Goal: Task Accomplishment & Management: Complete application form

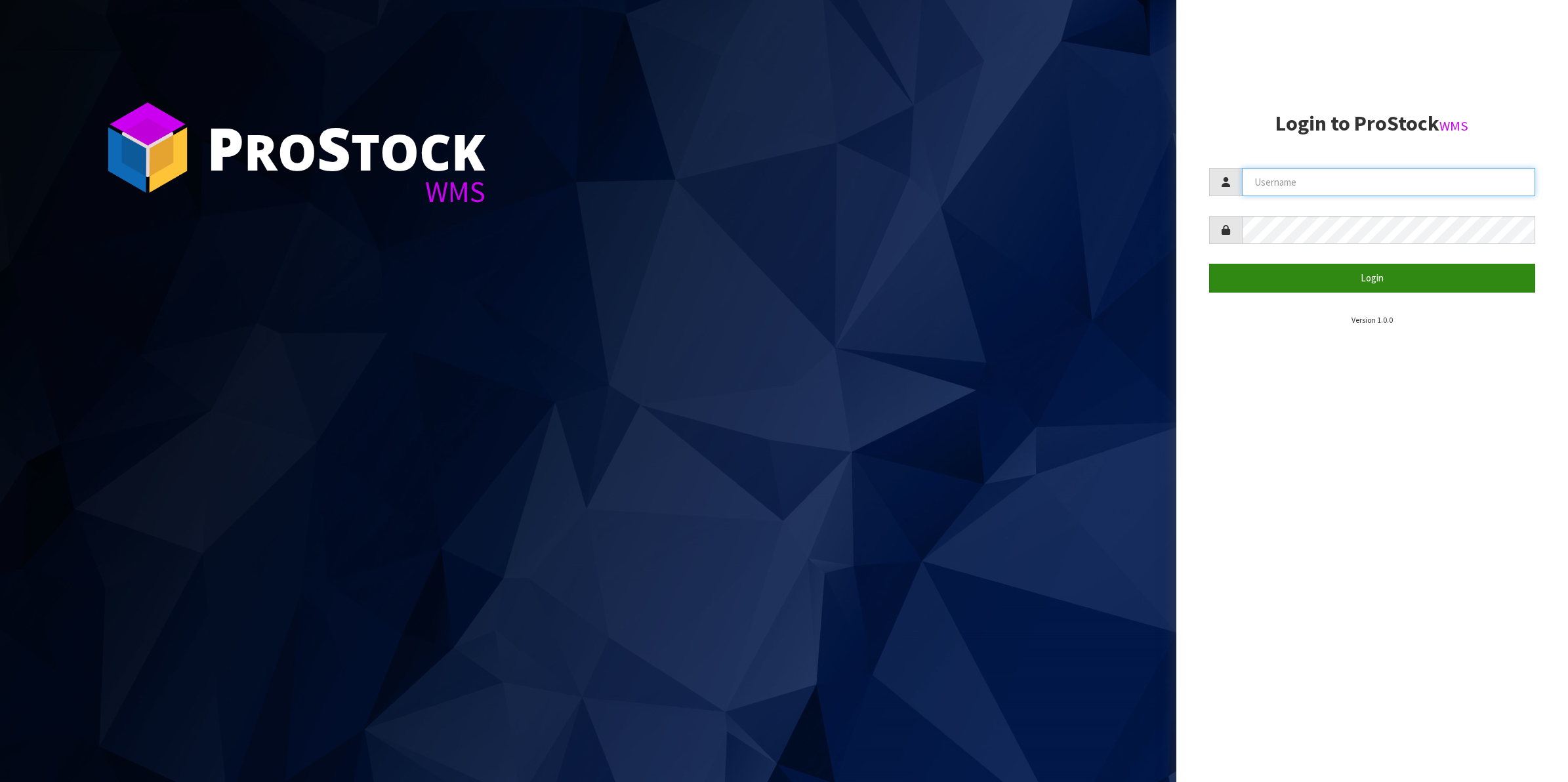
type input "Shingai"
click at [1369, 276] on button "Login" at bounding box center [1372, 277] width 327 height 28
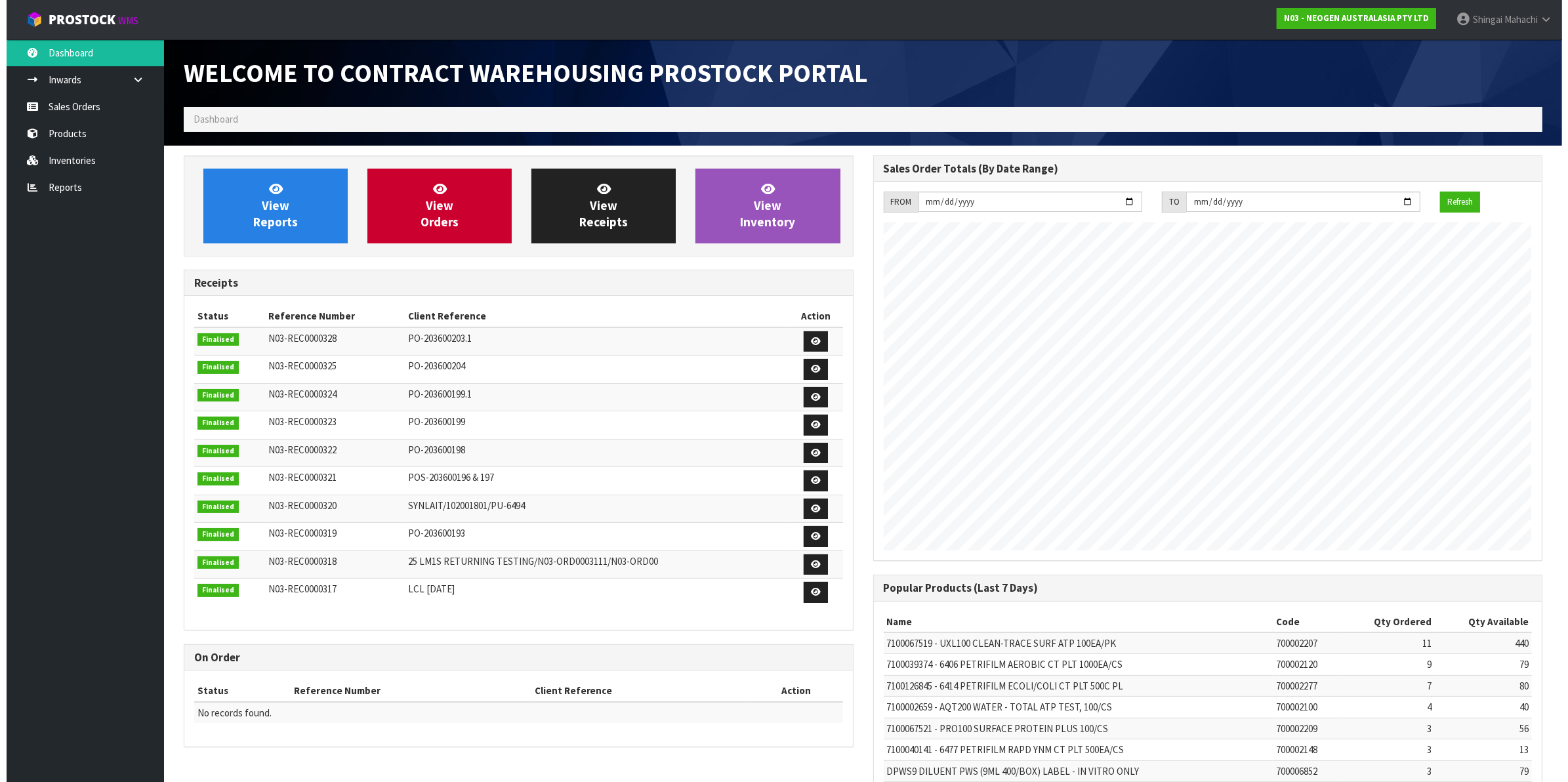
scroll to position [730, 688]
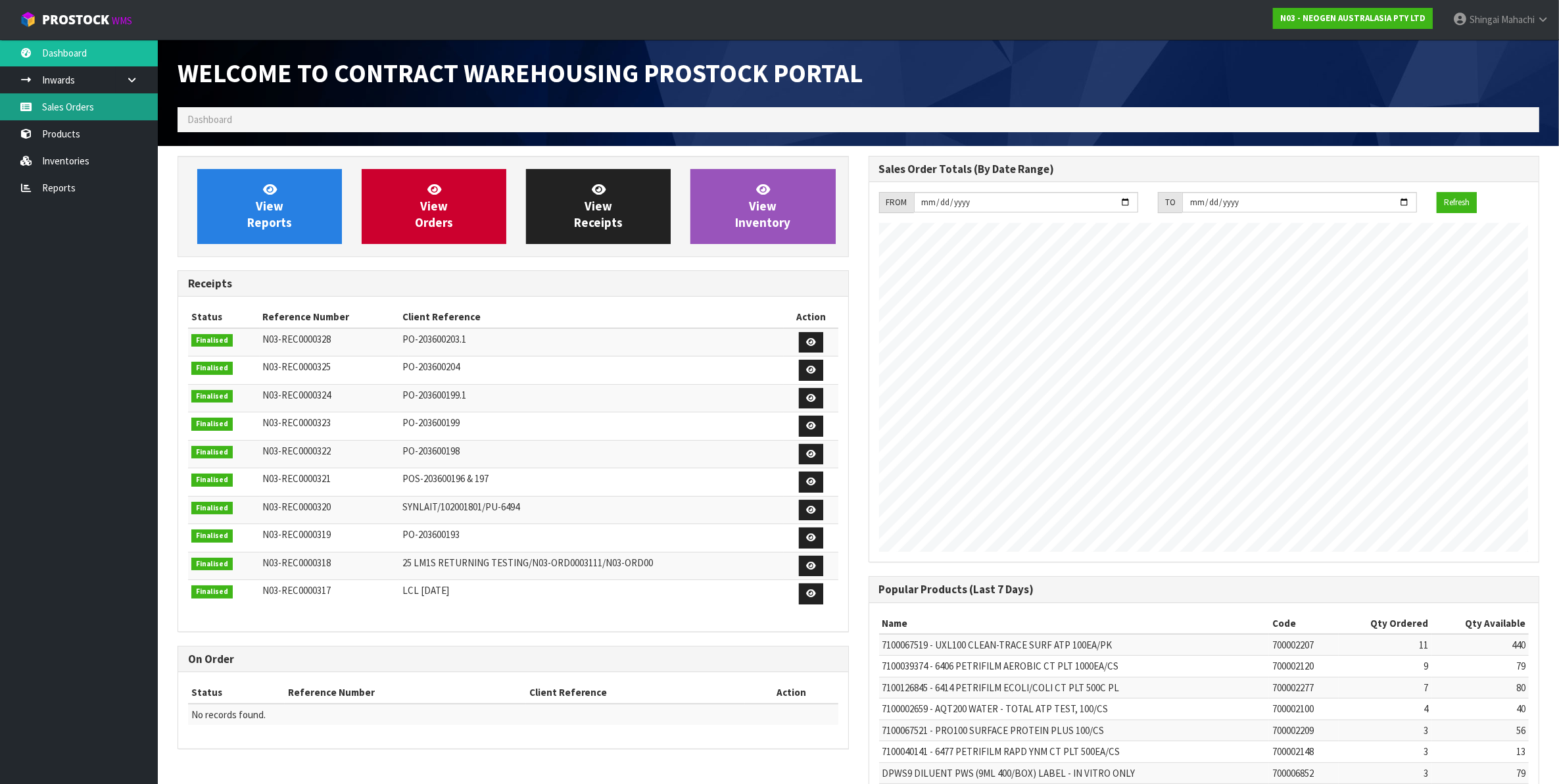
click at [66, 106] on link "Sales Orders" at bounding box center [78, 106] width 158 height 27
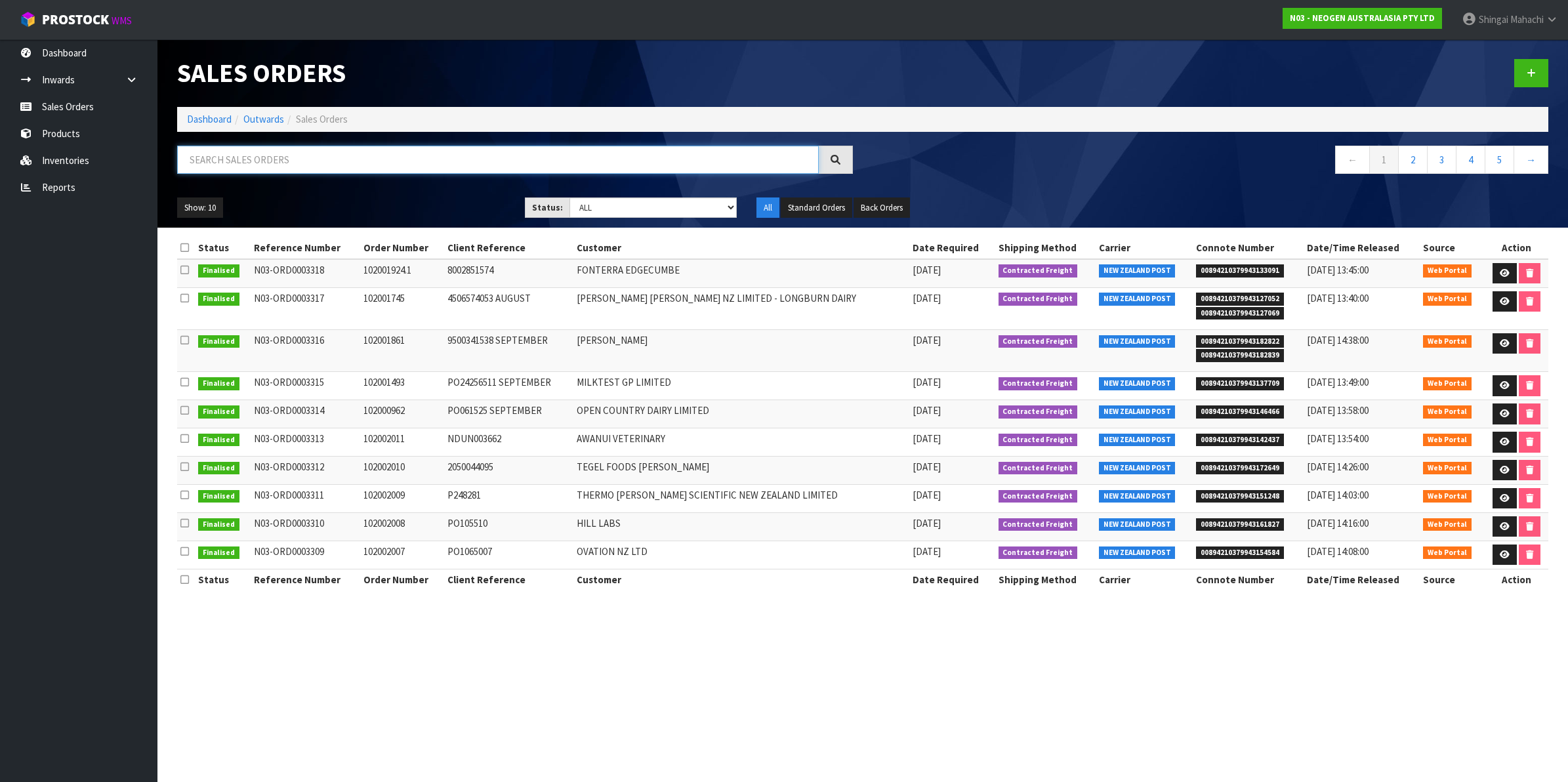
click at [249, 162] on input "text" at bounding box center [498, 160] width 642 height 28
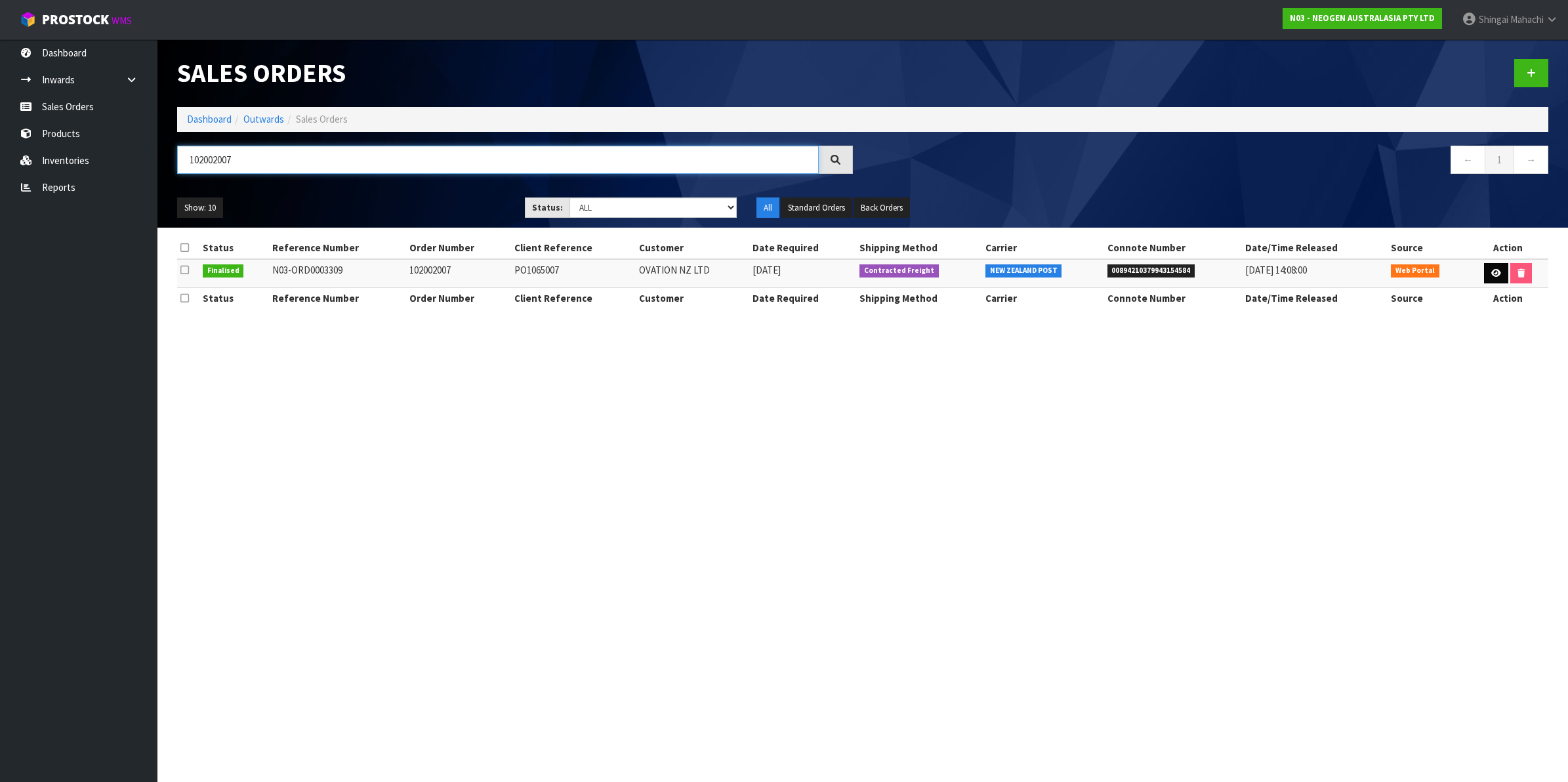
type input "102002007"
click at [1493, 272] on icon at bounding box center [1495, 273] width 10 height 9
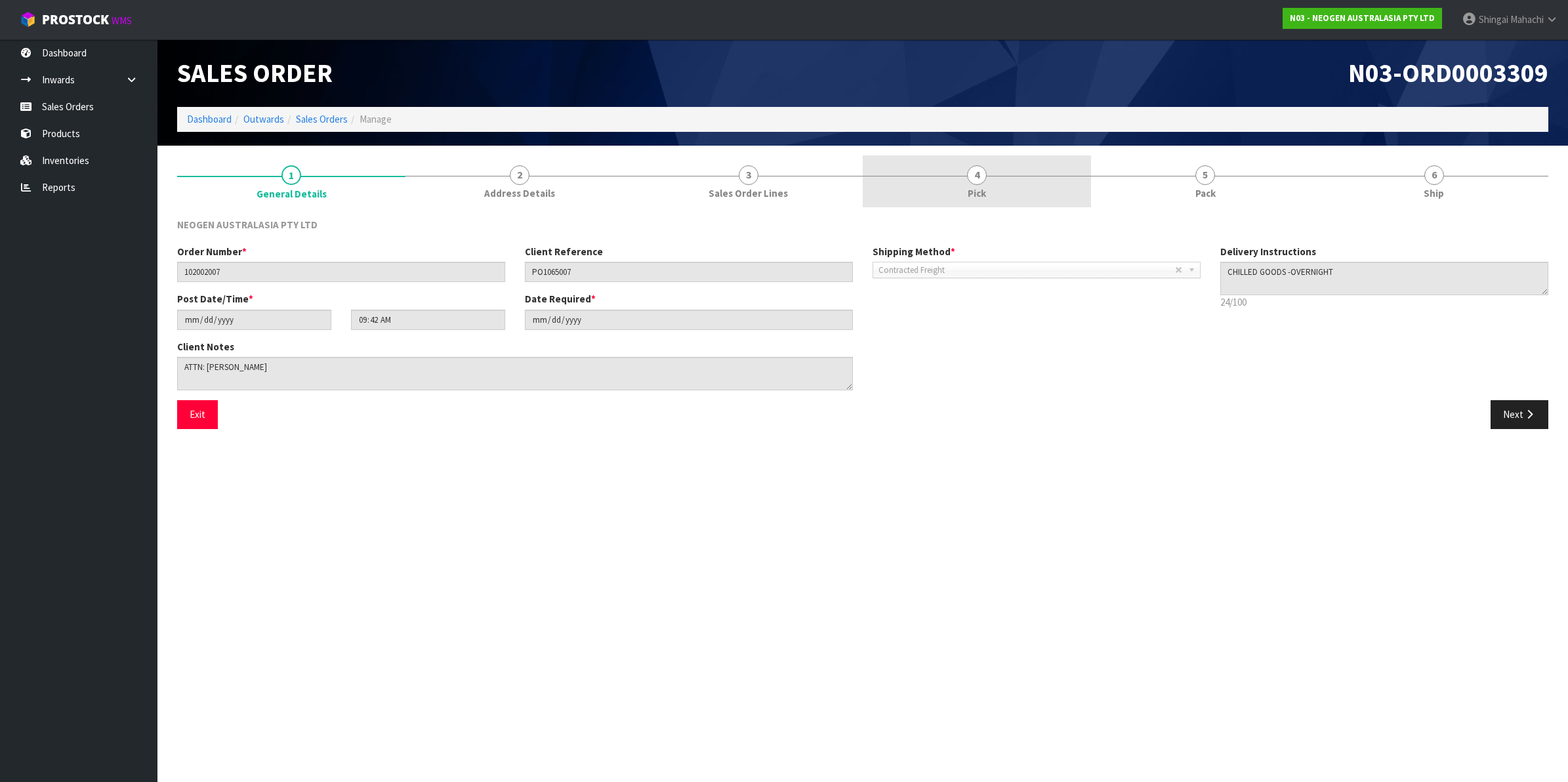
click at [969, 175] on span "4" at bounding box center [976, 175] width 19 height 19
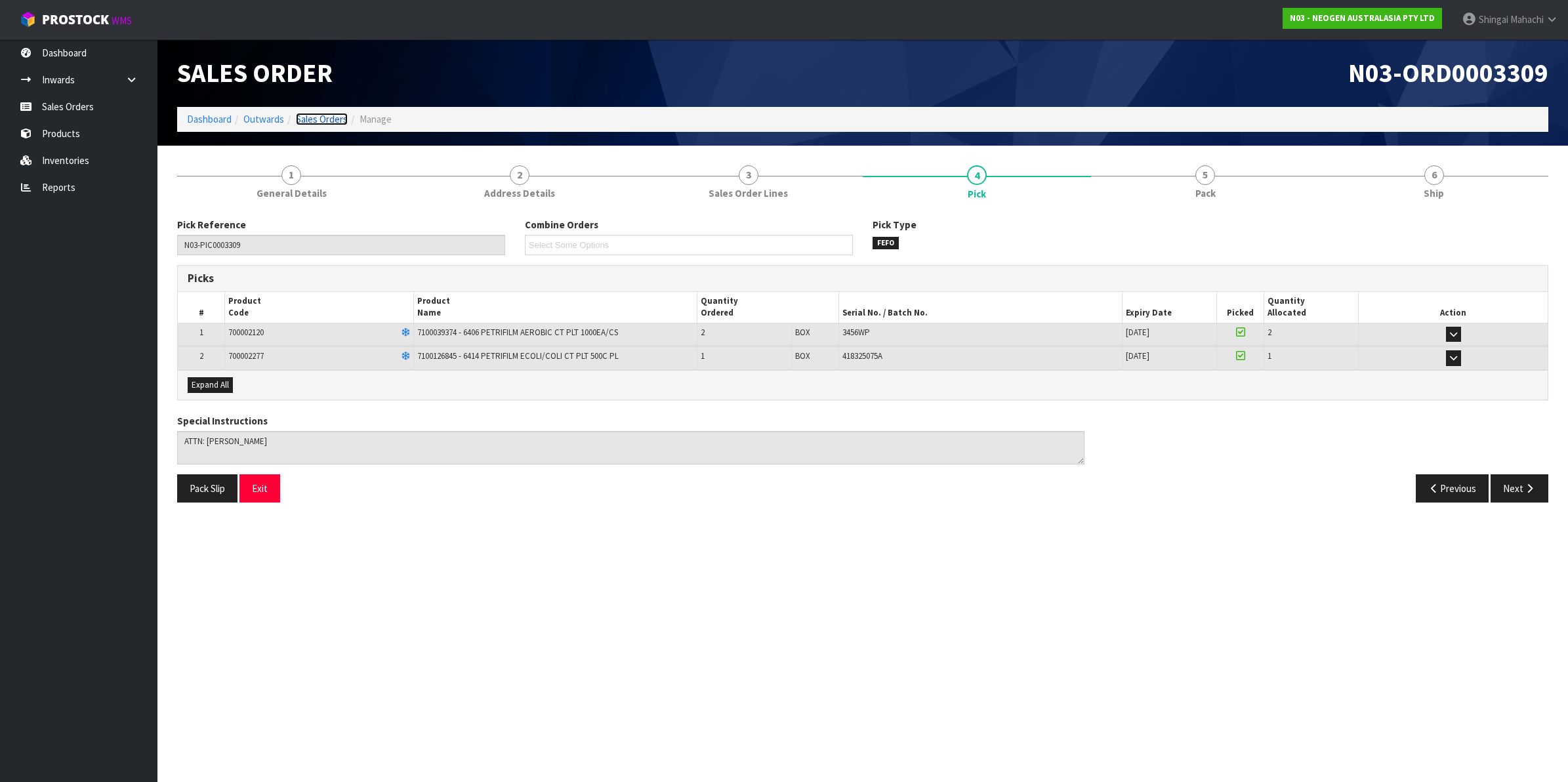
click at [328, 115] on link "Sales Orders" at bounding box center [321, 119] width 52 height 12
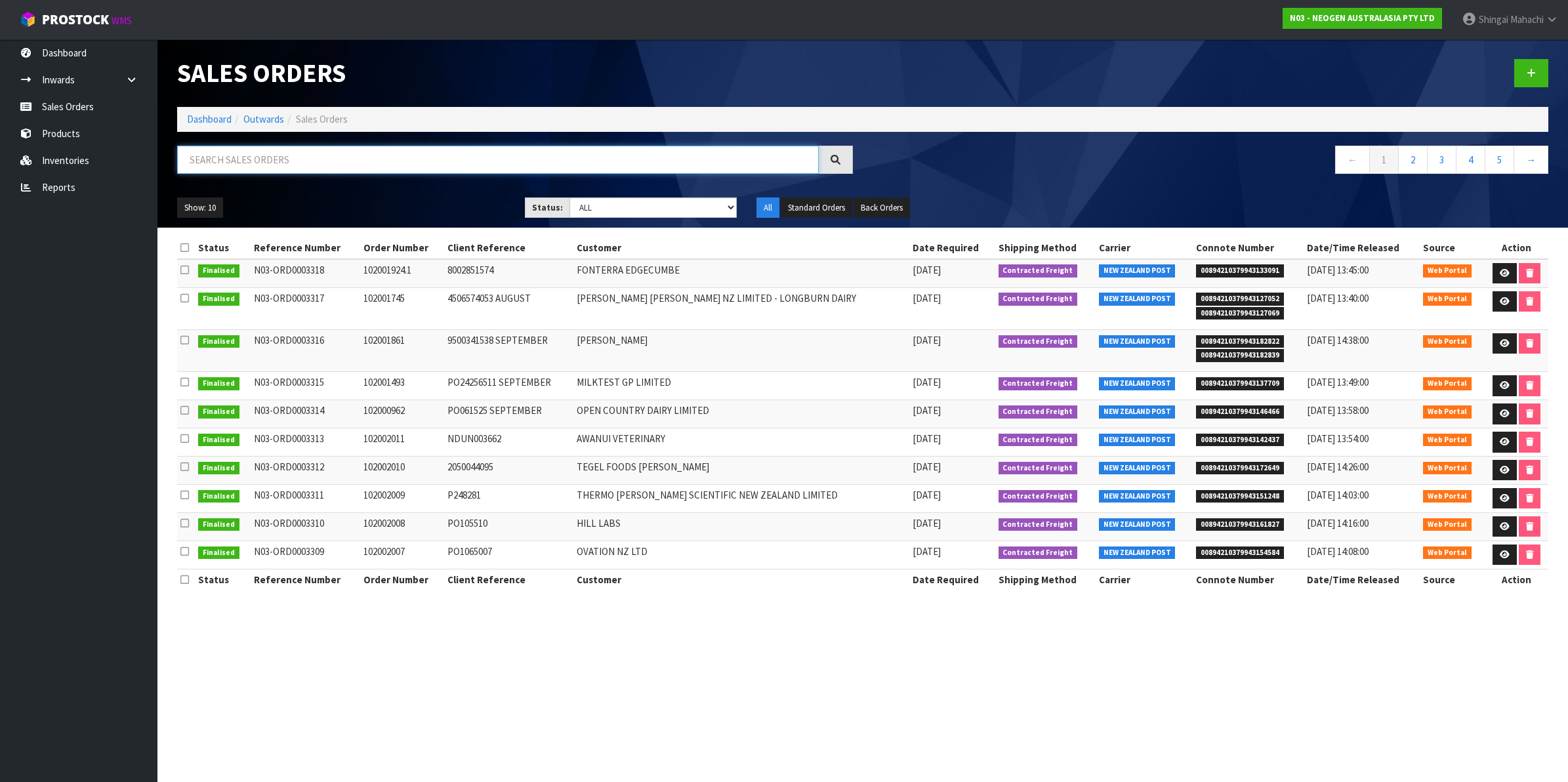
click at [256, 159] on input "text" at bounding box center [498, 160] width 642 height 28
type input "2"
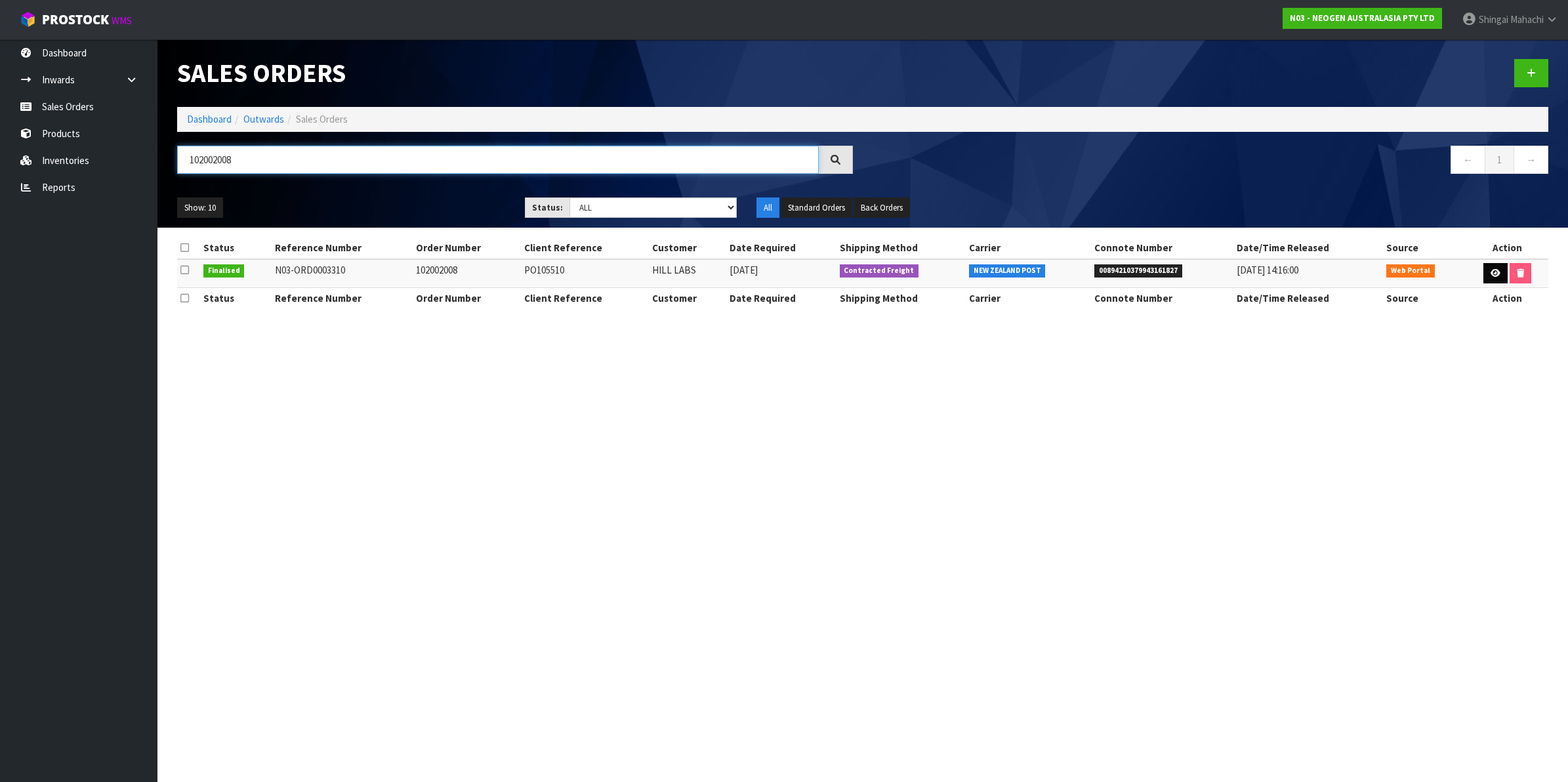
type input "102002008"
drag, startPoint x: 1486, startPoint y: 271, endPoint x: 1471, endPoint y: 270, distance: 15.0
click at [1485, 271] on link at bounding box center [1495, 274] width 25 height 21
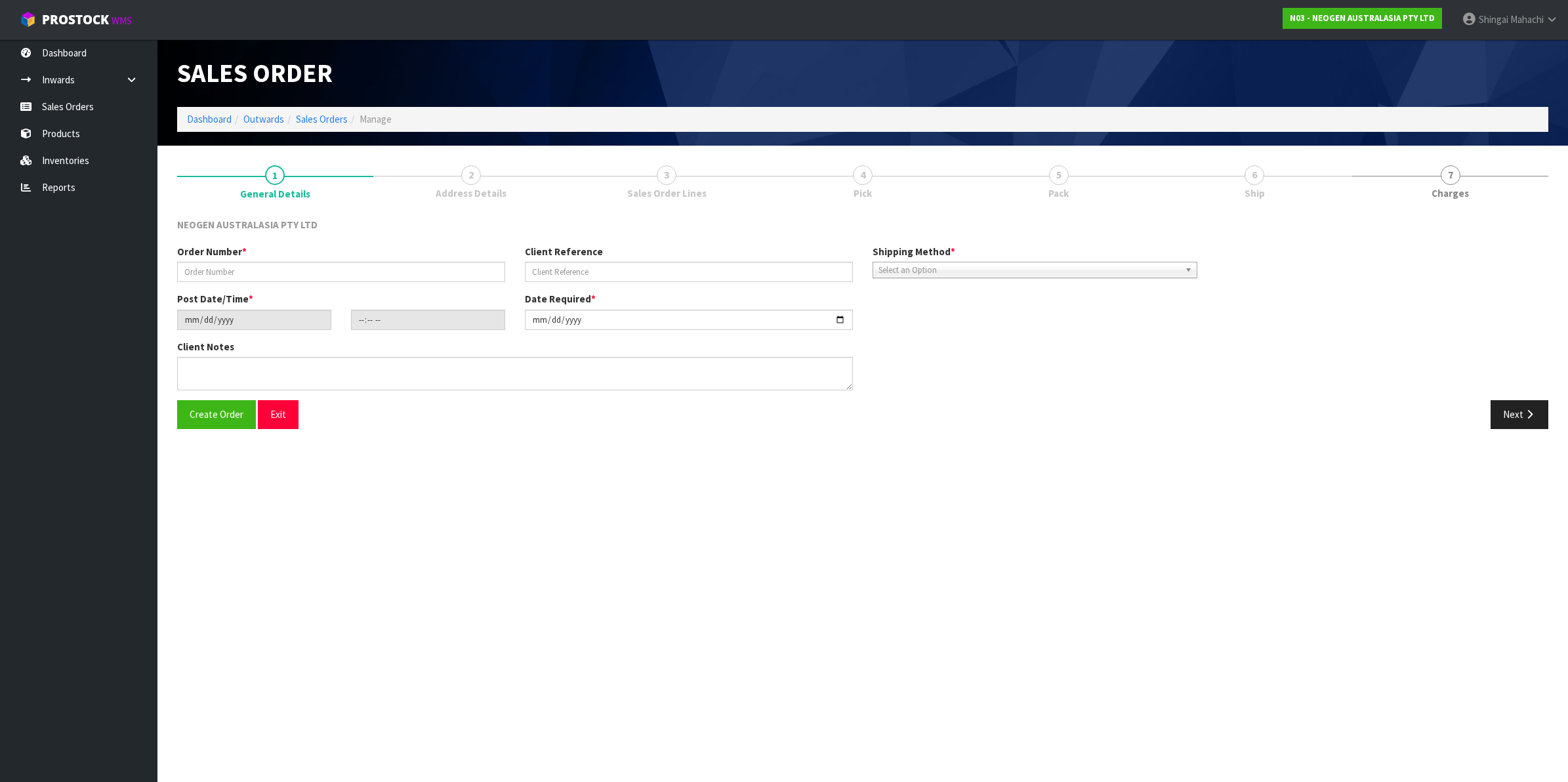
type input "102002008"
type input "PO105510"
type input "[DATE]"
type input "09:51:00.000"
type input "[DATE]"
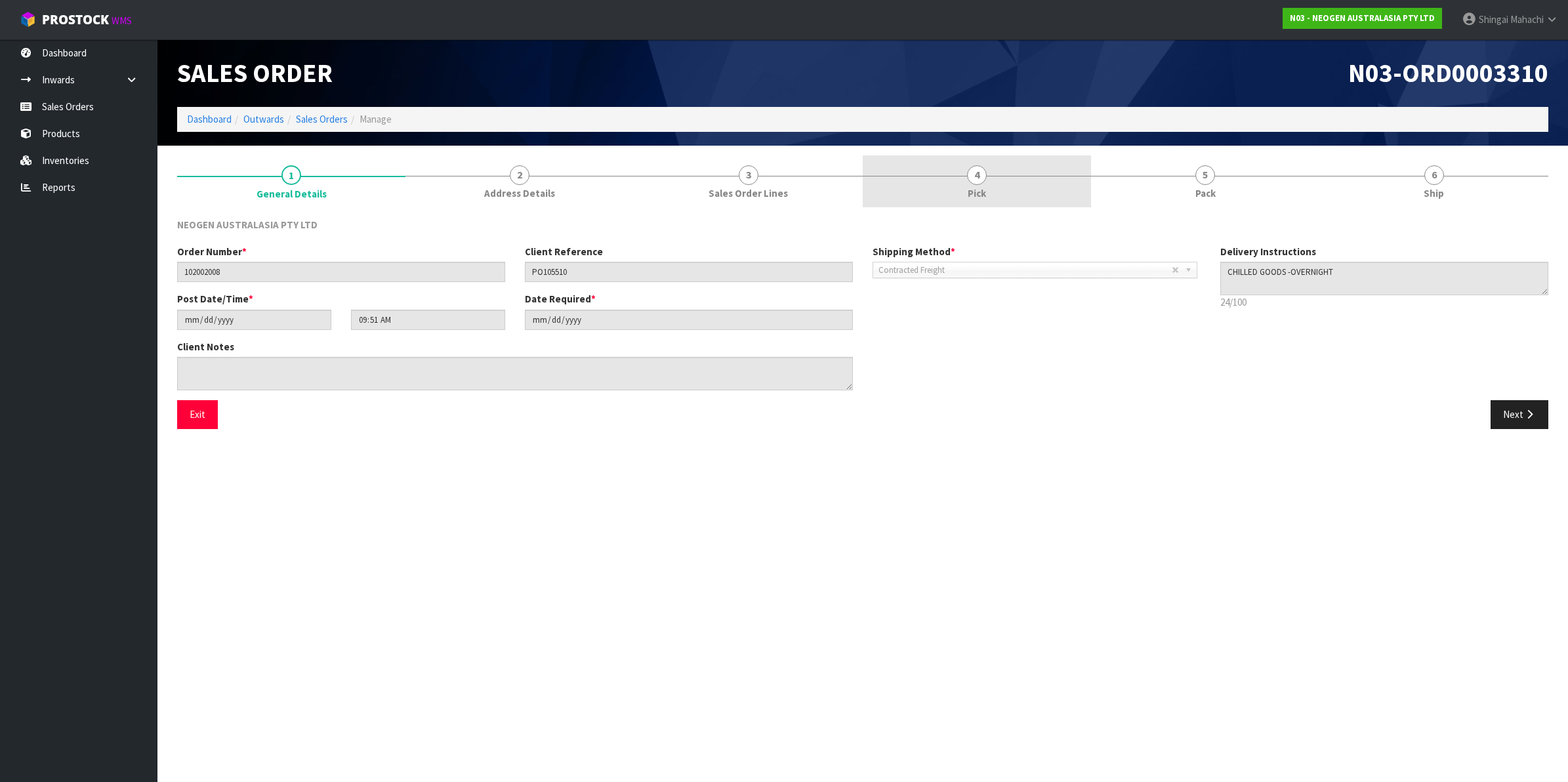
click at [977, 172] on span "4" at bounding box center [976, 175] width 19 height 19
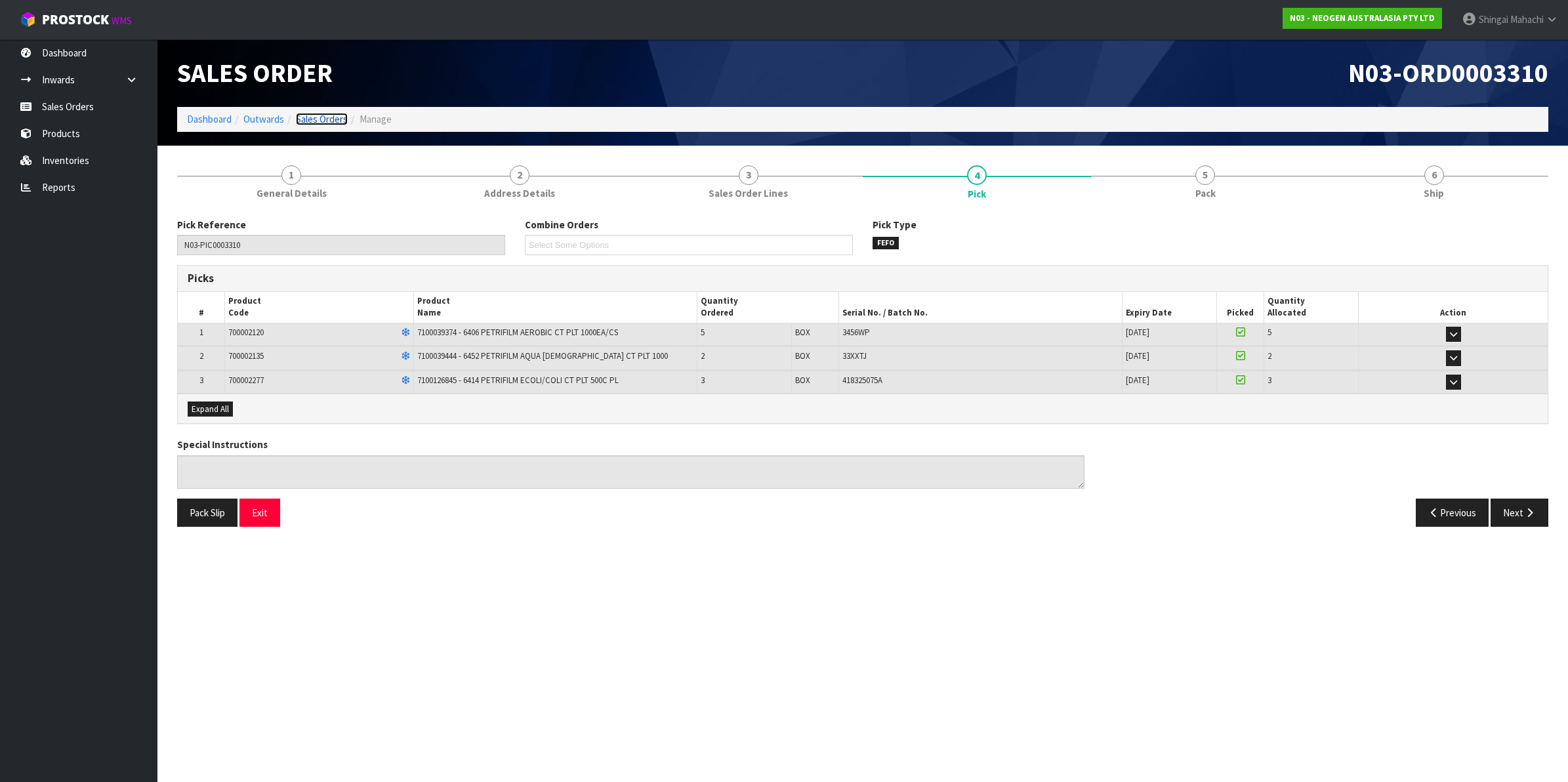
click at [320, 119] on link "Sales Orders" at bounding box center [321, 119] width 52 height 12
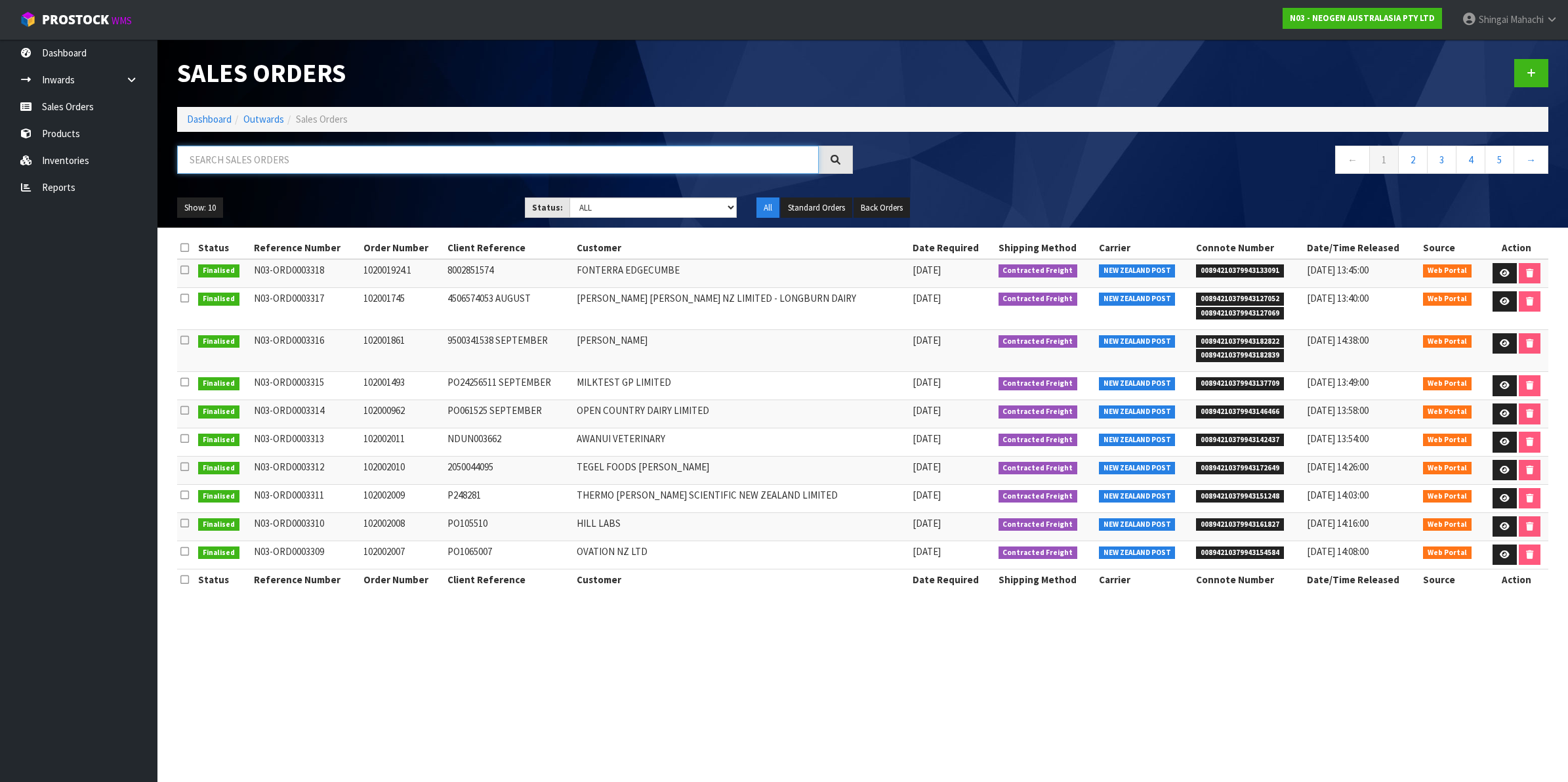
click at [310, 162] on input "text" at bounding box center [498, 160] width 642 height 28
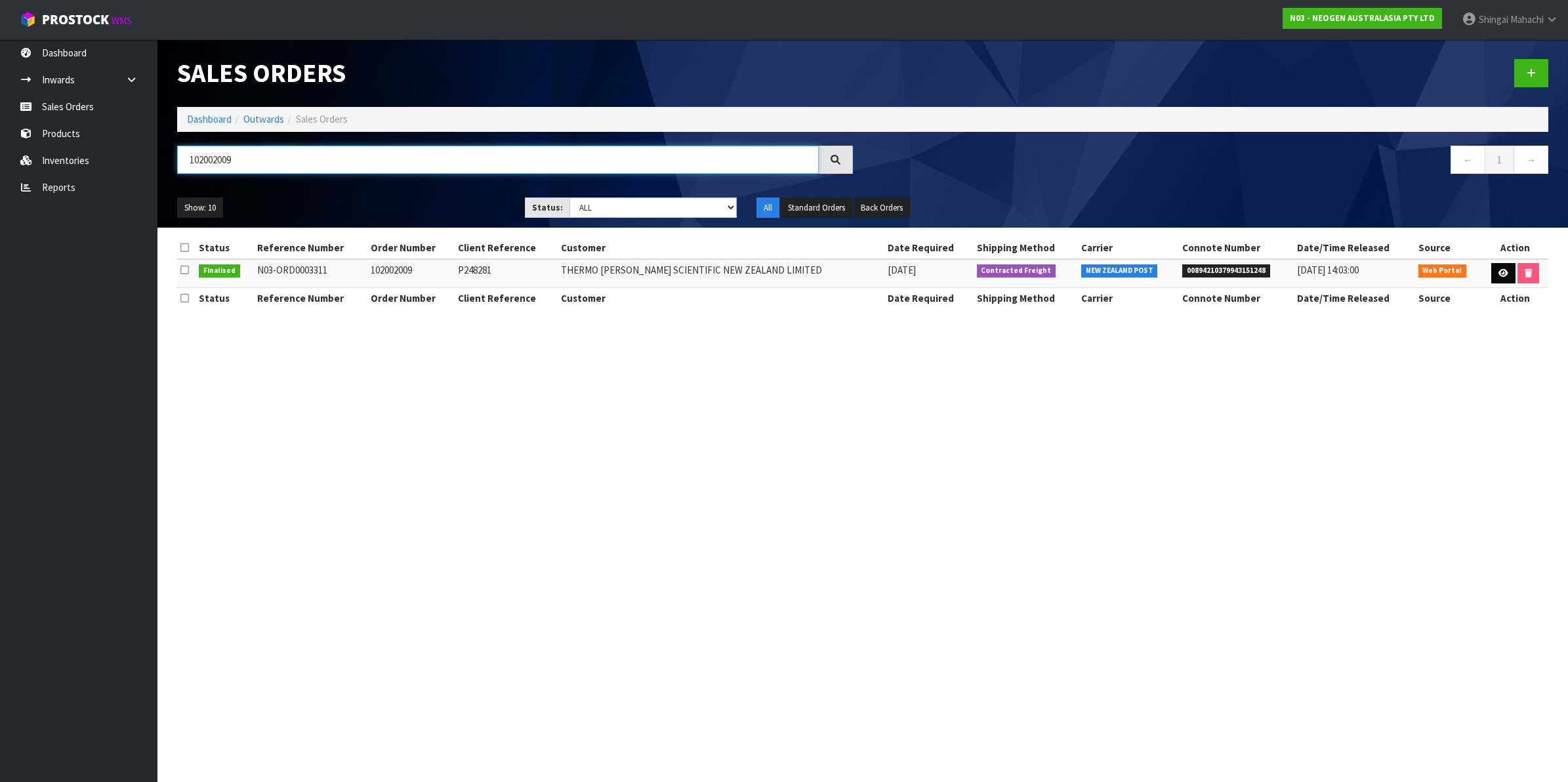
type input "102002009"
click at [1500, 269] on icon at bounding box center [1502, 273] width 10 height 9
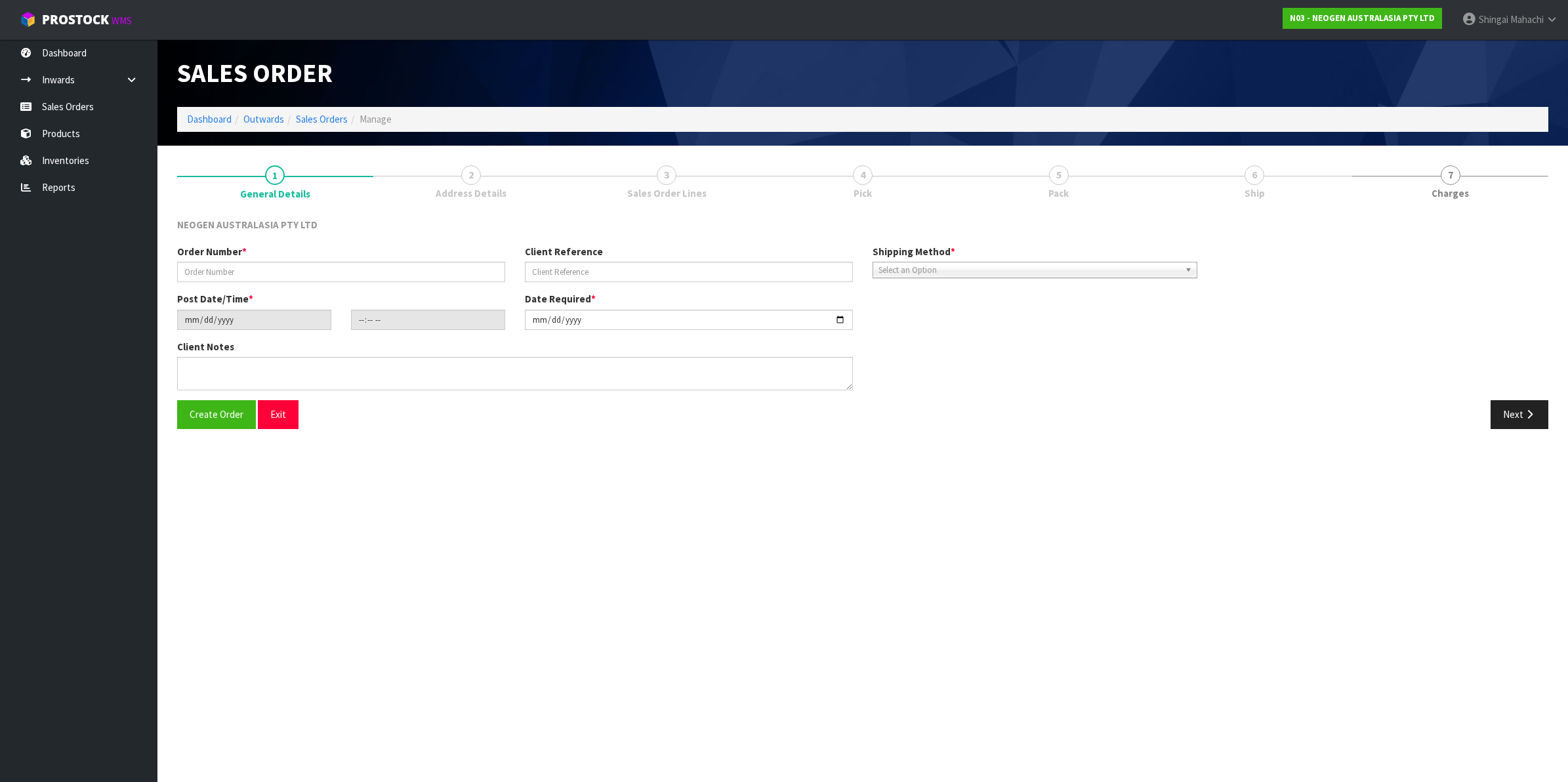
type input "102002009"
type input "P248281"
type input "[DATE]"
type input "09:55:00.000"
type input "[DATE]"
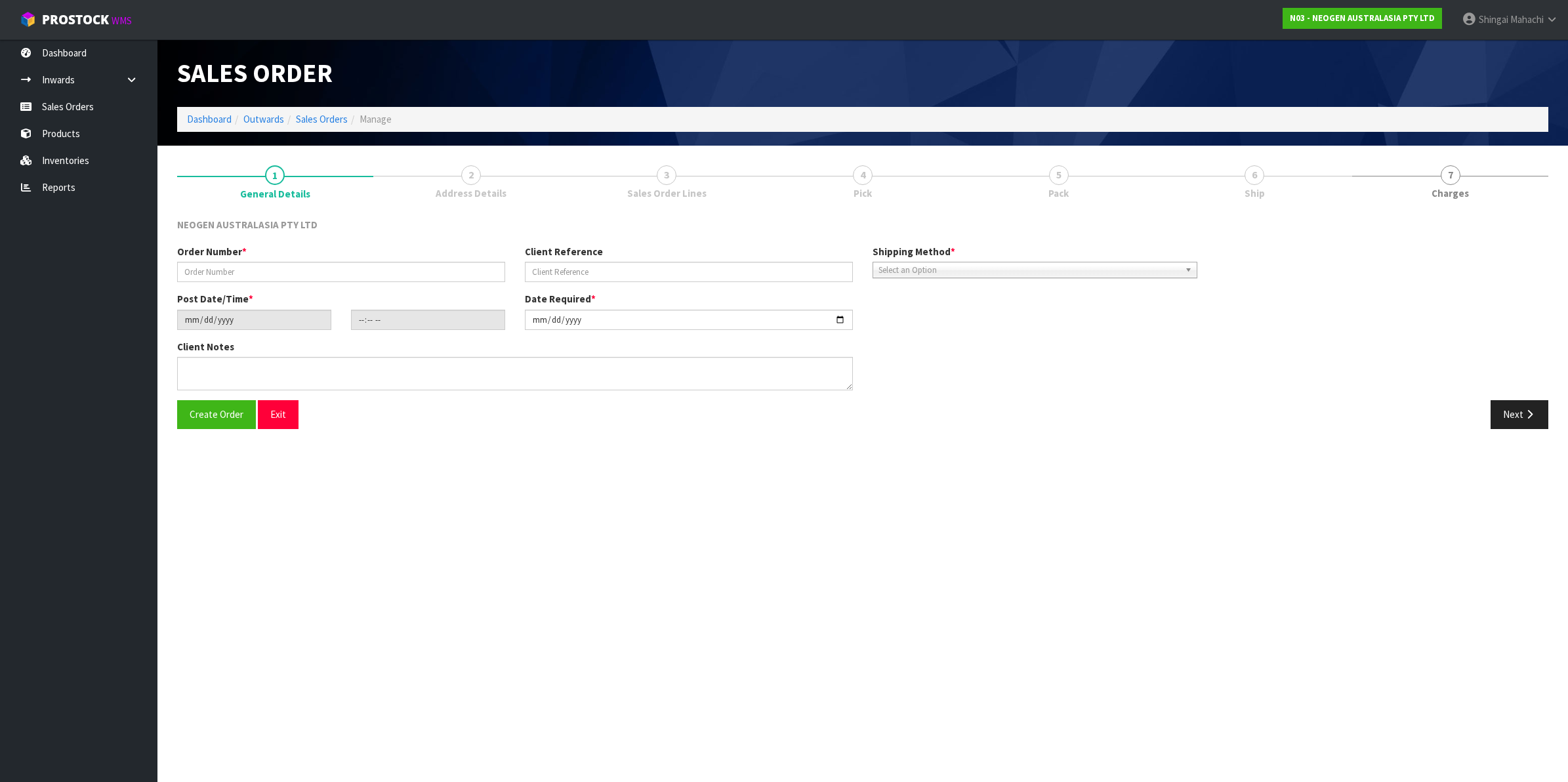
type textarea "ATTN: [PERSON_NAME]"
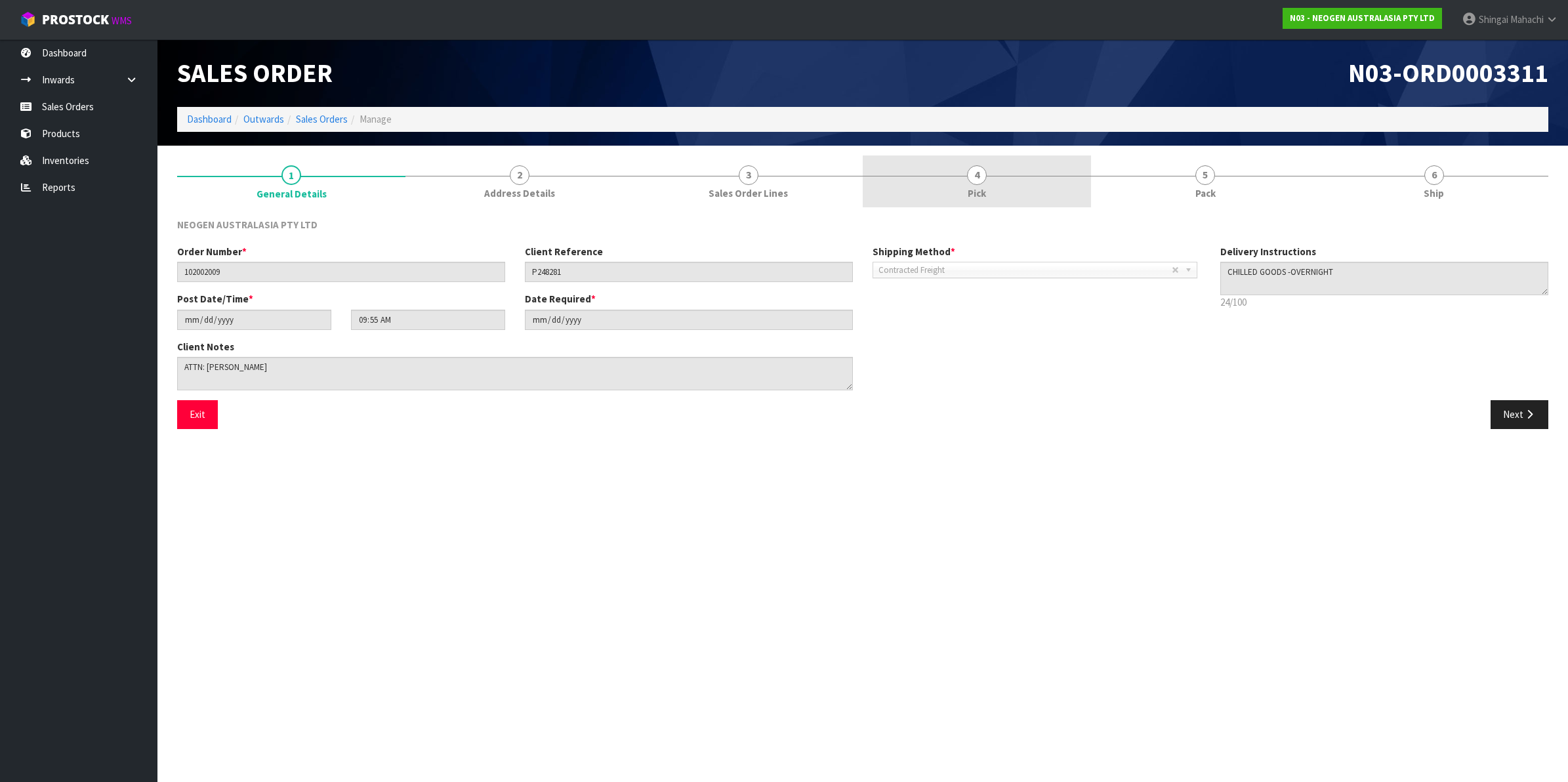
click at [976, 175] on span "4" at bounding box center [976, 175] width 19 height 19
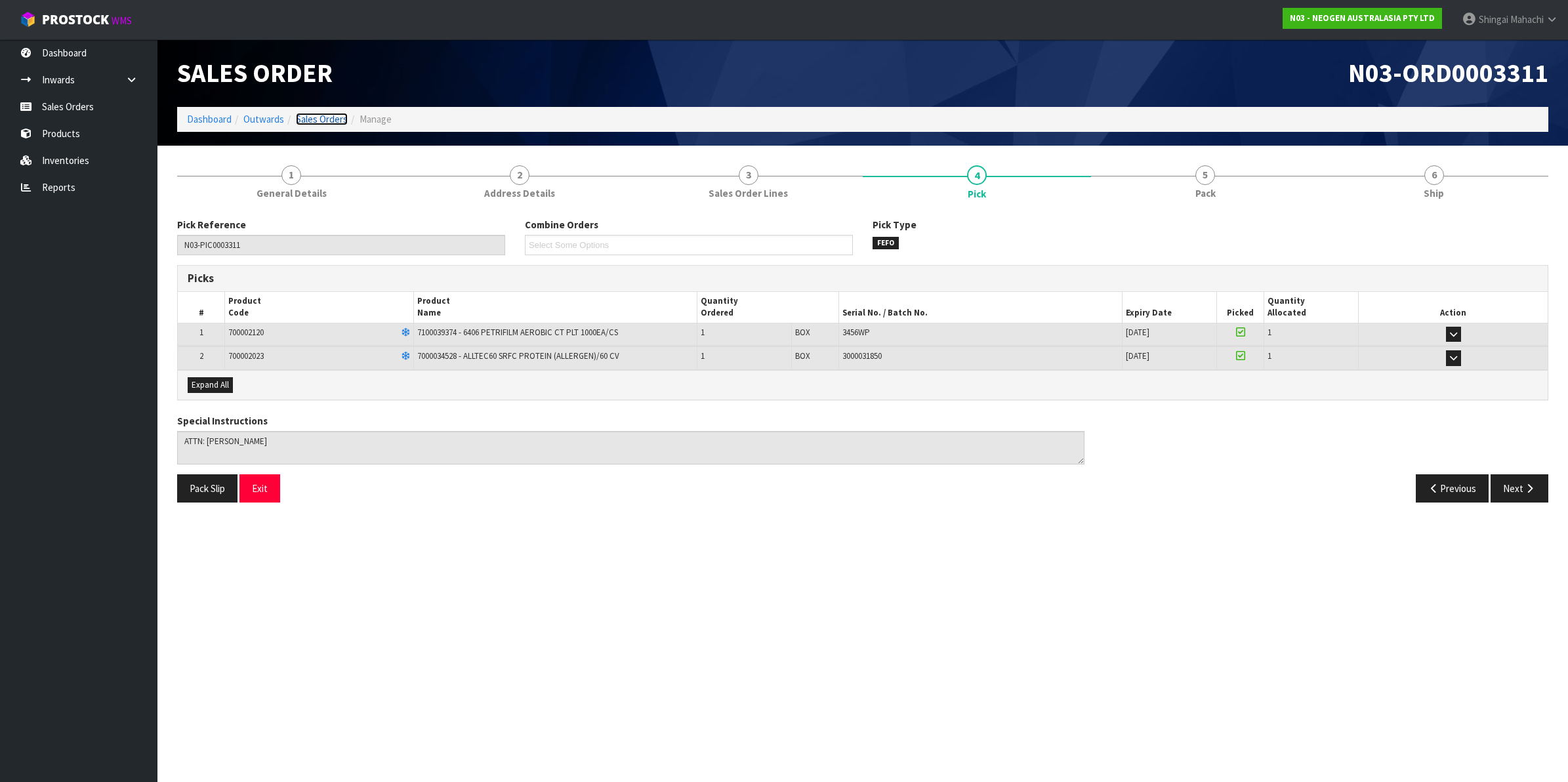
click at [310, 118] on link "Sales Orders" at bounding box center [321, 119] width 52 height 12
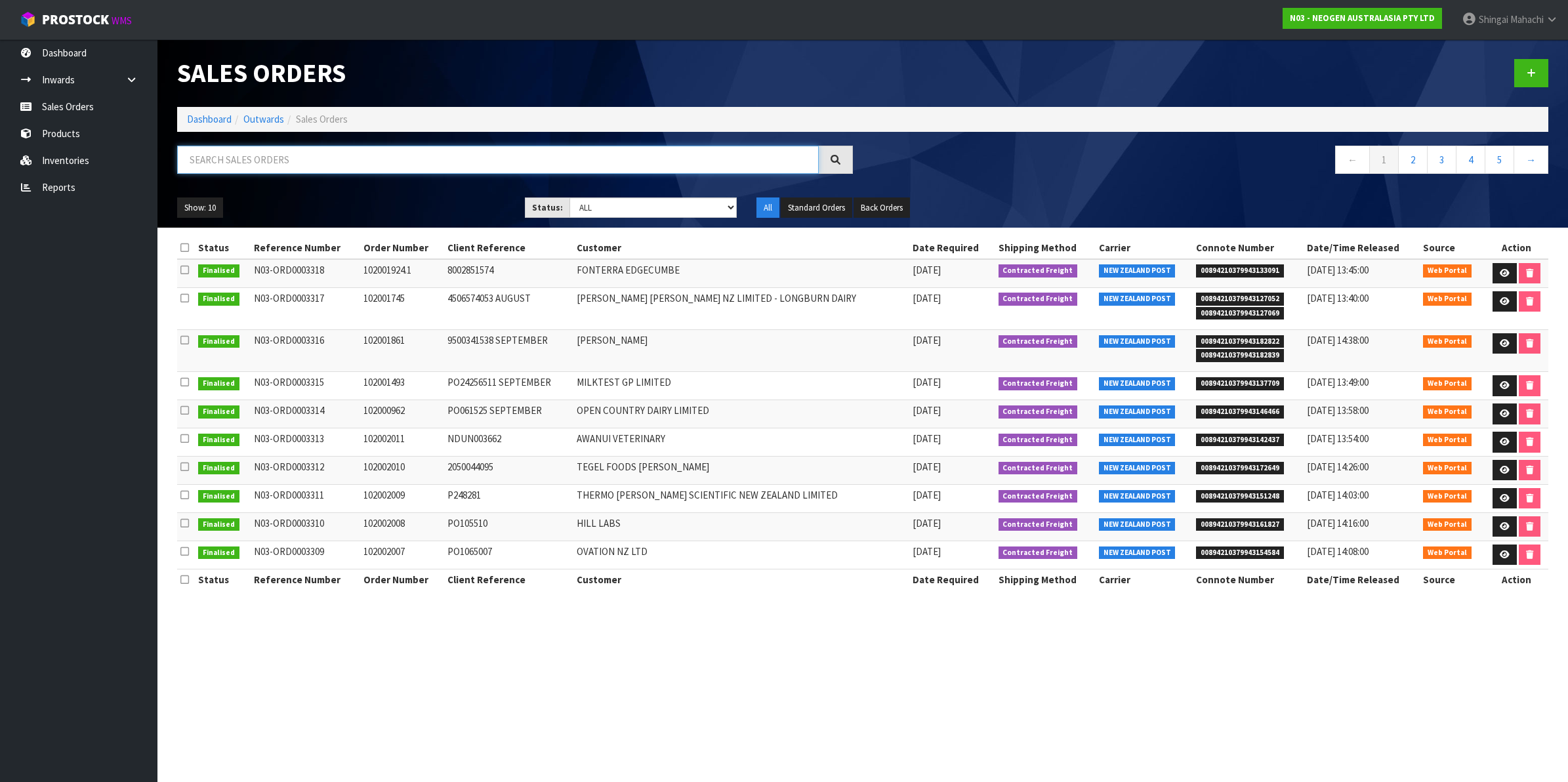
click at [500, 155] on input "text" at bounding box center [498, 160] width 642 height 28
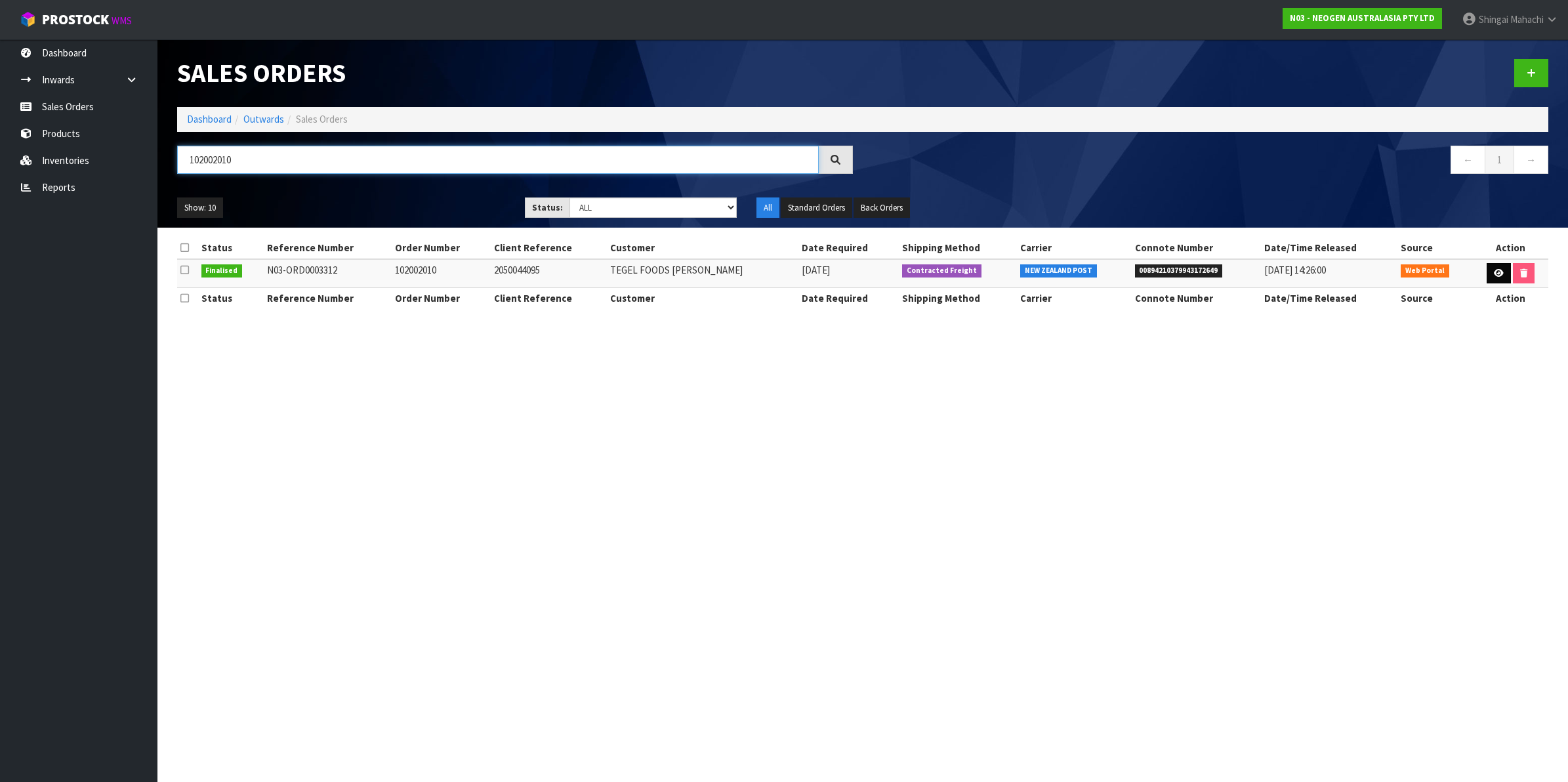
type input "102002010"
click at [1498, 274] on icon at bounding box center [1498, 273] width 10 height 9
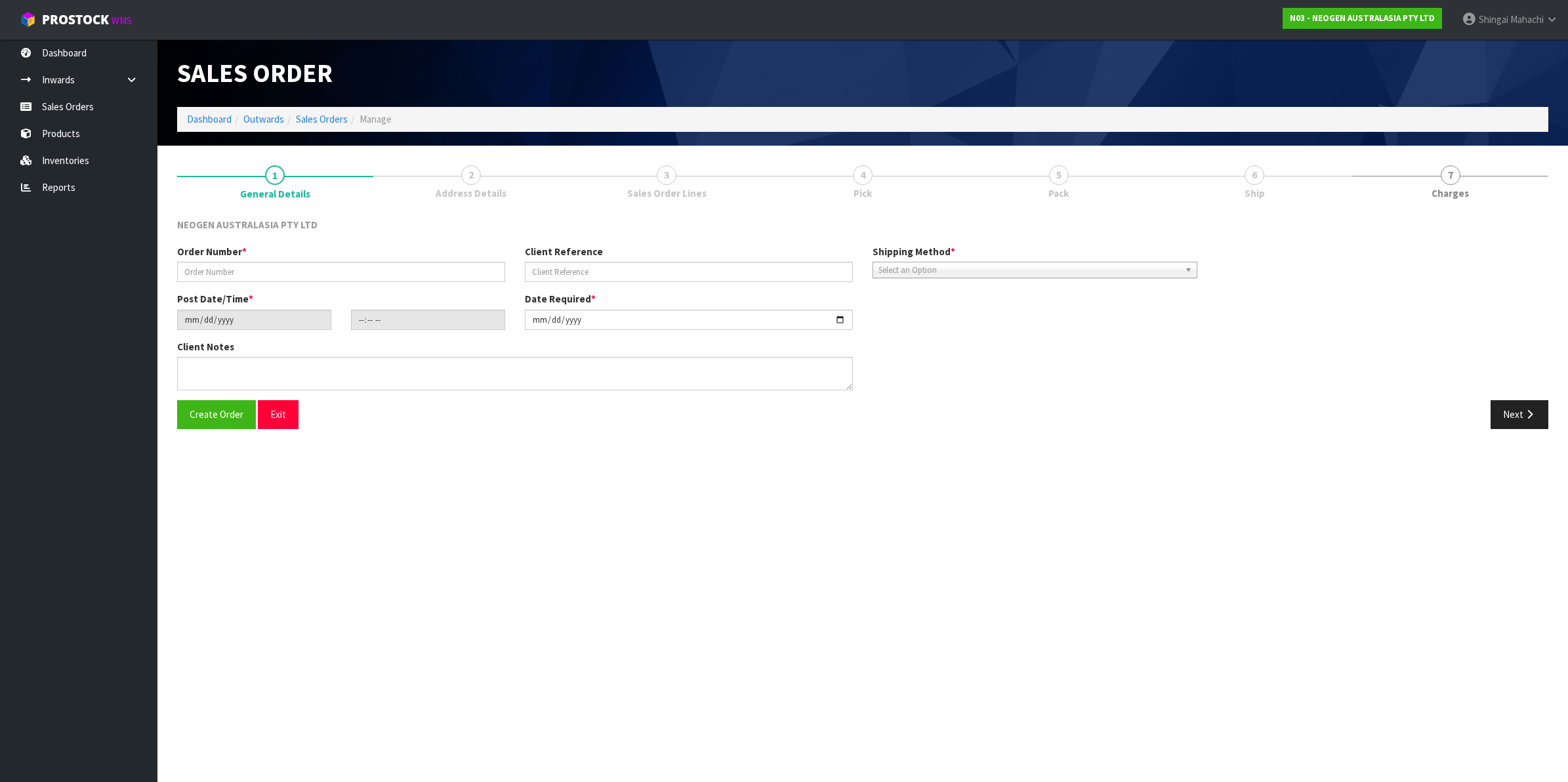
type input "102002010"
type input "2050044095"
type input "[DATE]"
type input "09:59:00.000"
type input "[DATE]"
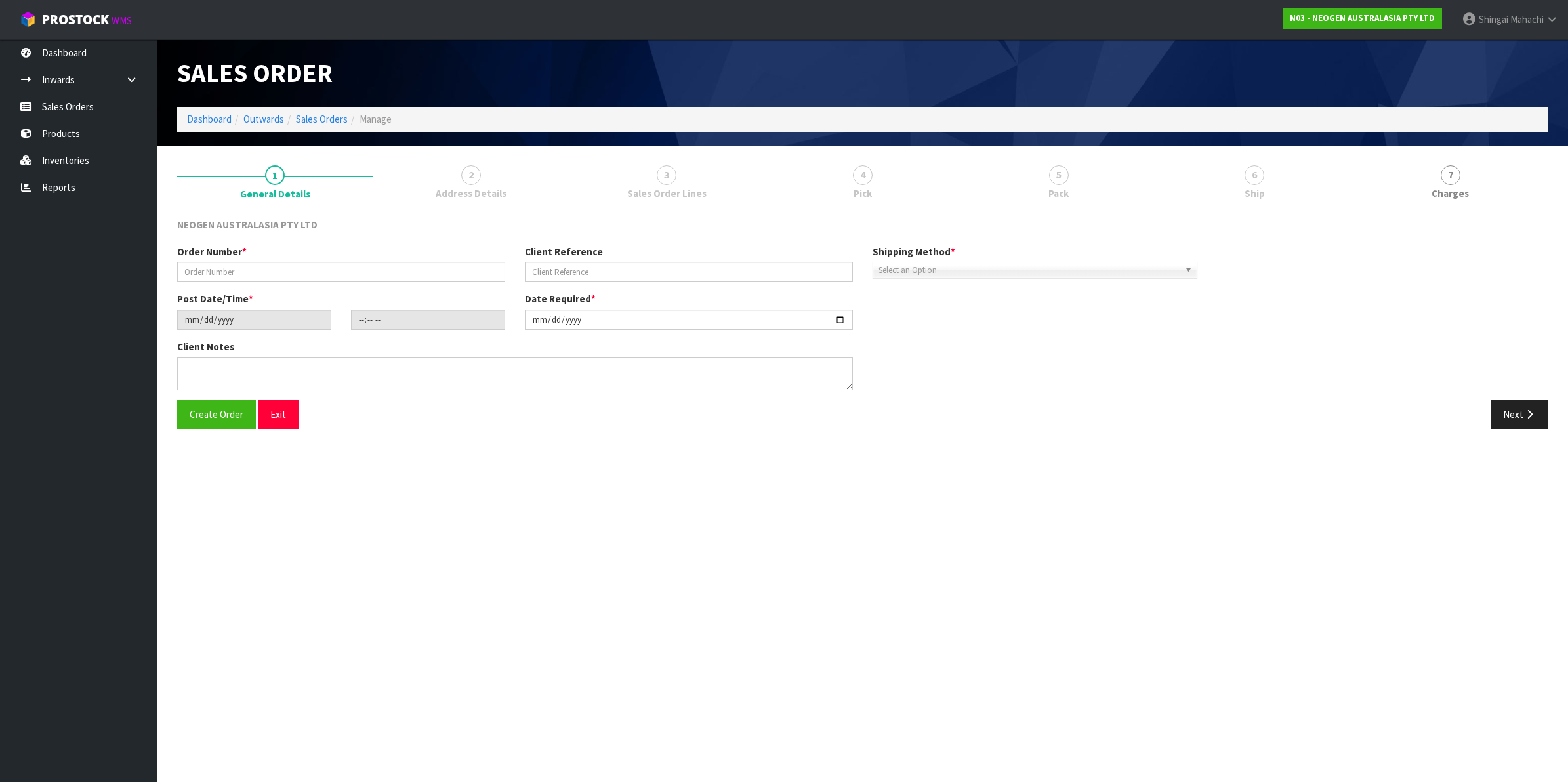
type textarea "ATTN: RECEPTION"
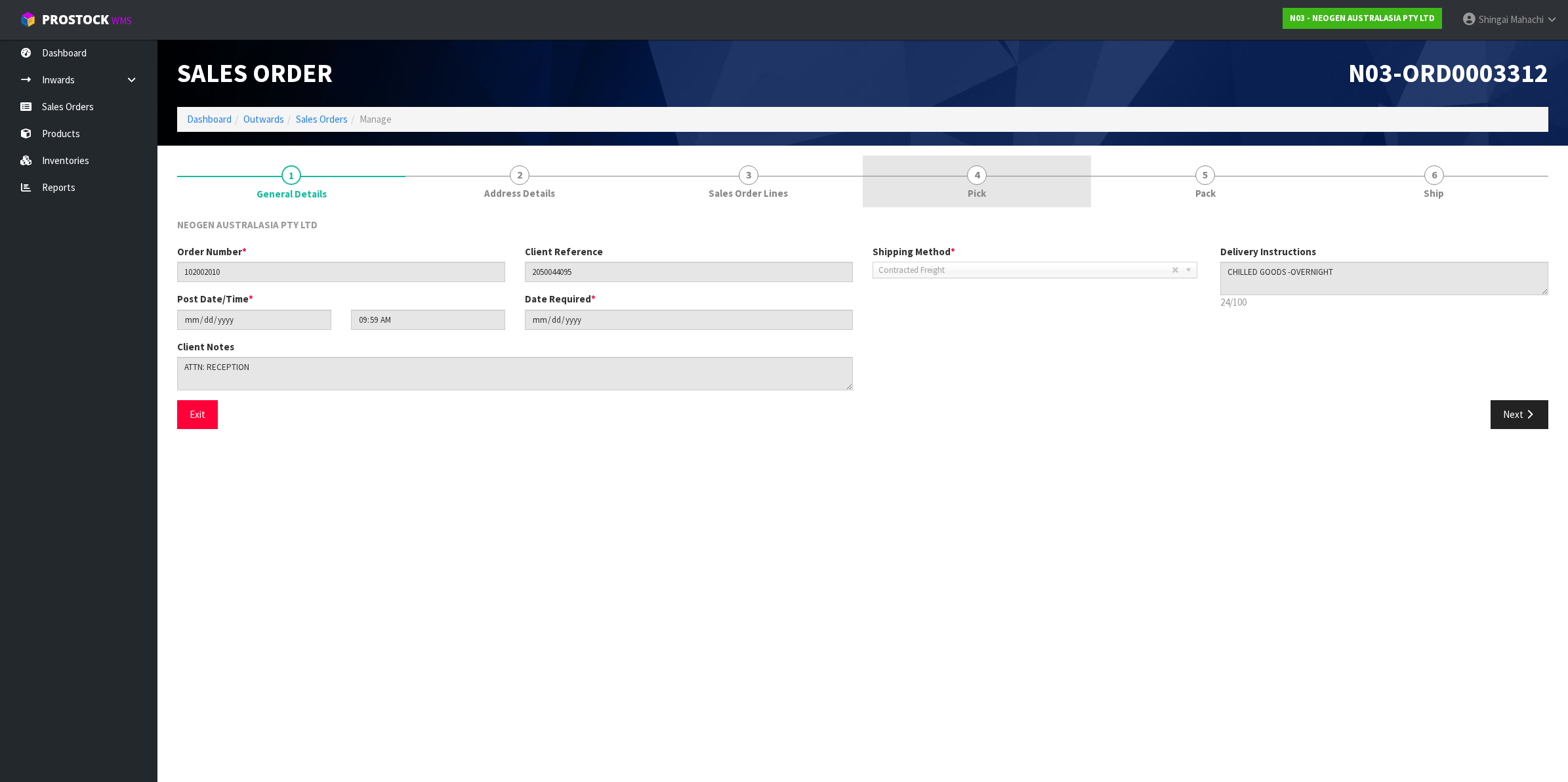
click at [979, 172] on span "4" at bounding box center [976, 175] width 19 height 19
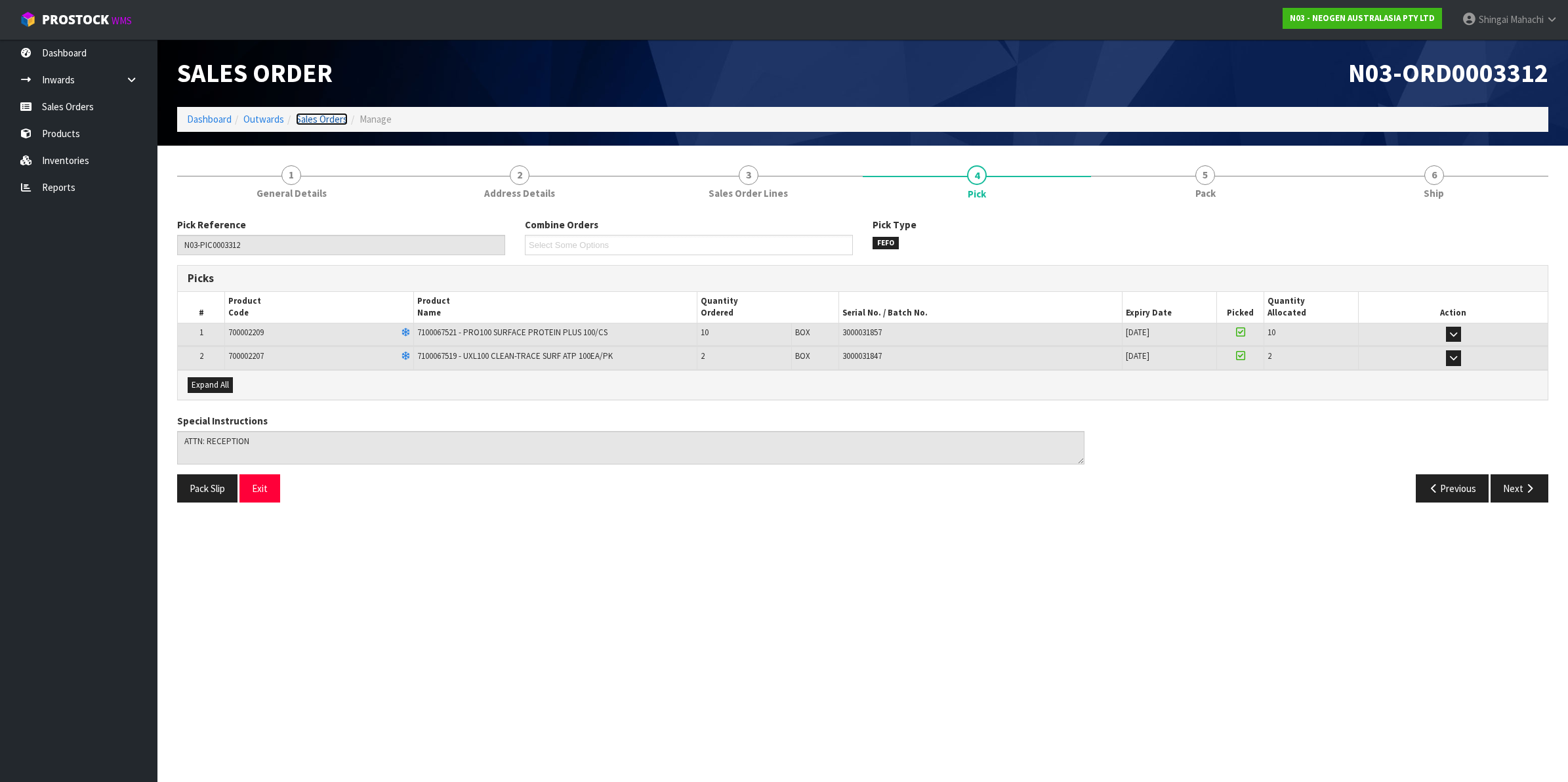
click at [320, 123] on link "Sales Orders" at bounding box center [321, 119] width 52 height 12
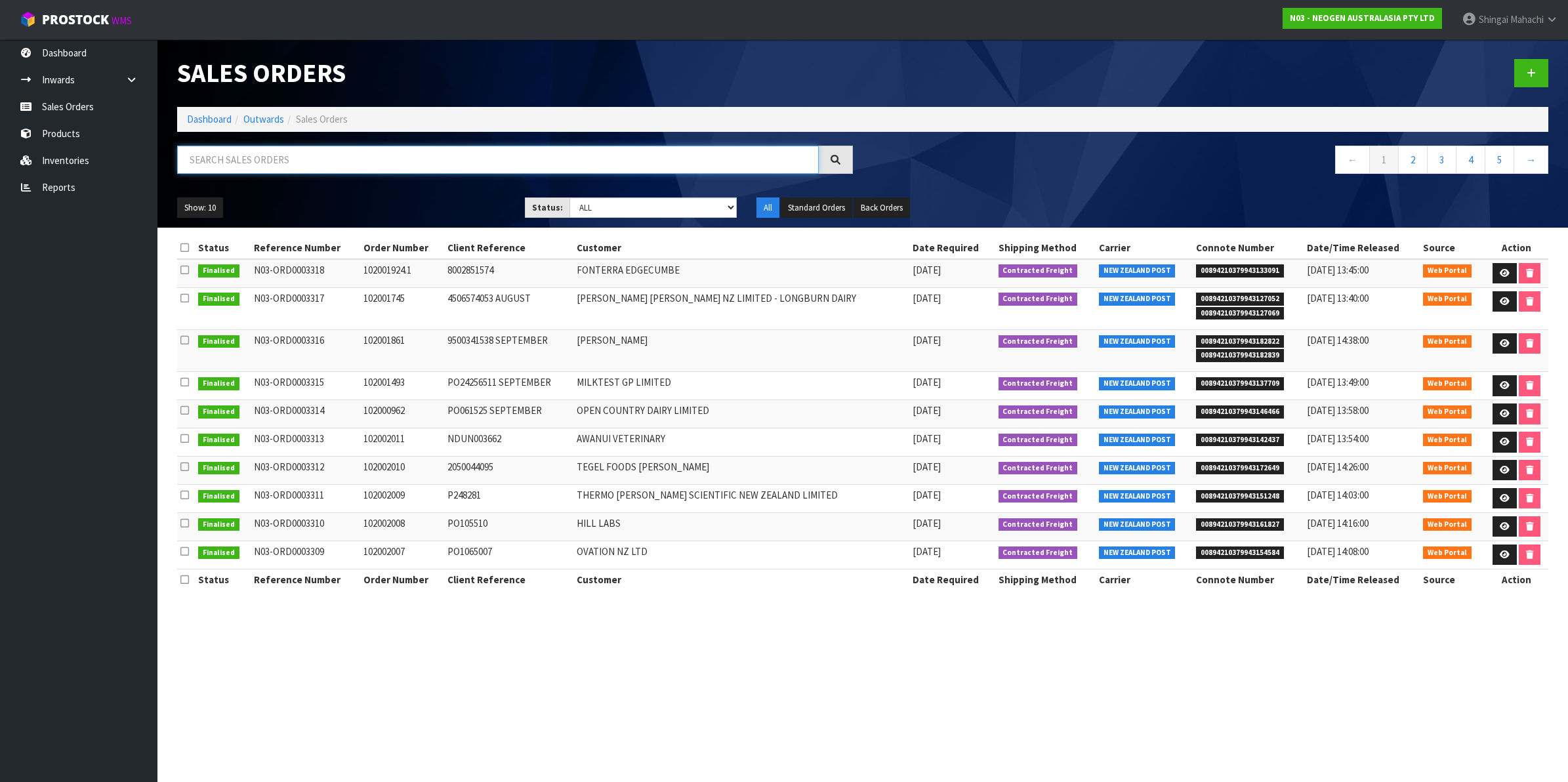
click at [286, 161] on input "text" at bounding box center [498, 160] width 642 height 28
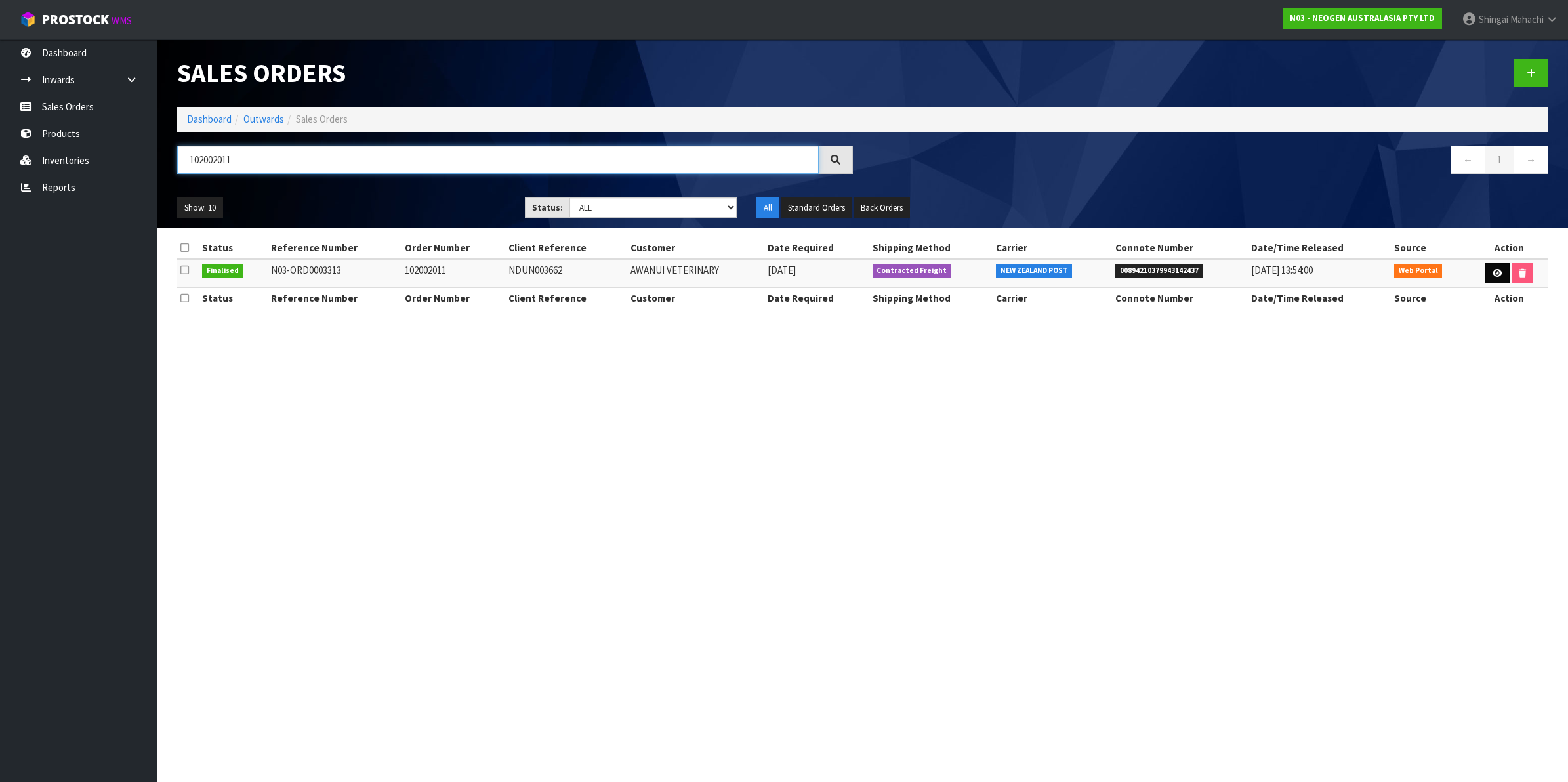
type input "102002011"
click at [1492, 273] on icon at bounding box center [1497, 273] width 10 height 9
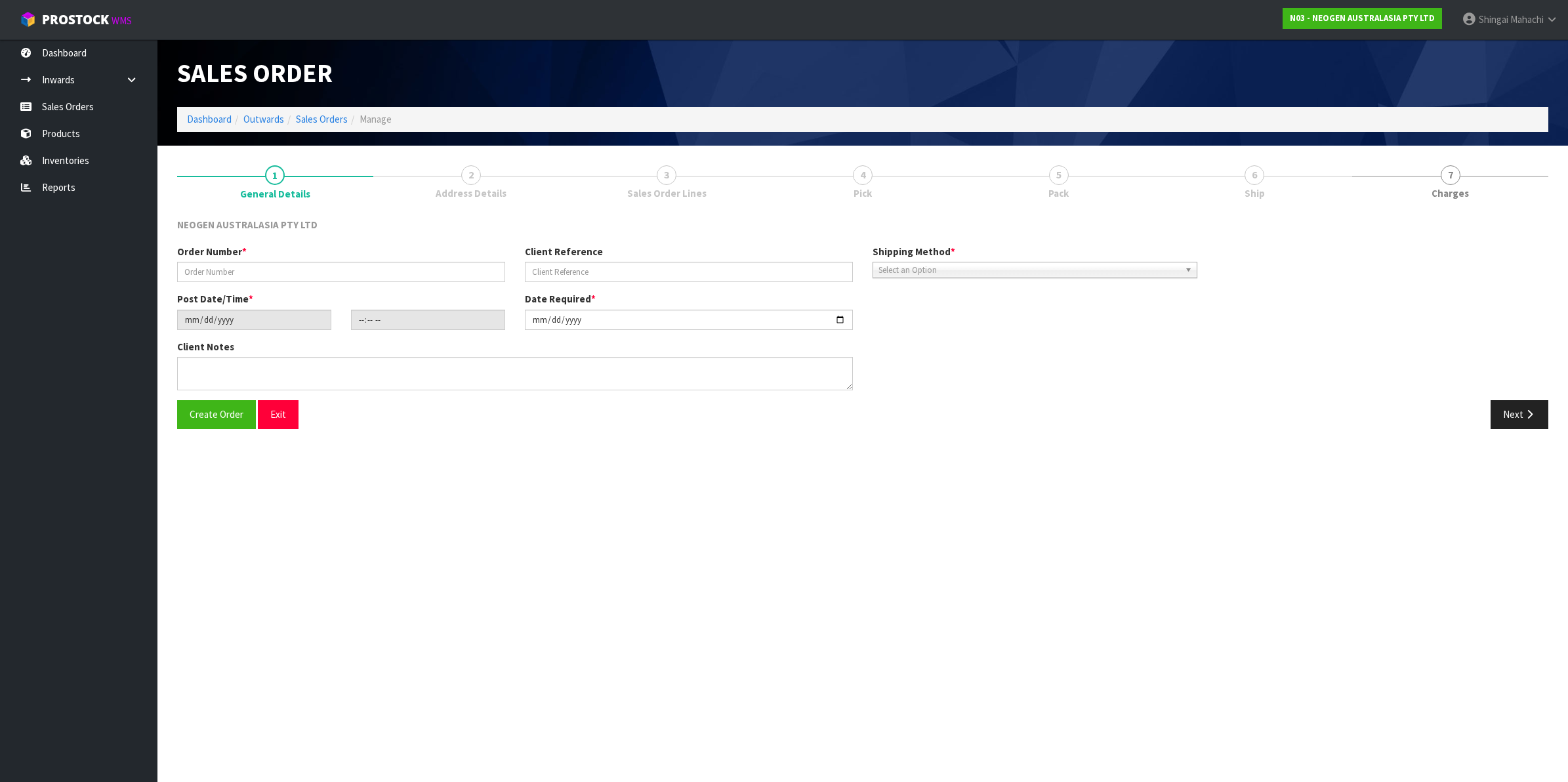
type input "102002011"
type input "NDUN003662"
type input "[DATE]"
type input "10:06:00.000"
type input "[DATE]"
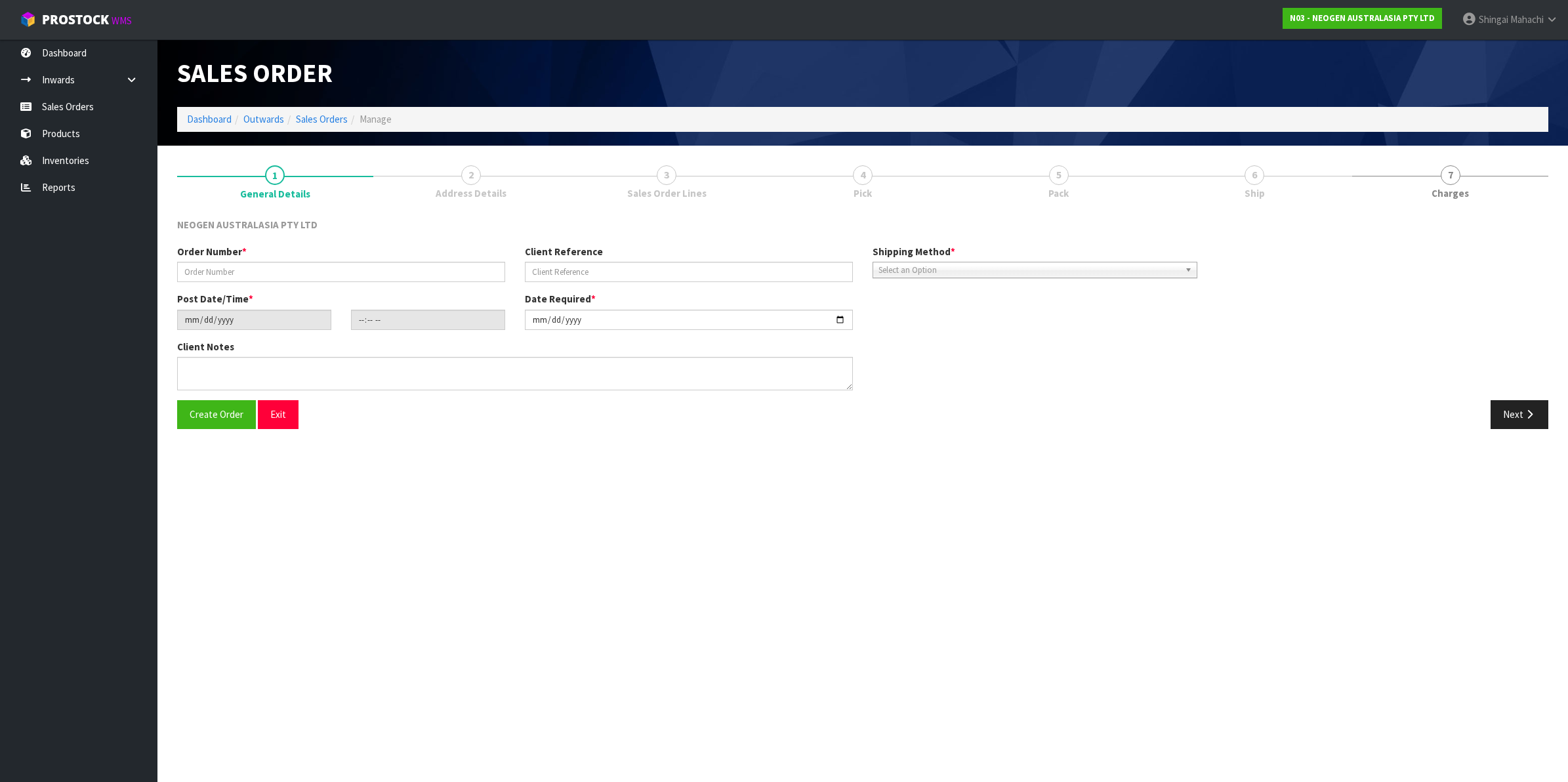
type textarea "ATTN: [PERSON_NAME] MICROBIOLOGY NDUN GRIBBLES VETERINARY PATHOLOGY"
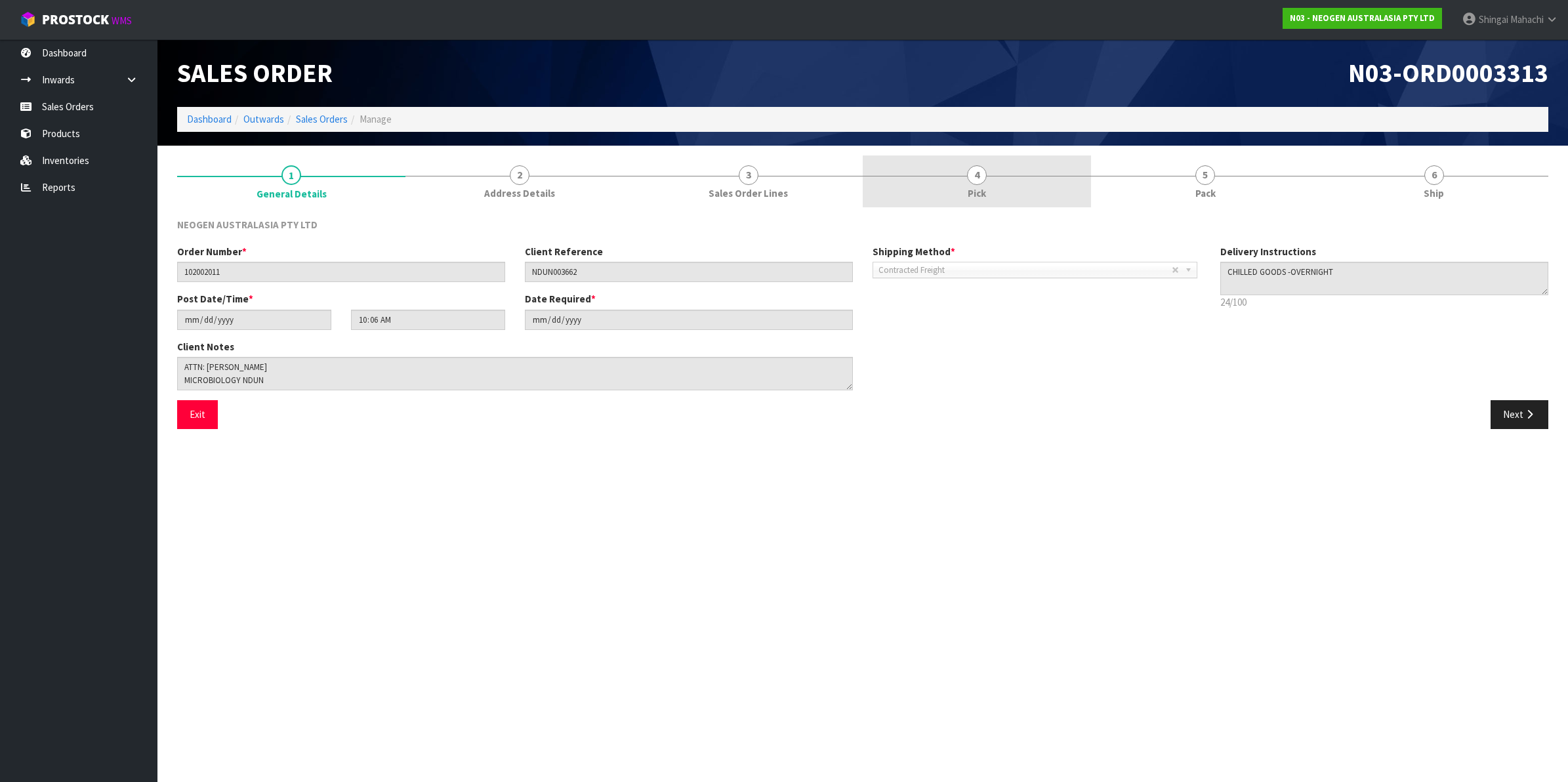
click at [972, 177] on span "4" at bounding box center [976, 175] width 19 height 19
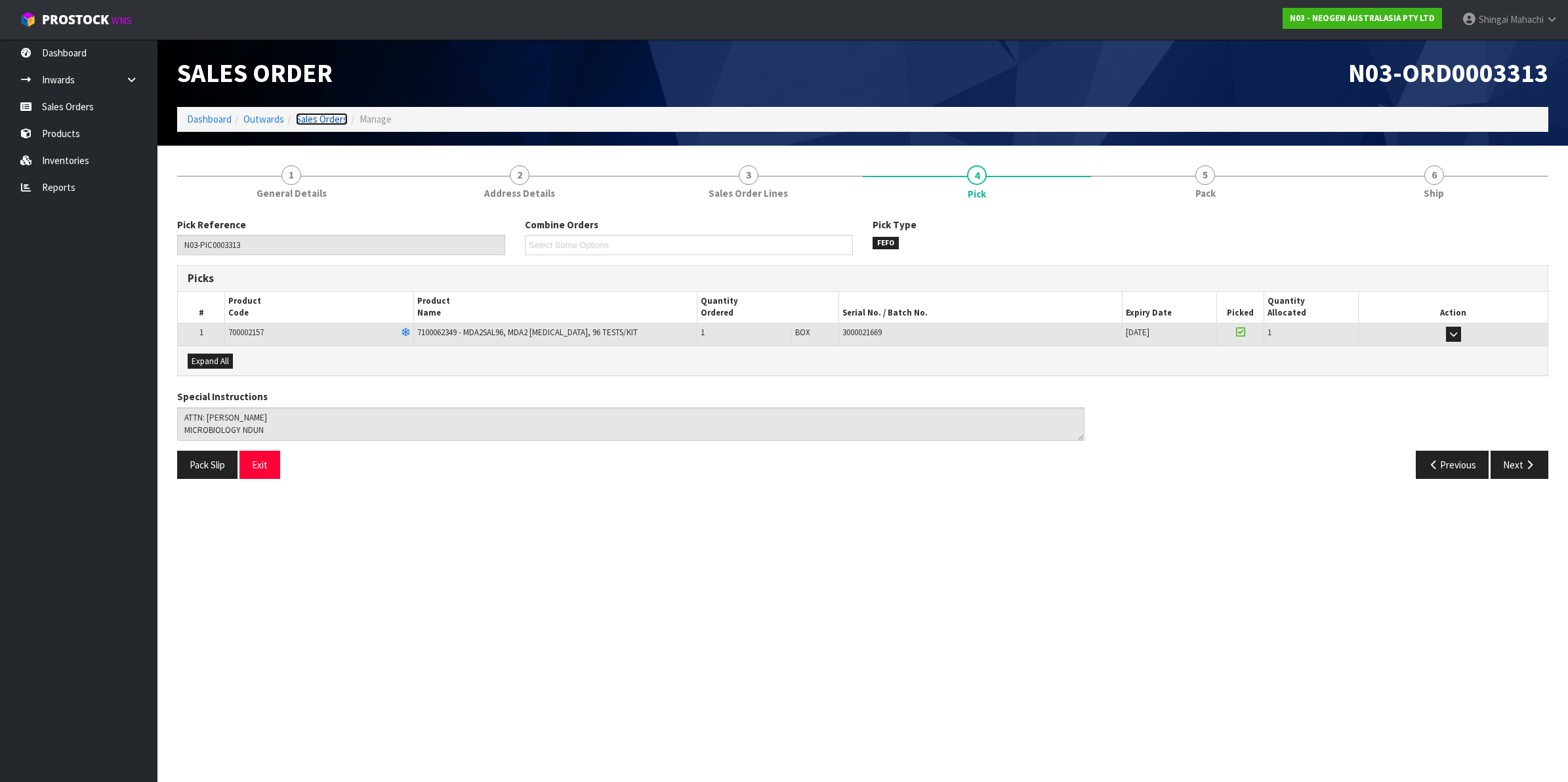
click at [317, 115] on link "Sales Orders" at bounding box center [321, 119] width 52 height 12
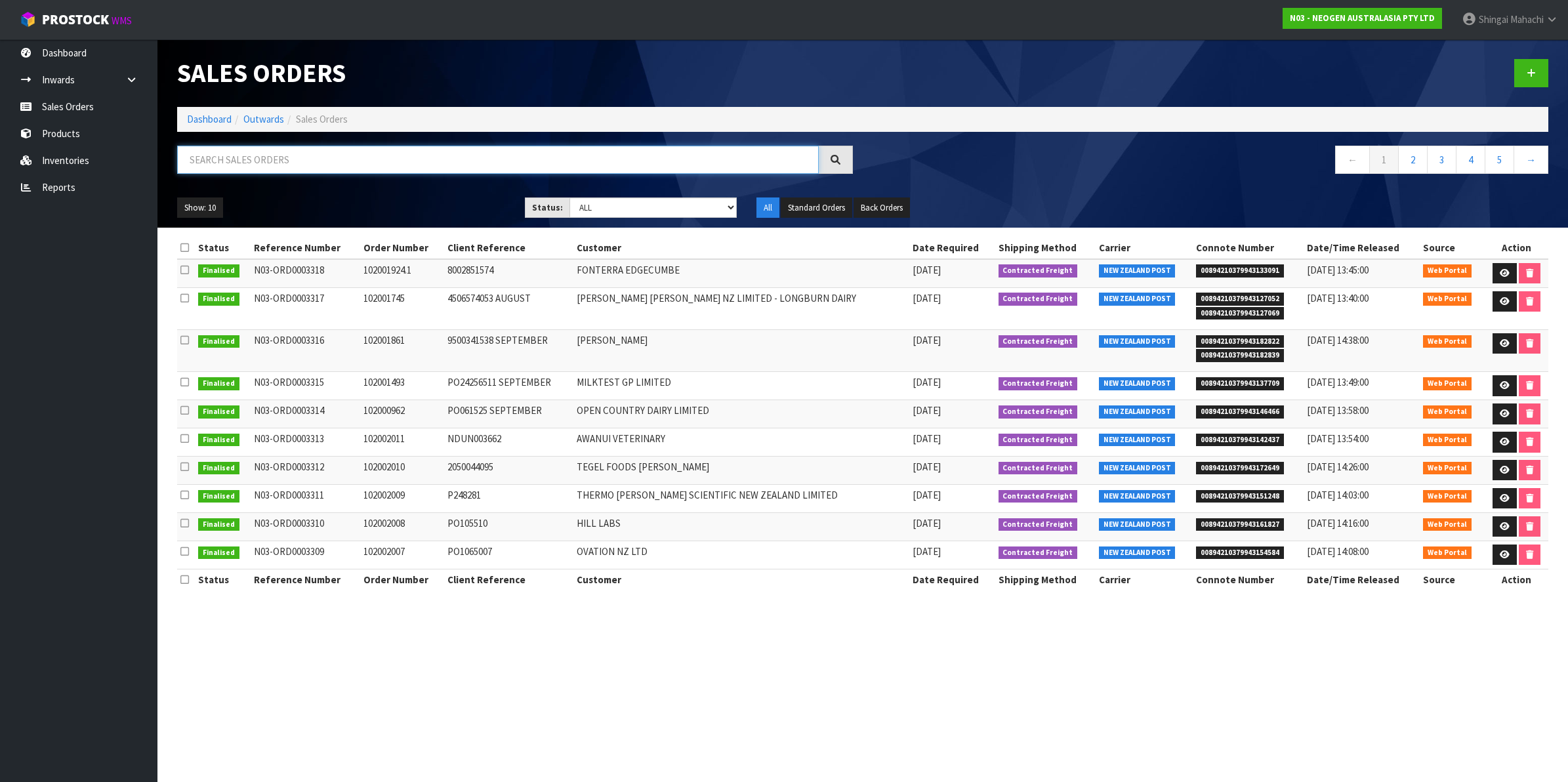
click at [254, 168] on input "text" at bounding box center [498, 160] width 642 height 28
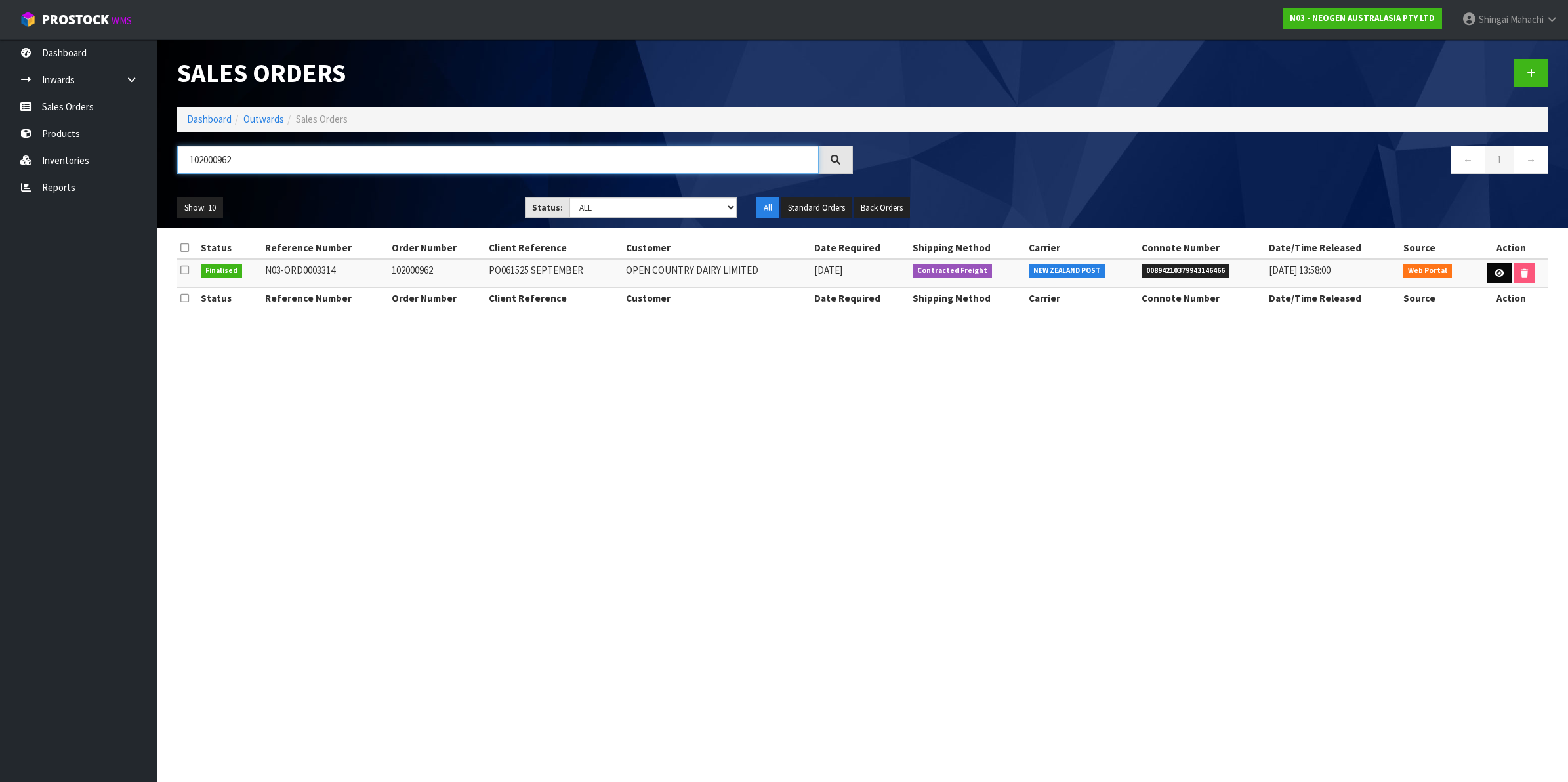
type input "102000962"
click at [1492, 264] on link at bounding box center [1500, 274] width 25 height 21
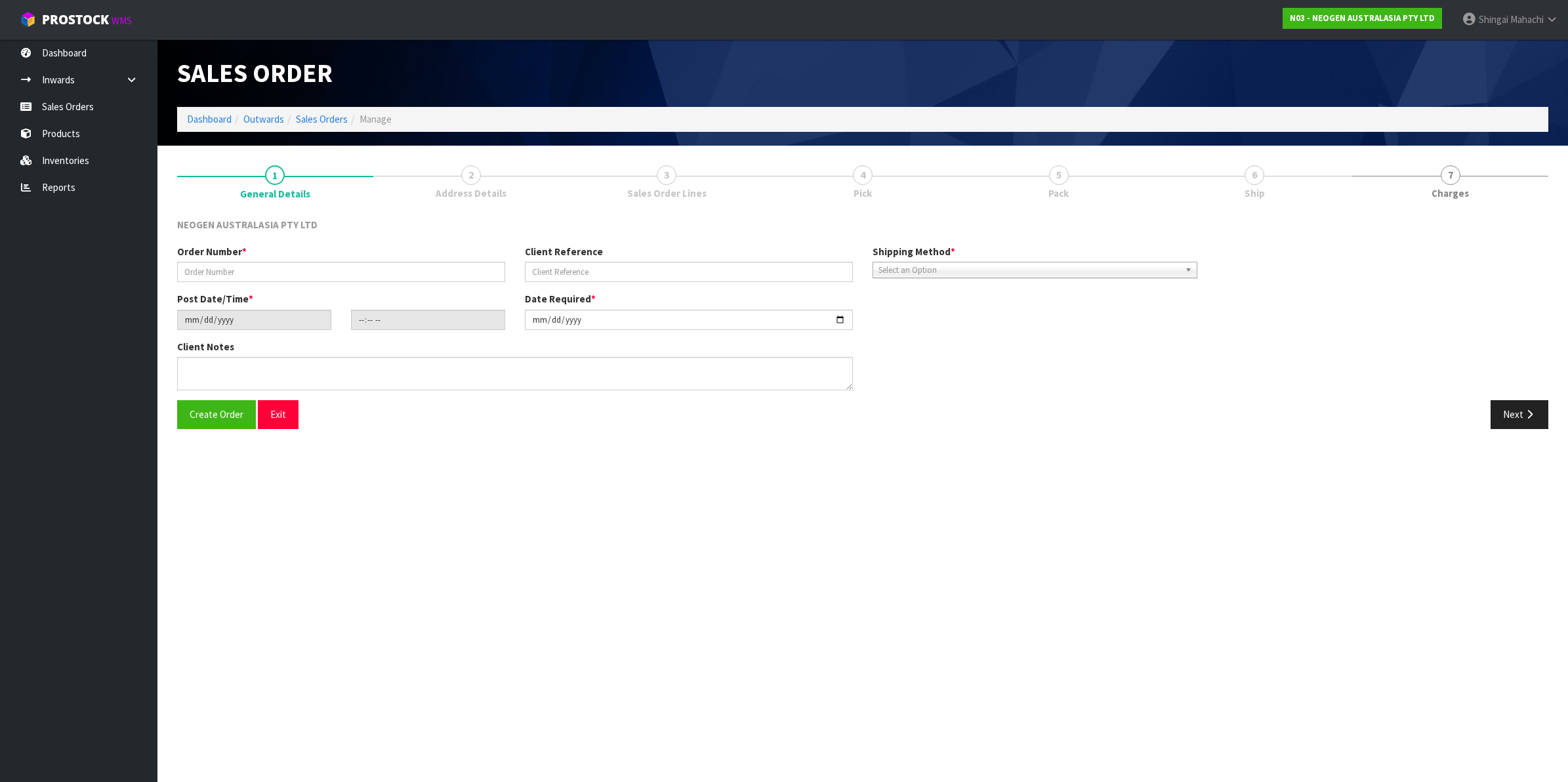
type input "102000962"
type input "PO061525 SEPTEMBER"
type input "[DATE]"
type input "10:11:00.000"
type input "[DATE]"
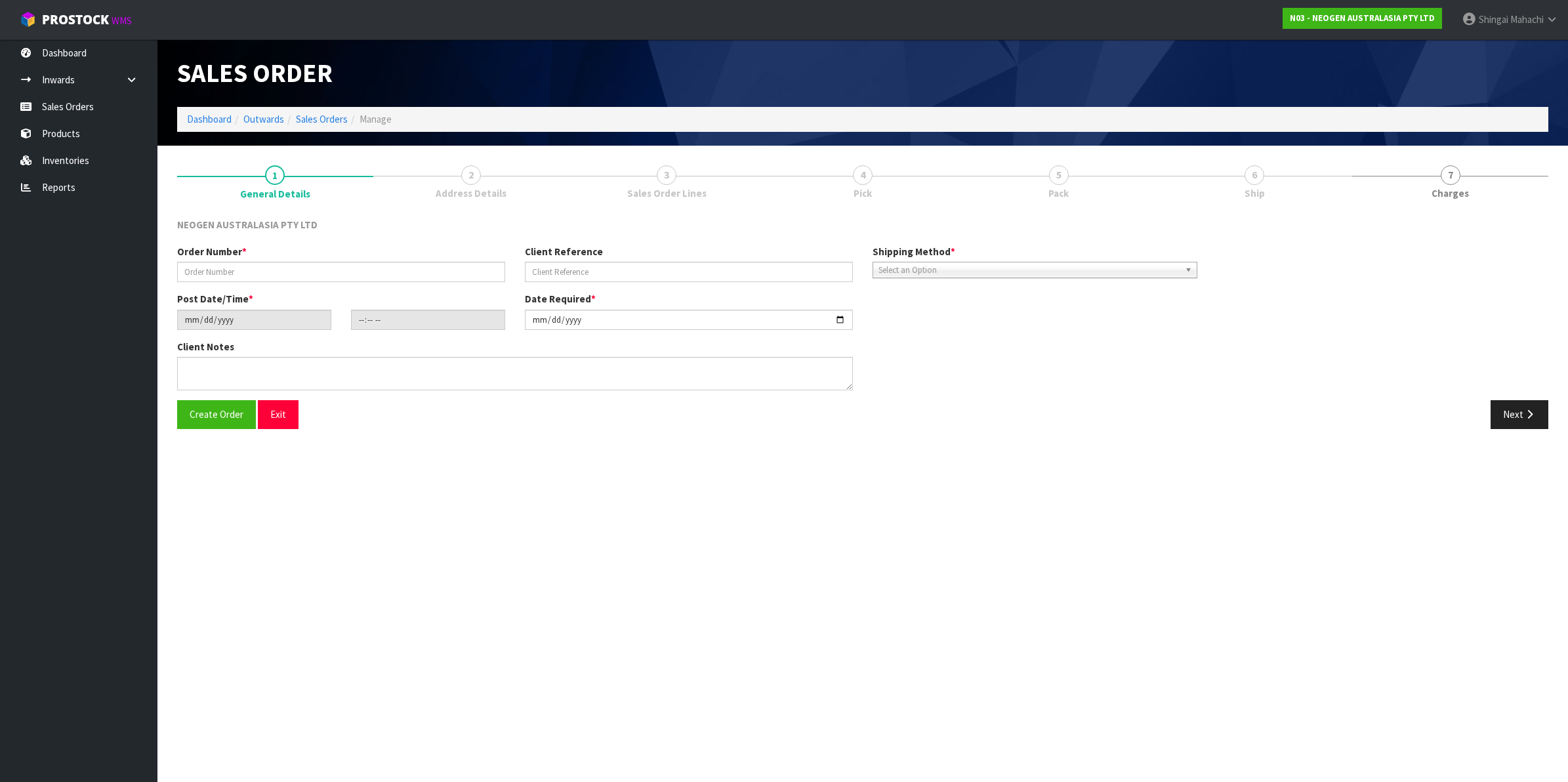
type textarea "ATTN: [PERSON_NAME]"
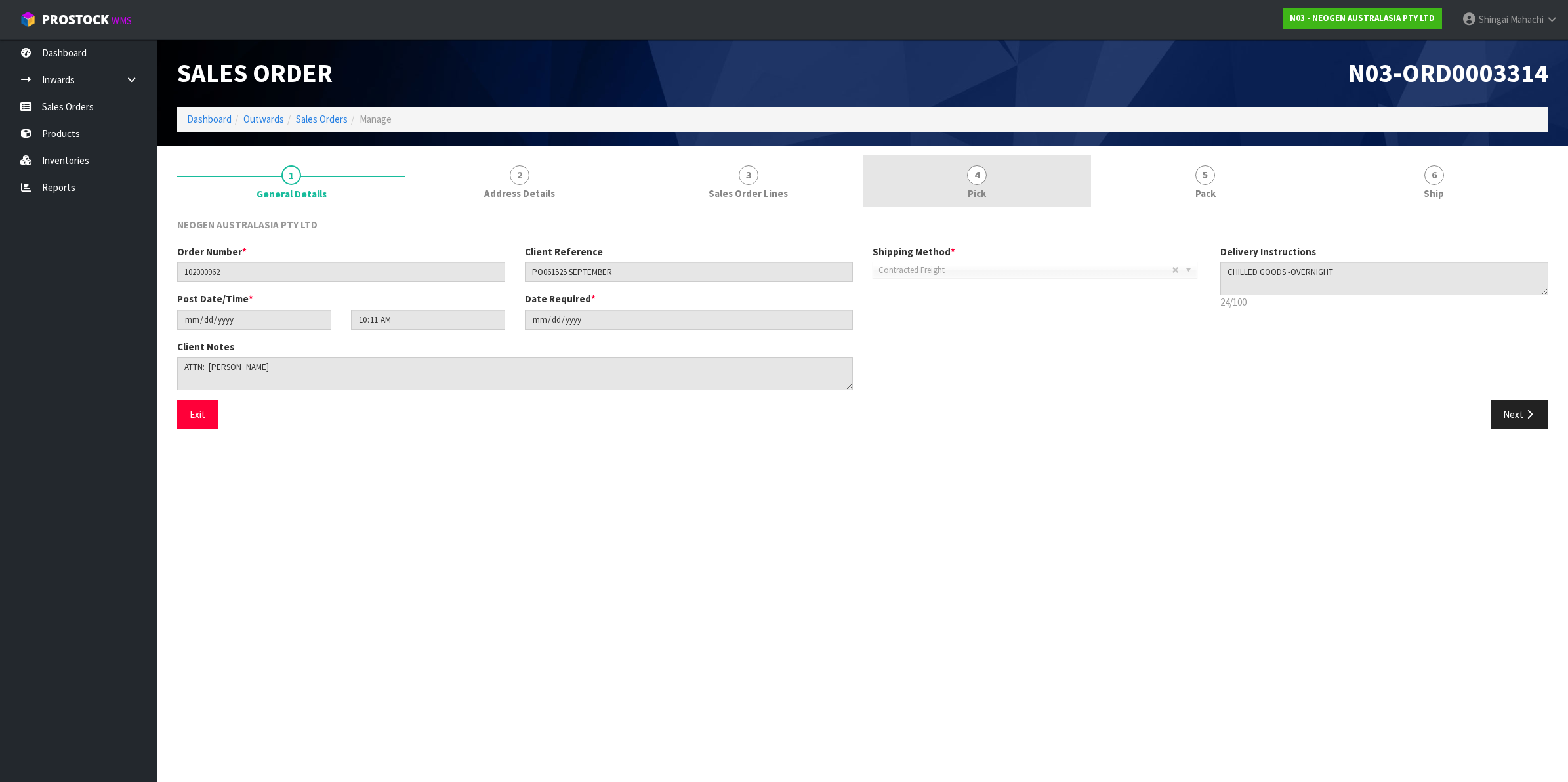
click at [967, 175] on span "4" at bounding box center [976, 175] width 19 height 19
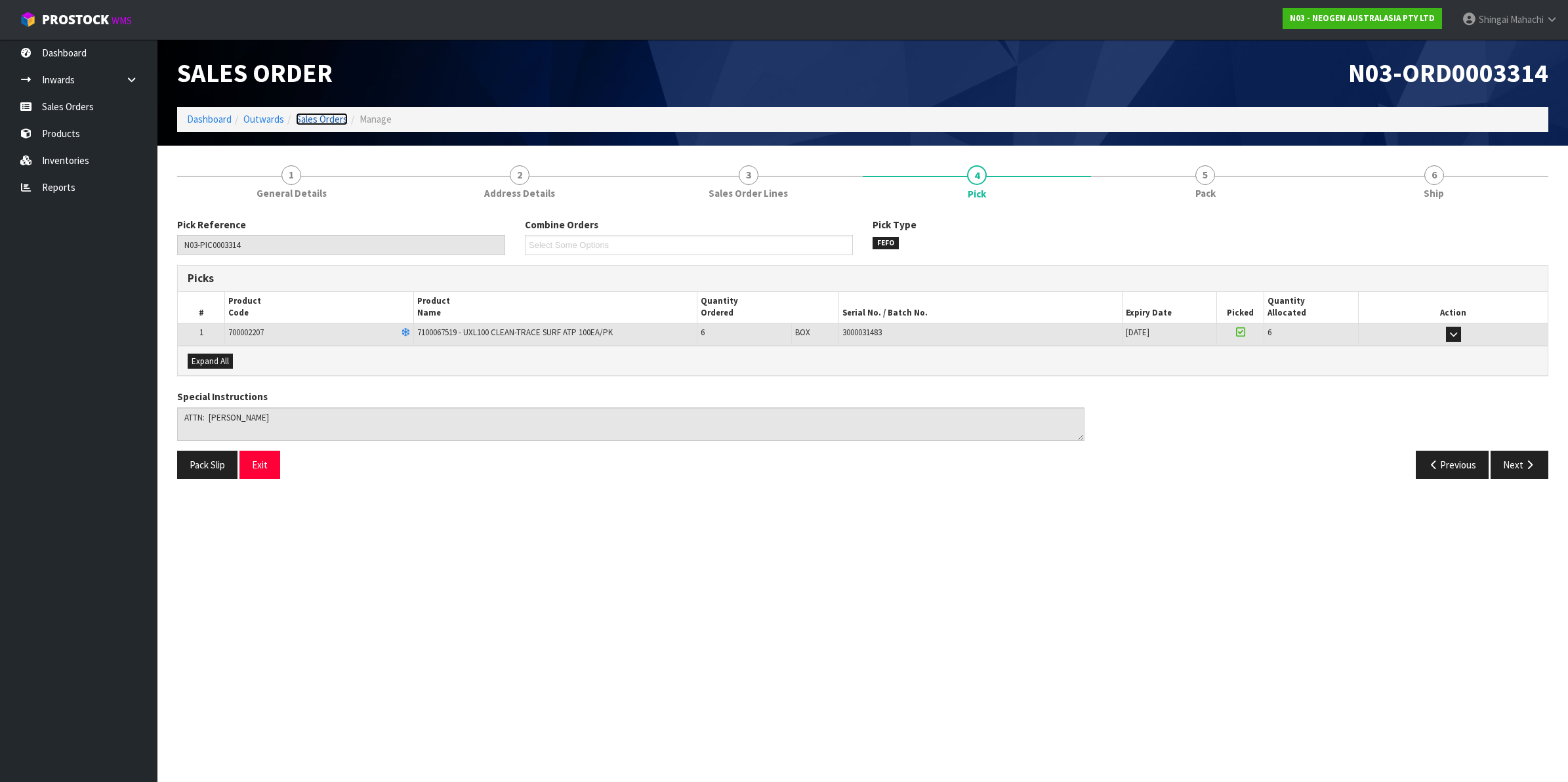
click at [326, 117] on link "Sales Orders" at bounding box center [321, 119] width 52 height 12
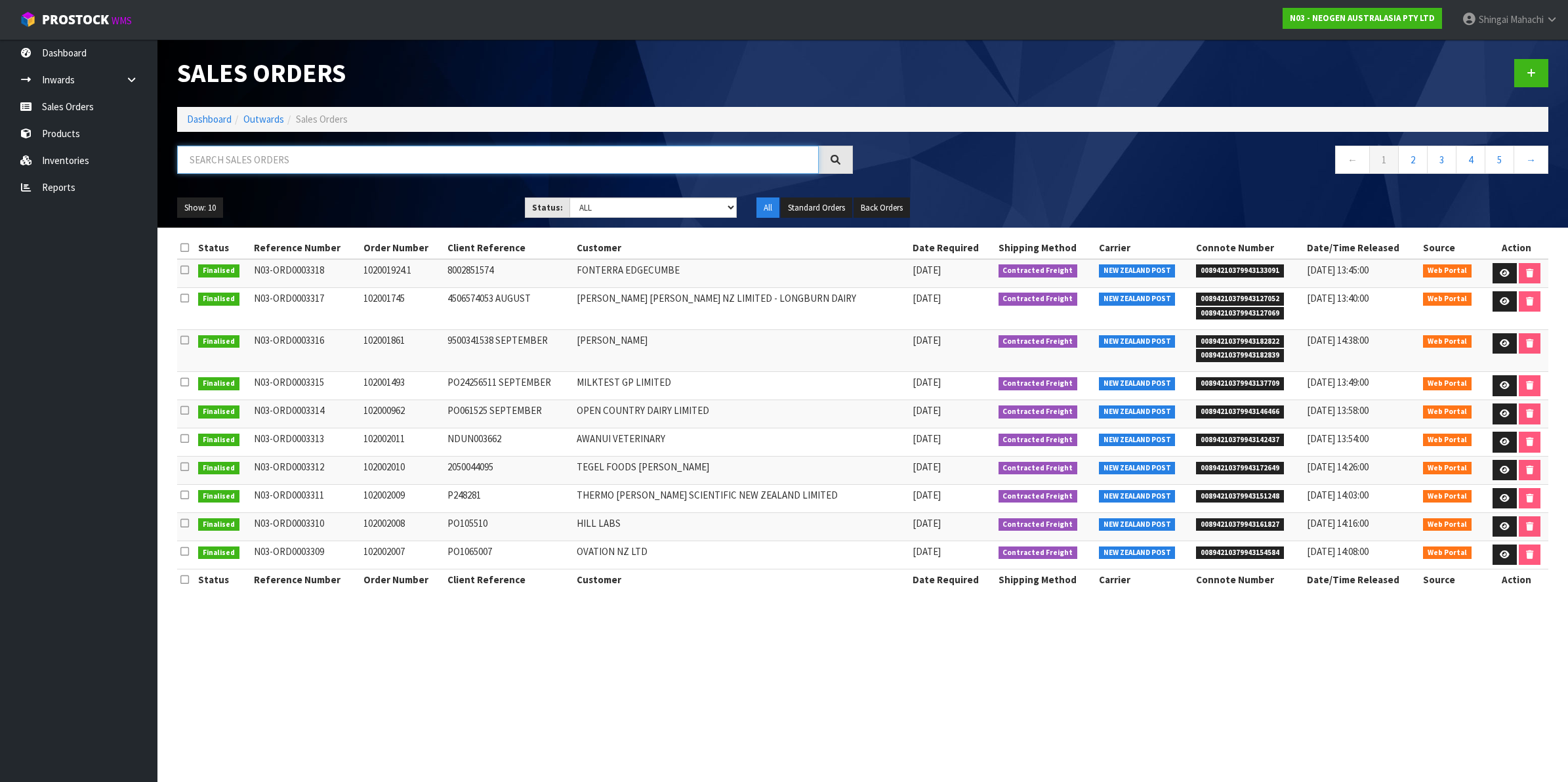
click at [230, 157] on input "text" at bounding box center [498, 160] width 642 height 28
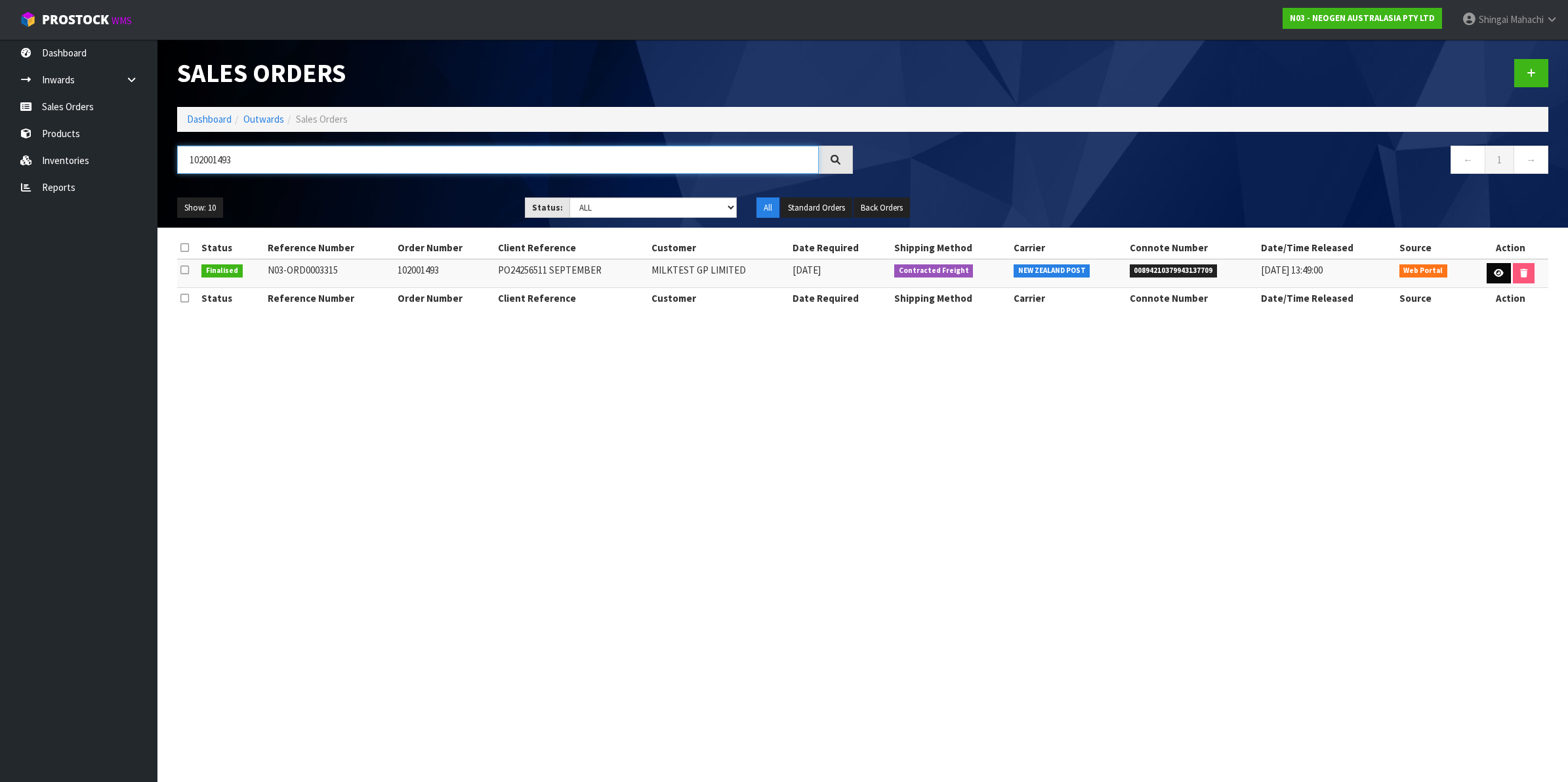
type input "102001493"
click at [1493, 270] on icon at bounding box center [1498, 273] width 10 height 9
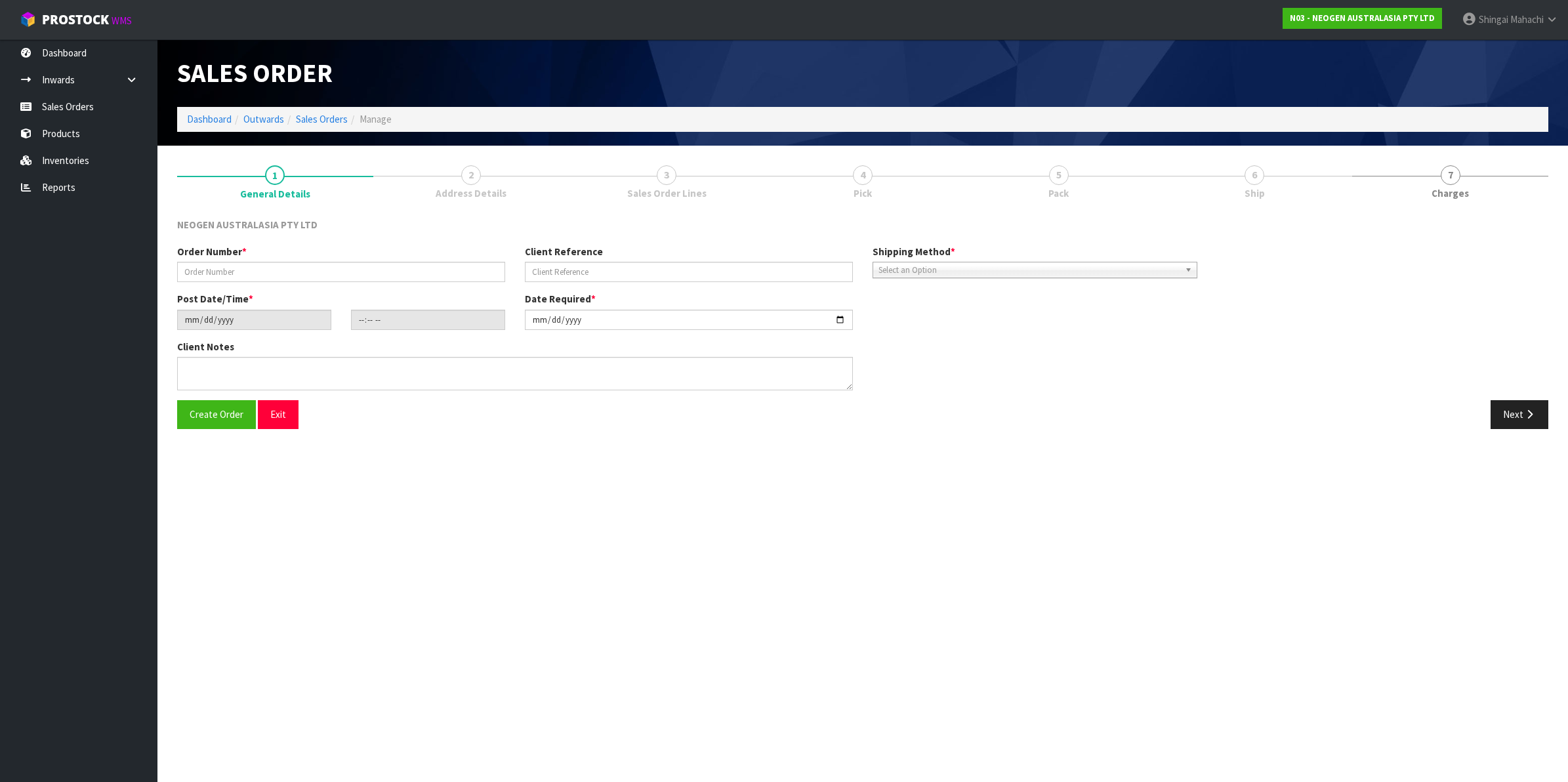
type input "102001493"
type input "PO24256511 SEPTEMBER"
type input "[DATE]"
type input "10:14:00.000"
type input "[DATE]"
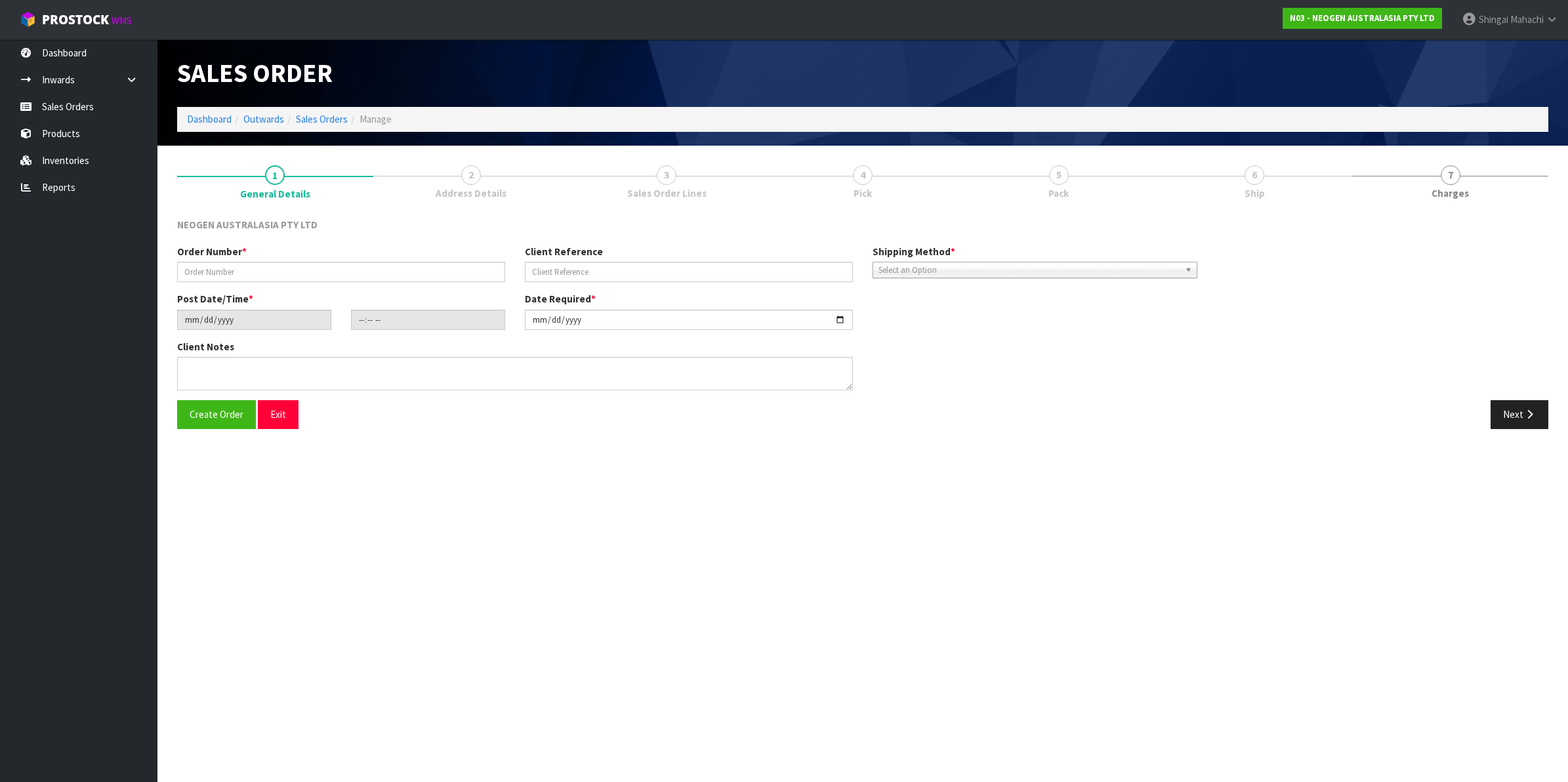
type textarea "ATTN [PERSON_NAME]"
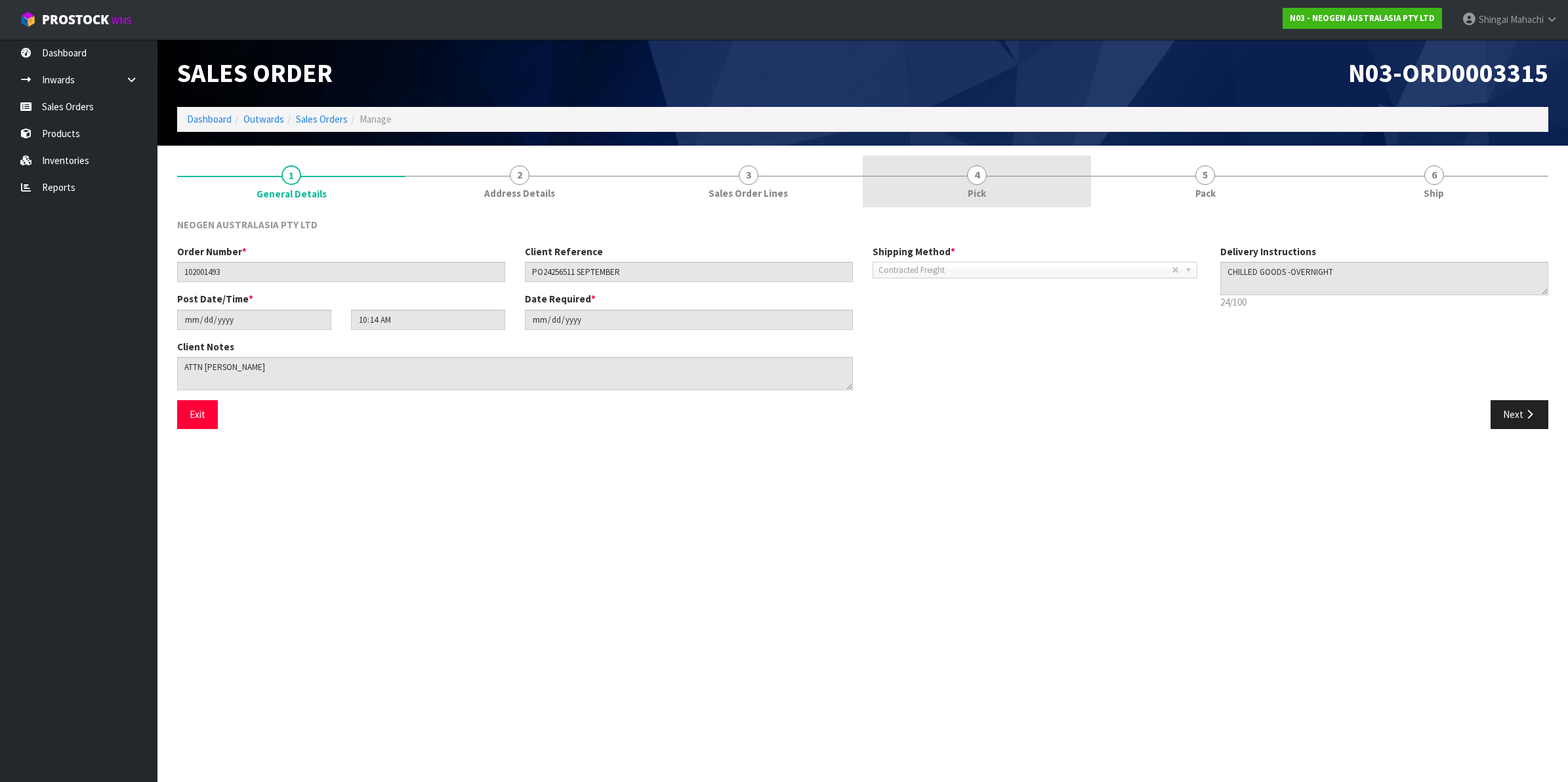
click at [972, 169] on span "4" at bounding box center [976, 175] width 19 height 19
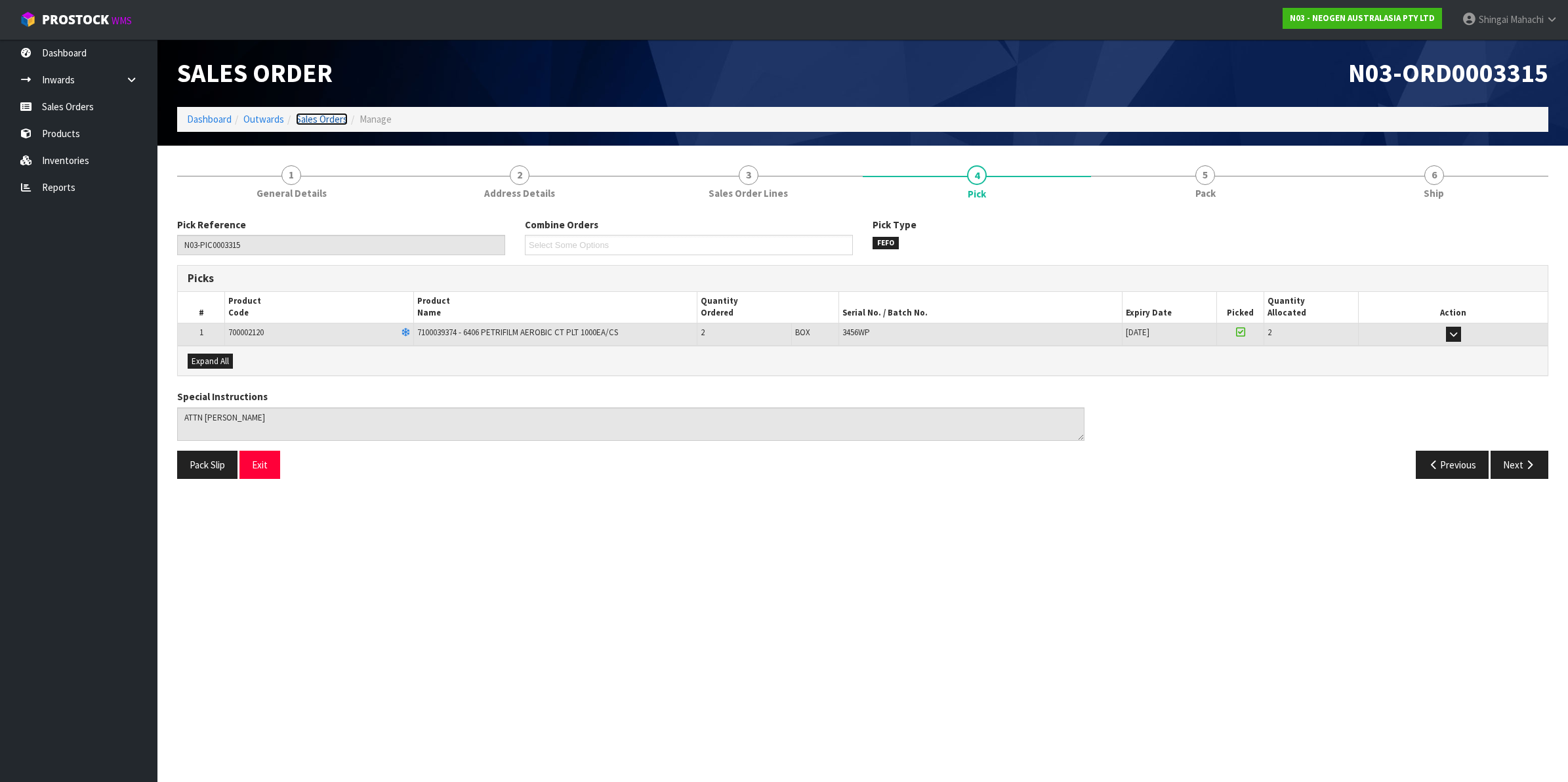
click at [332, 118] on link "Sales Orders" at bounding box center [321, 119] width 52 height 12
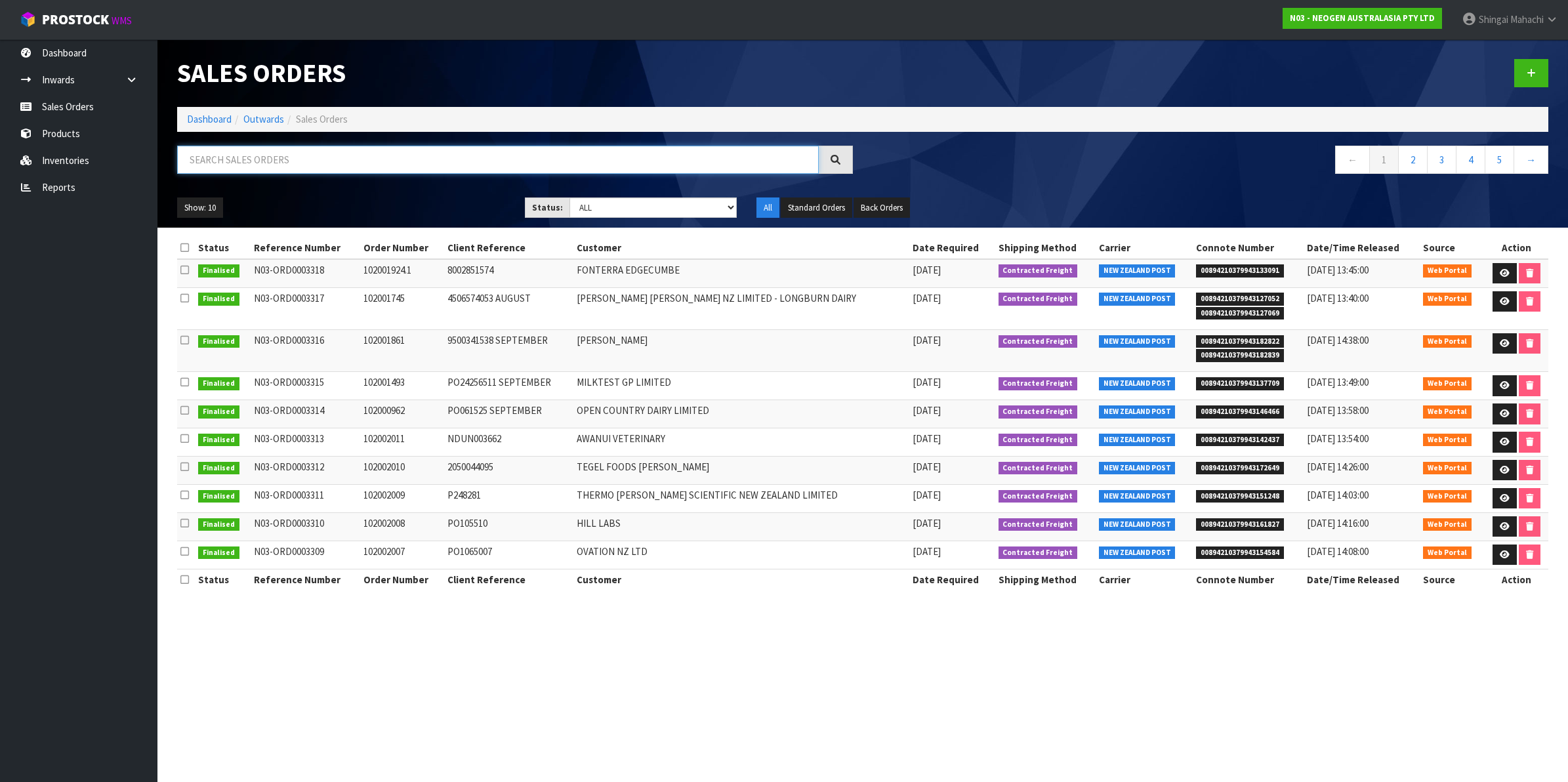
click at [279, 155] on input "text" at bounding box center [498, 160] width 642 height 28
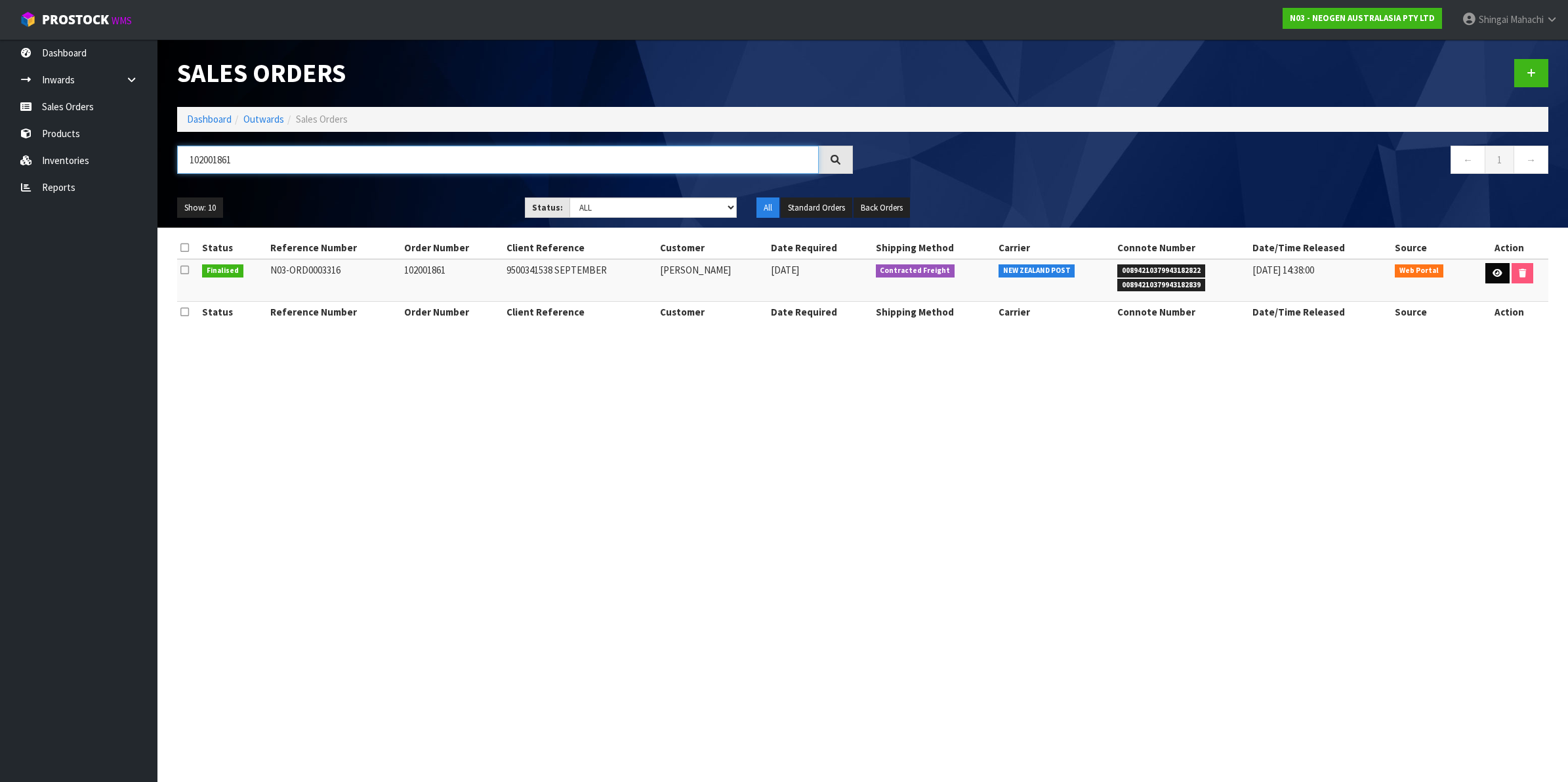
type input "102001861"
click at [1503, 276] on link at bounding box center [1497, 274] width 25 height 21
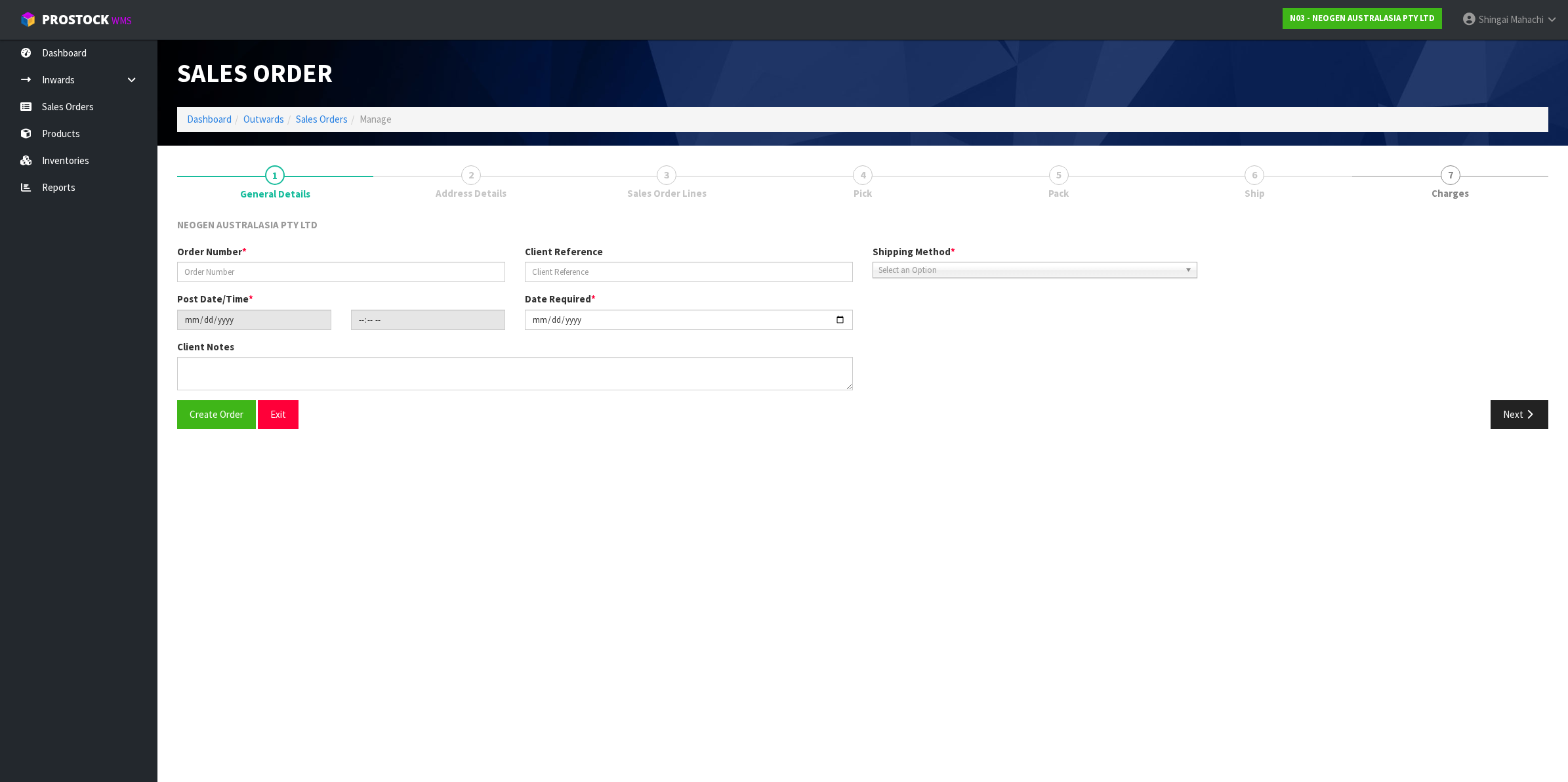
type input "102001861"
type input "9500341538 SEPTEMBER"
type input "[DATE]"
type input "10:21:00.000"
type input "[DATE]"
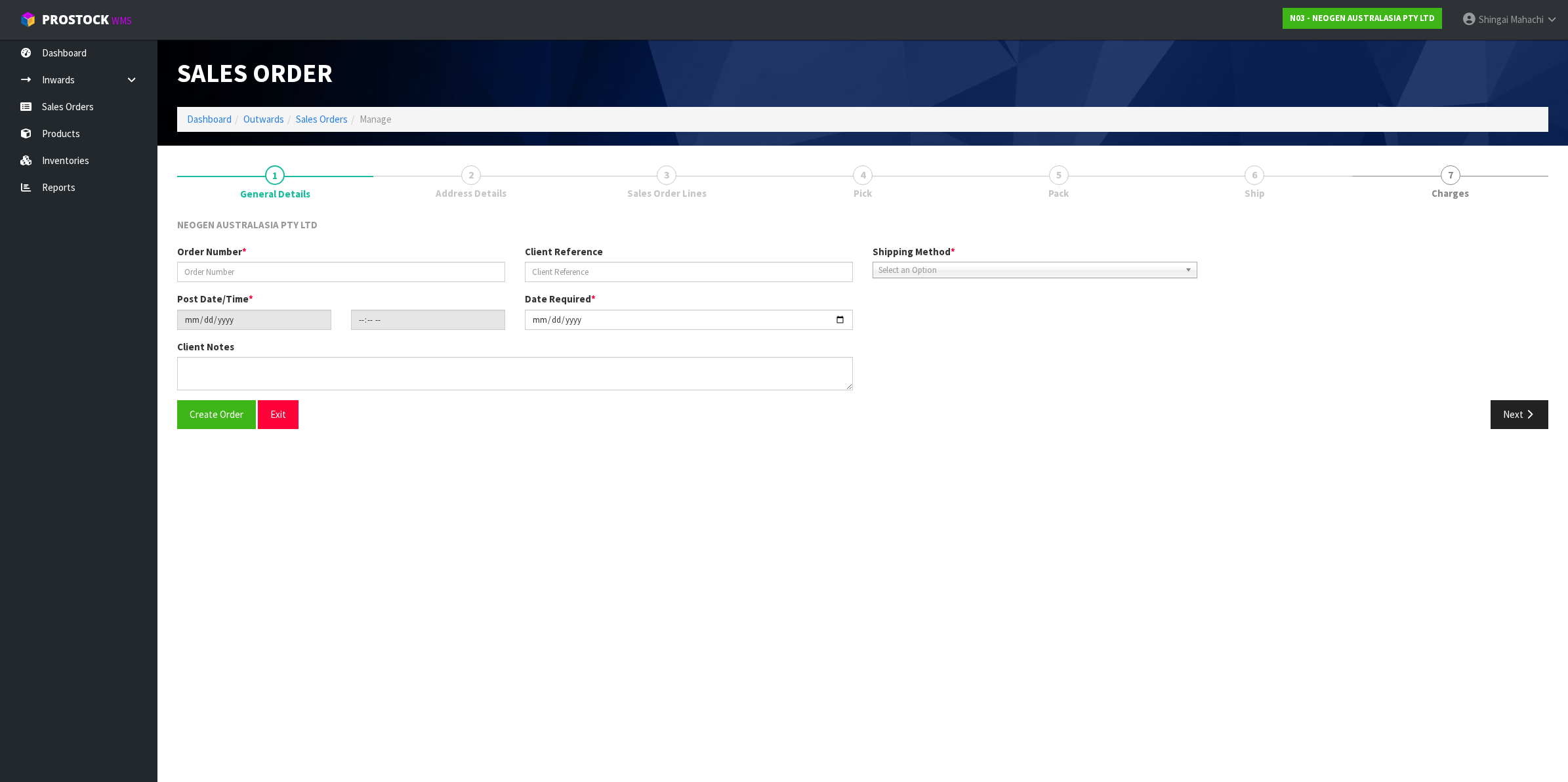
type textarea "ATTN MAIN STORE"
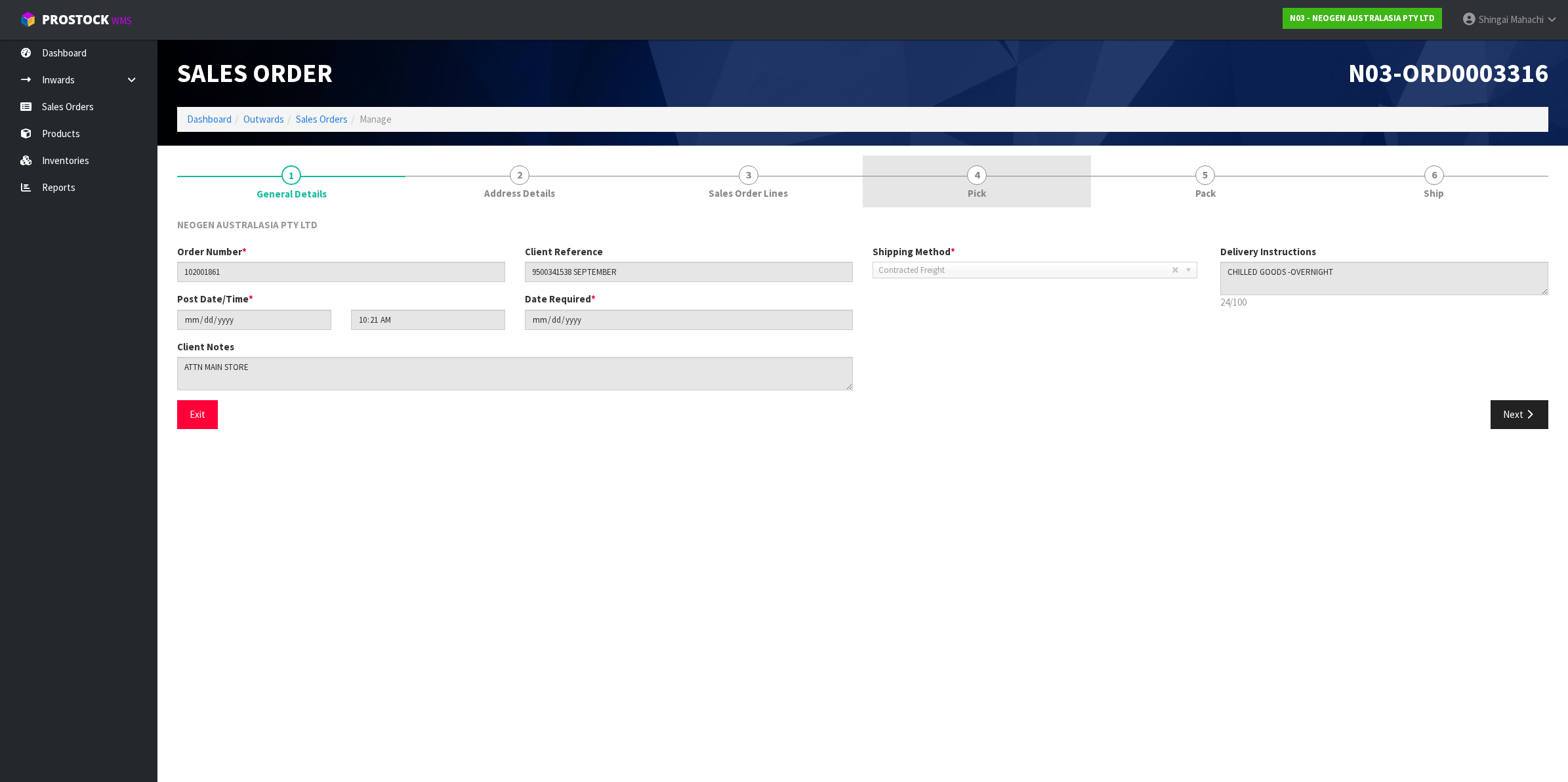
click at [992, 172] on link "4 Pick" at bounding box center [976, 181] width 228 height 52
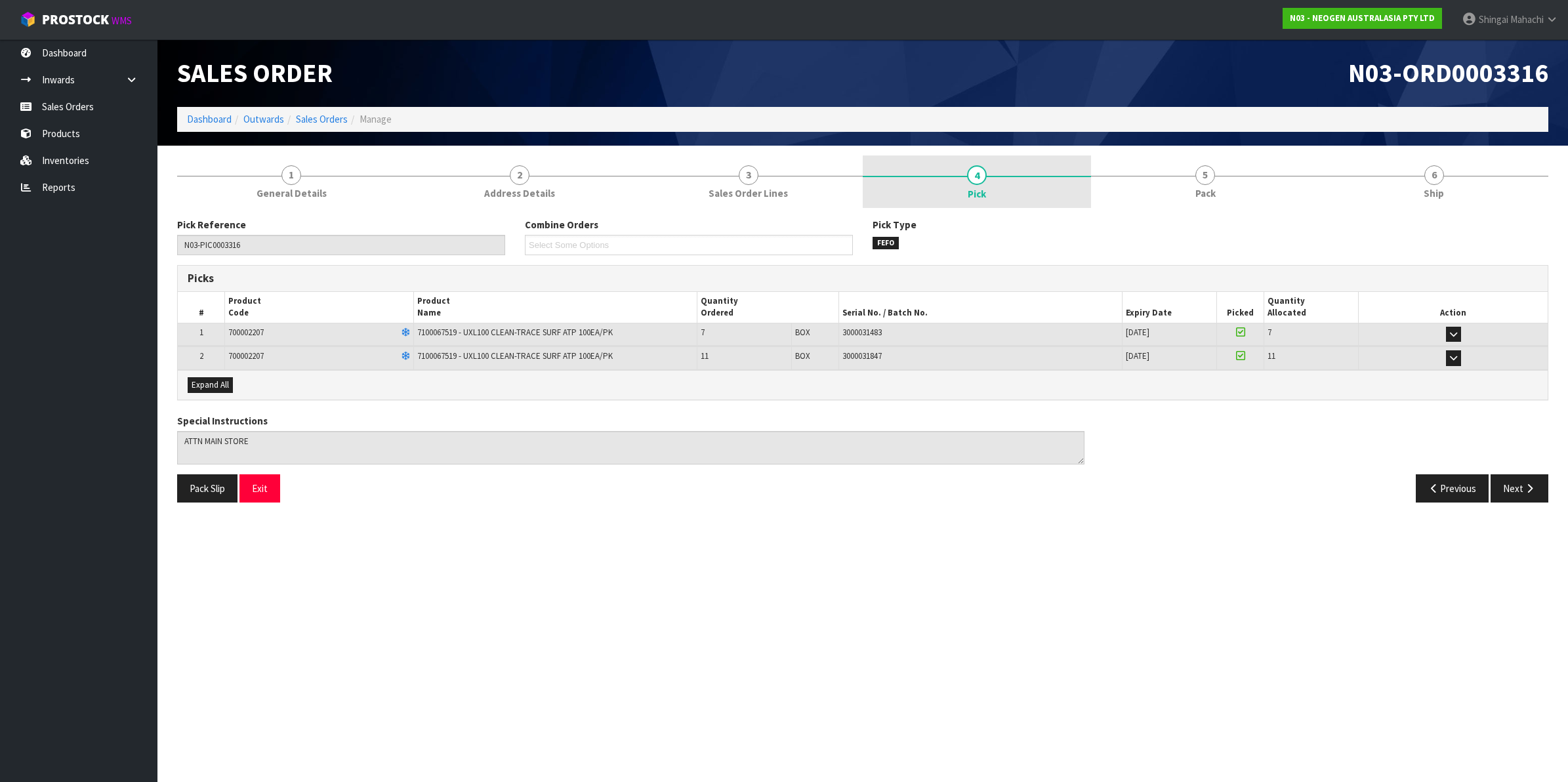
click at [981, 175] on span "4" at bounding box center [976, 175] width 19 height 19
click at [334, 119] on link "Sales Orders" at bounding box center [321, 119] width 52 height 12
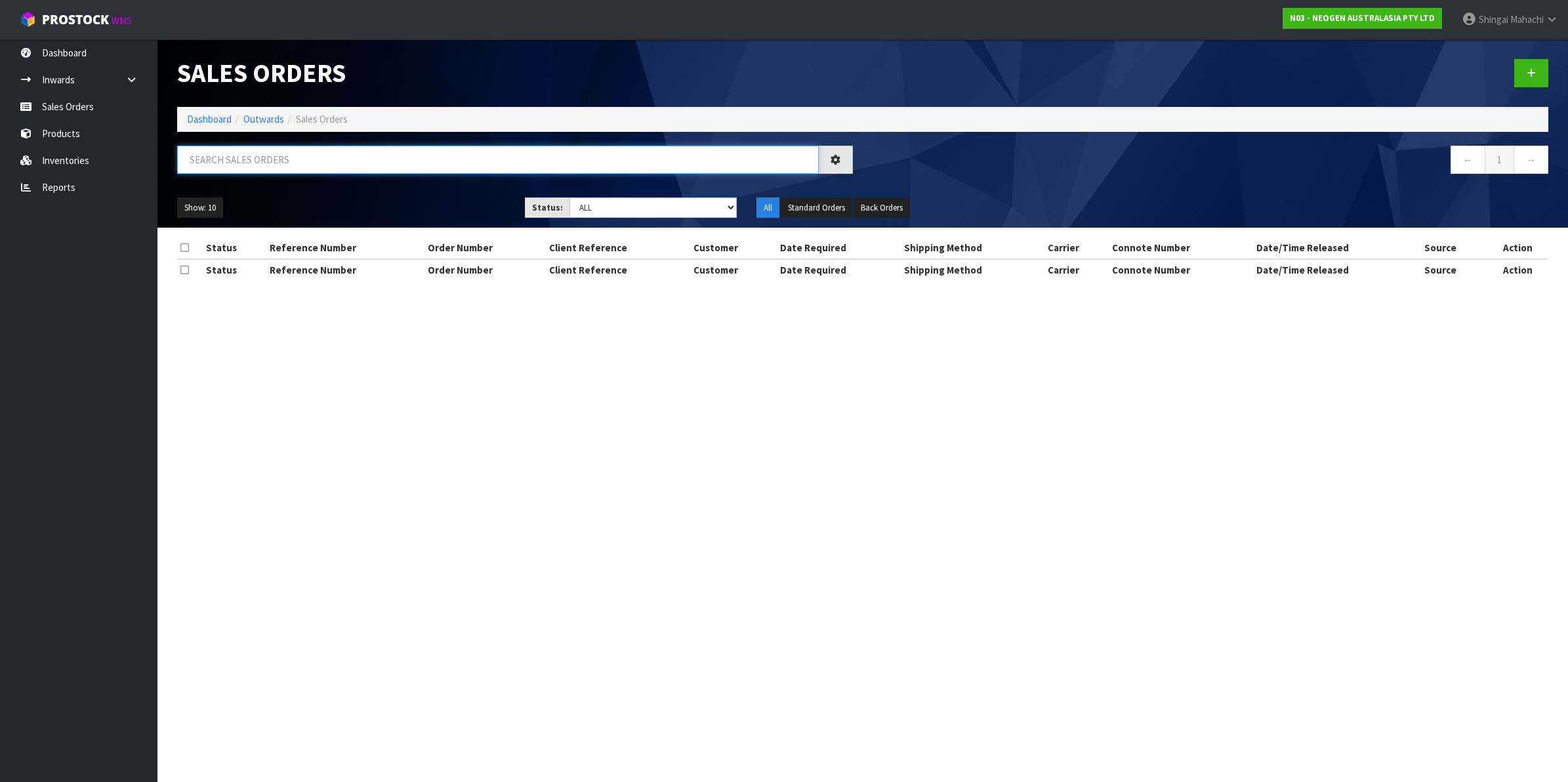
click at [303, 153] on input "text" at bounding box center [498, 160] width 642 height 28
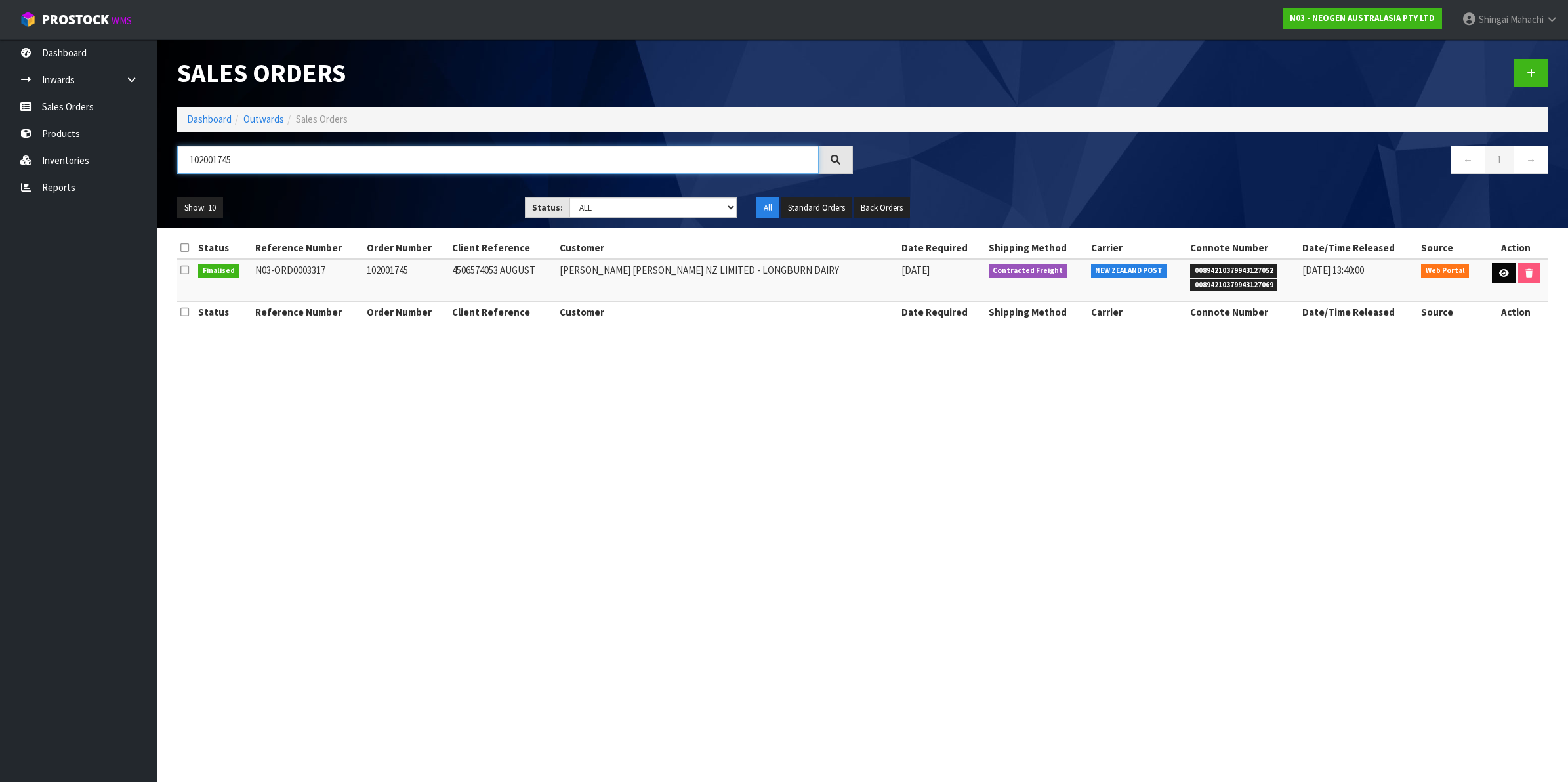
type input "102001745"
click at [1503, 281] on link at bounding box center [1504, 274] width 25 height 21
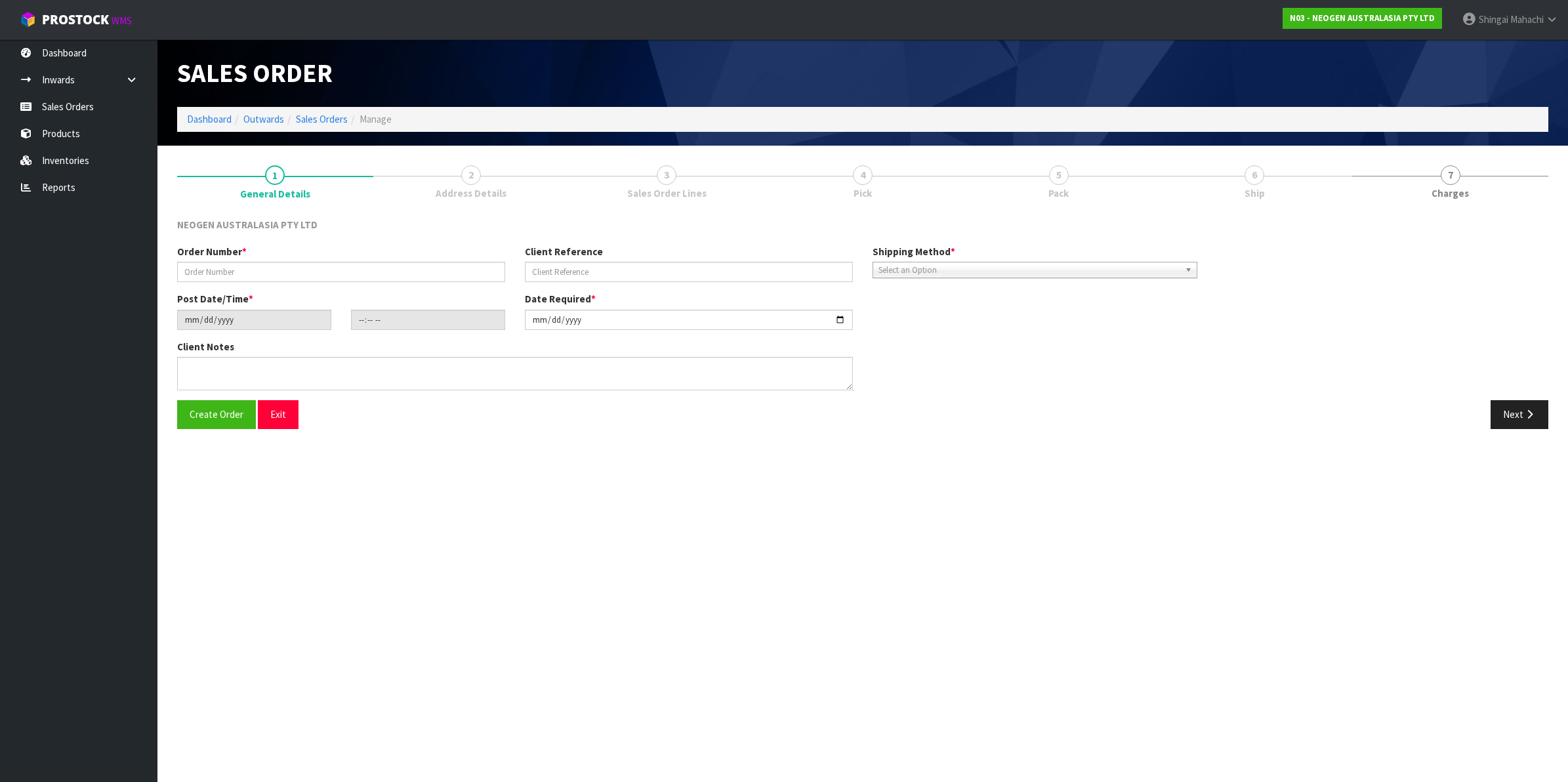
type input "102001745"
type input "4506574053 AUGUST"
type input "[DATE]"
type input "10:25:00.000"
type input "[DATE]"
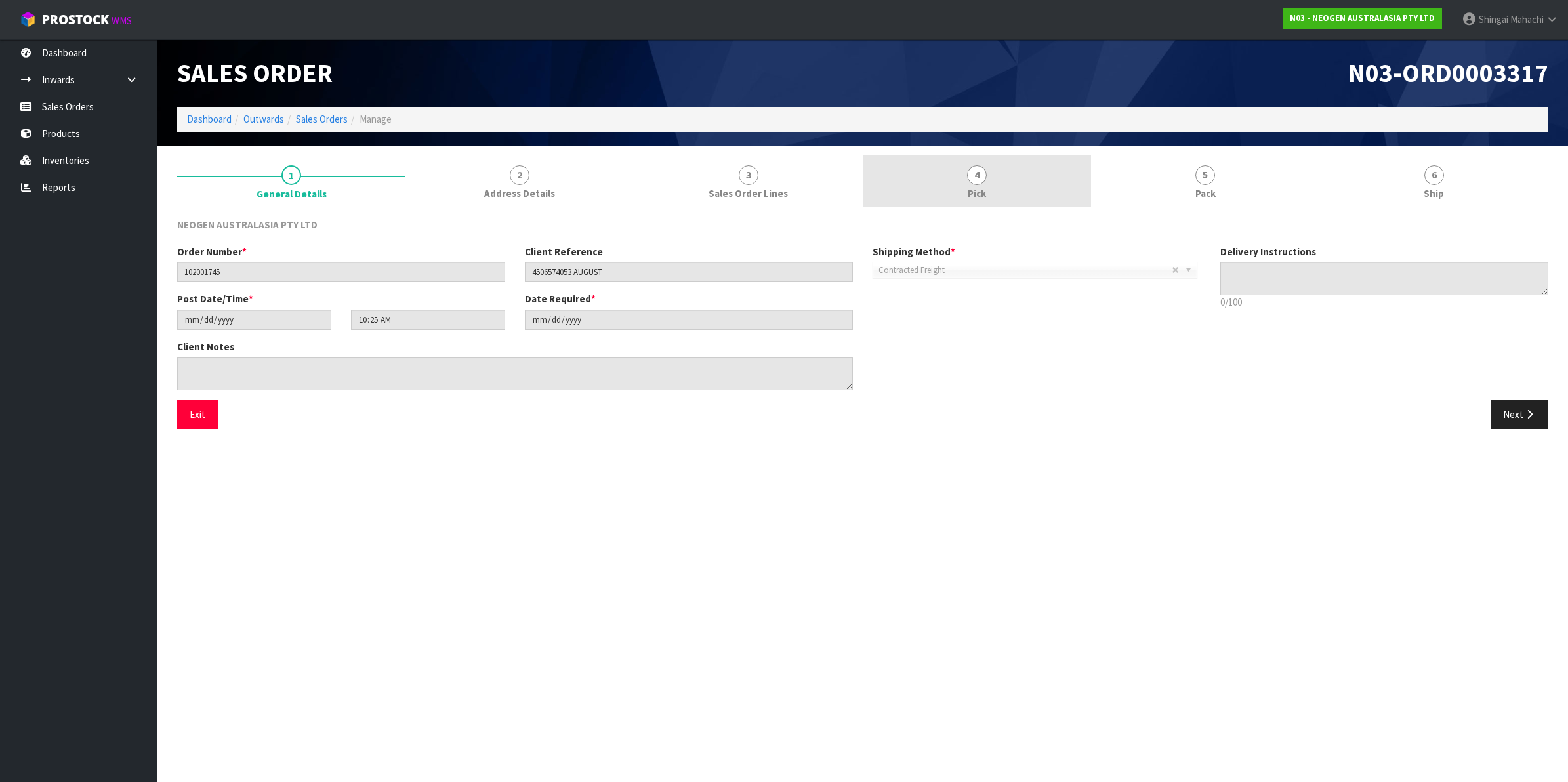
click at [986, 175] on span "4" at bounding box center [976, 175] width 19 height 19
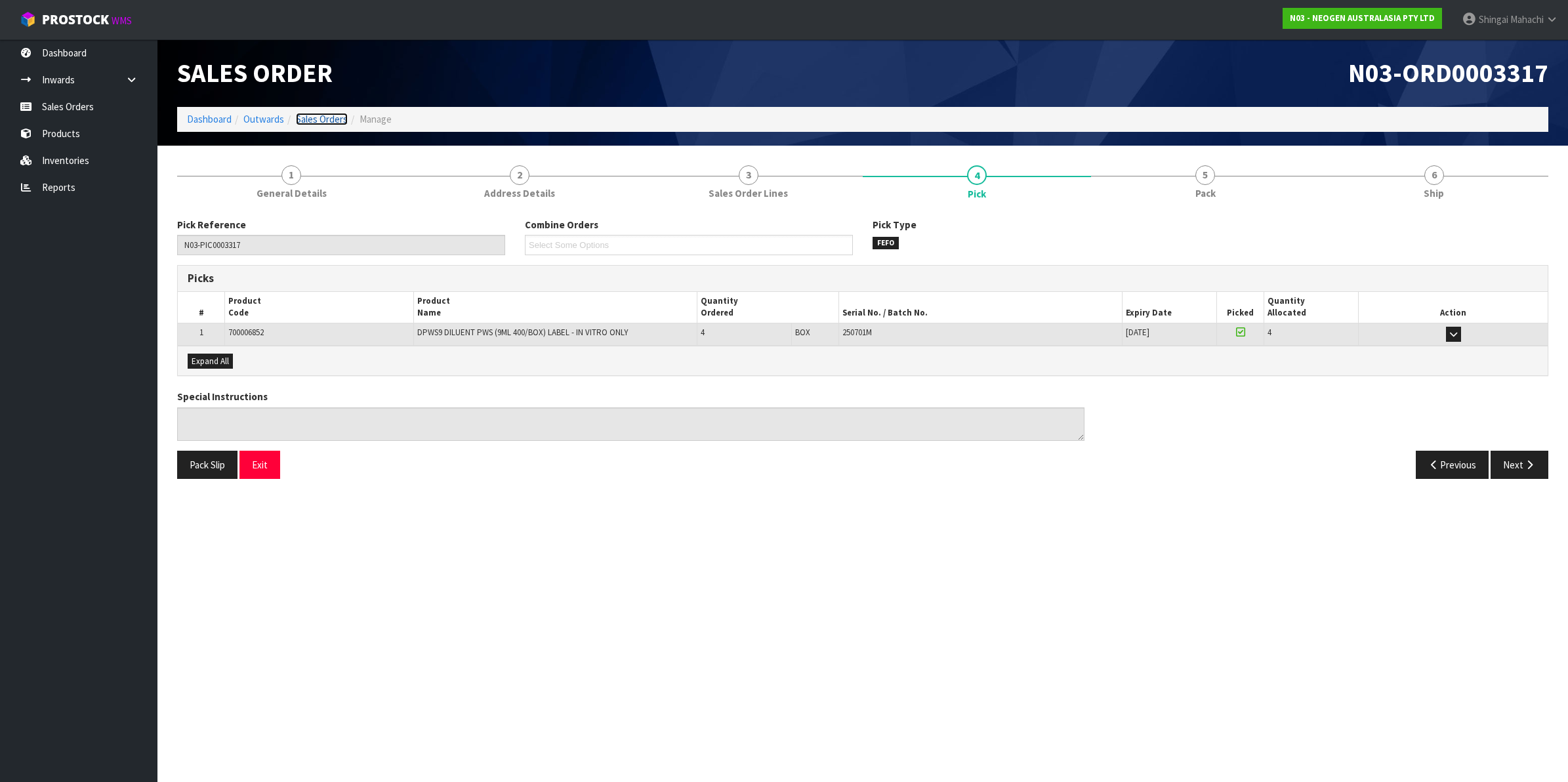
click at [327, 123] on link "Sales Orders" at bounding box center [321, 119] width 52 height 12
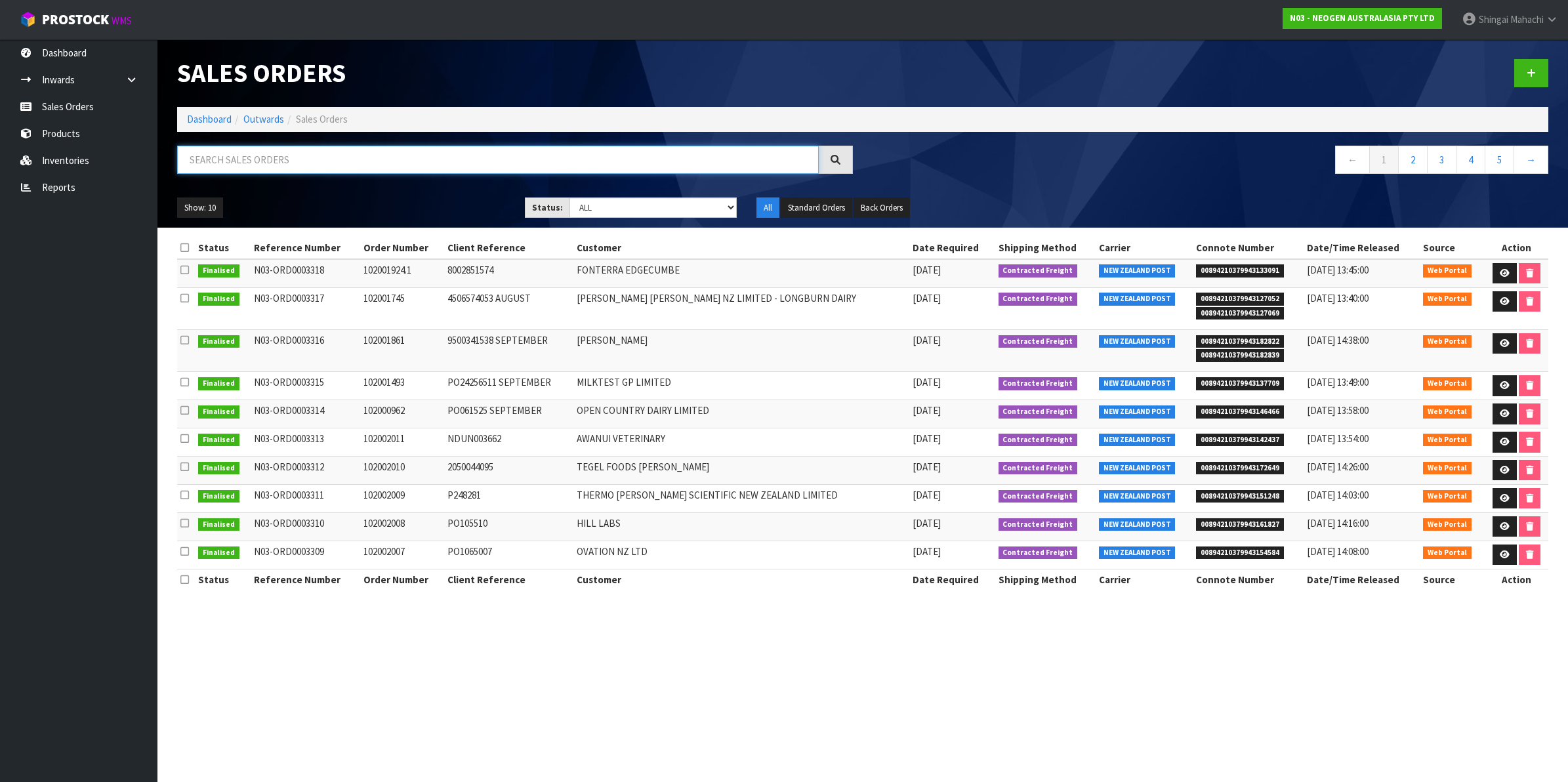
click at [279, 154] on input "text" at bounding box center [498, 160] width 642 height 28
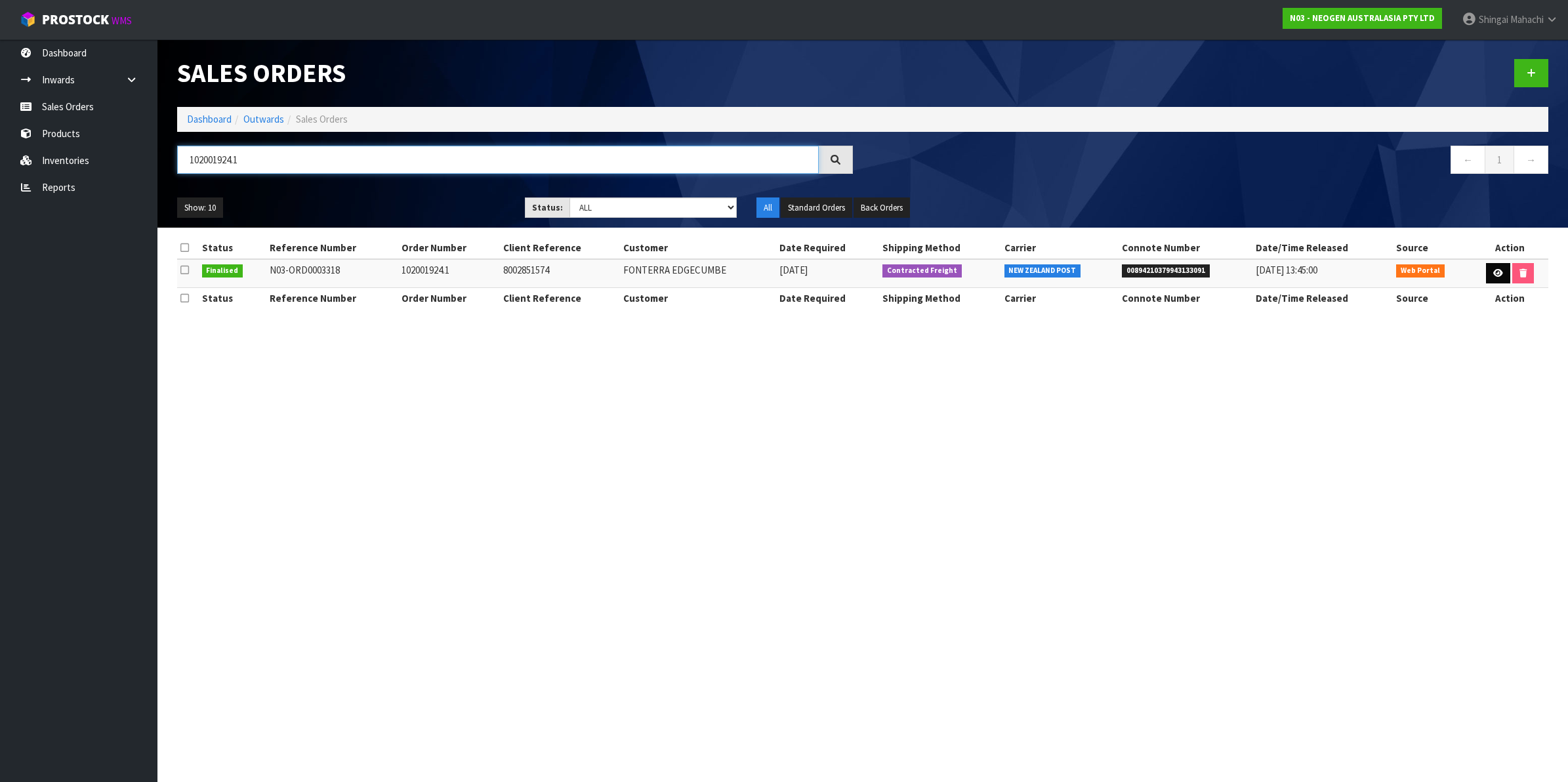
type input "102001924.1"
click at [1495, 269] on icon at bounding box center [1497, 273] width 10 height 9
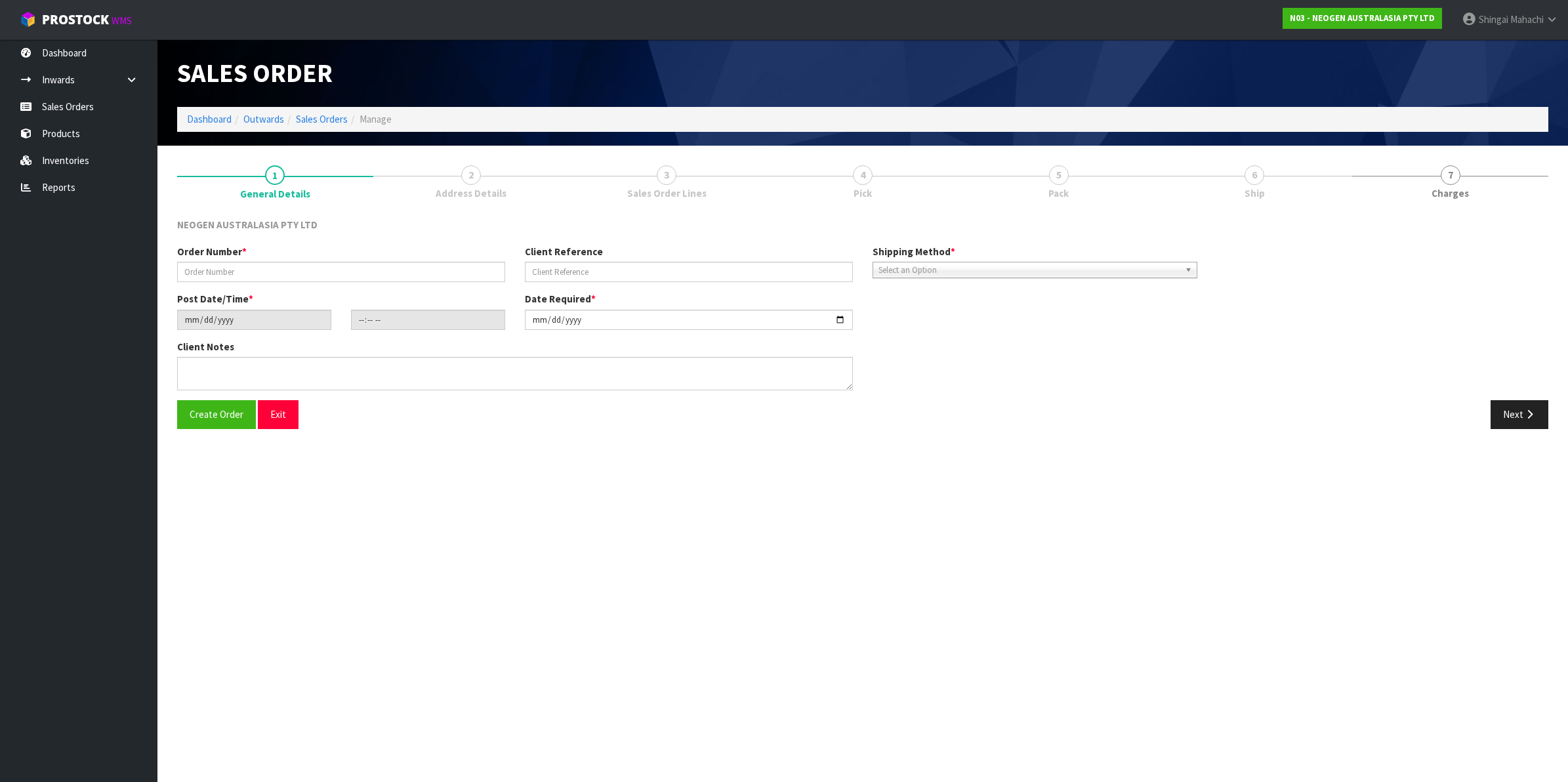
type input "102001924.1"
type input "8002851574"
type input "[DATE]"
type input "10:28:00.000"
type input "[DATE]"
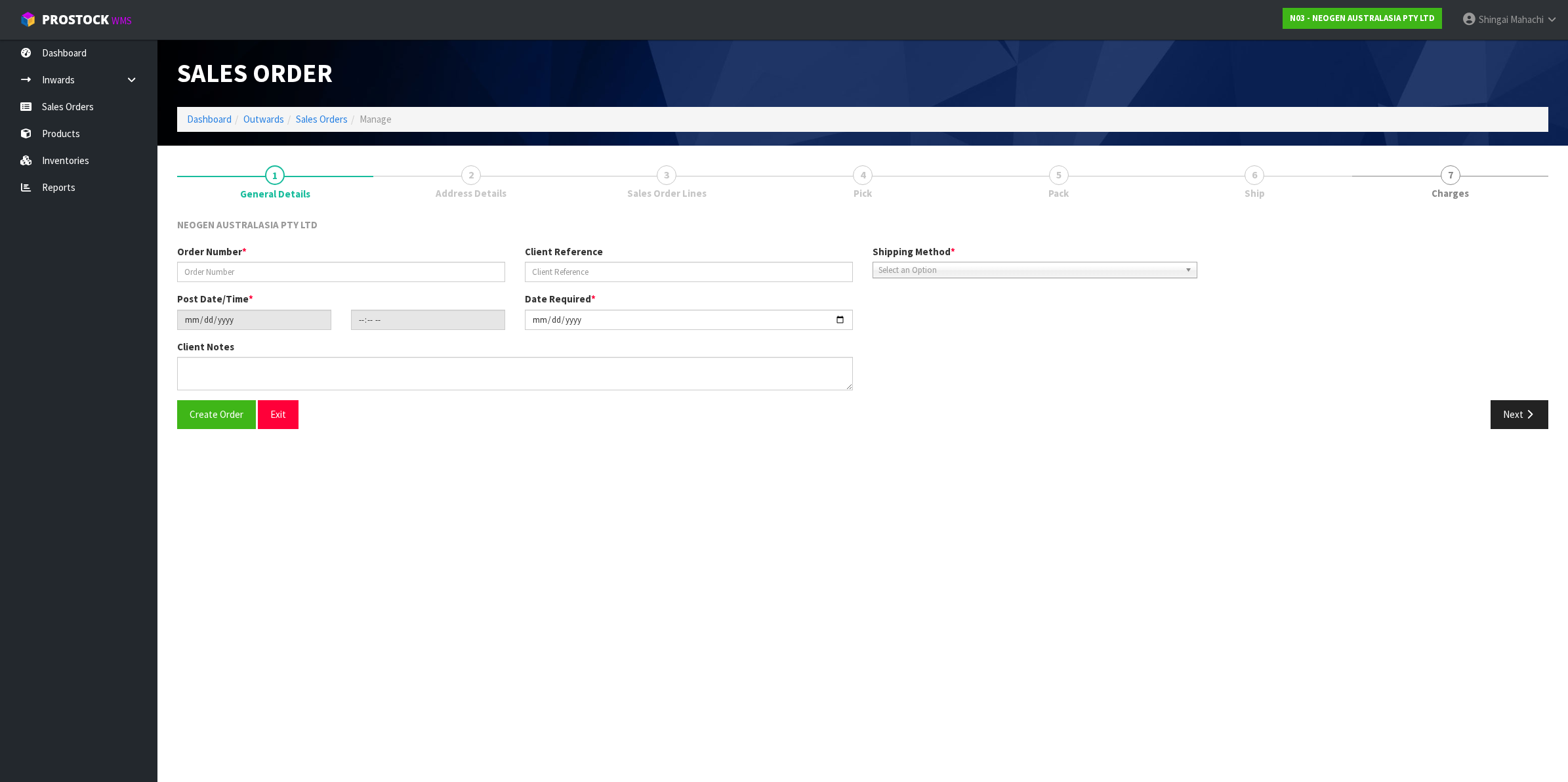
type textarea "ATTN; ACCOUNTS"
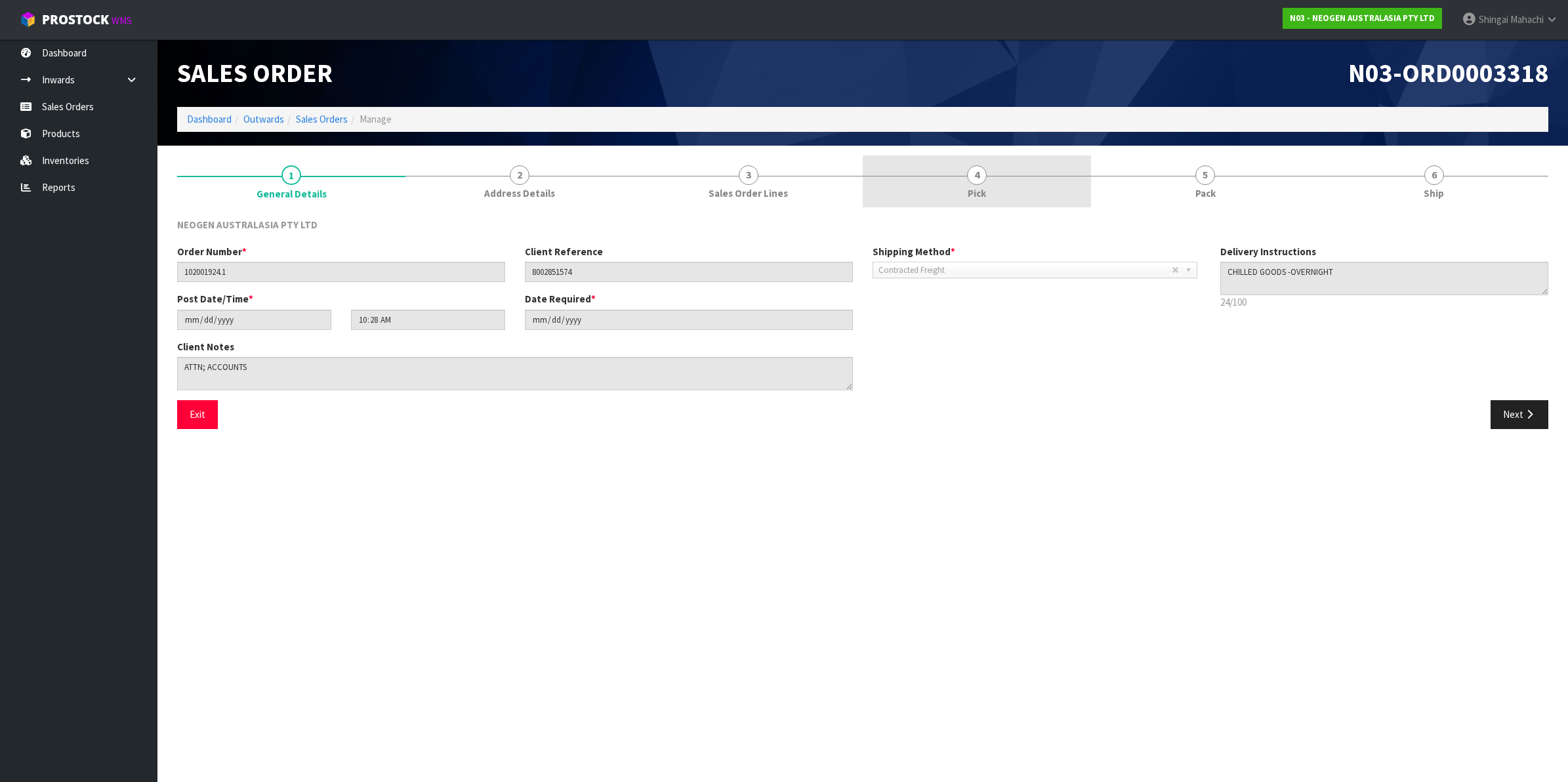
click at [971, 175] on span "4" at bounding box center [976, 175] width 19 height 19
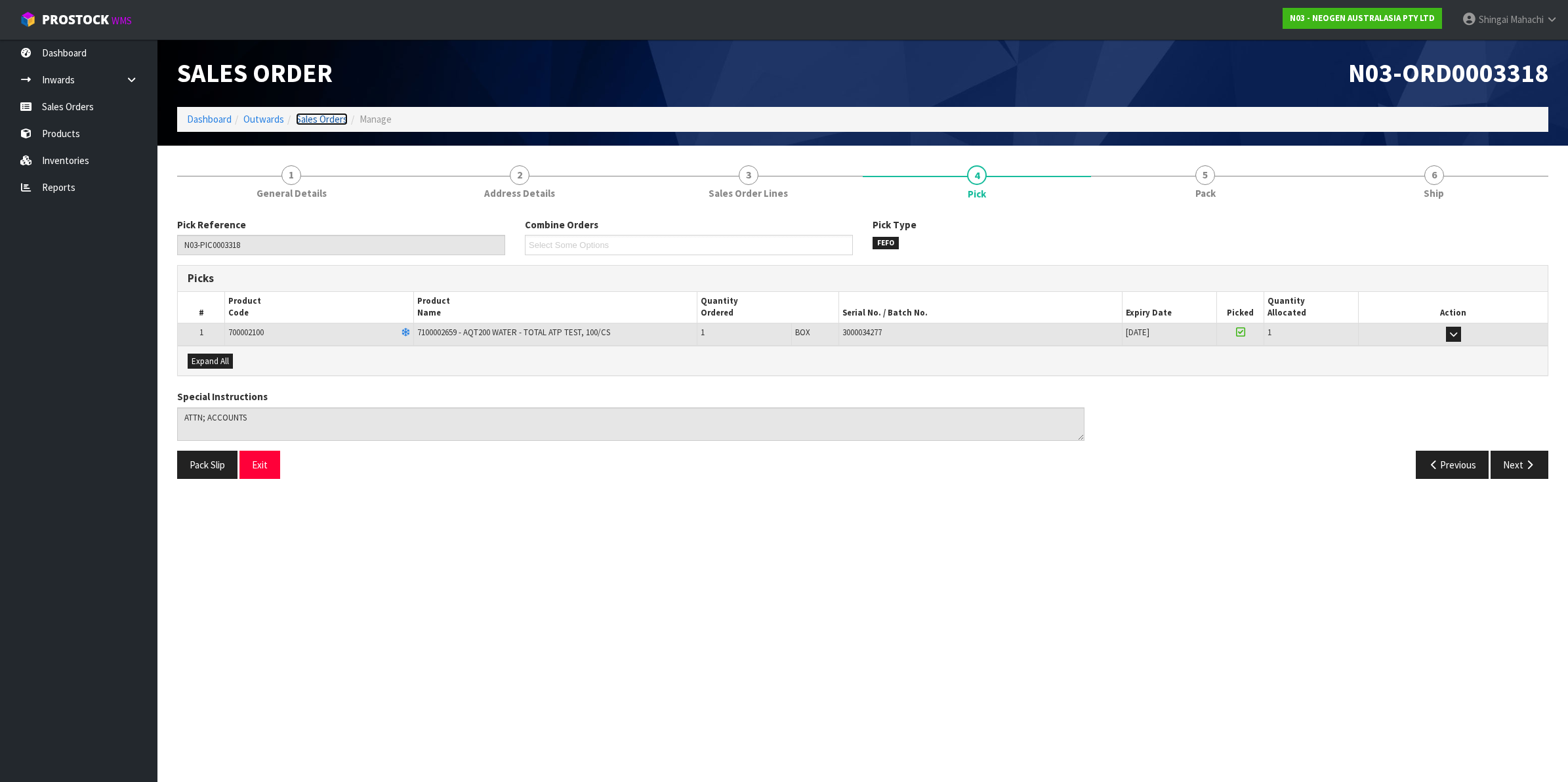
click at [340, 115] on link "Sales Orders" at bounding box center [321, 119] width 52 height 12
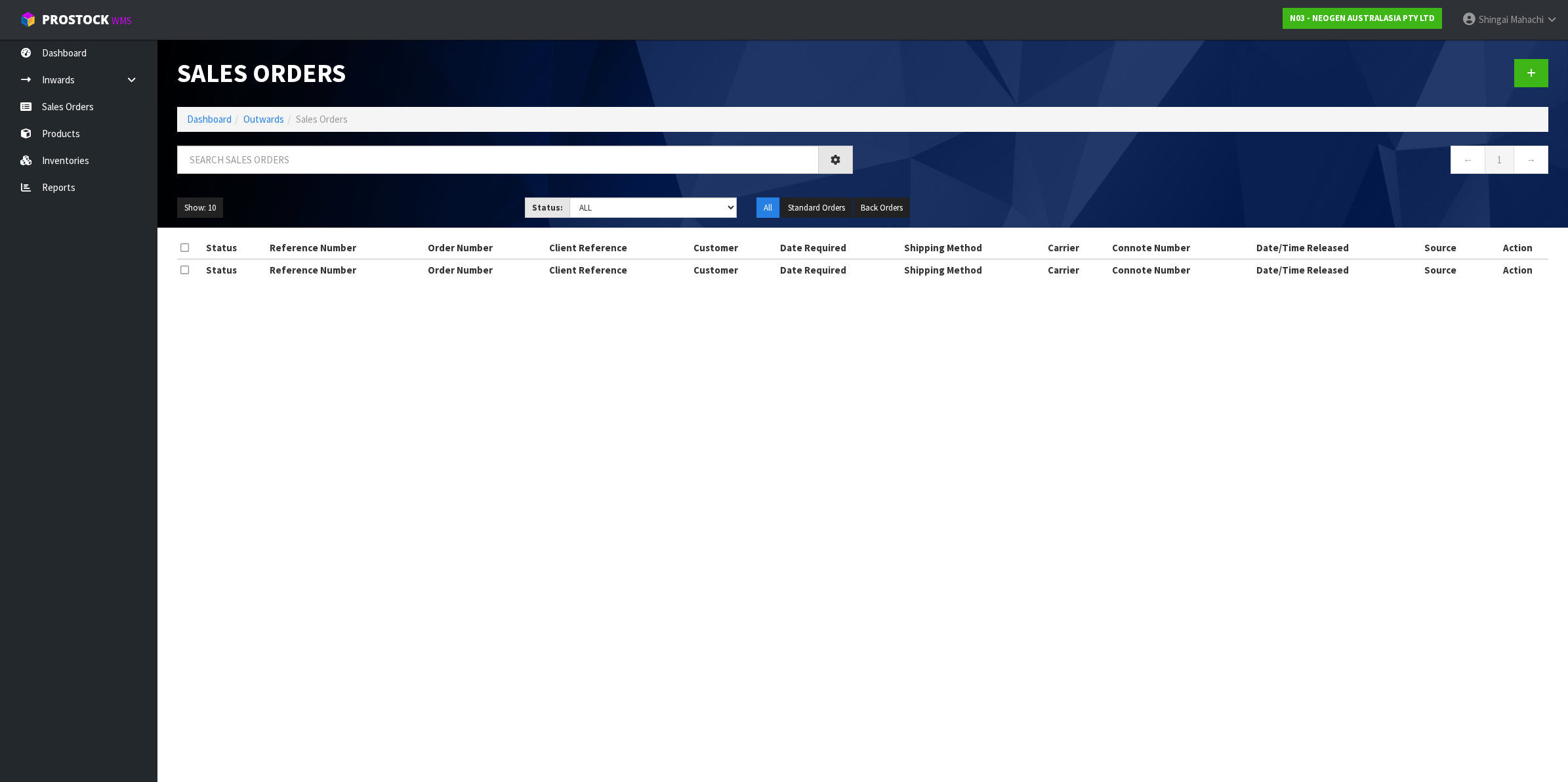
click at [334, 119] on span "Sales Orders" at bounding box center [321, 119] width 52 height 12
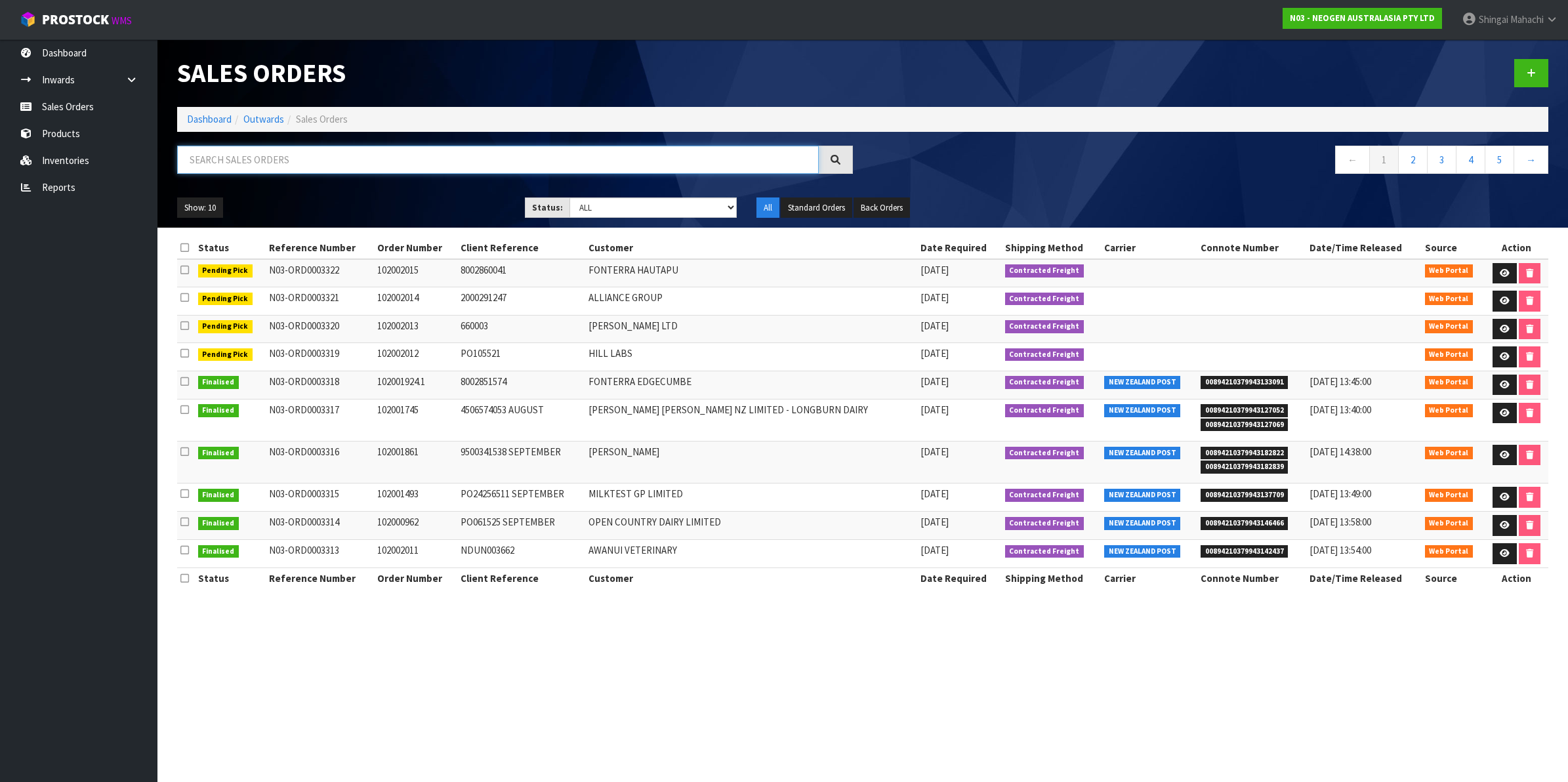
click at [264, 169] on input "text" at bounding box center [498, 160] width 642 height 28
click at [258, 161] on input "text" at bounding box center [498, 160] width 642 height 28
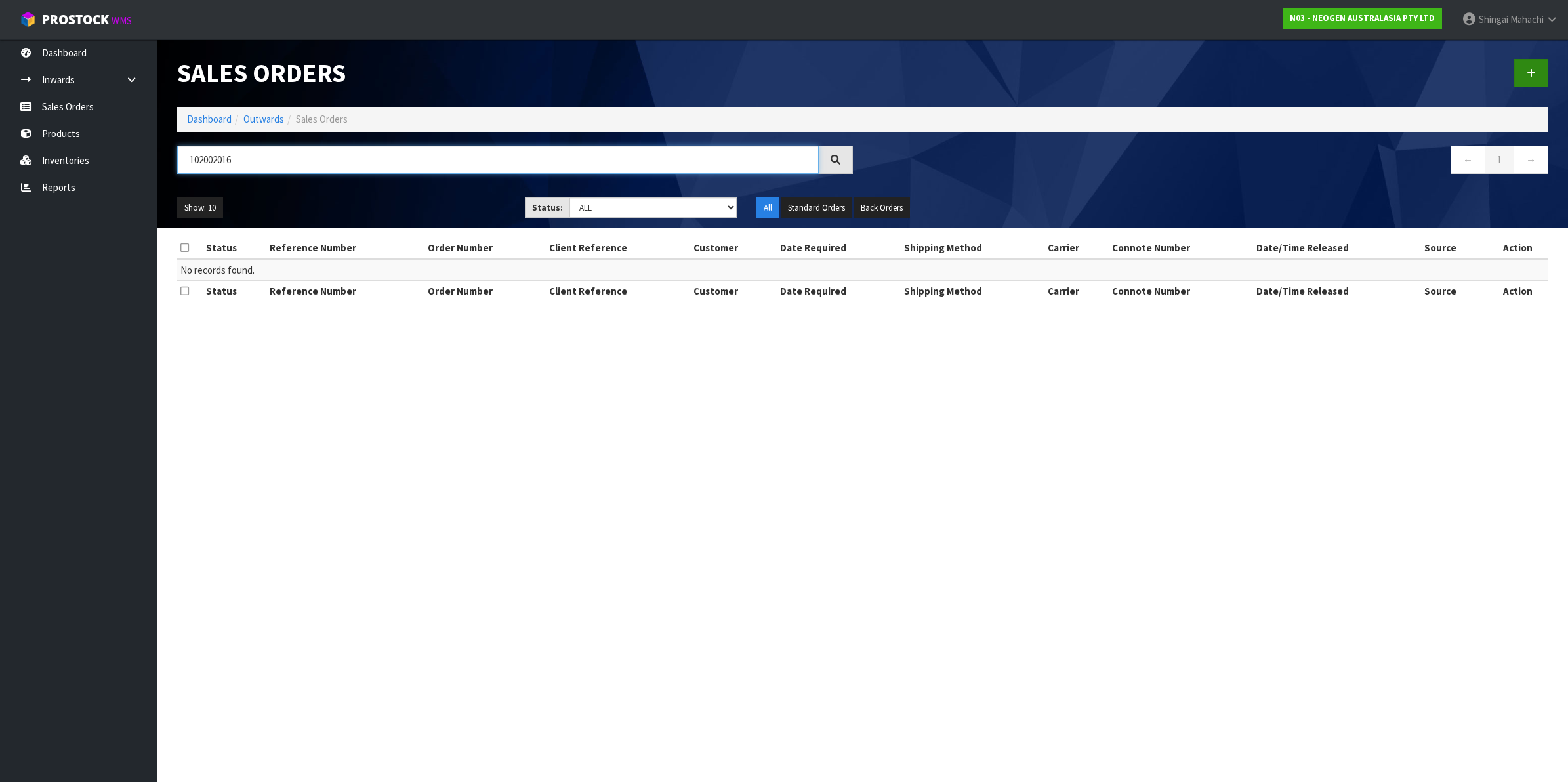
type input "102002016"
click at [1534, 68] on icon at bounding box center [1530, 73] width 9 height 10
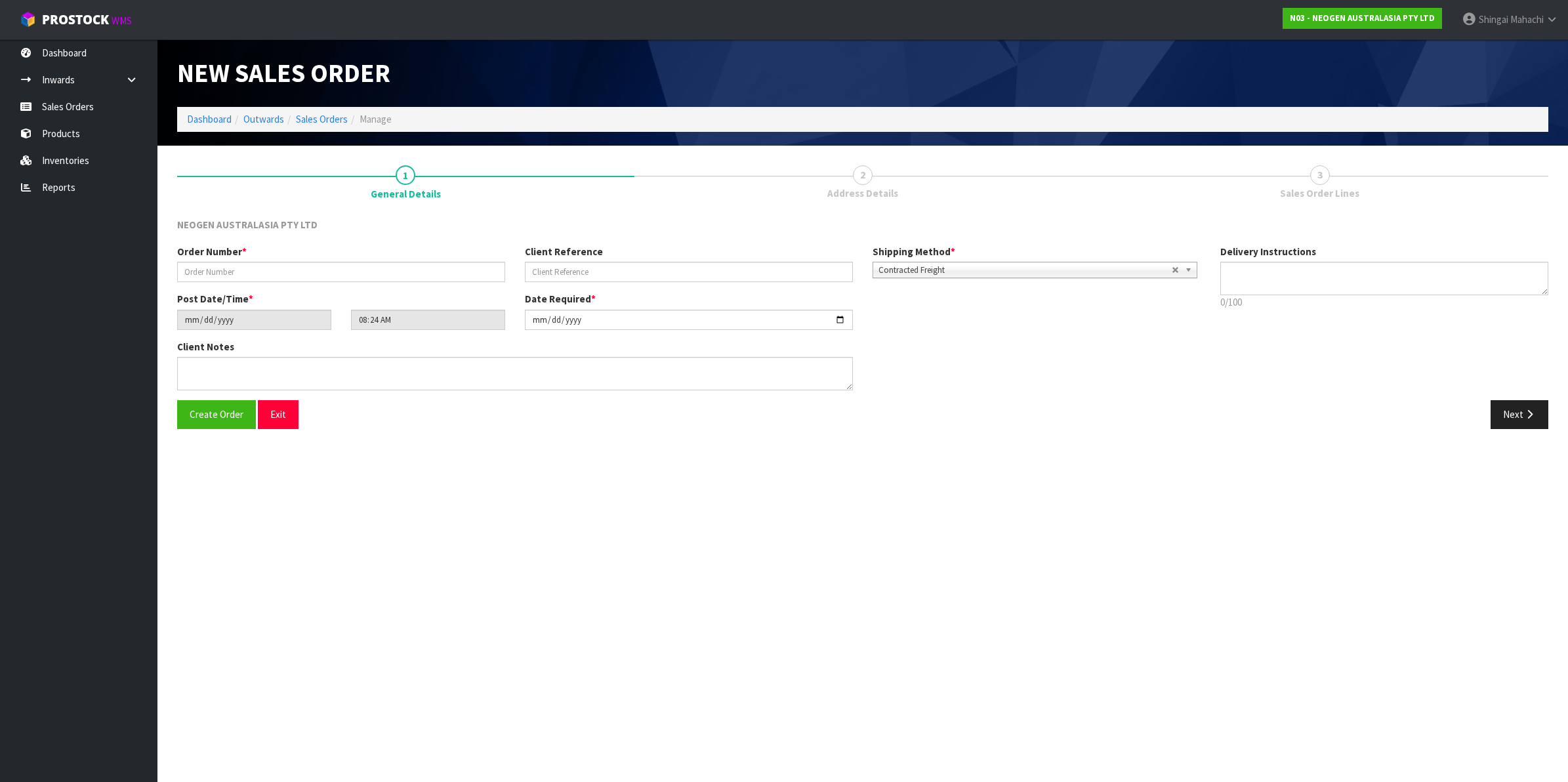
type textarea "CHILLED GOODS -OVERNIGHT"
click at [274, 263] on input "text" at bounding box center [342, 271] width 328 height 20
type input "102002016"
click at [558, 271] on input "text" at bounding box center [689, 271] width 328 height 20
paste input "8002860365"
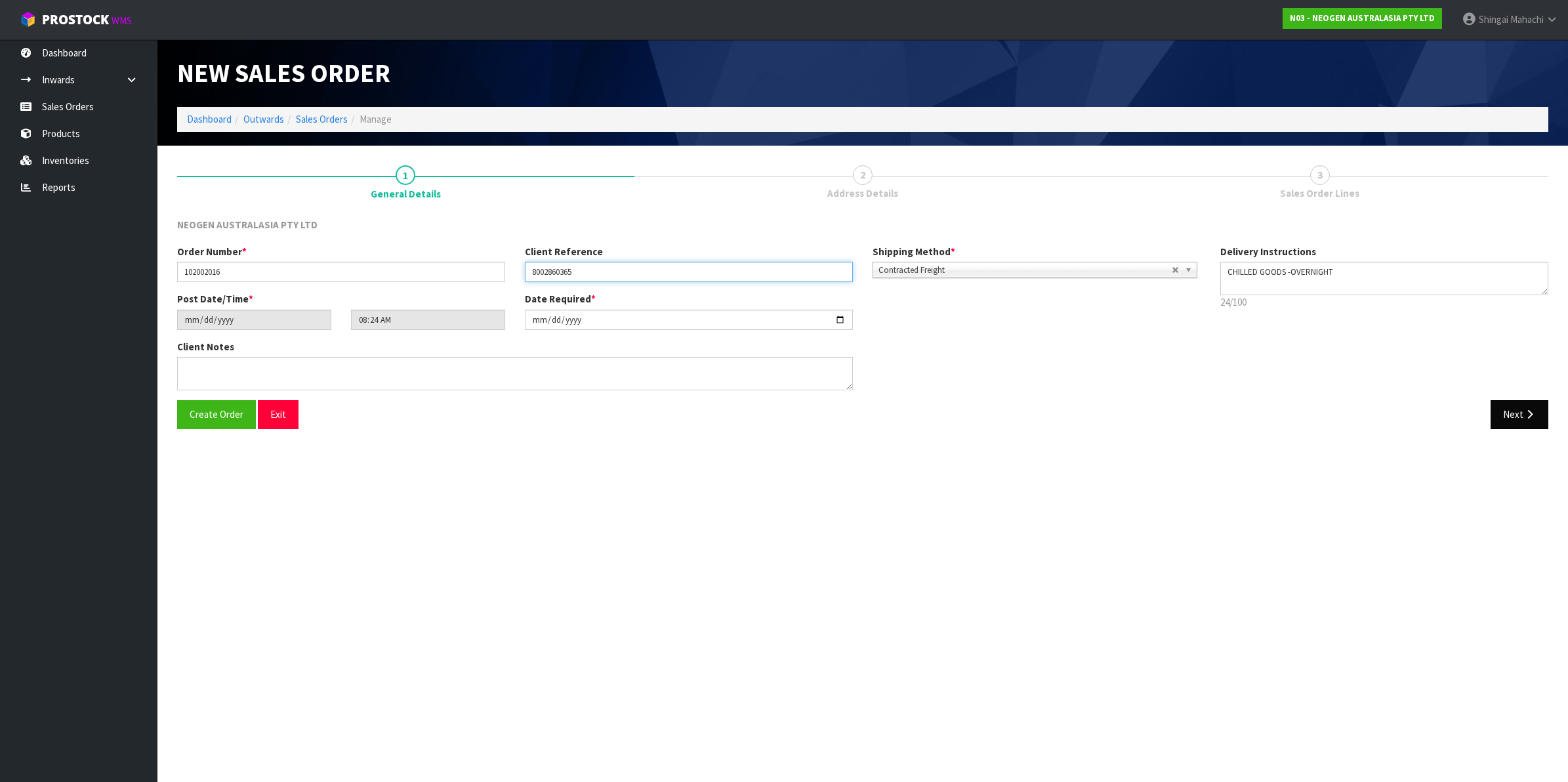
type input "8002860365"
click at [1521, 411] on button "Next" at bounding box center [1519, 414] width 58 height 28
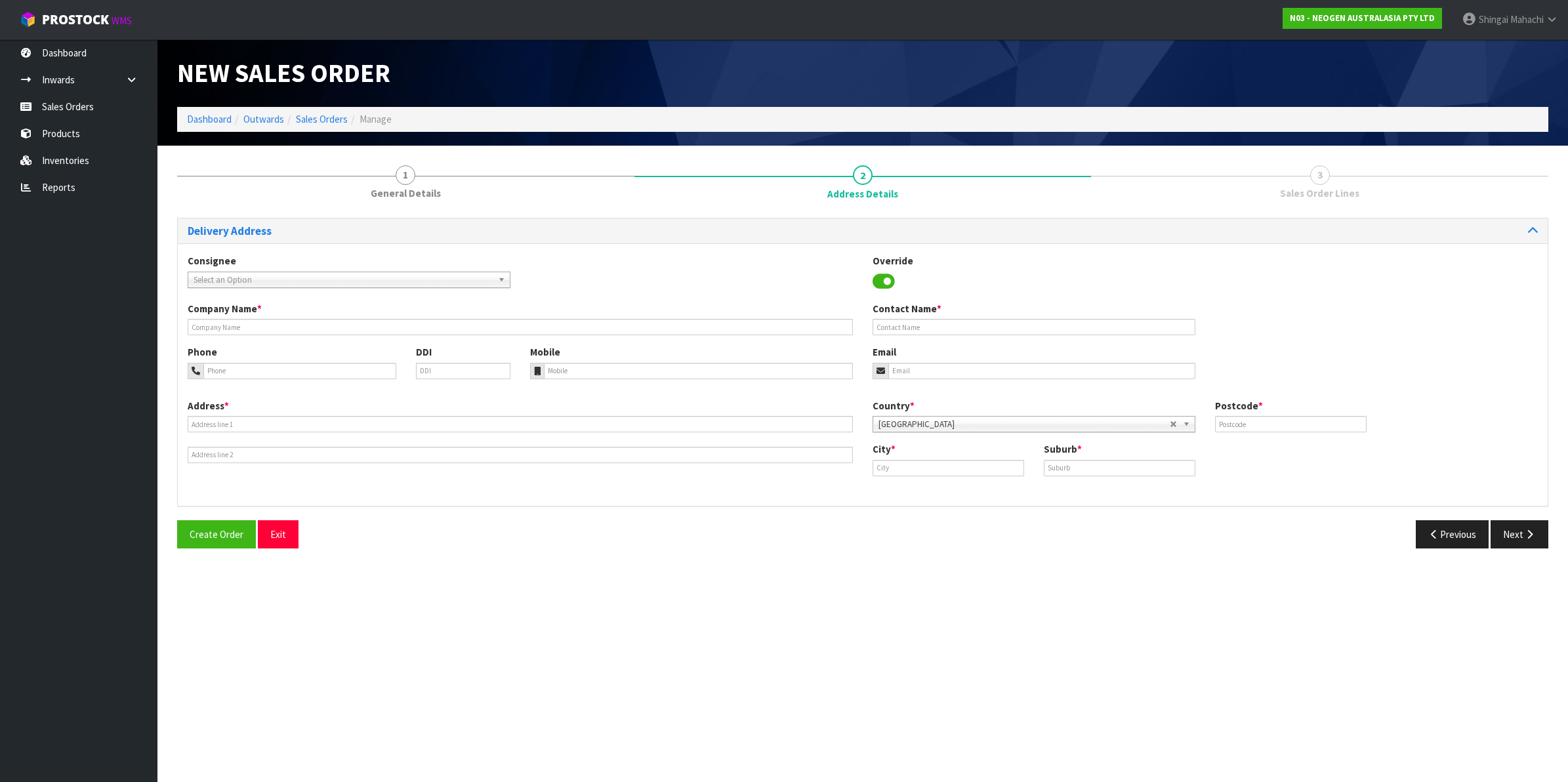
click at [246, 276] on span "Select an Option" at bounding box center [342, 280] width 299 height 16
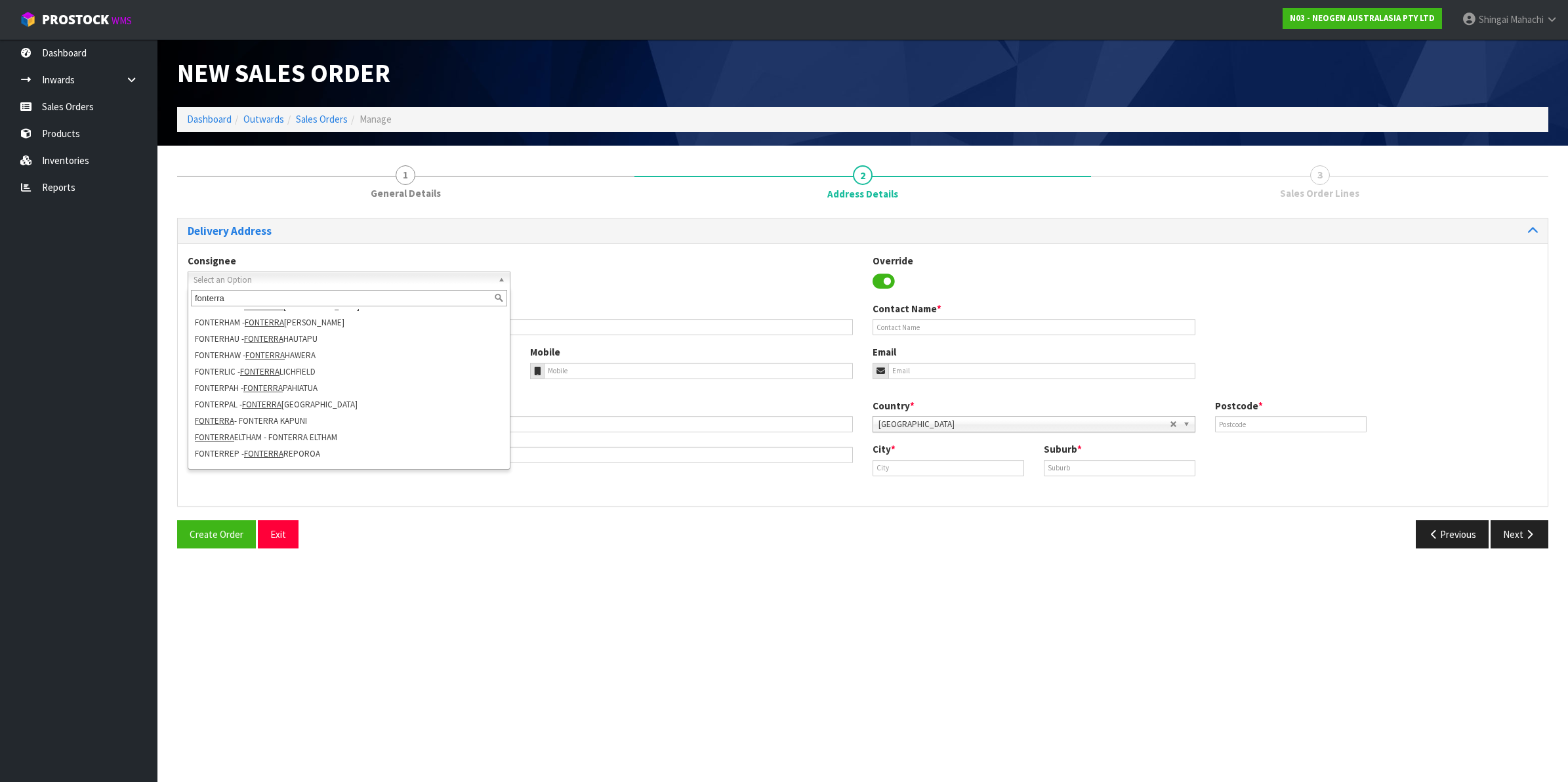
scroll to position [204, 0]
type input "fonterra"
click at [335, 420] on li "FONTERRA ELTHAM - FONTERRA ELTHAM" at bounding box center [349, 425] width 316 height 17
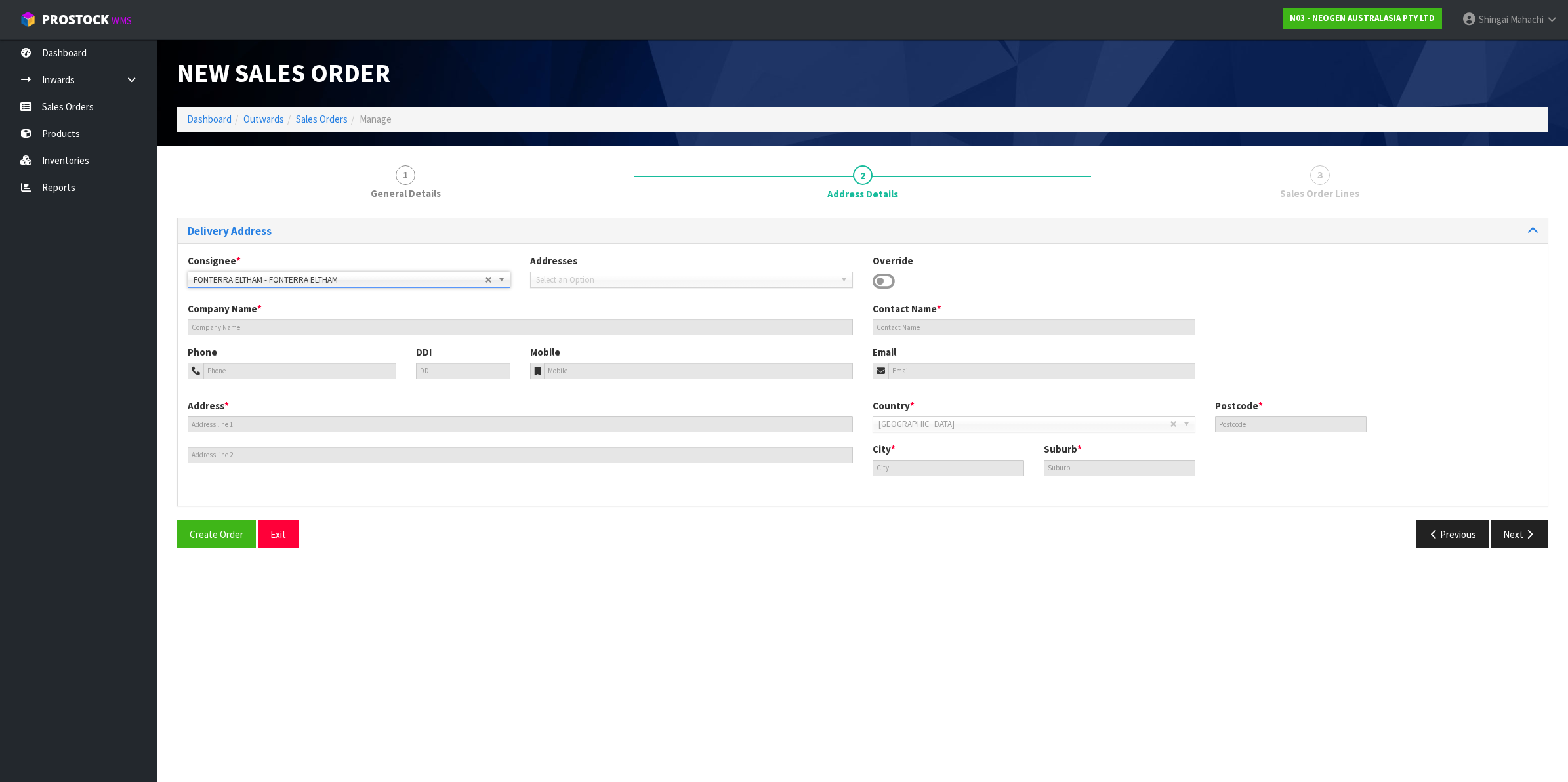
type input "FONTERRA ELTHAM"
type input "SITE STORE, [STREET_ADDRESS]"
type input "4322"
type input "ELTHAM"
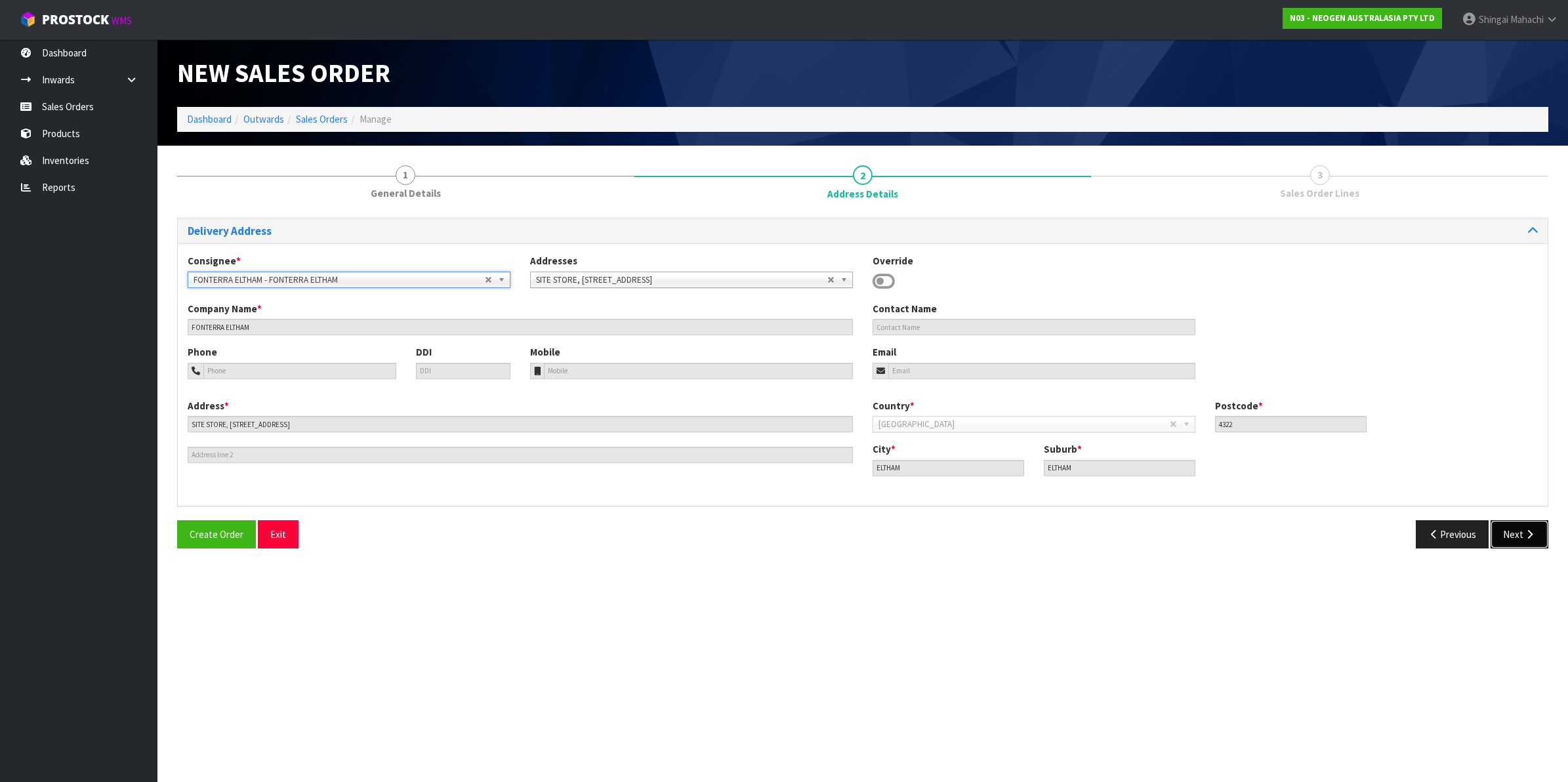
click at [1521, 533] on button "Next" at bounding box center [1519, 534] width 58 height 28
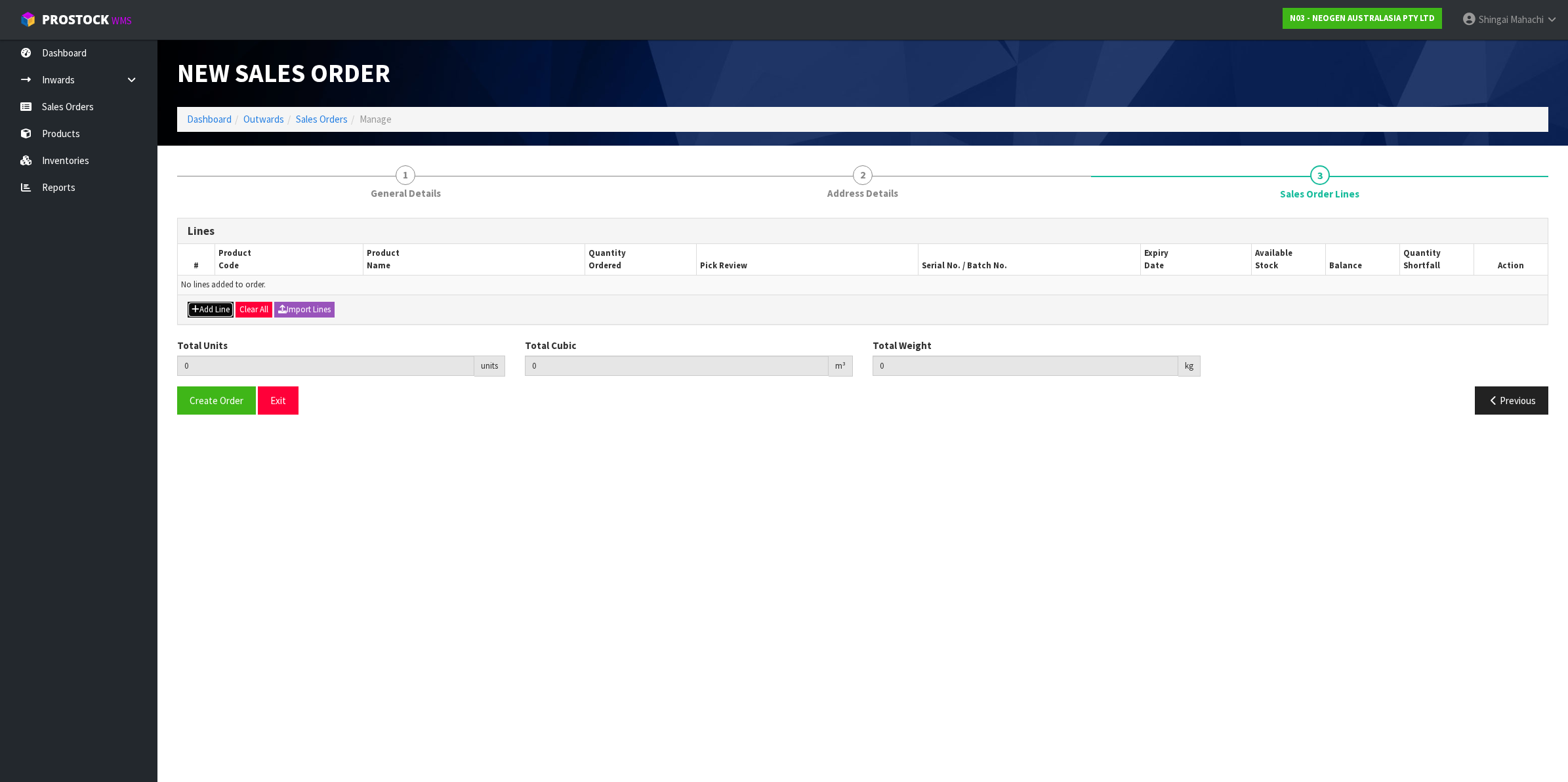
click at [209, 312] on button "Add Line" at bounding box center [211, 310] width 46 height 16
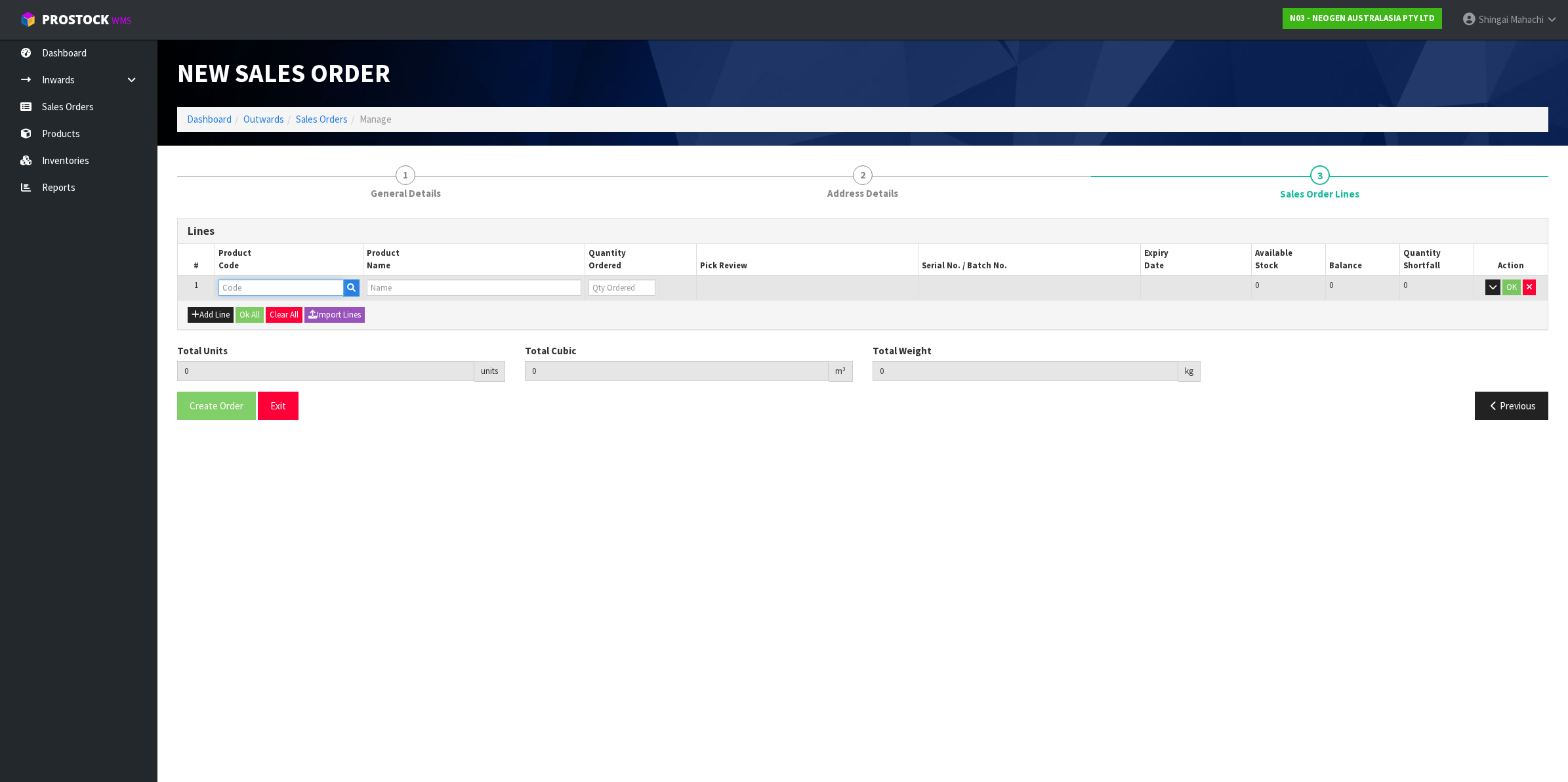
click at [240, 290] on input "text" at bounding box center [281, 287] width 126 height 17
click at [250, 282] on input "text" at bounding box center [281, 287] width 126 height 17
paste input "700002207"
type input "700002207"
type input "0.000000"
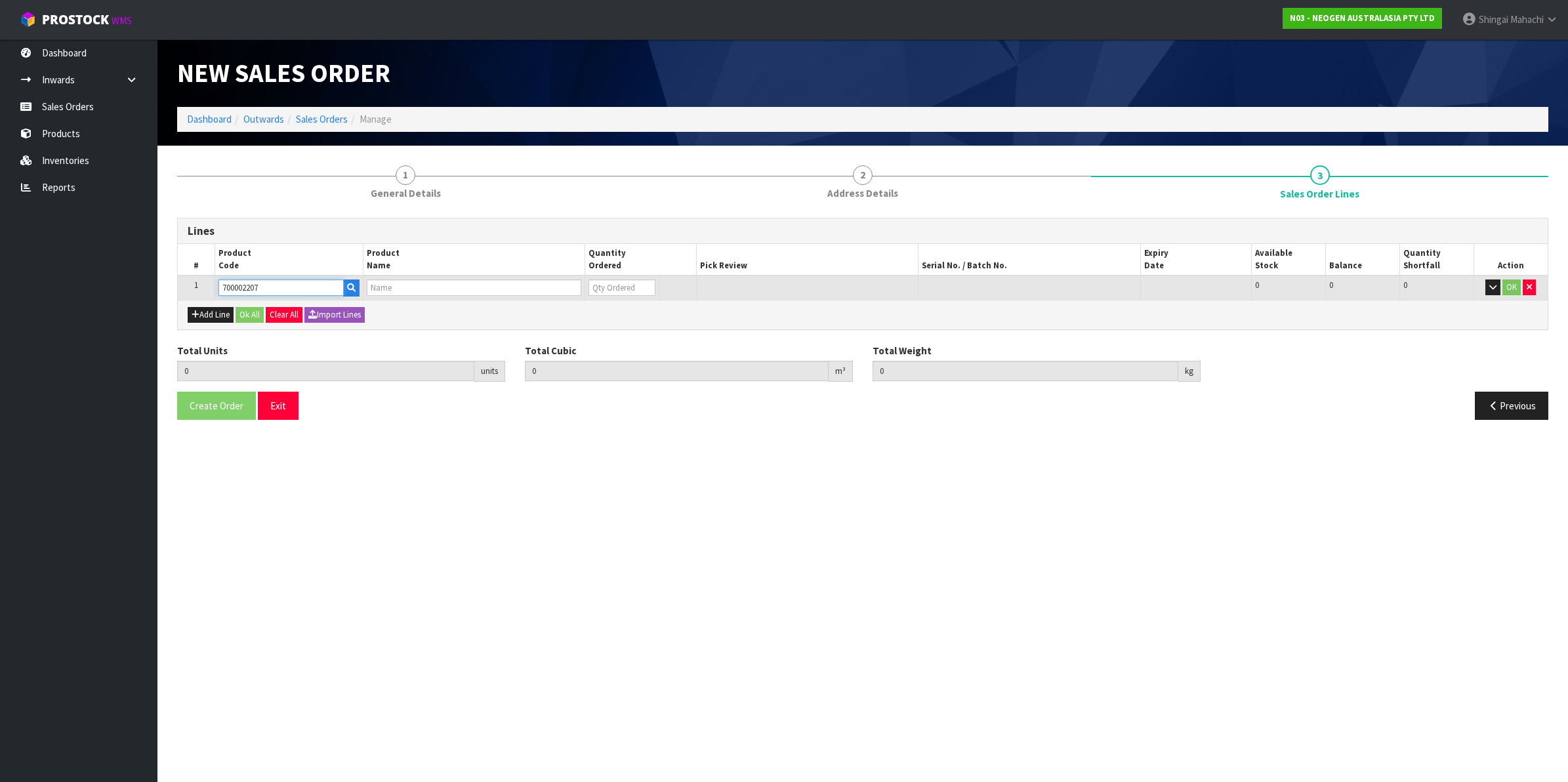
type input "0.000"
type input "7100067519 - UXL100 CLEAN-TRACE SURF ATP 100EA/PK"
type input "0"
type input "700002207"
click at [568, 289] on tr "1 700002207 7100067519 - UXL100 CLEAN-TRACE SURF ATP 100EA/PK 0 BOX 420 420 0 OK" at bounding box center [862, 288] width 1370 height 25
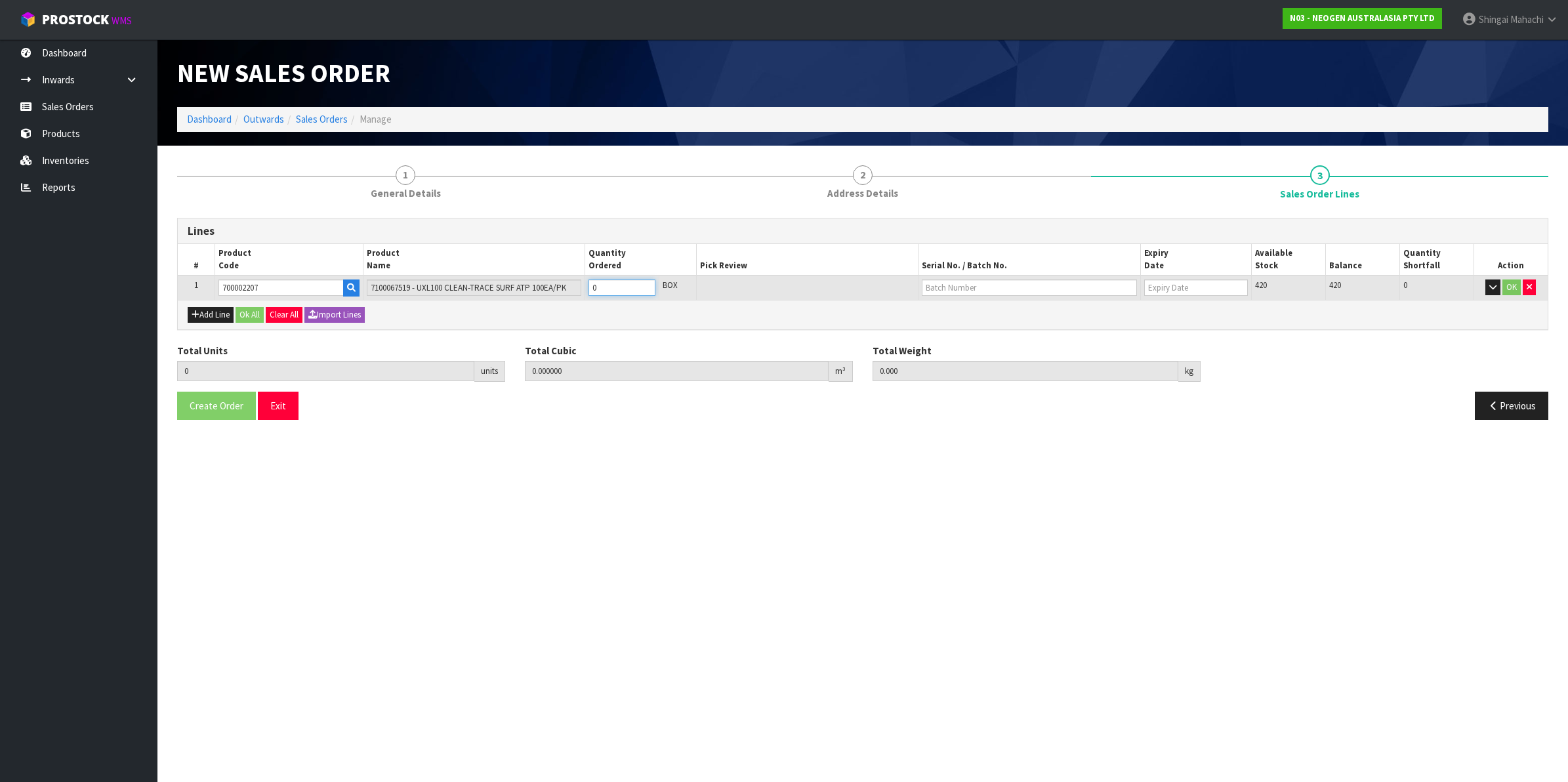
type input "1"
type input "0.006496"
type input "0.96"
type input "1"
type input "10"
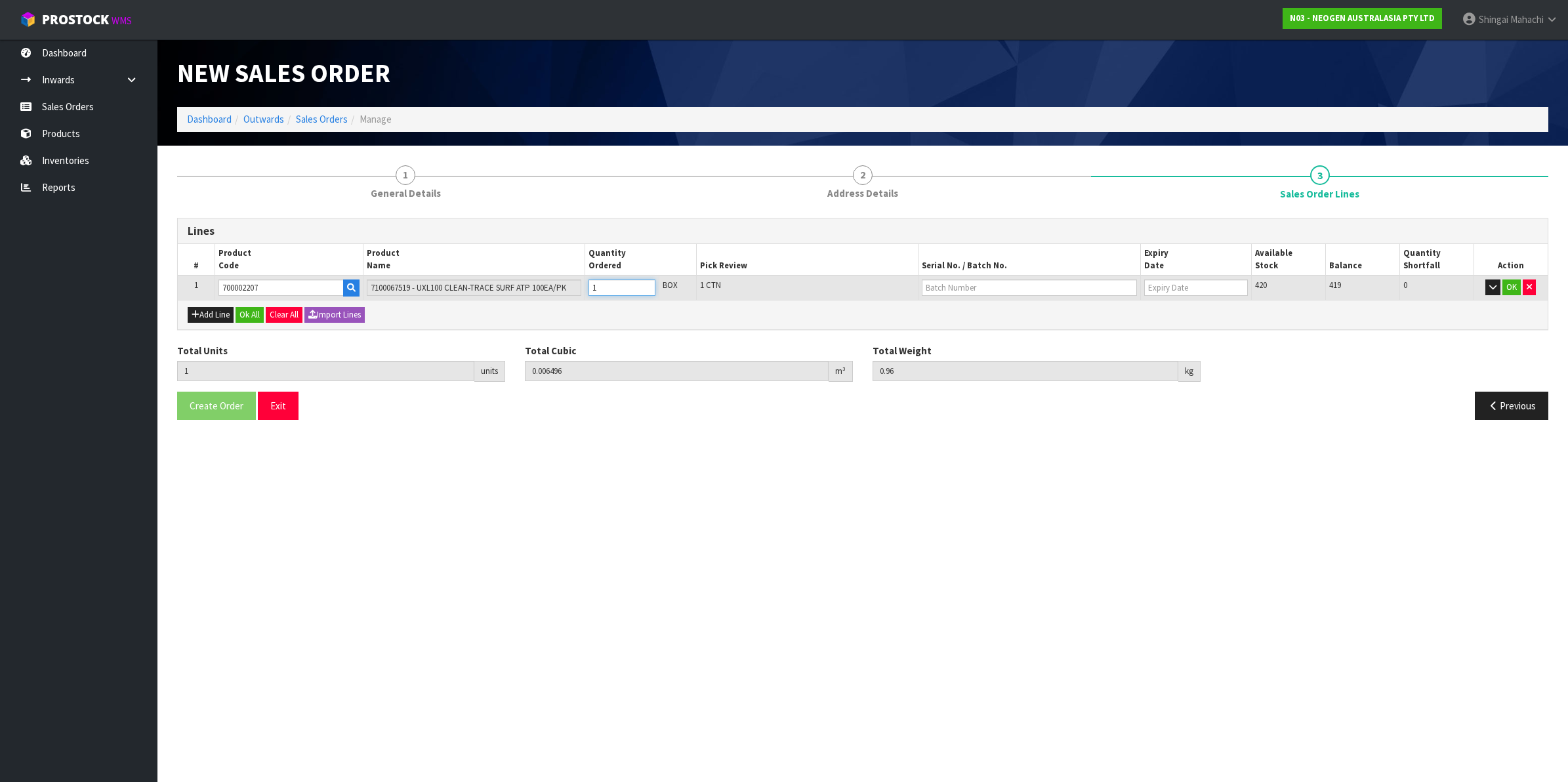
type input "0.06496"
type input "9.6"
type input "10"
click at [982, 286] on input "text" at bounding box center [1029, 287] width 215 height 17
click at [981, 312] on link "3000031847" at bounding box center [974, 309] width 104 height 18
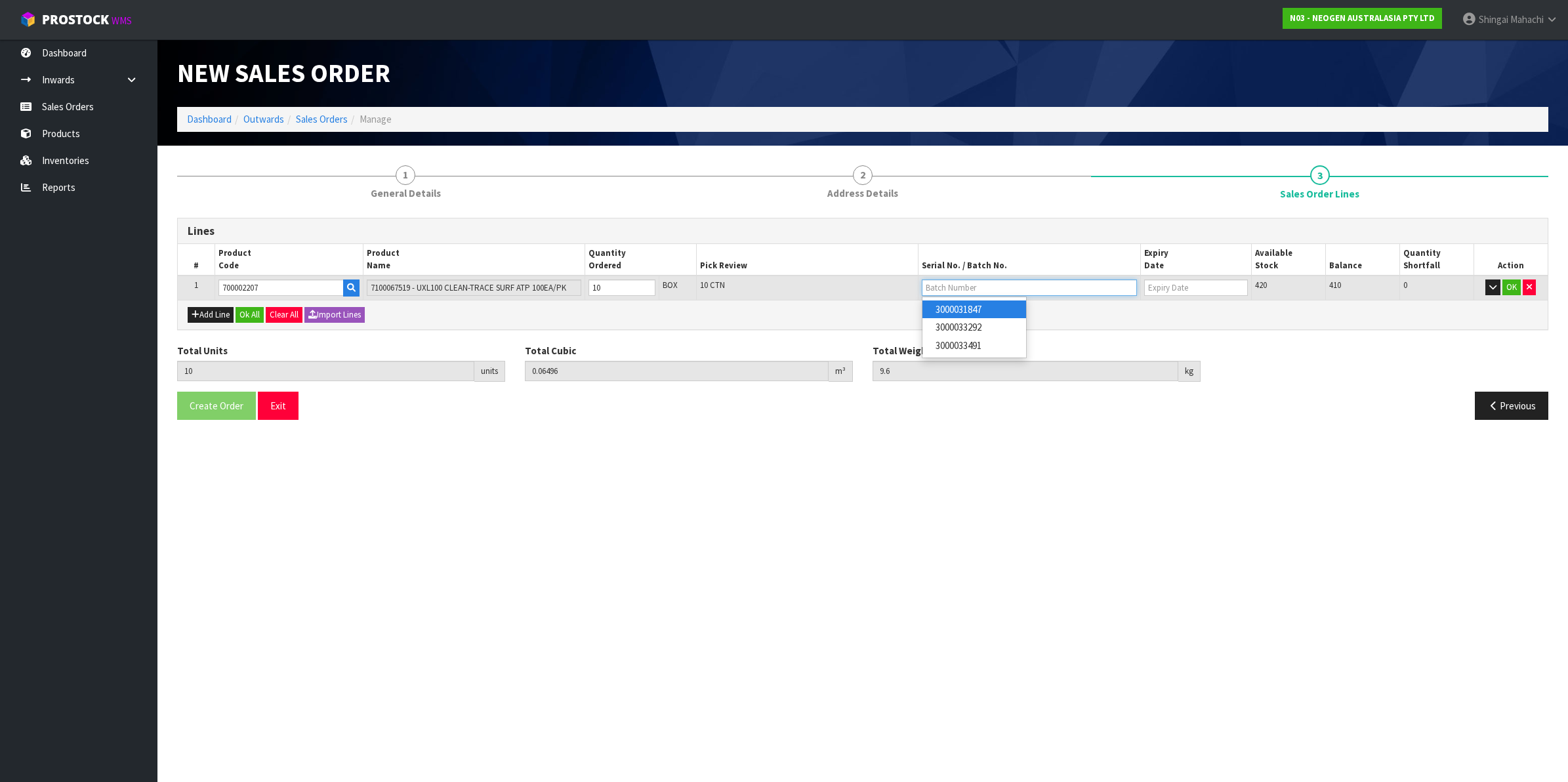
type input "3000031847"
type input "[DATE]"
click at [1514, 289] on button "OK" at bounding box center [1511, 287] width 18 height 16
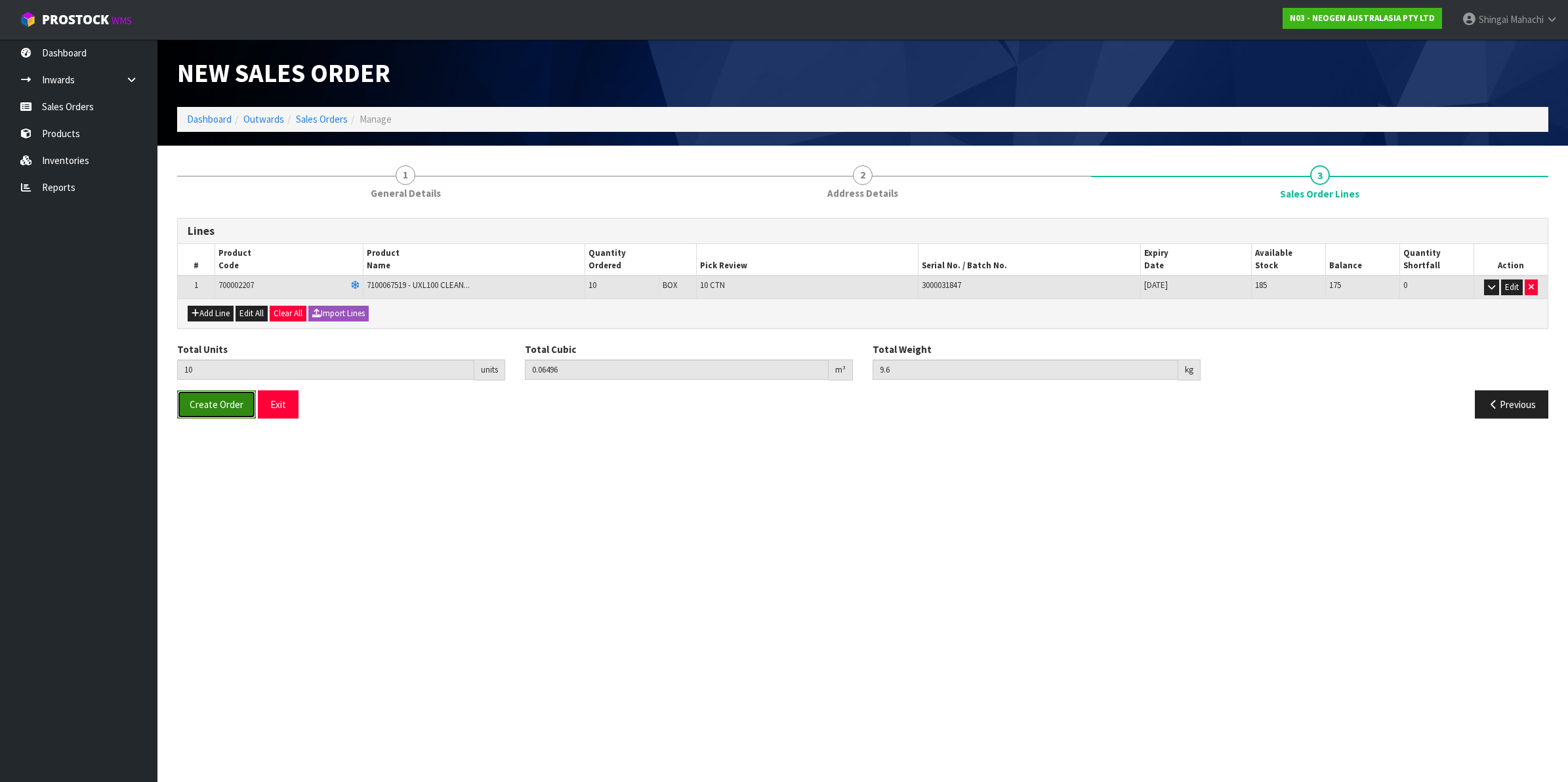
click at [211, 408] on span "Create Order" at bounding box center [216, 404] width 54 height 12
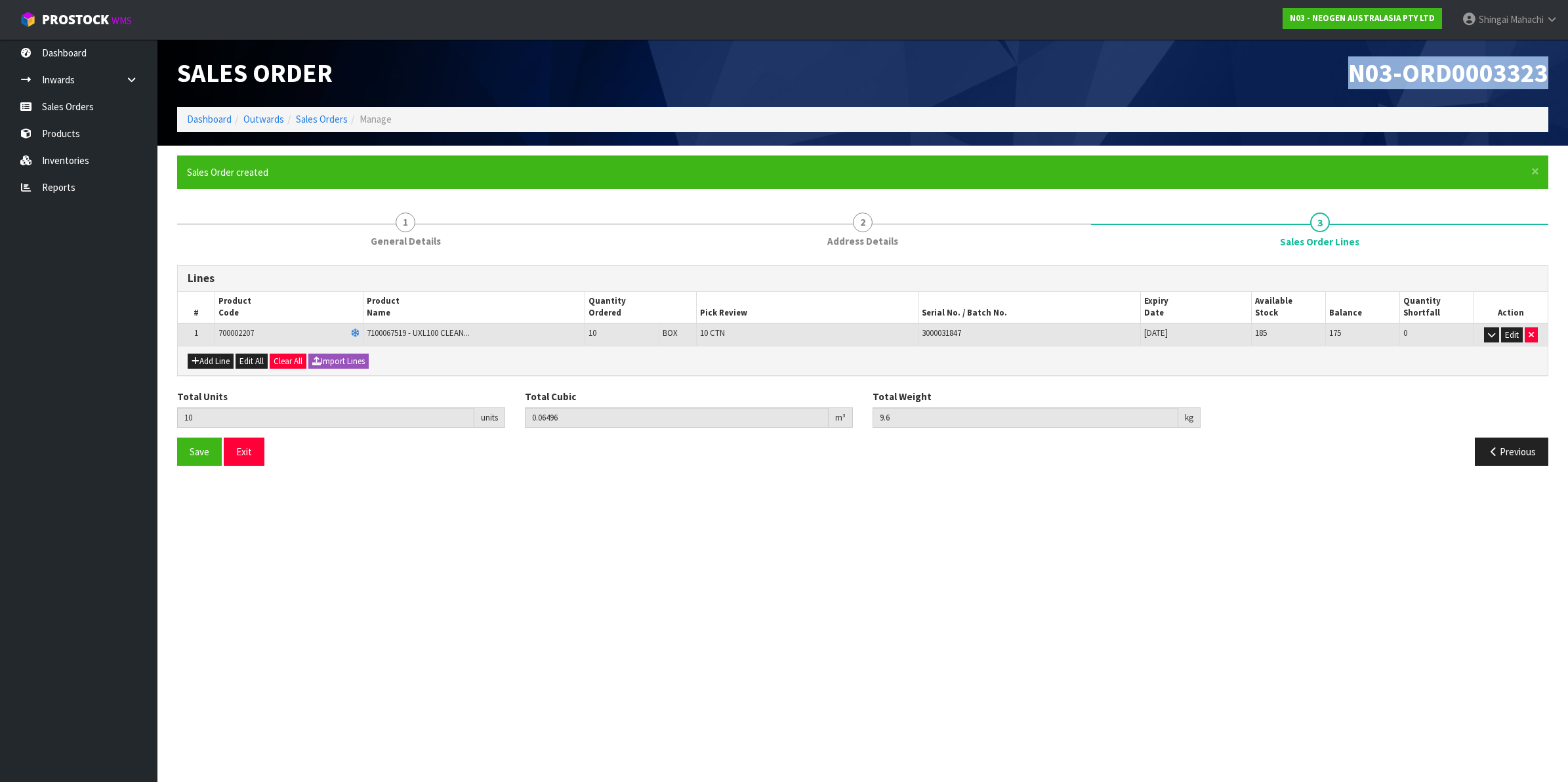
drag, startPoint x: 1351, startPoint y: 69, endPoint x: 1560, endPoint y: 67, distance: 209.0
click at [1560, 67] on header "Sales Order N03-ORD0003323 Dashboard Outwards Sales Orders Manage" at bounding box center [862, 92] width 1410 height 106
copy span "N03-ORD0003323"
click at [333, 119] on link "Sales Orders" at bounding box center [321, 119] width 52 height 12
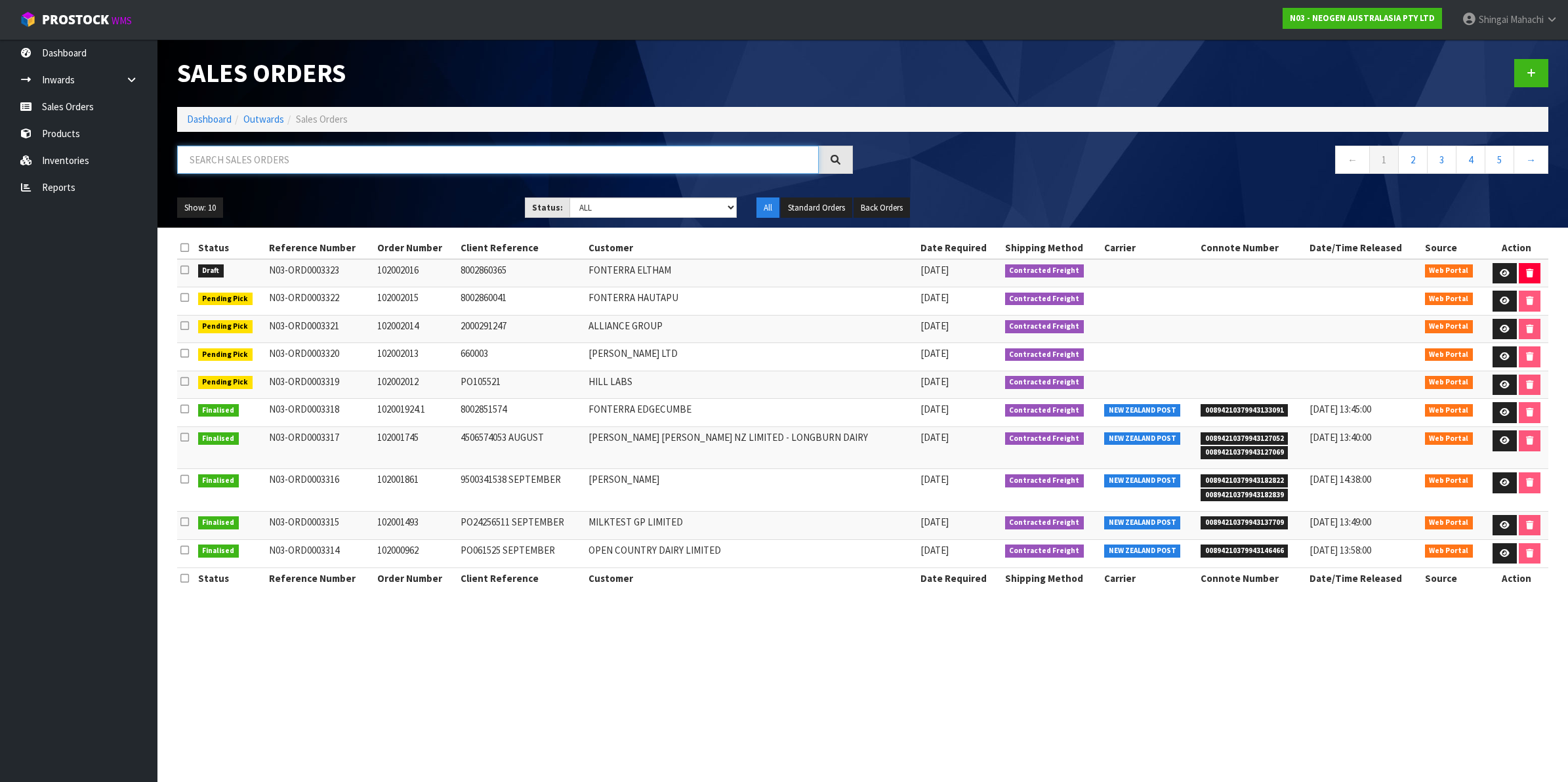
click at [321, 156] on input "text" at bounding box center [498, 160] width 642 height 28
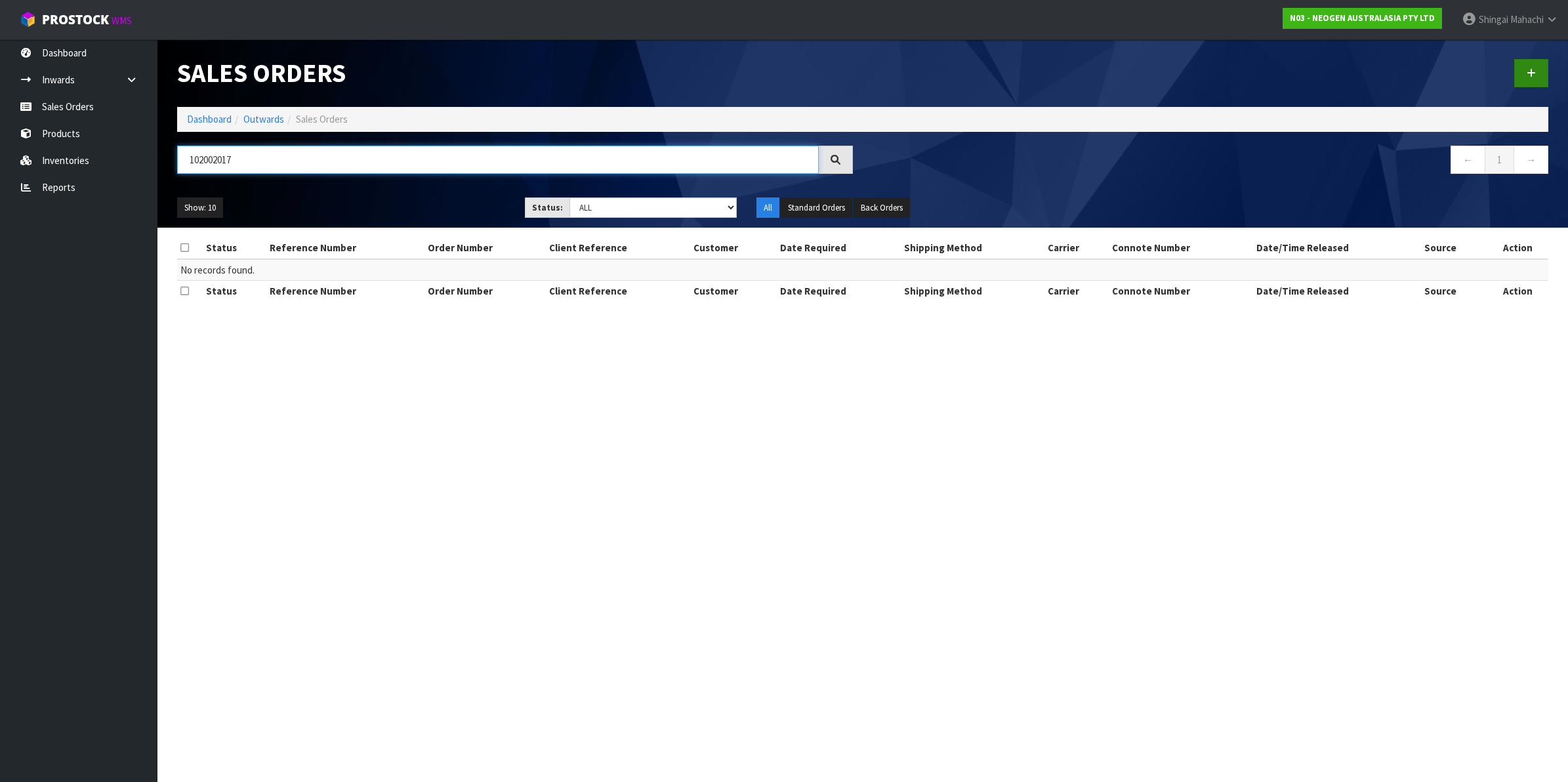
type input "102002017"
click at [1535, 67] on link at bounding box center [1530, 73] width 34 height 28
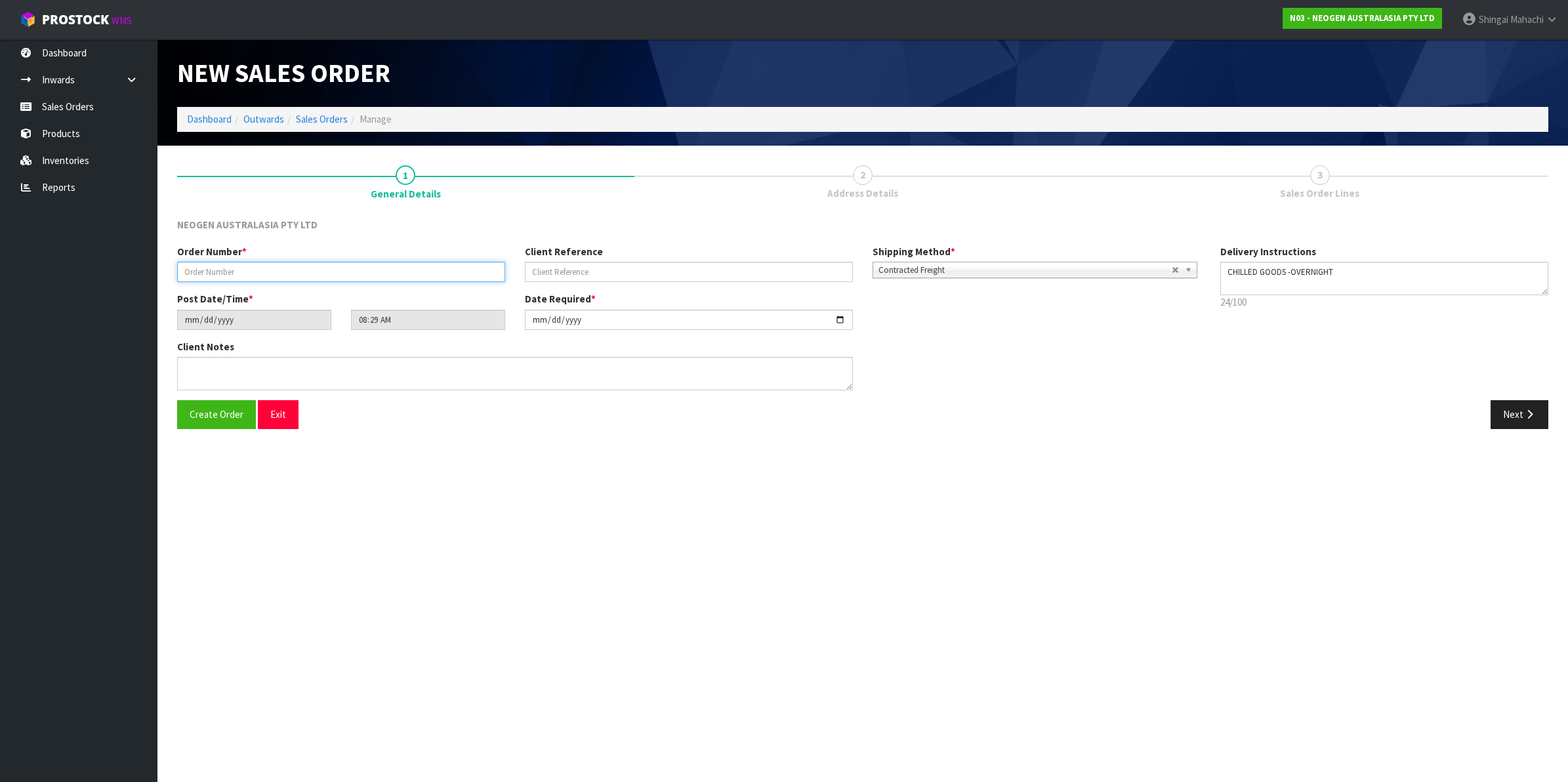
click at [256, 267] on input "text" at bounding box center [342, 271] width 328 height 20
type input "102002017"
click at [576, 269] on input "text" at bounding box center [689, 271] width 328 height 20
paste input "0"
type input "0"
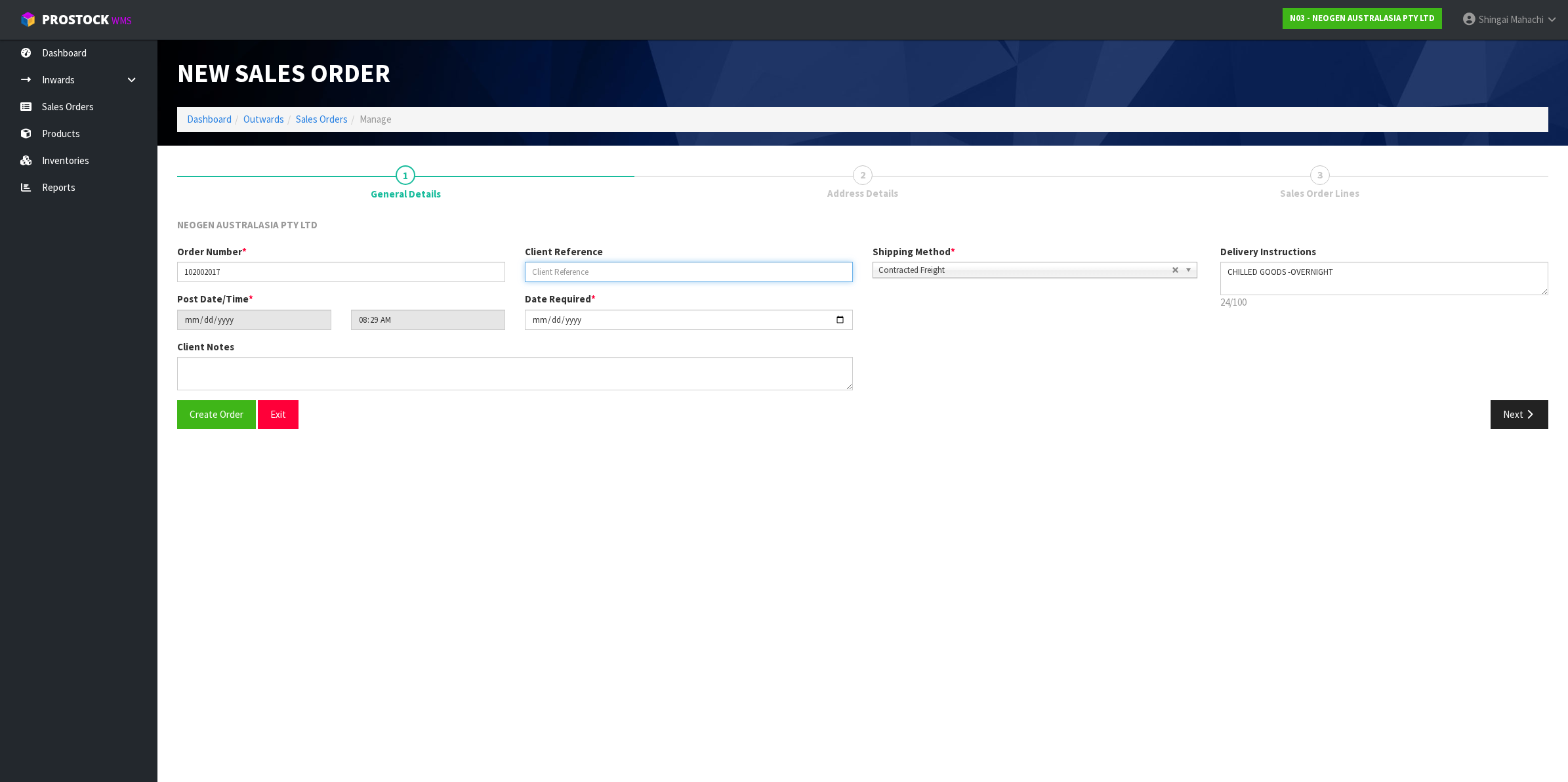
paste input "0"
type input "0"
click at [538, 271] on input "text" at bounding box center [689, 271] width 328 height 20
paste input "167758"
type input "167758"
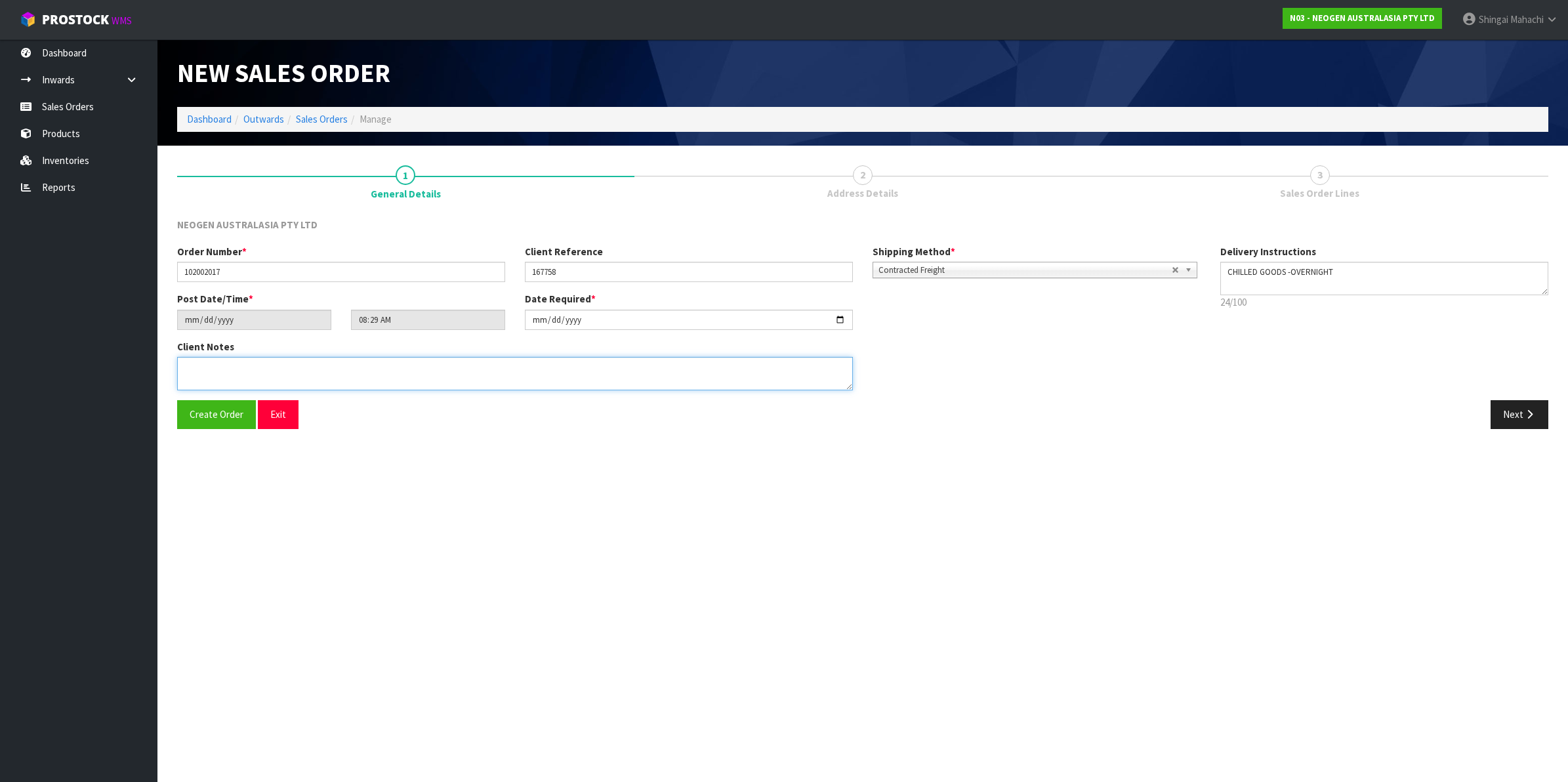
click at [234, 375] on textarea at bounding box center [515, 373] width 676 height 33
paste textarea "ATTN SITE STORE"
click at [202, 367] on textarea at bounding box center [515, 373] width 676 height 33
type textarea "ATTN: SITE STORE"
click at [1528, 409] on icon "button" at bounding box center [1529, 413] width 12 height 10
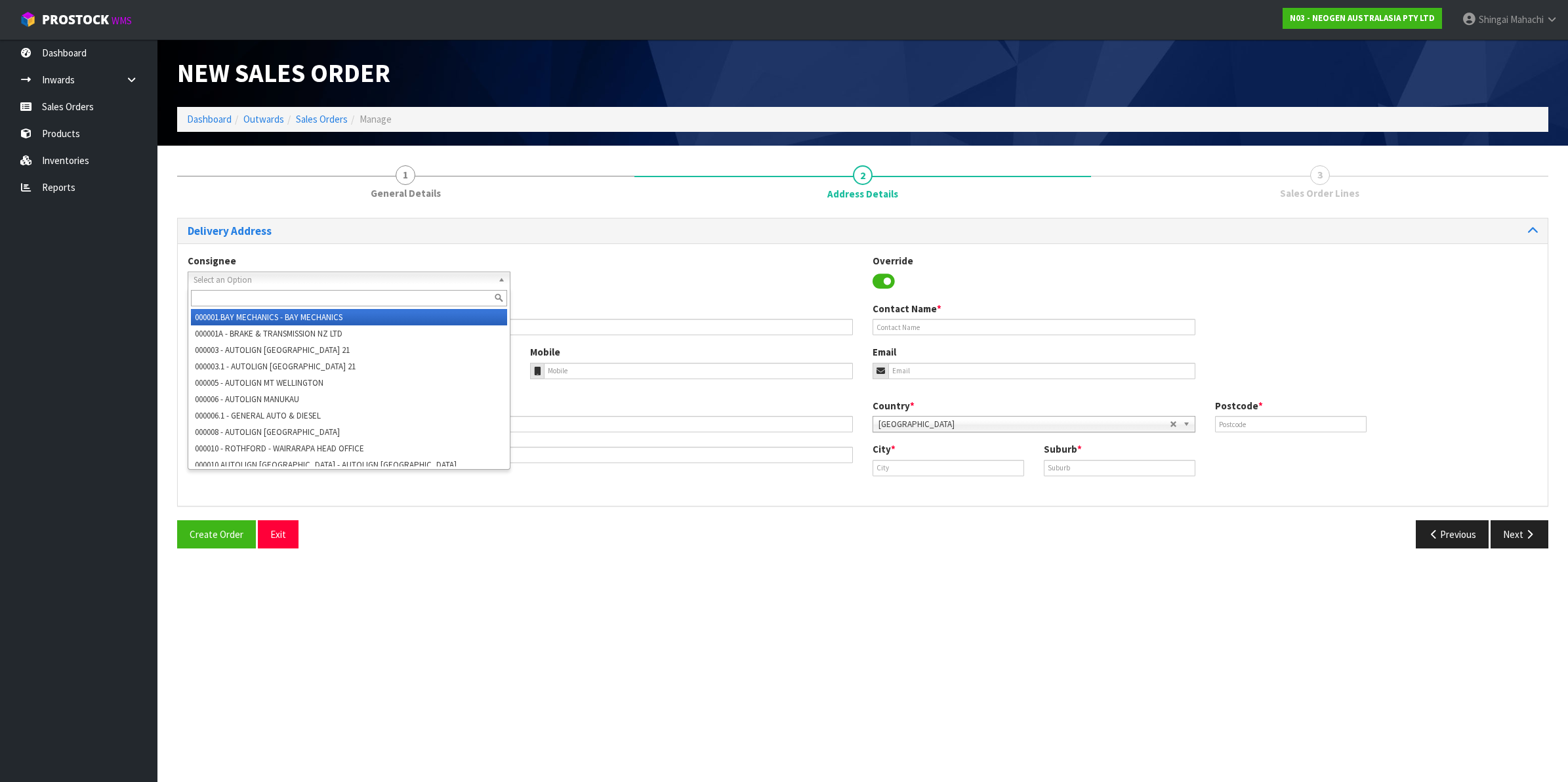
click at [243, 276] on span "Select an Option" at bounding box center [342, 280] width 299 height 16
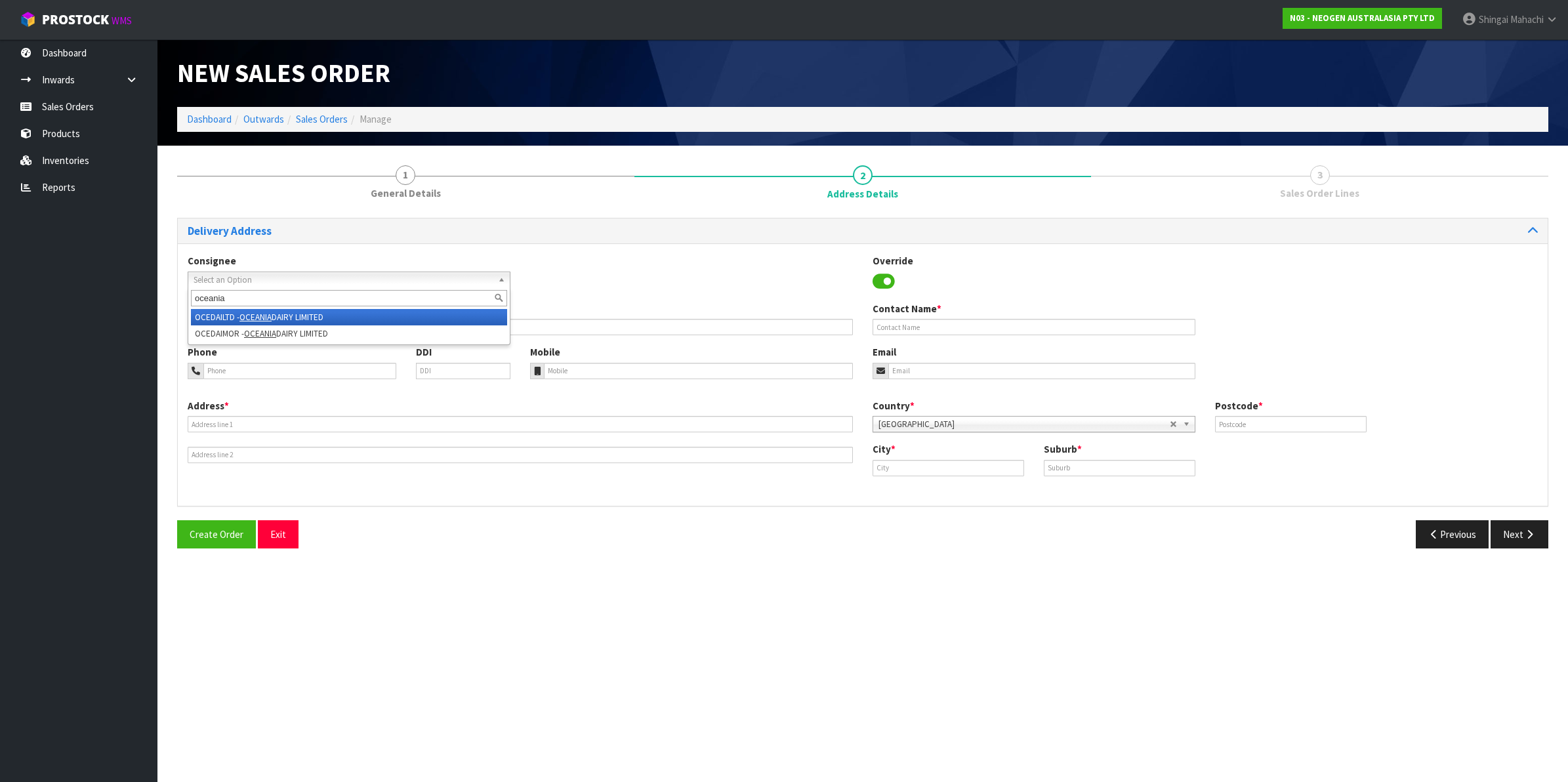
type input "oceania"
click at [241, 317] on em "OCEANIA" at bounding box center [255, 317] width 32 height 11
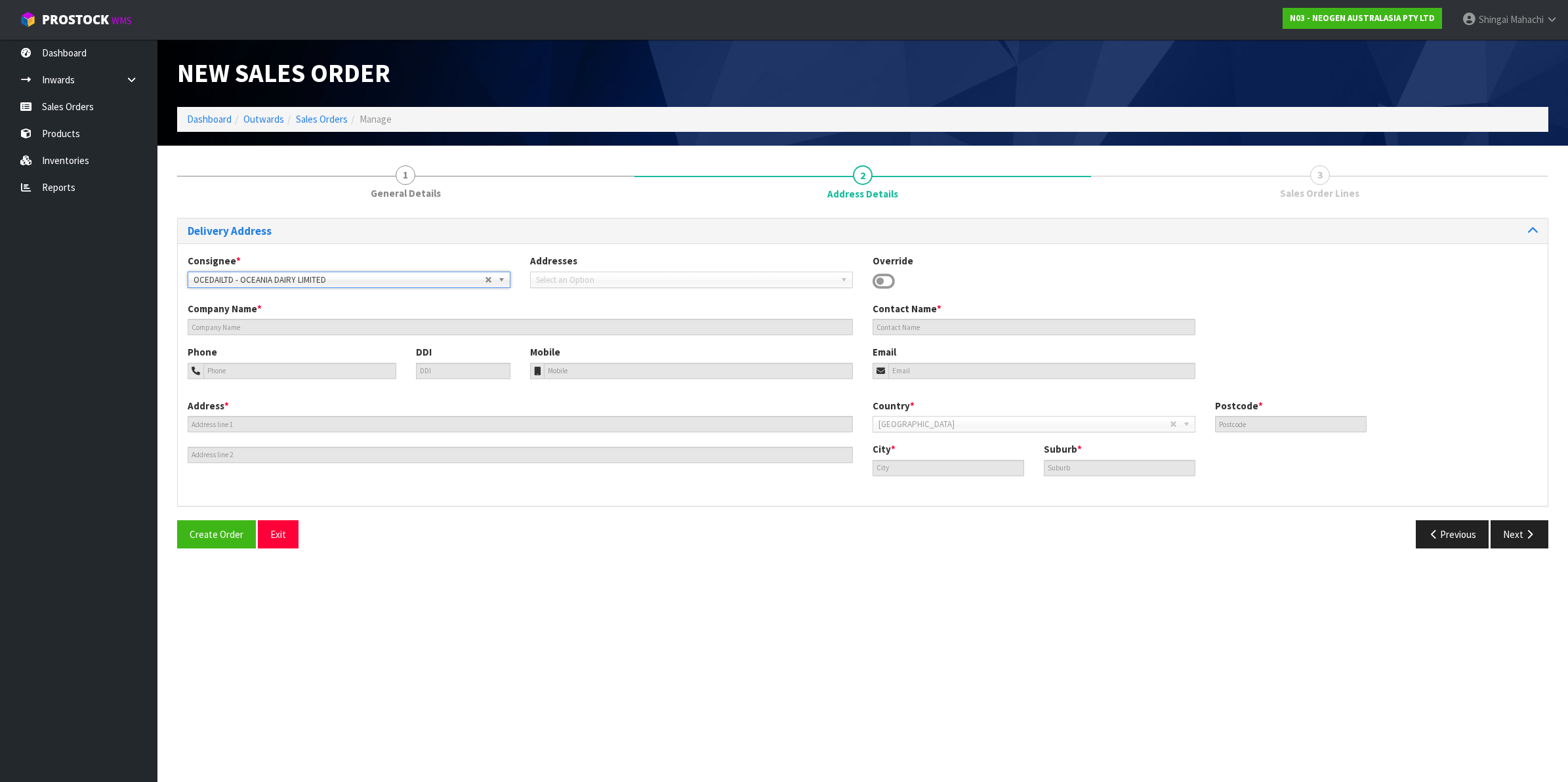
type input "OCEANIA DAIRY LIMITED"
type input "CNR COONEYS RD AND STATE HIGHWAY 1"
type input "RD 10 WAIMATE"
type input "7980"
type input "[GEOGRAPHIC_DATA],"
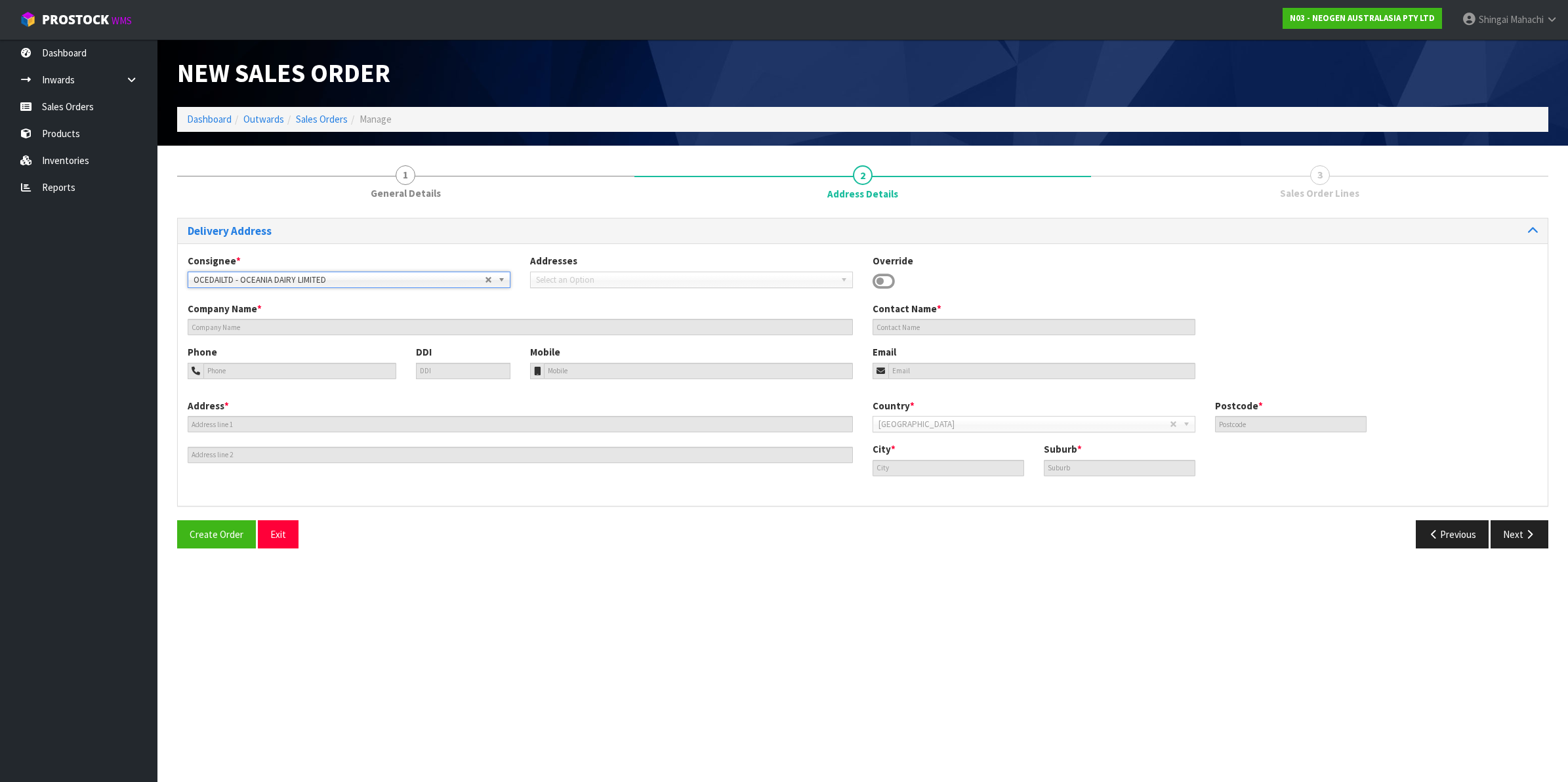
type input "GLENAVY"
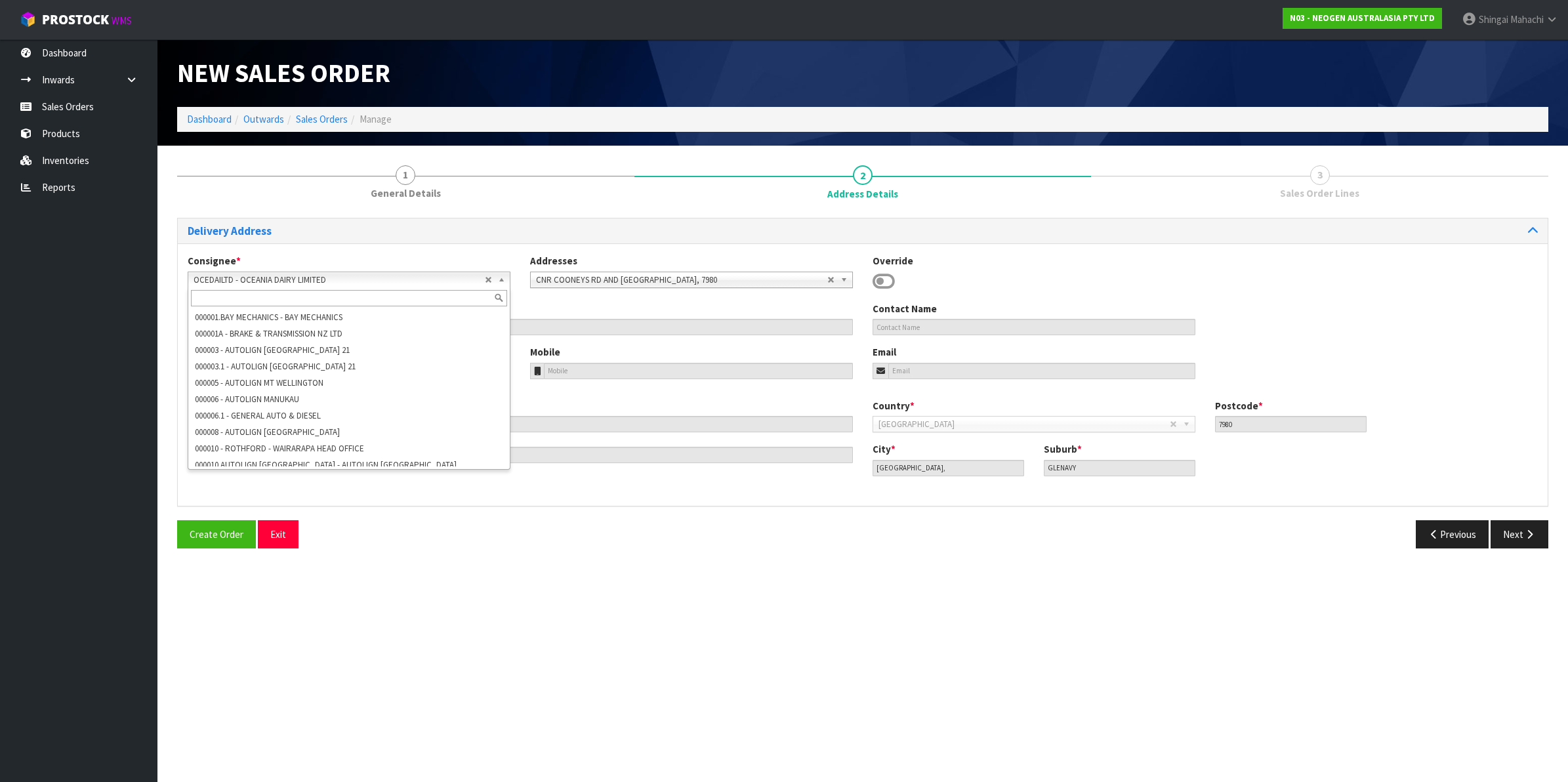
click at [500, 279] on b at bounding box center [503, 279] width 11 height 15
click at [298, 492] on li "OCEDAIMOR - OCEANIA DAIRY LIMITED" at bounding box center [349, 500] width 316 height 17
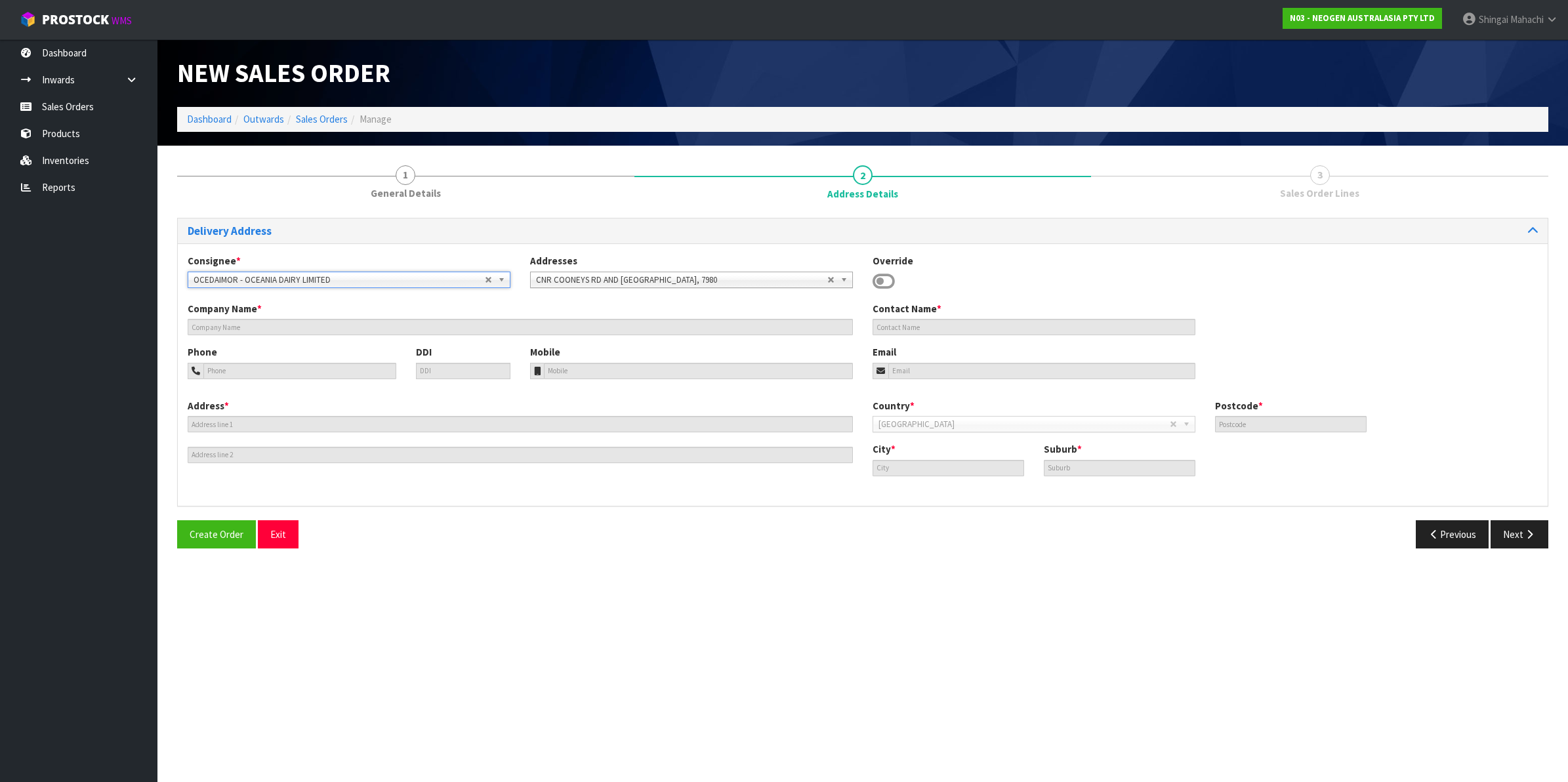
type input "OCEANIA DAIRY LIMITED"
type input "SITE STORE DRYSTORE [STREET_ADDRESS]"
type input "7980"
type input "Waimate,"
type input "MORVEN,"
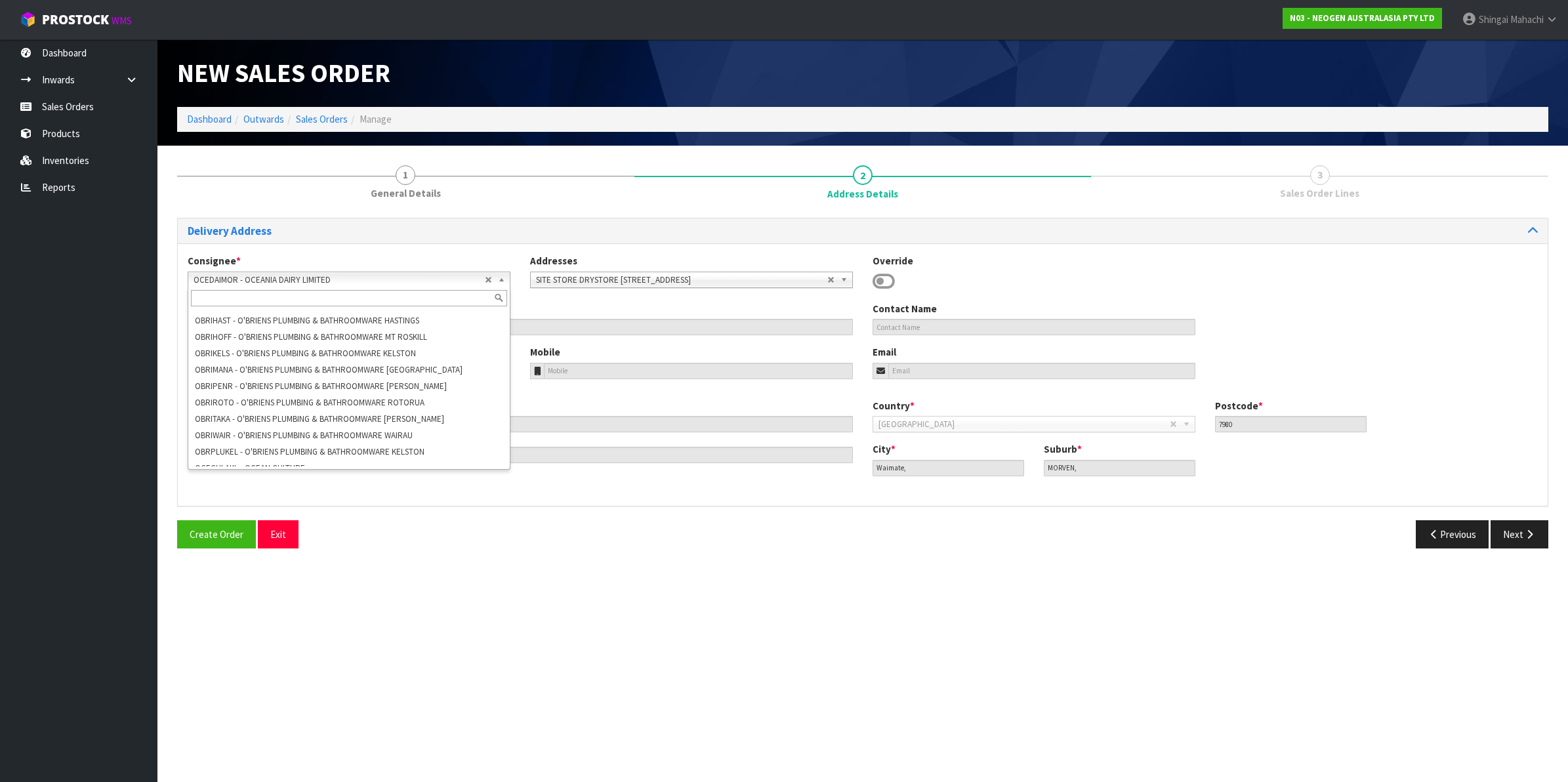
click at [503, 279] on b at bounding box center [503, 279] width 11 height 15
click at [258, 483] on li "OCEDAILTD - OCEANIA DAIRY LIMITED" at bounding box center [349, 491] width 316 height 17
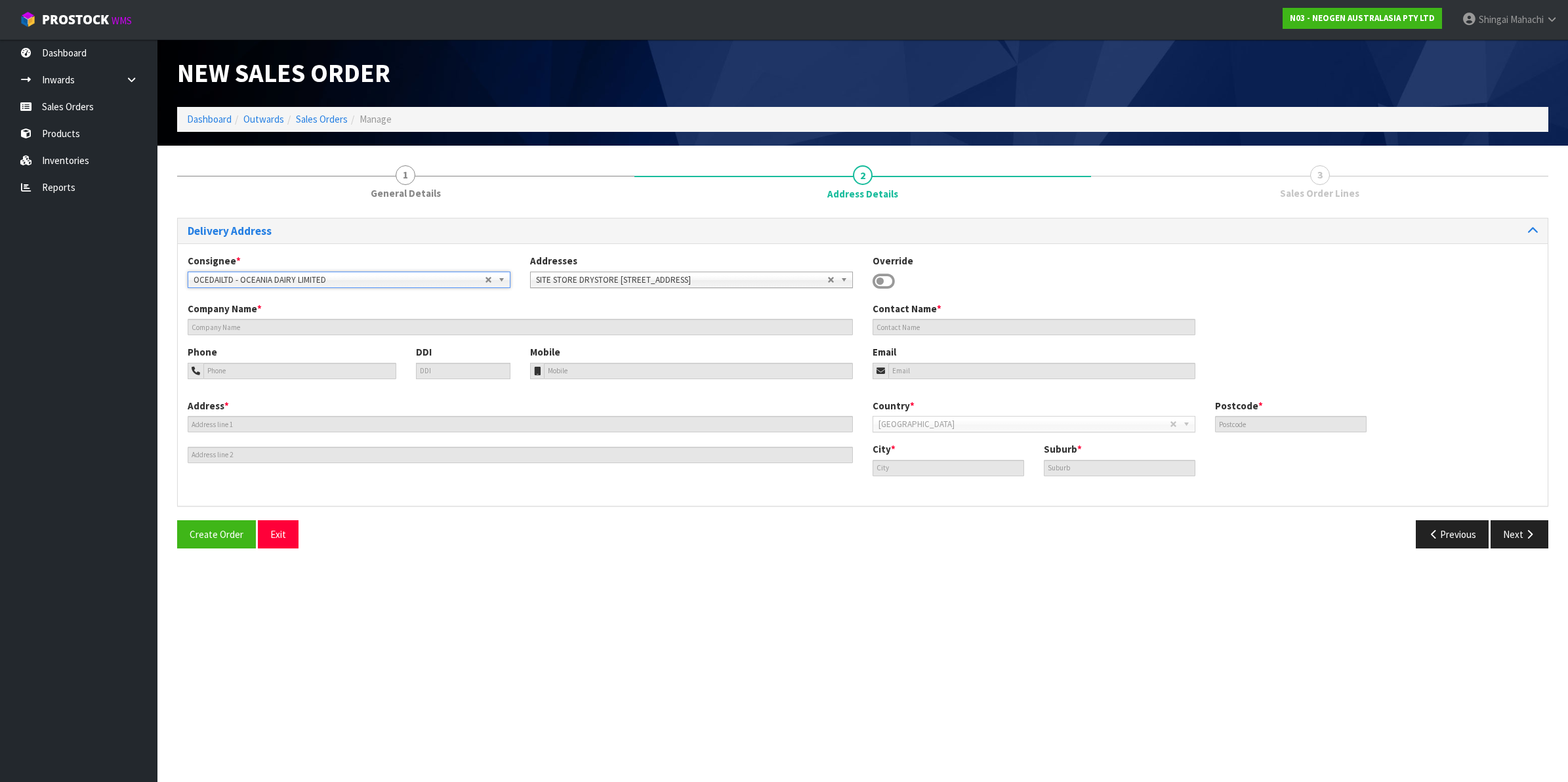
type input "OCEANIA DAIRY LIMITED"
type input "CNR COONEYS RD AND STATE HIGHWAY 1"
type input "RD 10 WAIMATE"
type input "7980"
type input "[GEOGRAPHIC_DATA],"
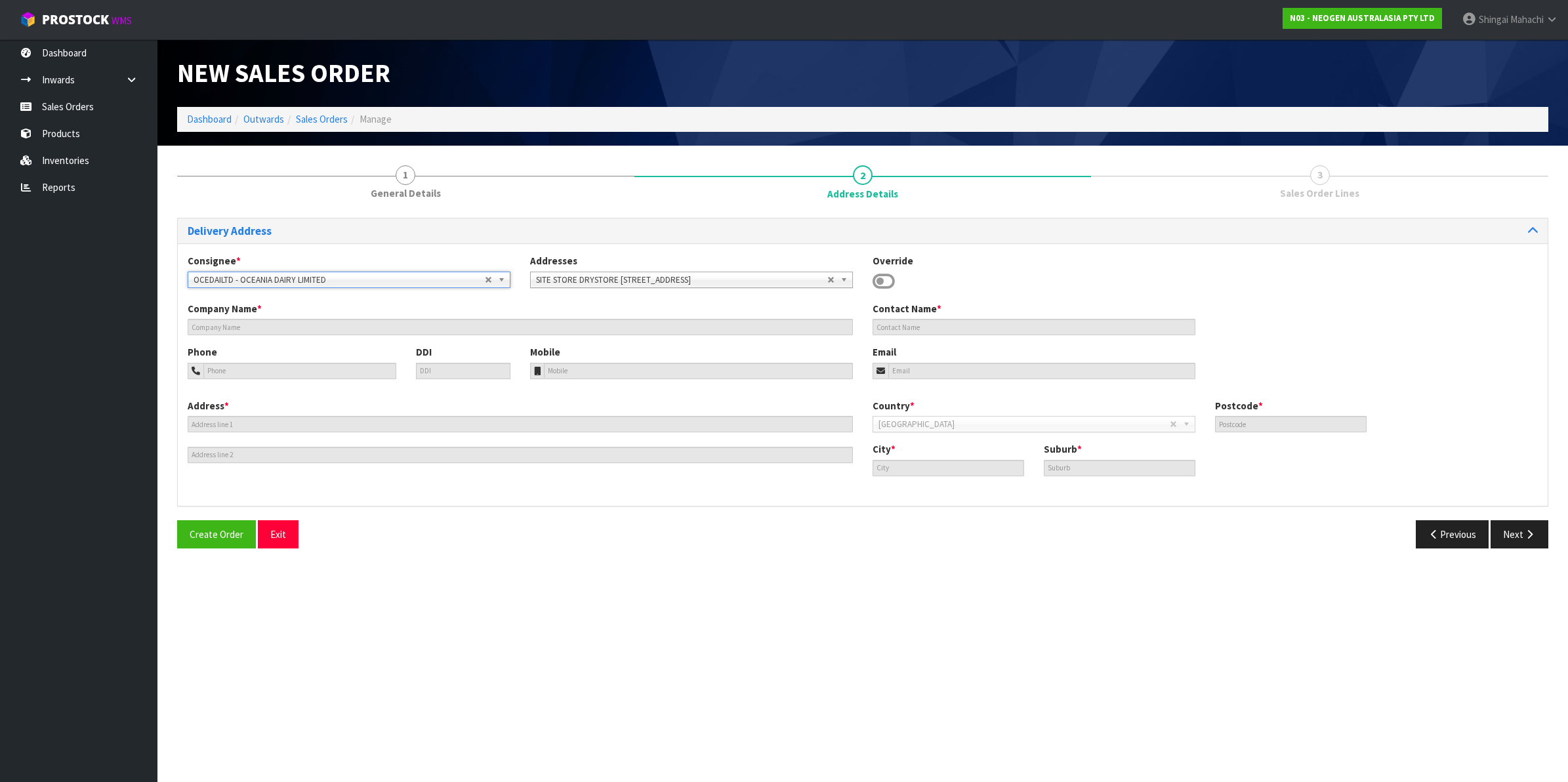
type input "GLENAVY"
click at [1440, 533] on button "Previous" at bounding box center [1452, 534] width 74 height 28
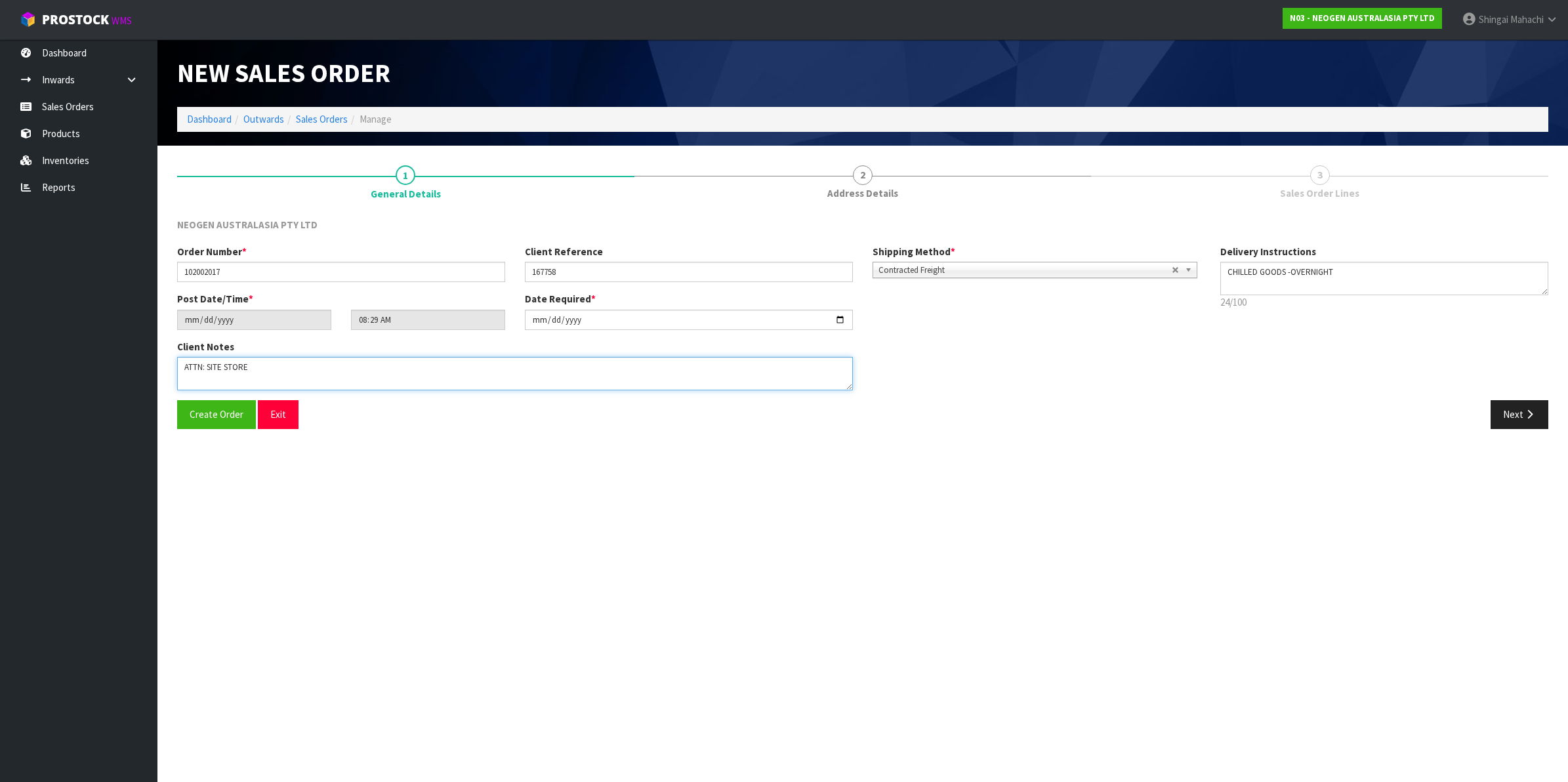
click at [263, 359] on textarea at bounding box center [515, 373] width 676 height 33
paste textarea "05 LABORATORY"
type textarea "ATTN: SITE STORE-05 LABORATORY"
click at [1512, 413] on button "Next" at bounding box center [1519, 414] width 58 height 28
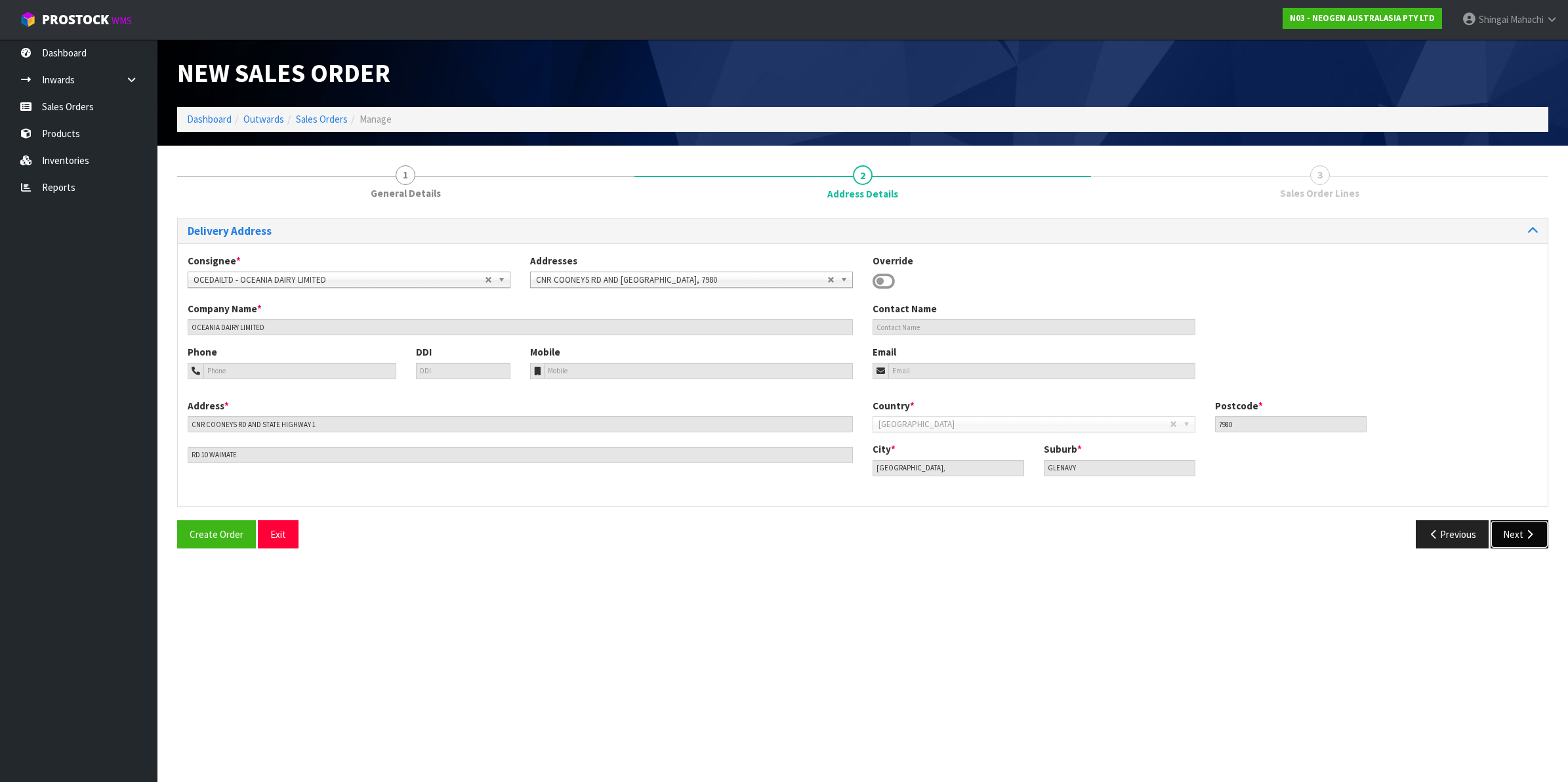
click at [1511, 534] on button "Next" at bounding box center [1519, 534] width 58 height 28
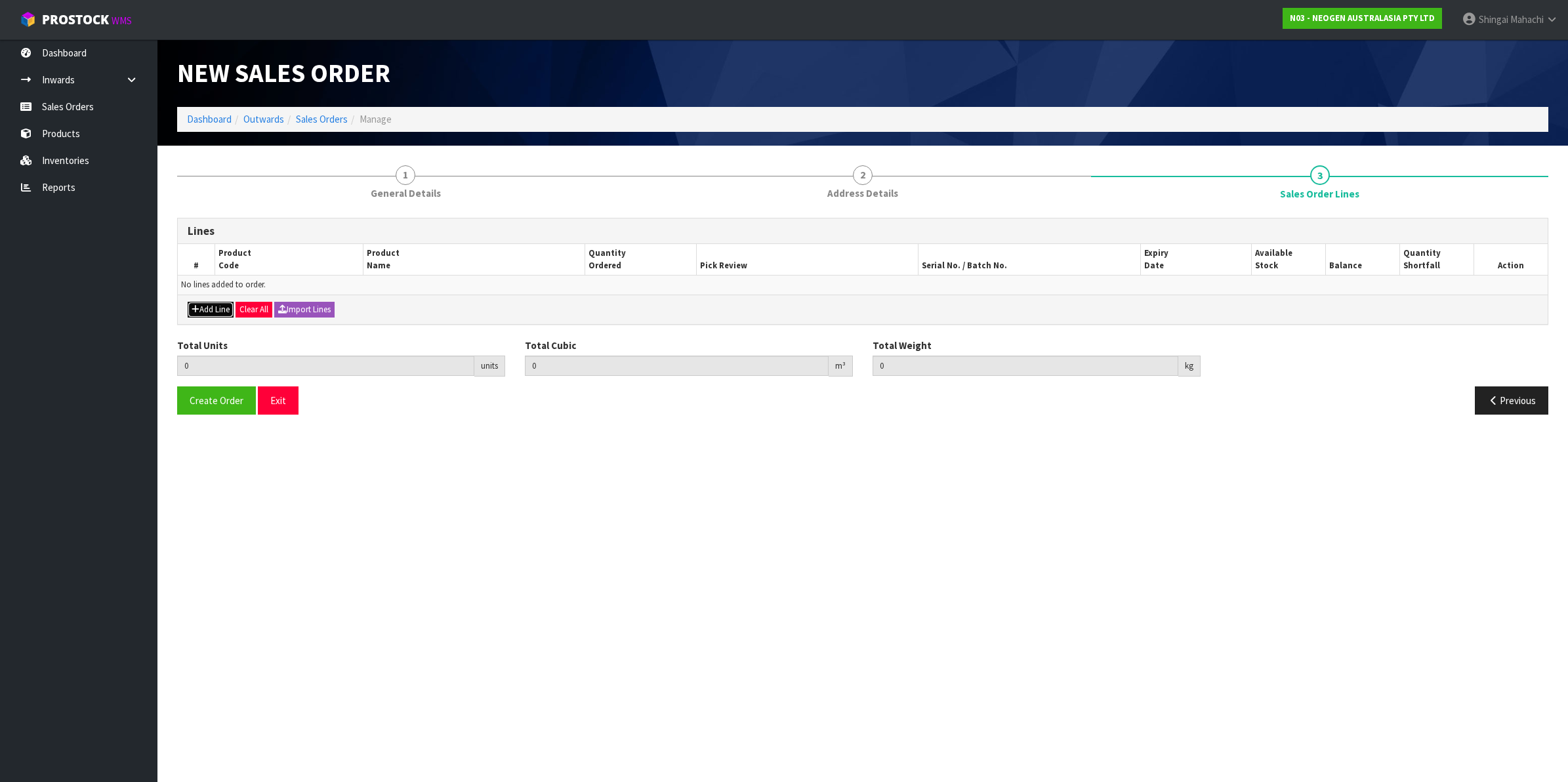
click at [223, 313] on button "Add Line" at bounding box center [211, 310] width 46 height 16
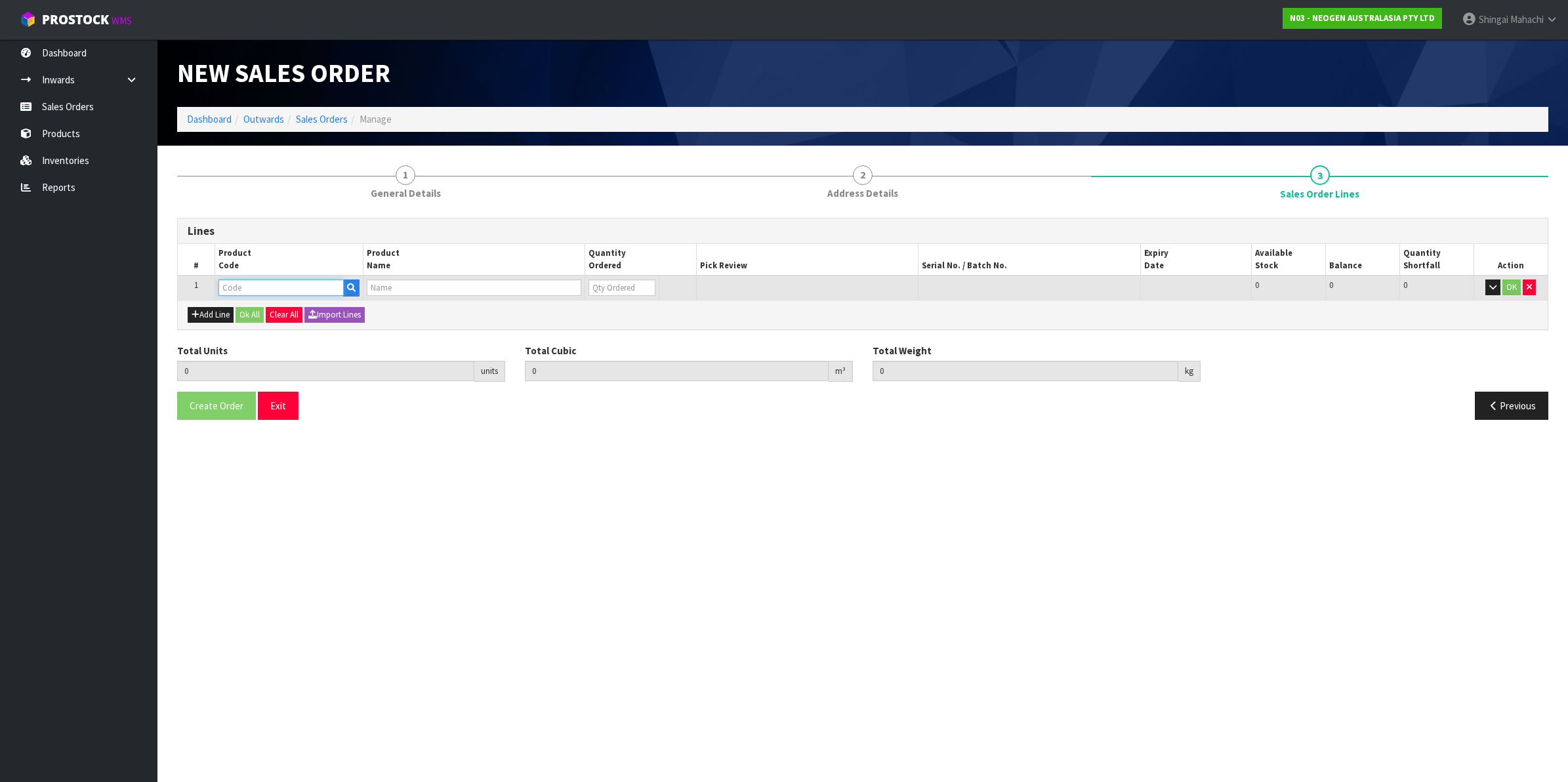
click at [242, 281] on input "text" at bounding box center [281, 287] width 126 height 17
click at [233, 282] on input "text" at bounding box center [281, 287] width 126 height 17
paste input "700002120"
type input "700002120"
type input "0.000000"
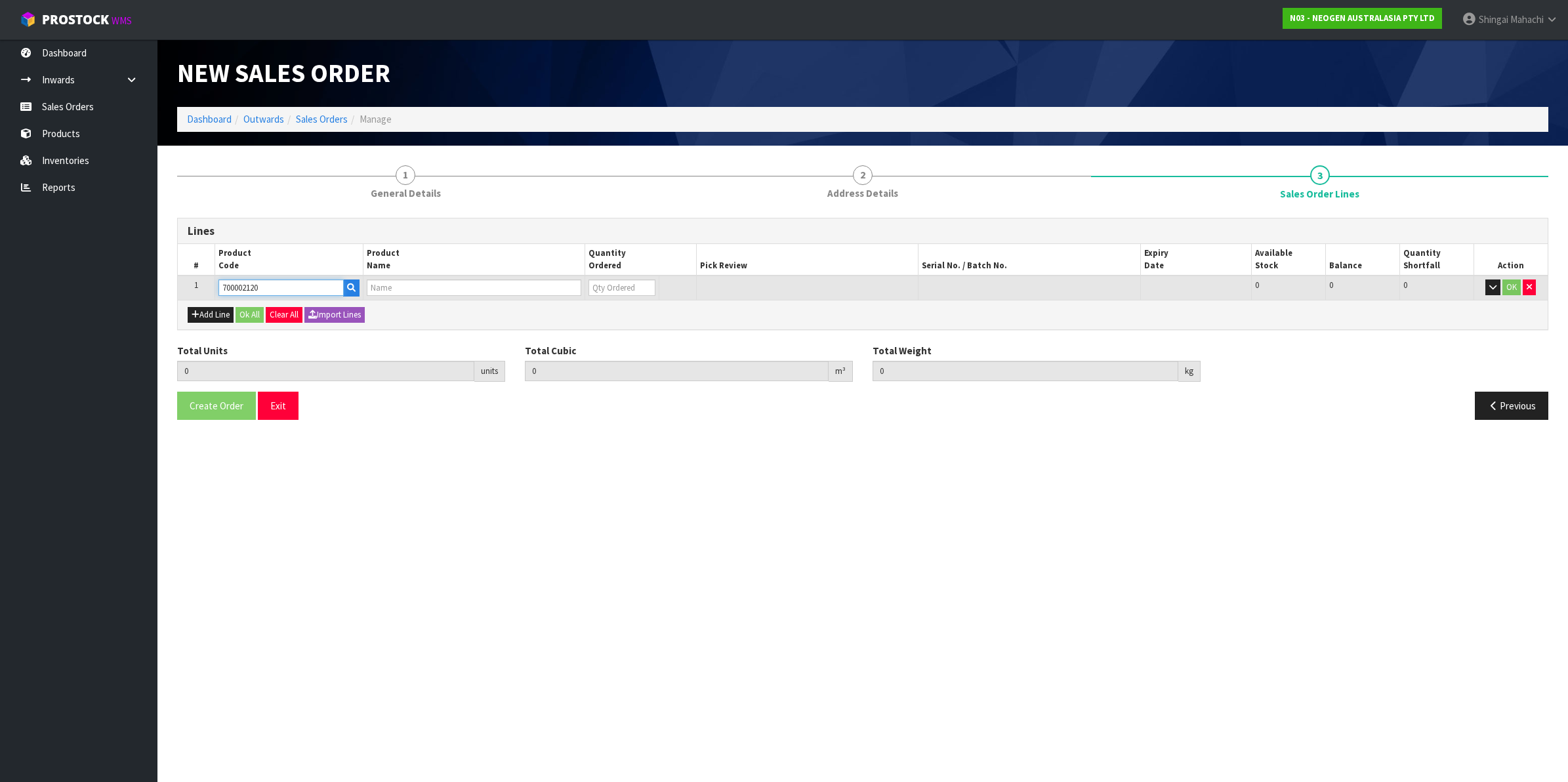
type input "0.000"
type input "7100039374 - 6406 PETRIFILM AEROBIC CT PLT 1000EA/CS"
type input "0"
type input "700002120"
click at [221, 313] on button "Add Line" at bounding box center [211, 315] width 46 height 16
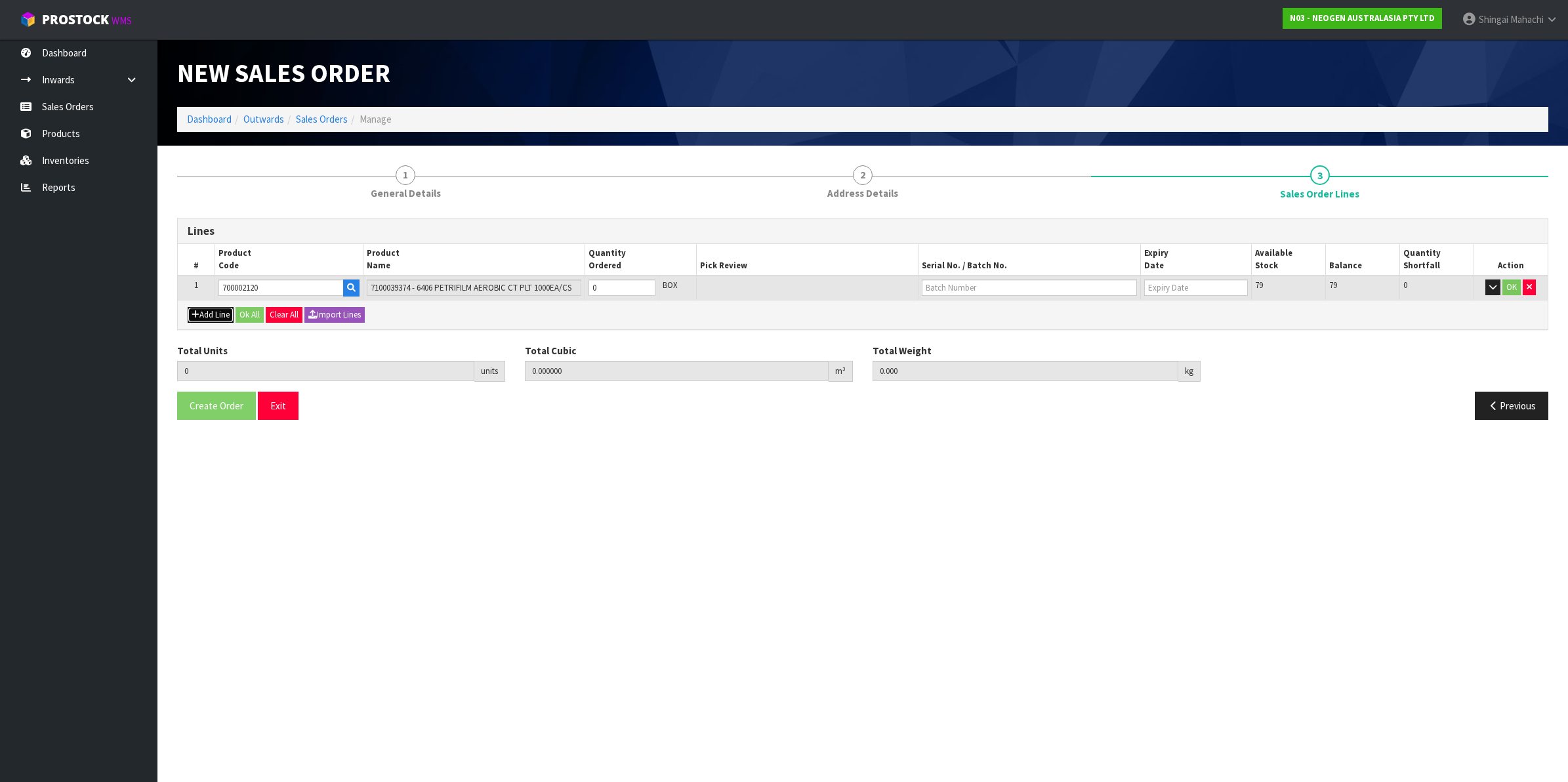
type input "0"
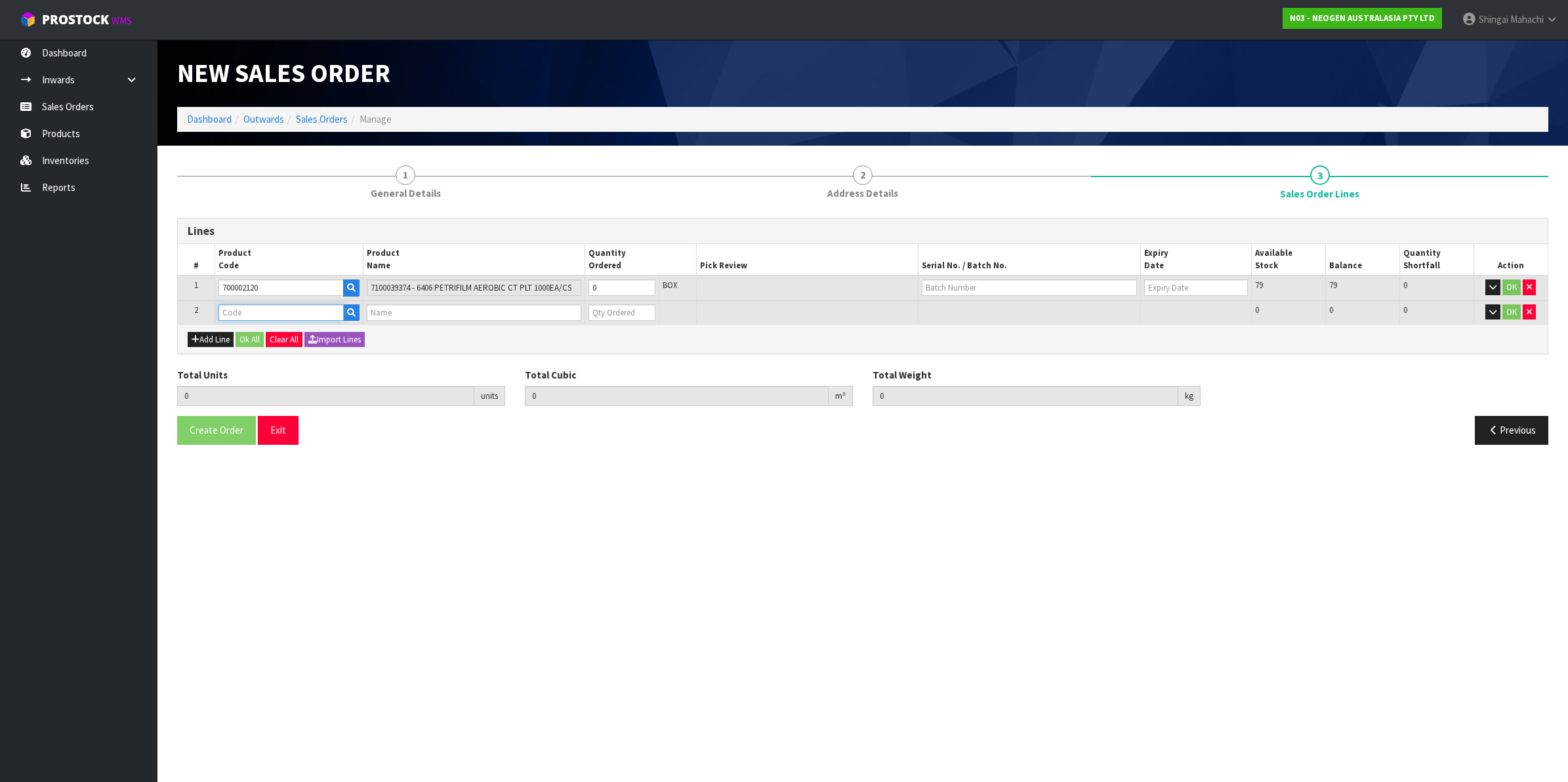
click at [237, 305] on input "text" at bounding box center [281, 312] width 126 height 17
paste input "700002142"
type input "700002142"
type input "0.000000"
type input "0.000"
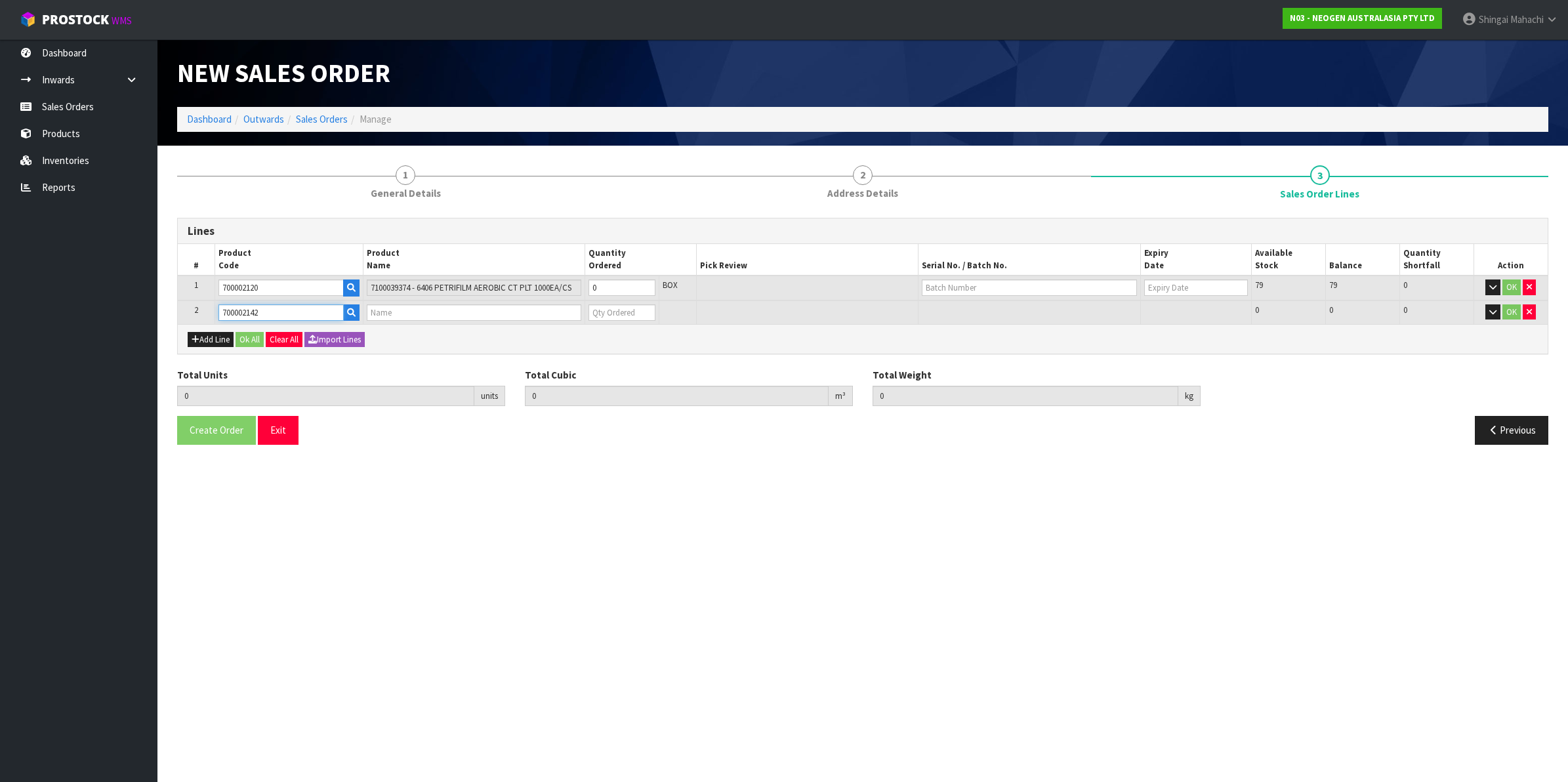
type input "7100039572 - 6492 PETRIFILM STAPH EXPRS DISKS 20EA/CS"
type input "0"
type input "700002142"
click at [575, 292] on tr "1 700002120 7100039374 - 6406 PETRIFILM AEROBIC CT PLT 1000EA/CS 0 BOX 79 79 0 …" at bounding box center [862, 288] width 1370 height 25
type input "2"
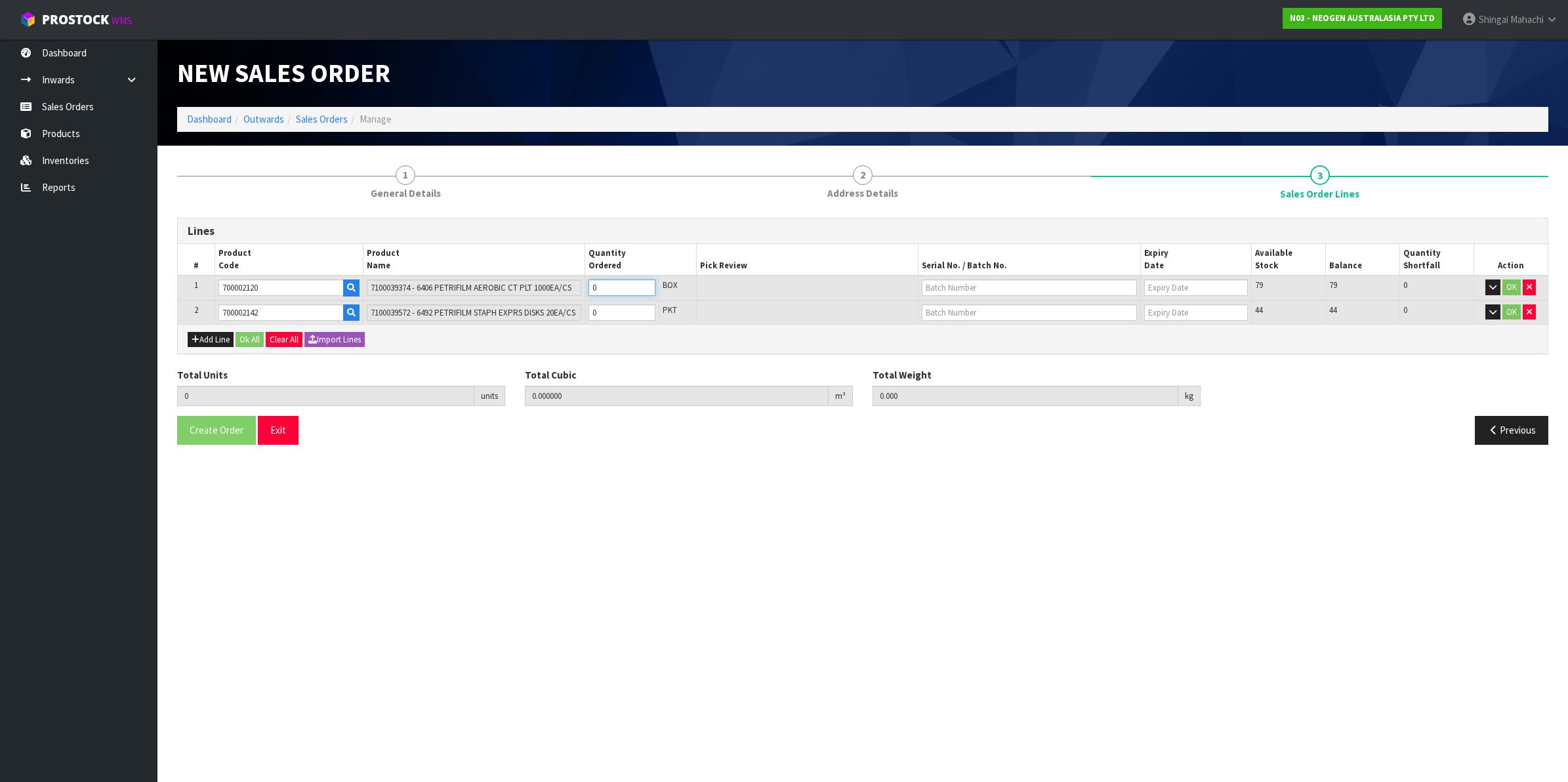
type input "0.01472"
type input "4"
type input "2"
click at [565, 312] on tr "2 700002142 7100039572 - 6492 PETRIFILM STAPH EXPRS DISKS 20EA/CS 0 PKT 44 44 0…" at bounding box center [862, 312] width 1370 height 25
type input "3"
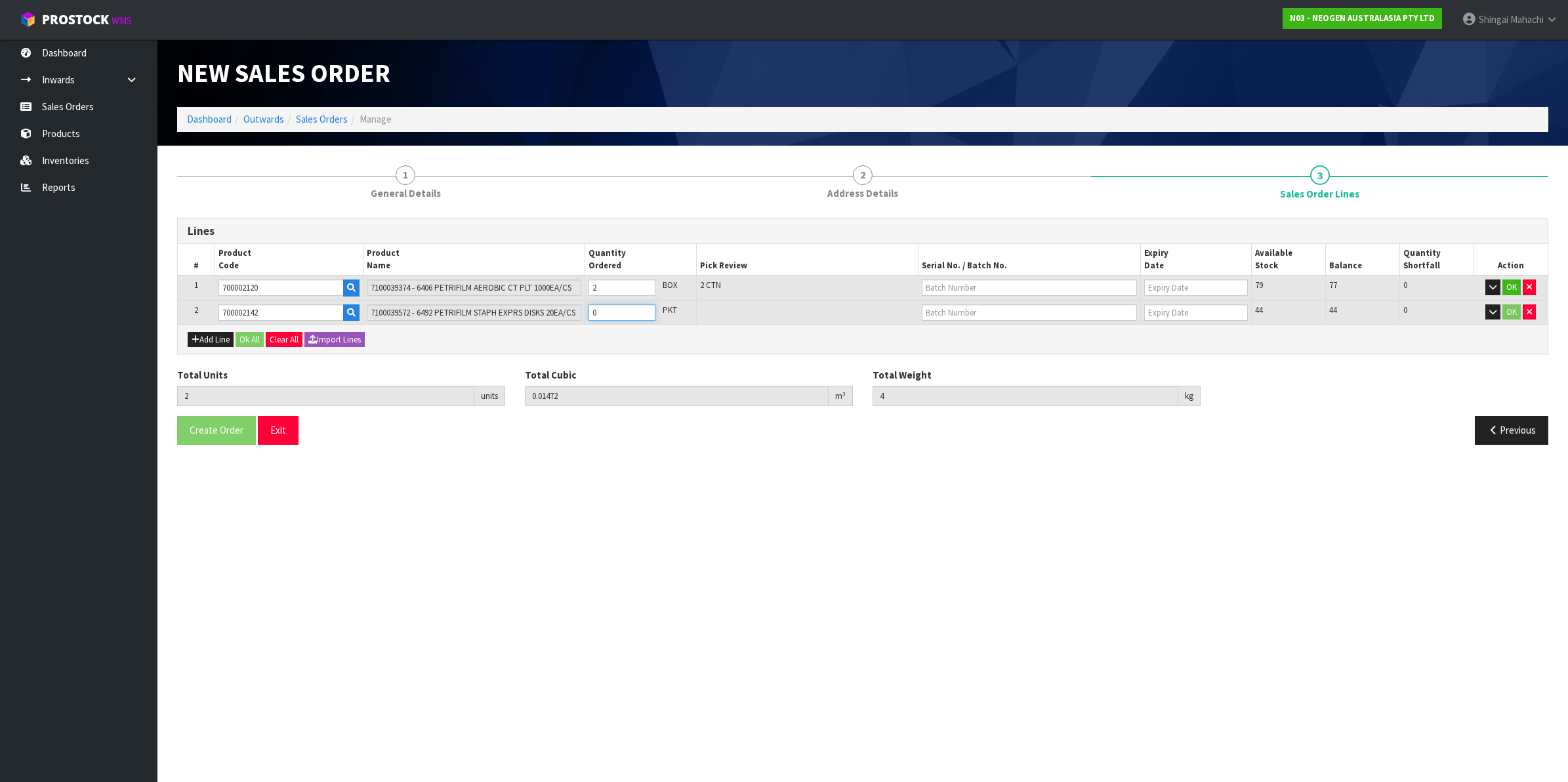
type input "0.014725"
type input "4.1"
type input "1"
type input "14"
type input "0.01478"
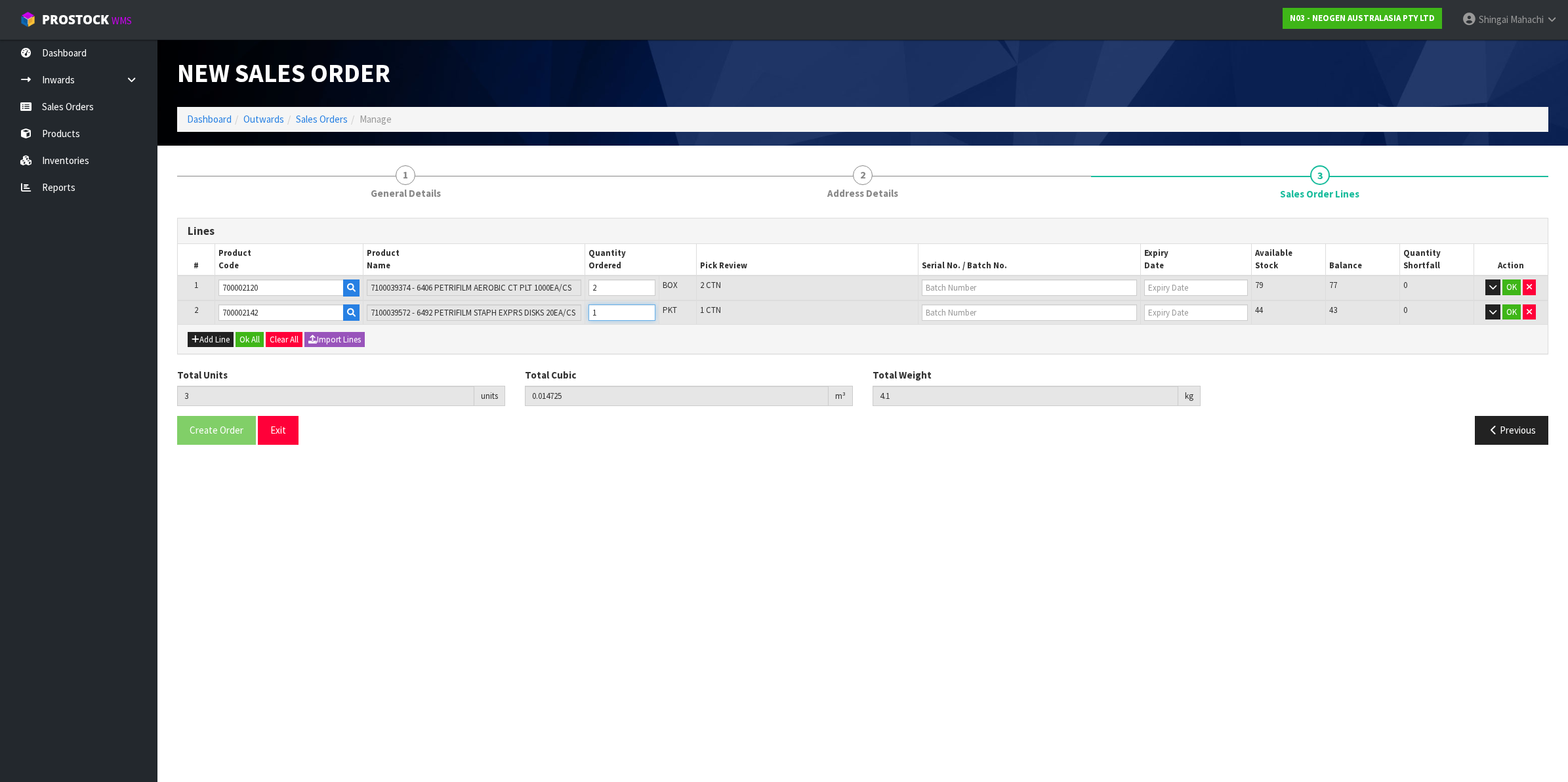
type input "5.2"
type input "12"
click at [992, 286] on input "text" at bounding box center [1029, 287] width 215 height 17
click at [956, 328] on link "3456WP" at bounding box center [974, 326] width 104 height 18
type input "3456WP"
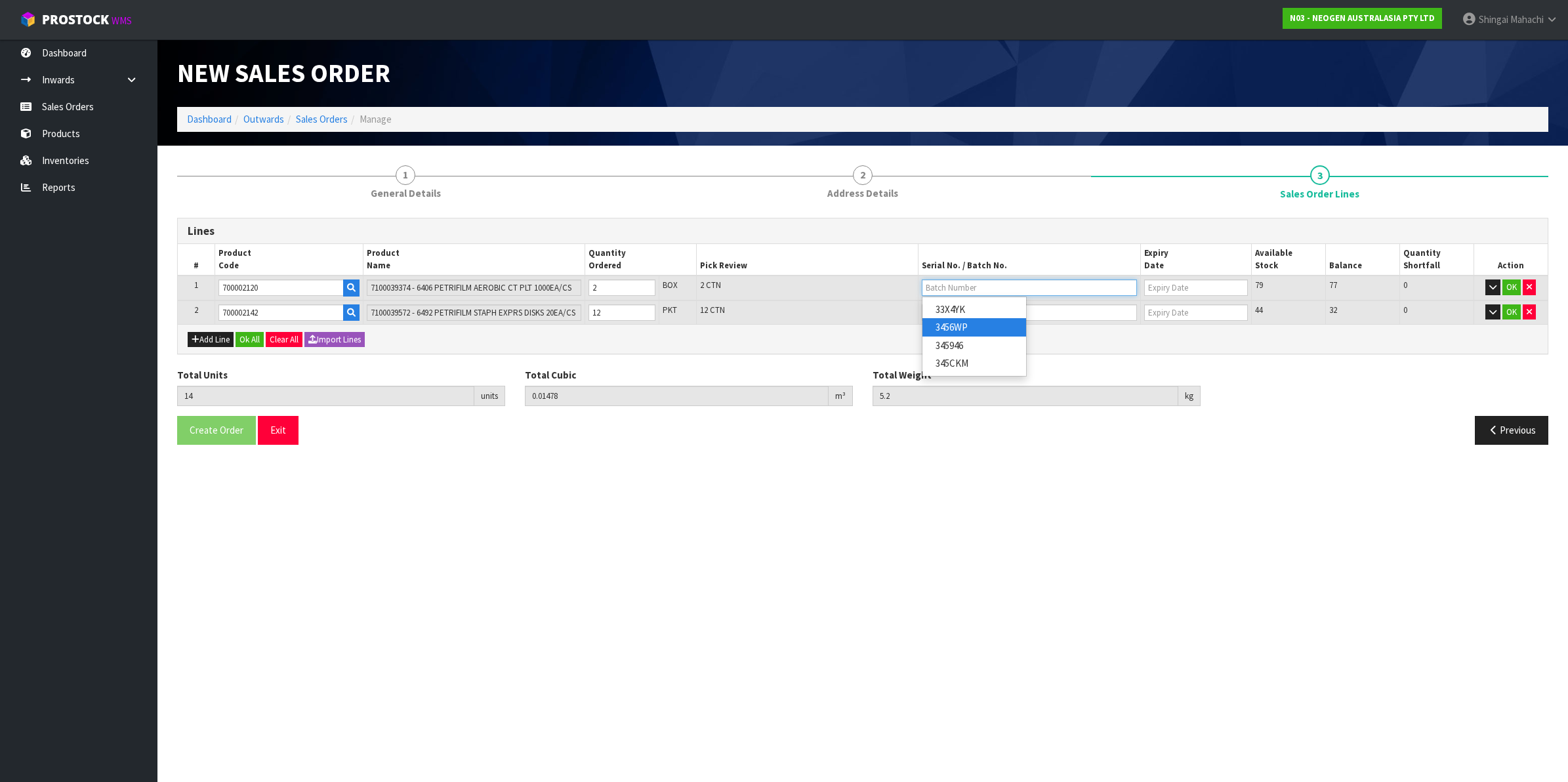
type input "[DATE]"
click at [946, 312] on input "text" at bounding box center [1029, 312] width 215 height 17
click at [963, 334] on link "343KDF" at bounding box center [974, 334] width 104 height 18
type input "343KDF"
type input "[DATE]"
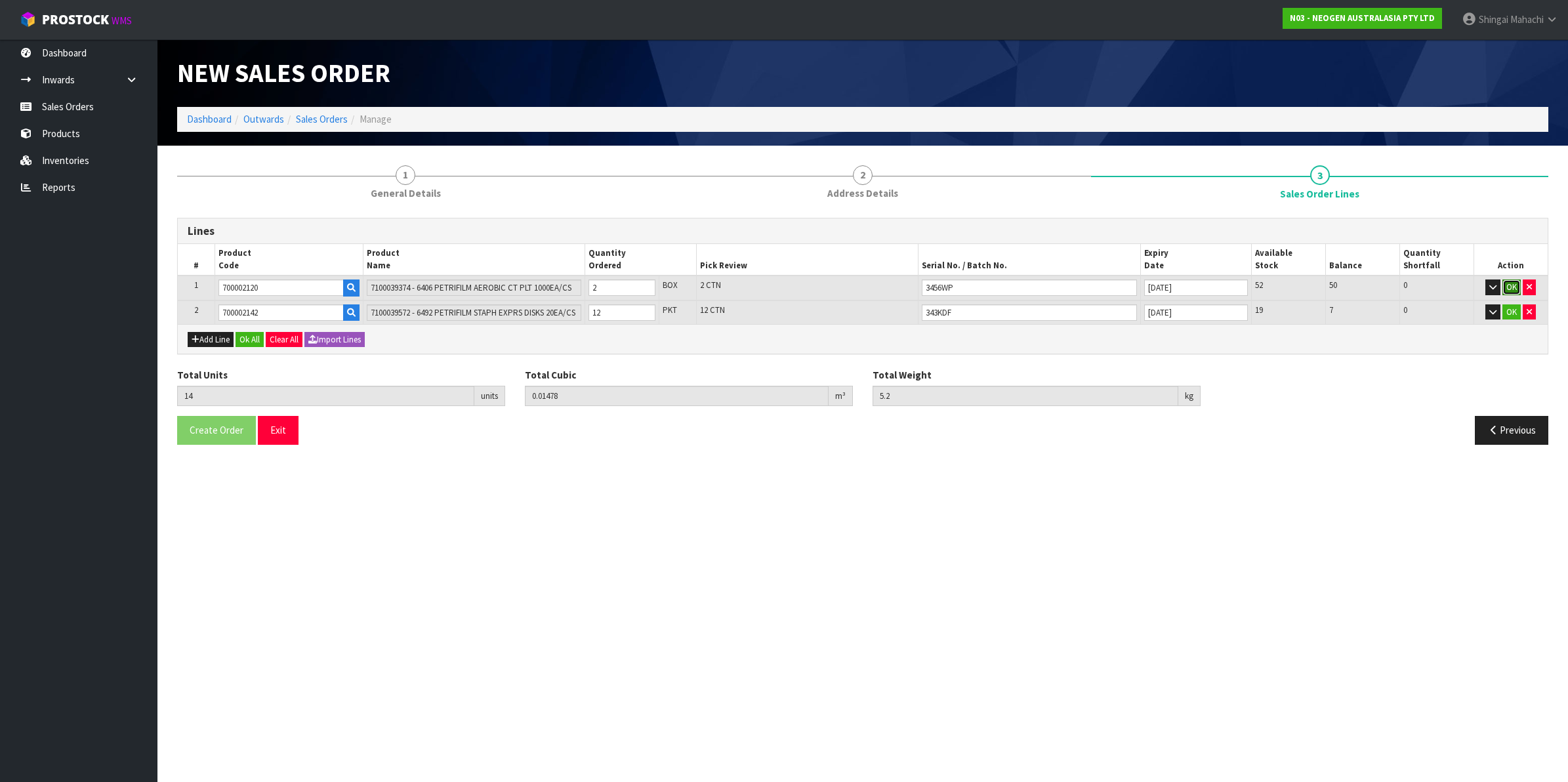
click at [1507, 283] on button "OK" at bounding box center [1511, 287] width 18 height 16
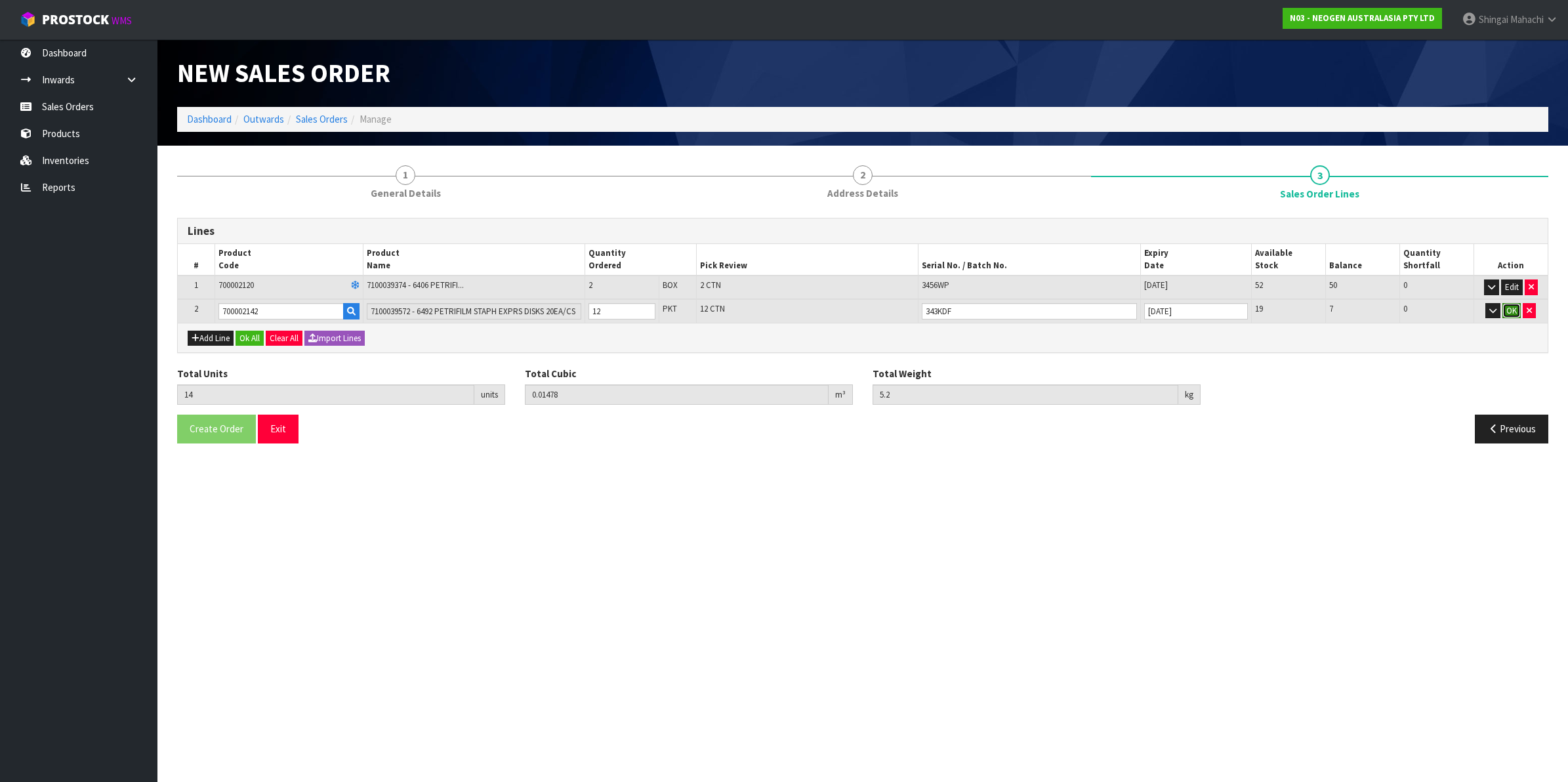
click at [1507, 307] on button "OK" at bounding box center [1511, 311] width 18 height 16
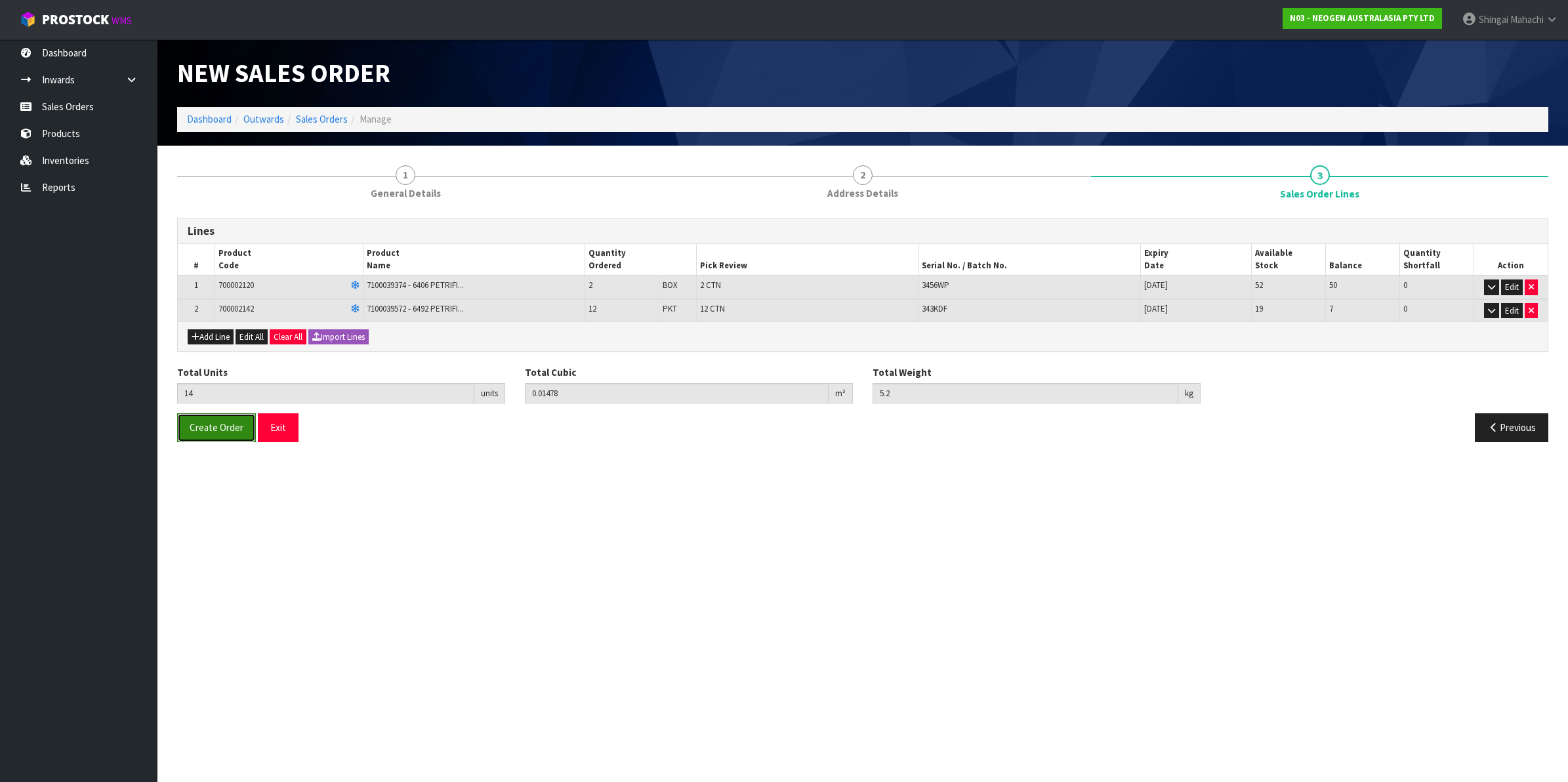
click at [191, 427] on span "Create Order" at bounding box center [216, 427] width 54 height 12
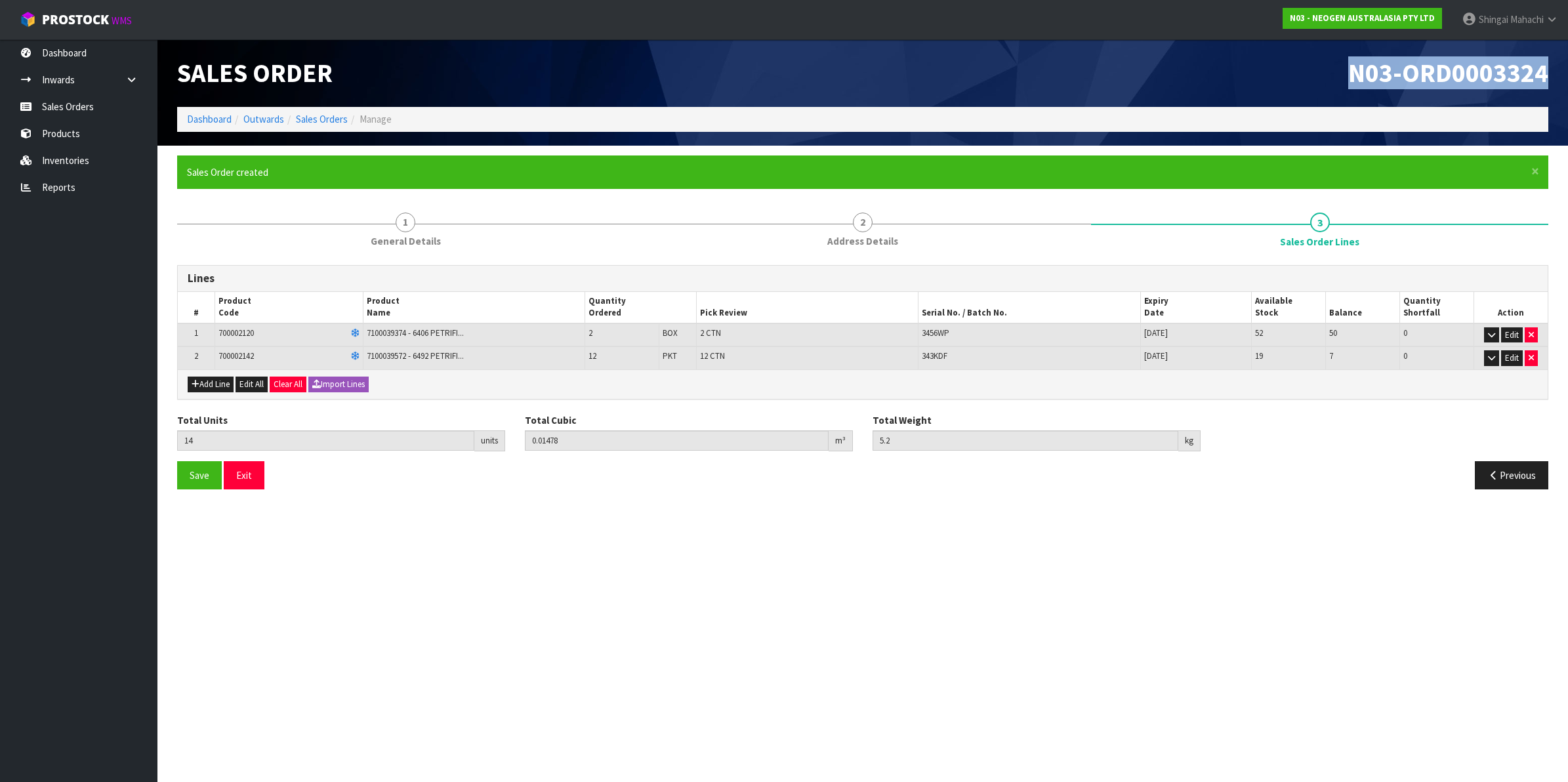
drag, startPoint x: 1349, startPoint y: 74, endPoint x: 1550, endPoint y: 70, distance: 201.0
click at [1550, 70] on div "N03-ORD0003324" at bounding box center [1210, 73] width 695 height 68
click at [313, 120] on link "Sales Orders" at bounding box center [321, 119] width 52 height 12
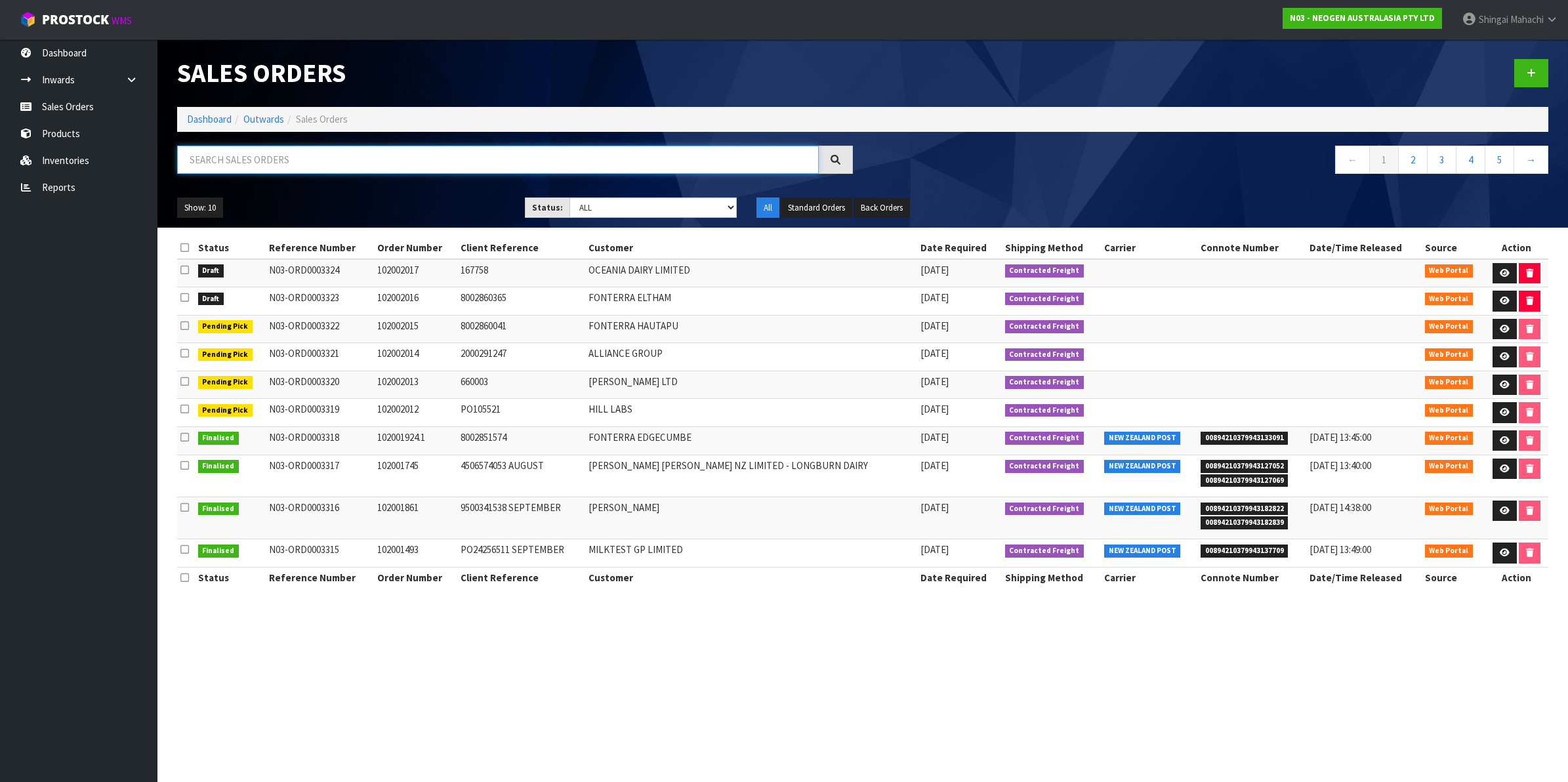
click at [291, 155] on input "text" at bounding box center [498, 160] width 642 height 28
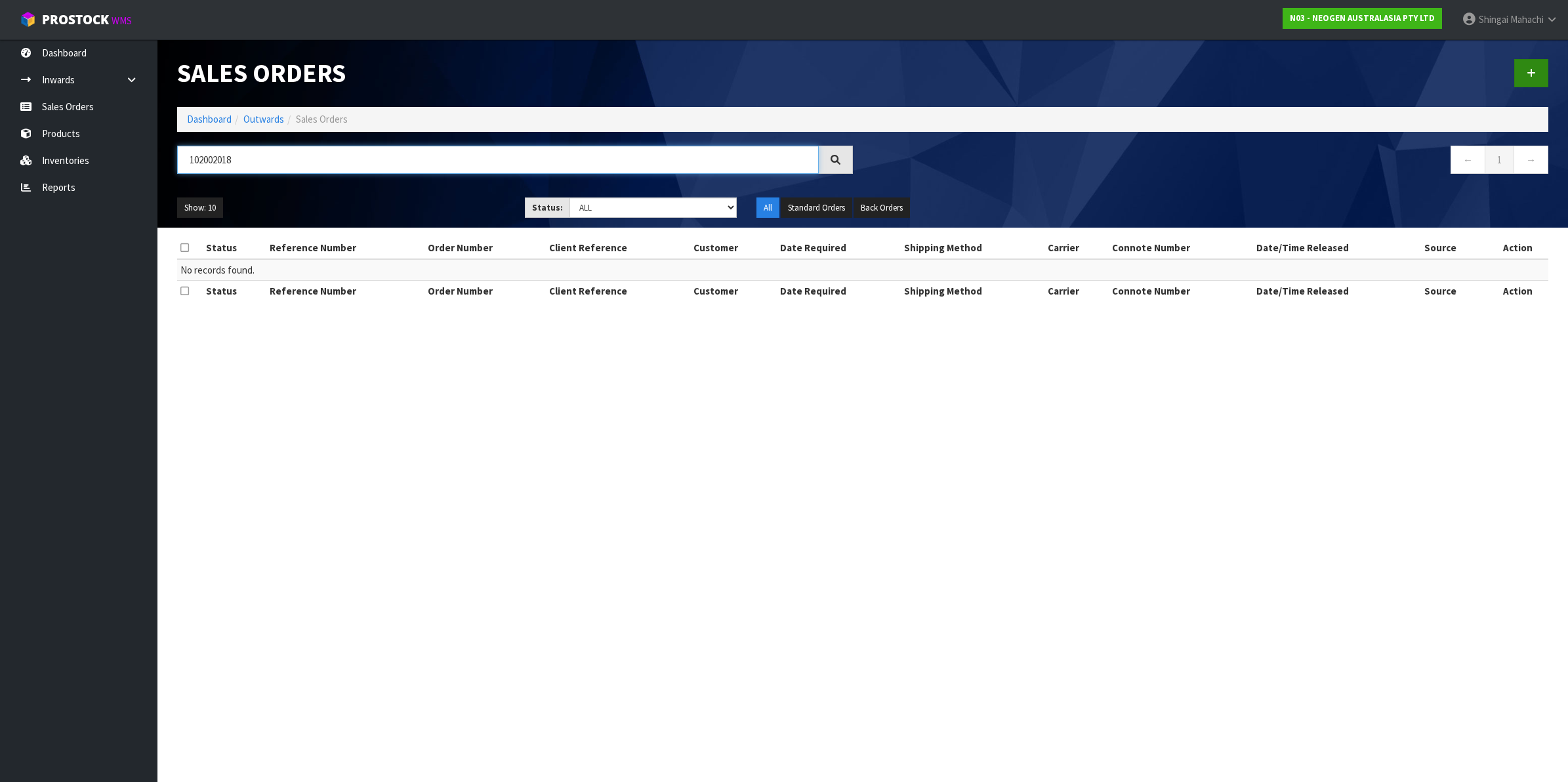
type input "102002018"
click at [1528, 68] on icon at bounding box center [1530, 73] width 9 height 10
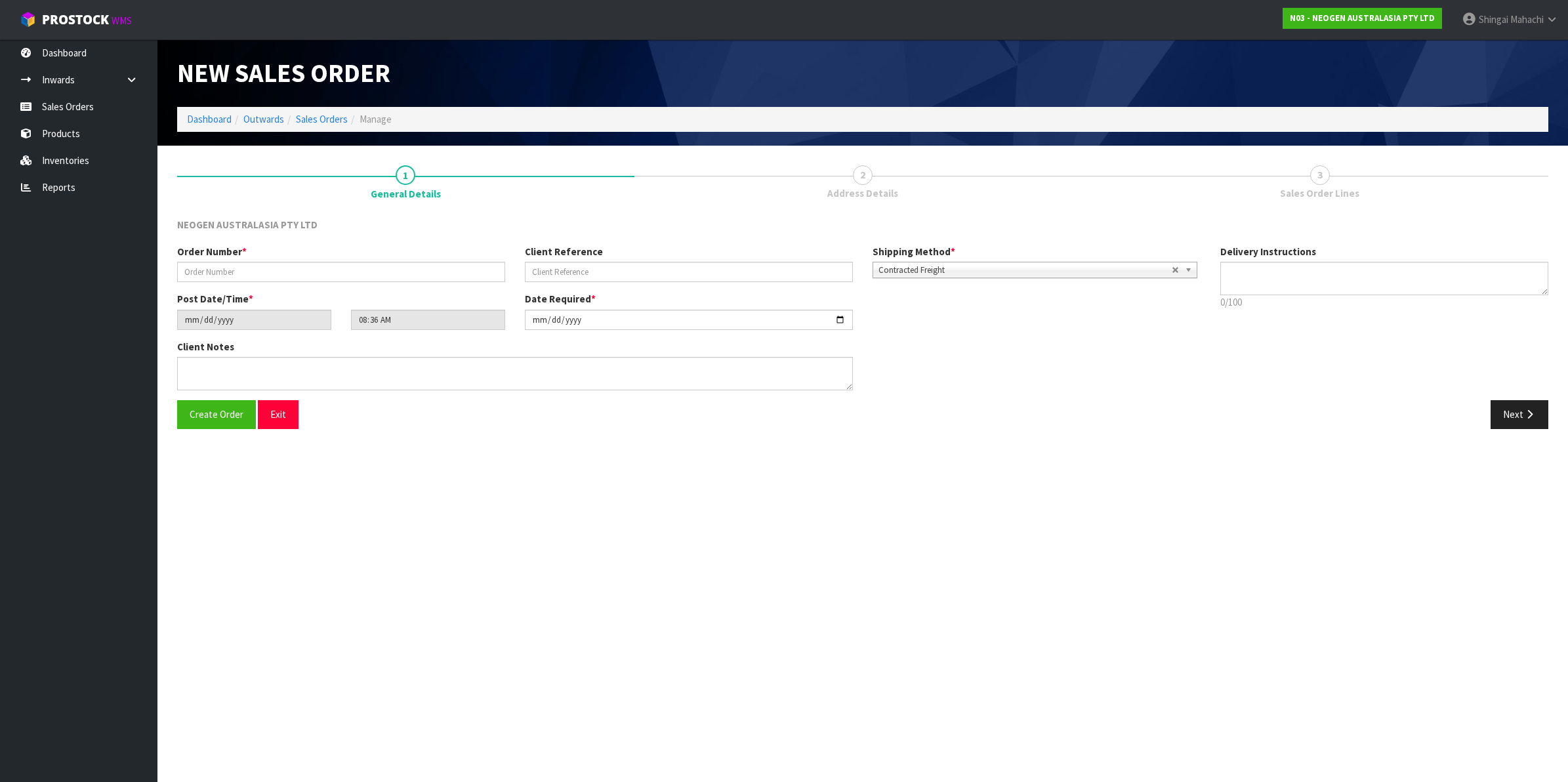
type textarea "CHILLED GOODS -OVERNIGHT"
click at [251, 274] on input "text" at bounding box center [342, 271] width 328 height 20
type input "102002018"
click at [601, 273] on input "text" at bounding box center [689, 271] width 328 height 20
paste input "2050044163"
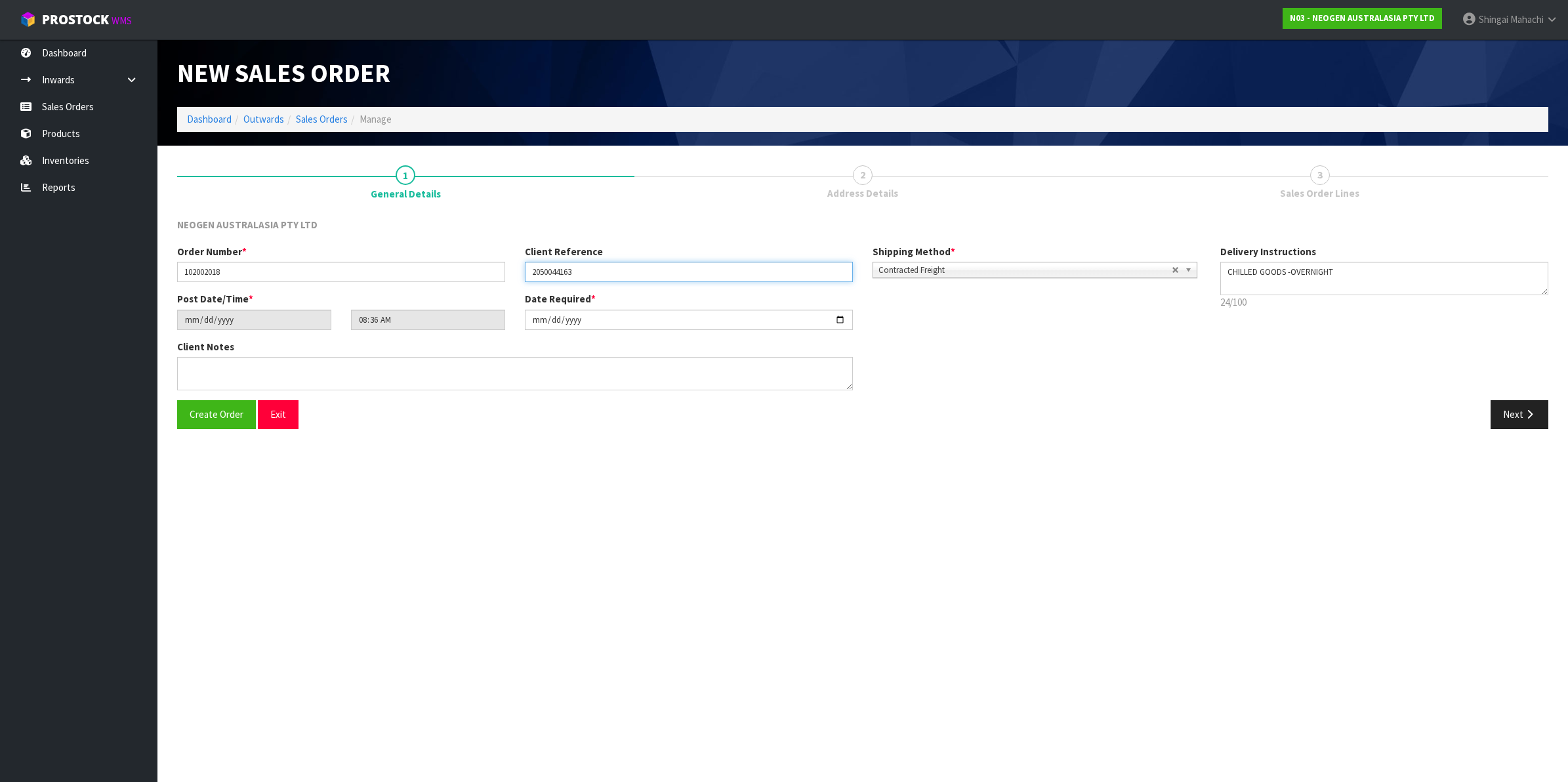
type input "2050044163"
click at [240, 362] on textarea at bounding box center [515, 373] width 676 height 33
type textarea "ATTN: LABORATORY"
click at [1519, 414] on button "Next" at bounding box center [1519, 414] width 58 height 28
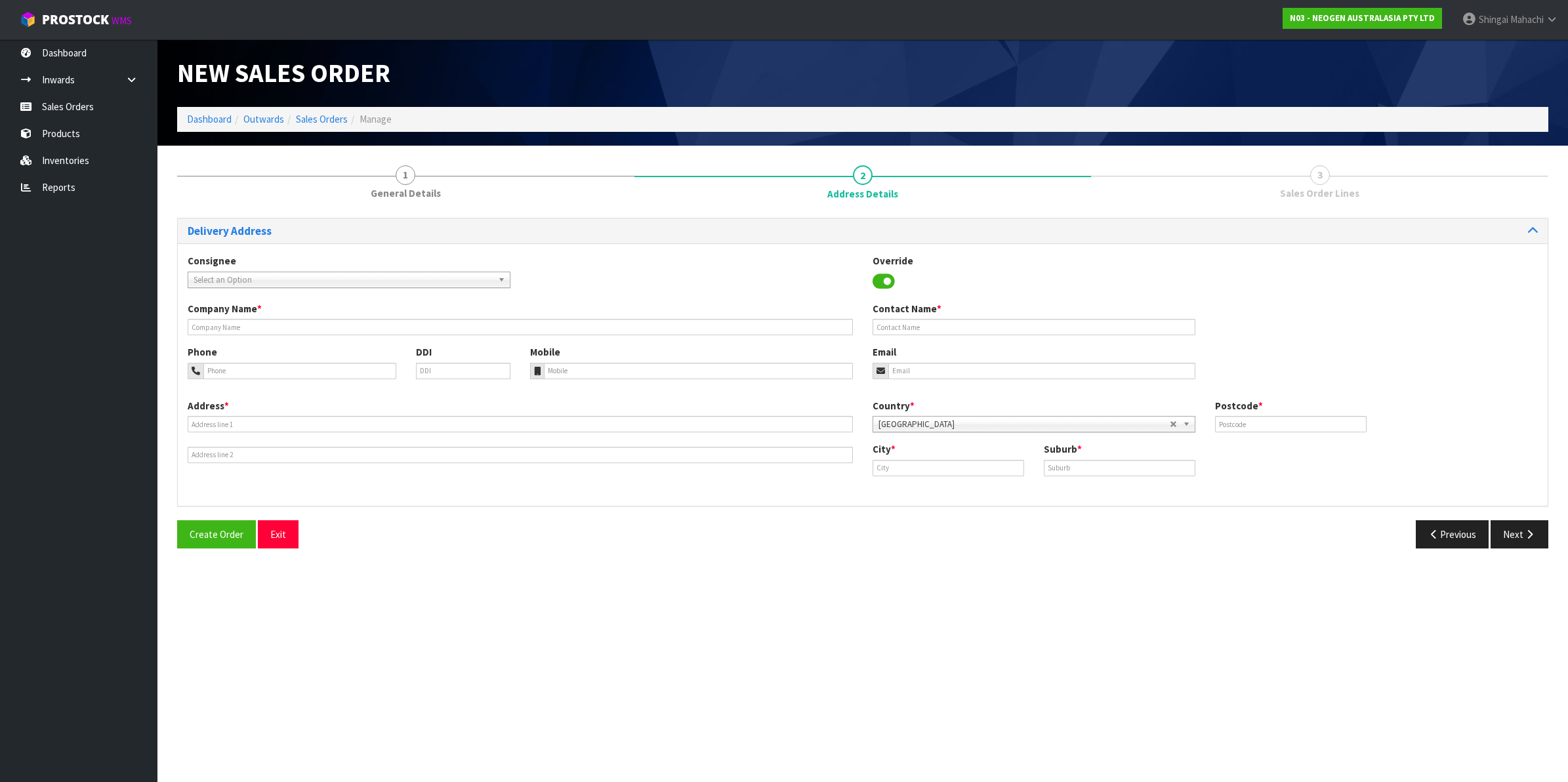
click at [240, 279] on span "Select an Option" at bounding box center [342, 280] width 299 height 16
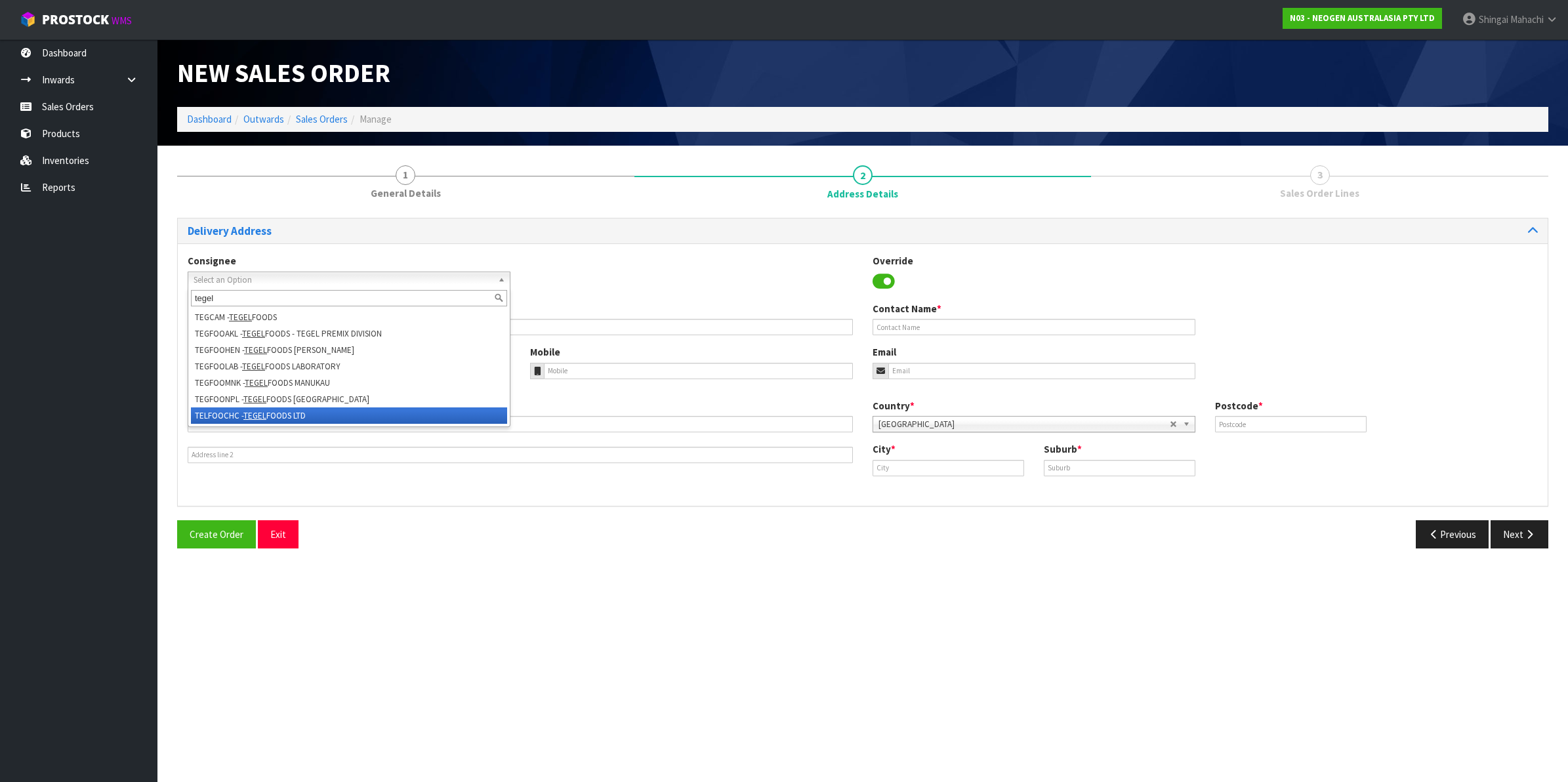
type input "tegel"
click at [249, 414] on em "TEGEL" at bounding box center [255, 415] width 23 height 11
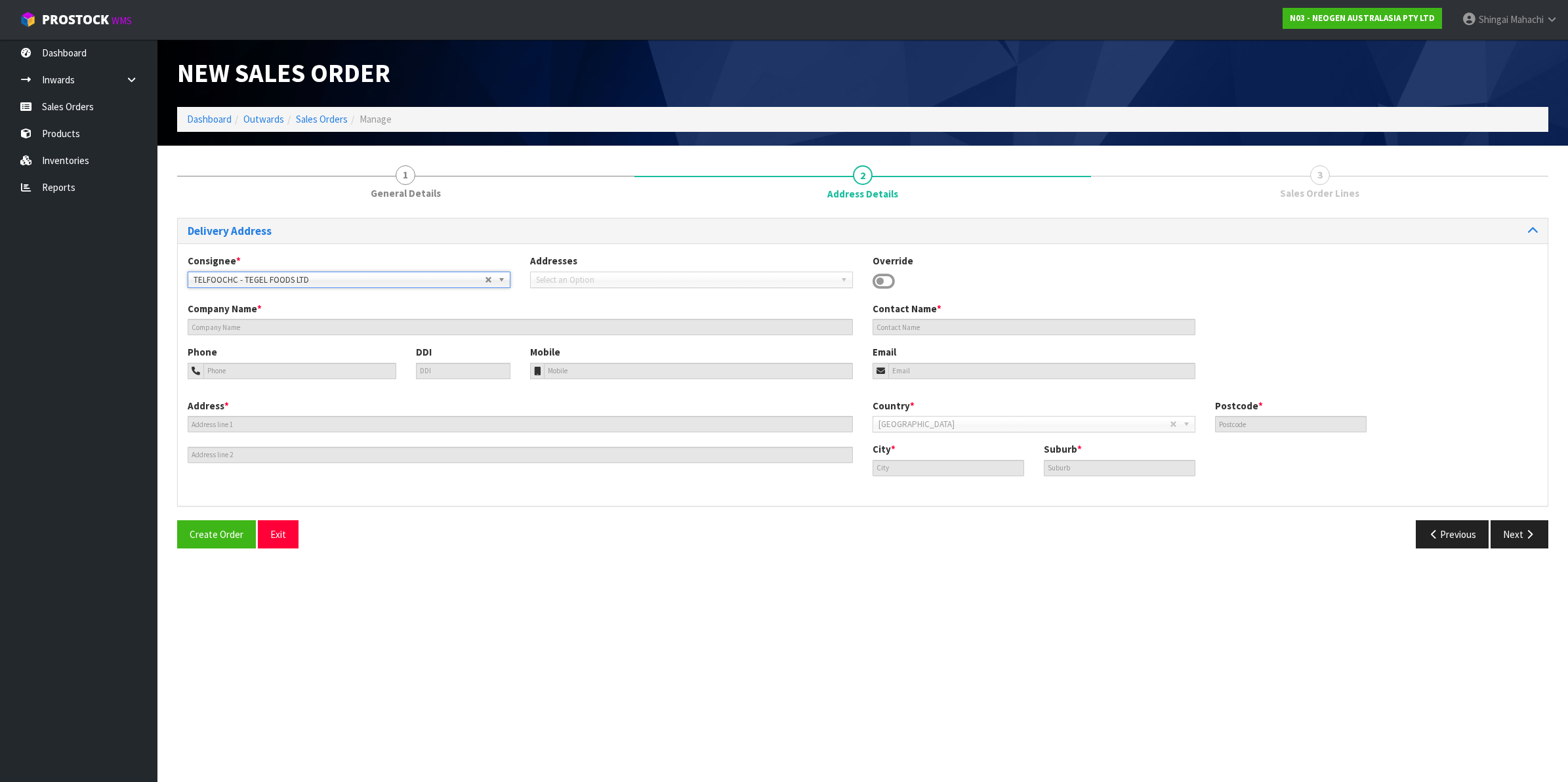
type input "TEGEL FOODS LTD"
type input "ATTN: MICRO LABORATORY"
type input "[STREET_ADDRESS][PERSON_NAME]"
type input "8042"
type input "[GEOGRAPHIC_DATA]"
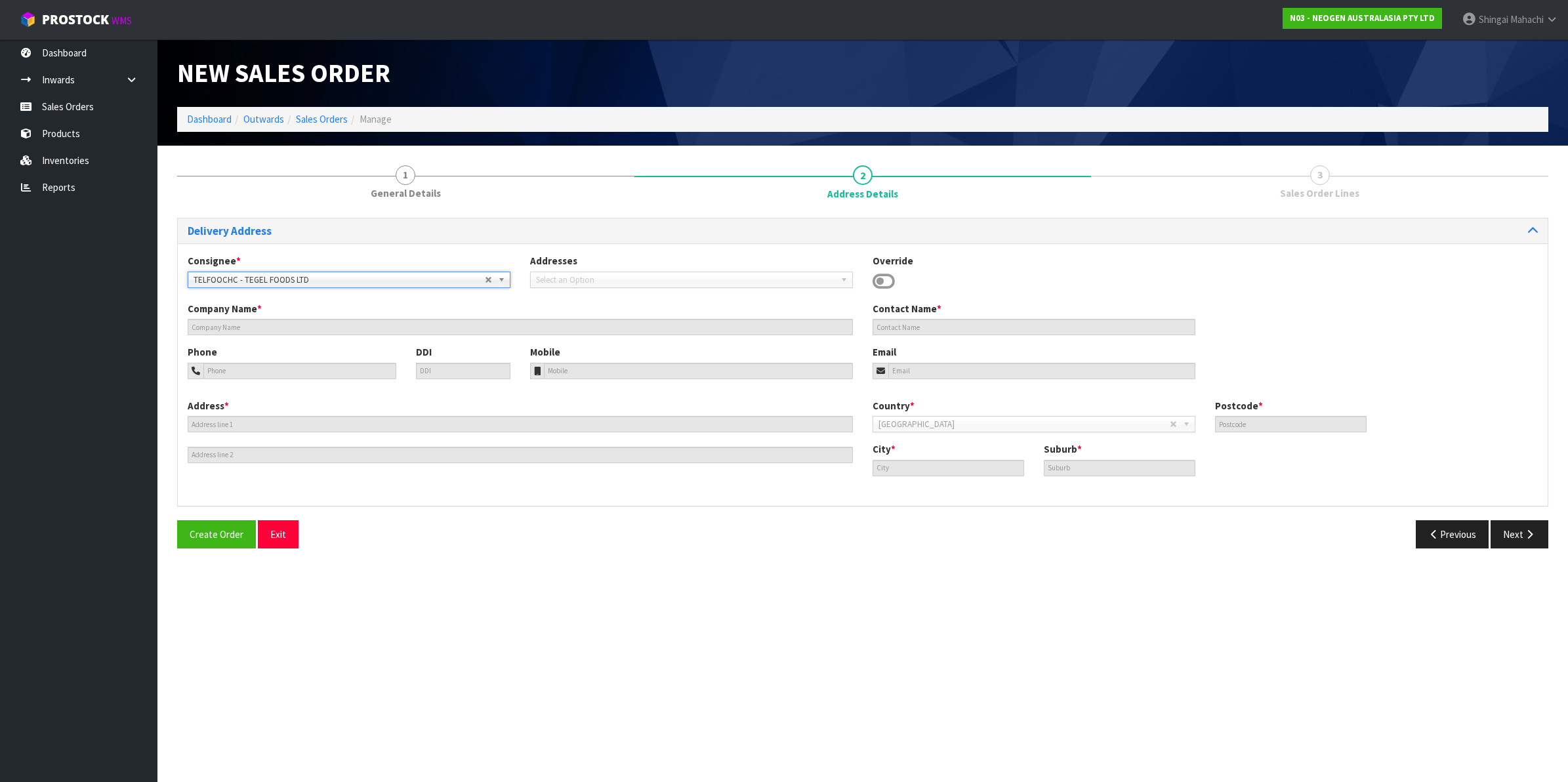
type input "HEI HEI"
click at [1517, 530] on button "Next" at bounding box center [1519, 534] width 58 height 28
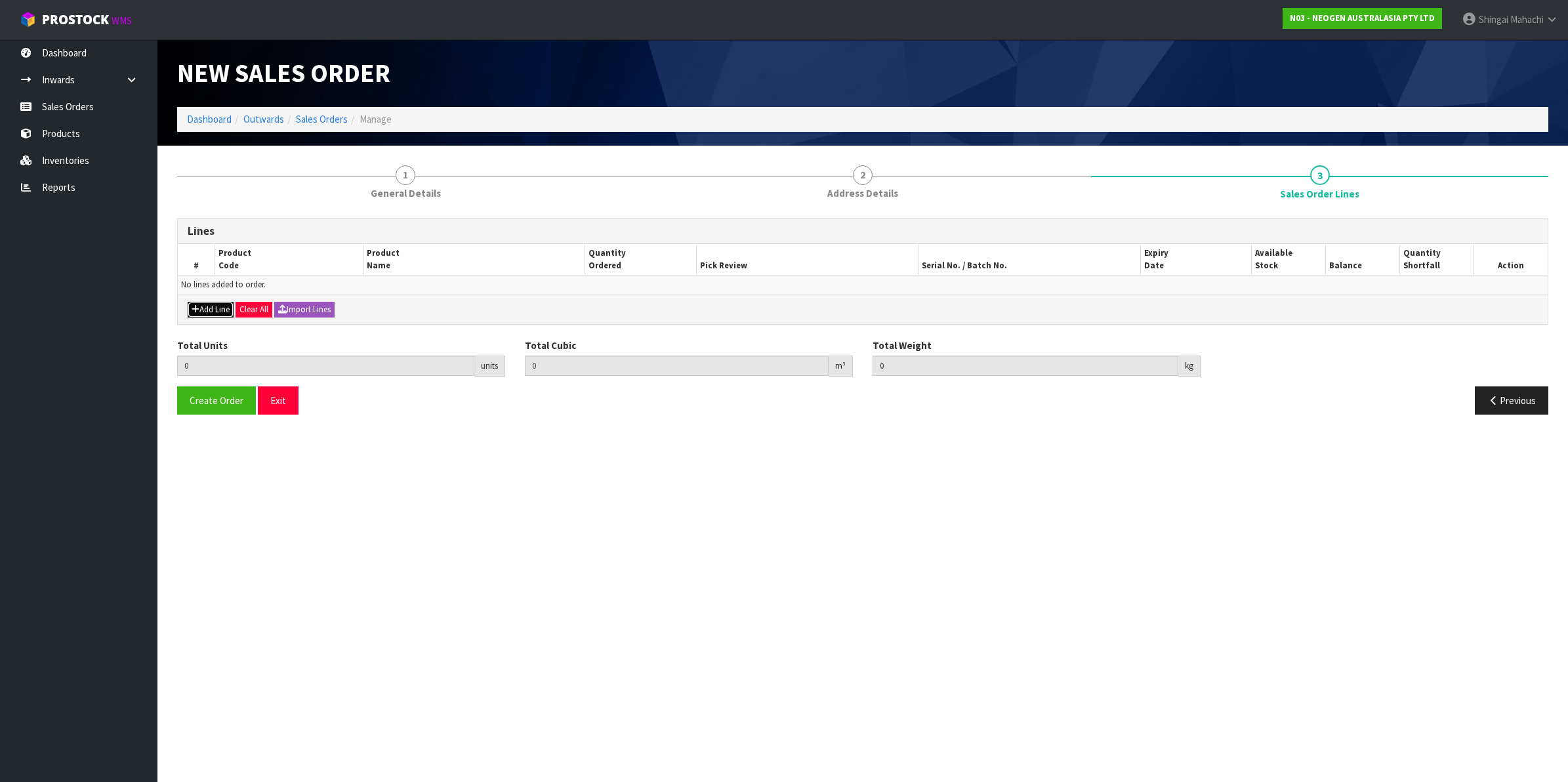
click at [220, 306] on button "Add Line" at bounding box center [211, 310] width 46 height 16
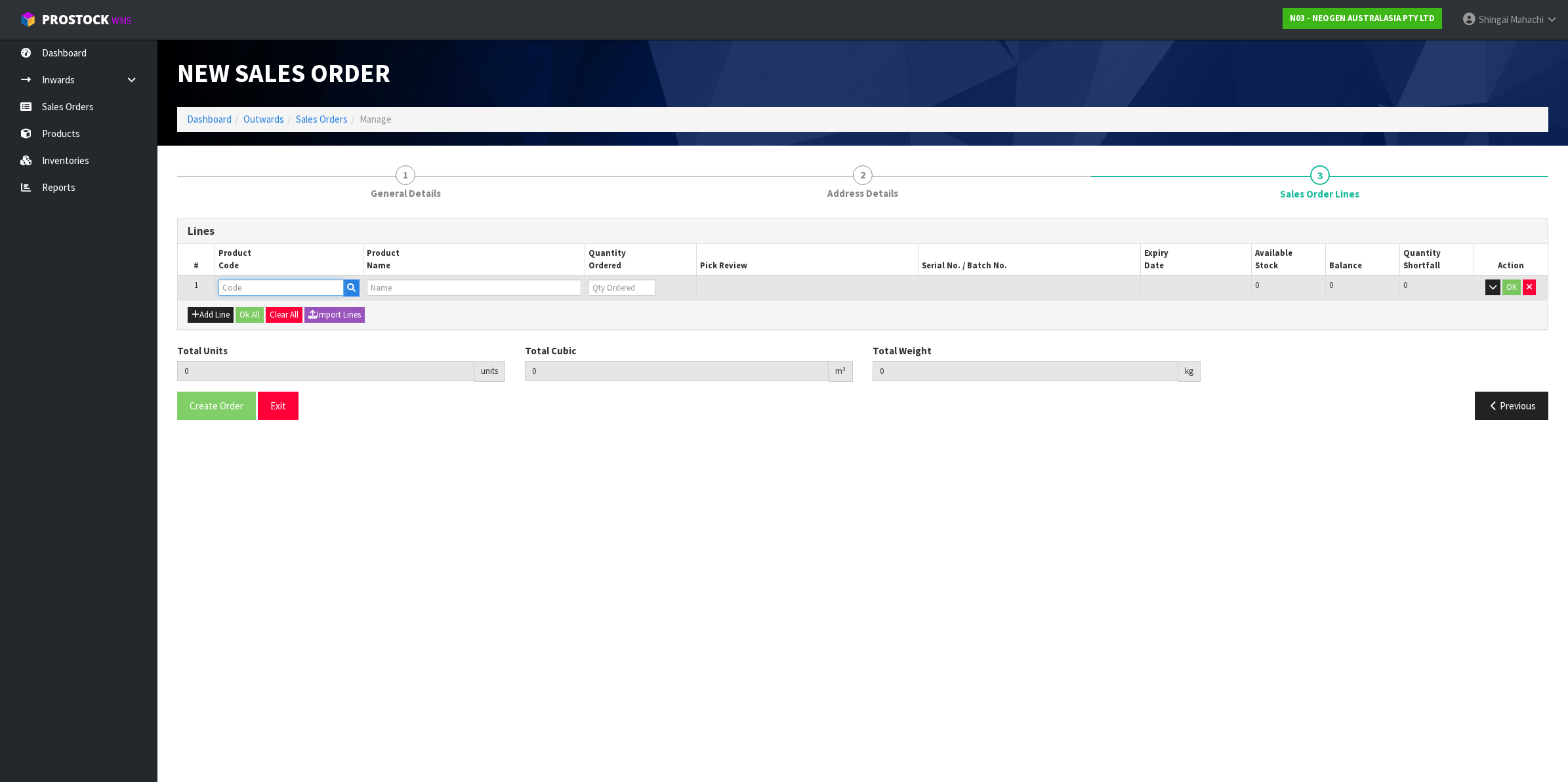
click at [249, 291] on input "text" at bounding box center [281, 287] width 126 height 17
paste input "700002331"
type input "700002331"
type input "0.000000"
type input "0.000"
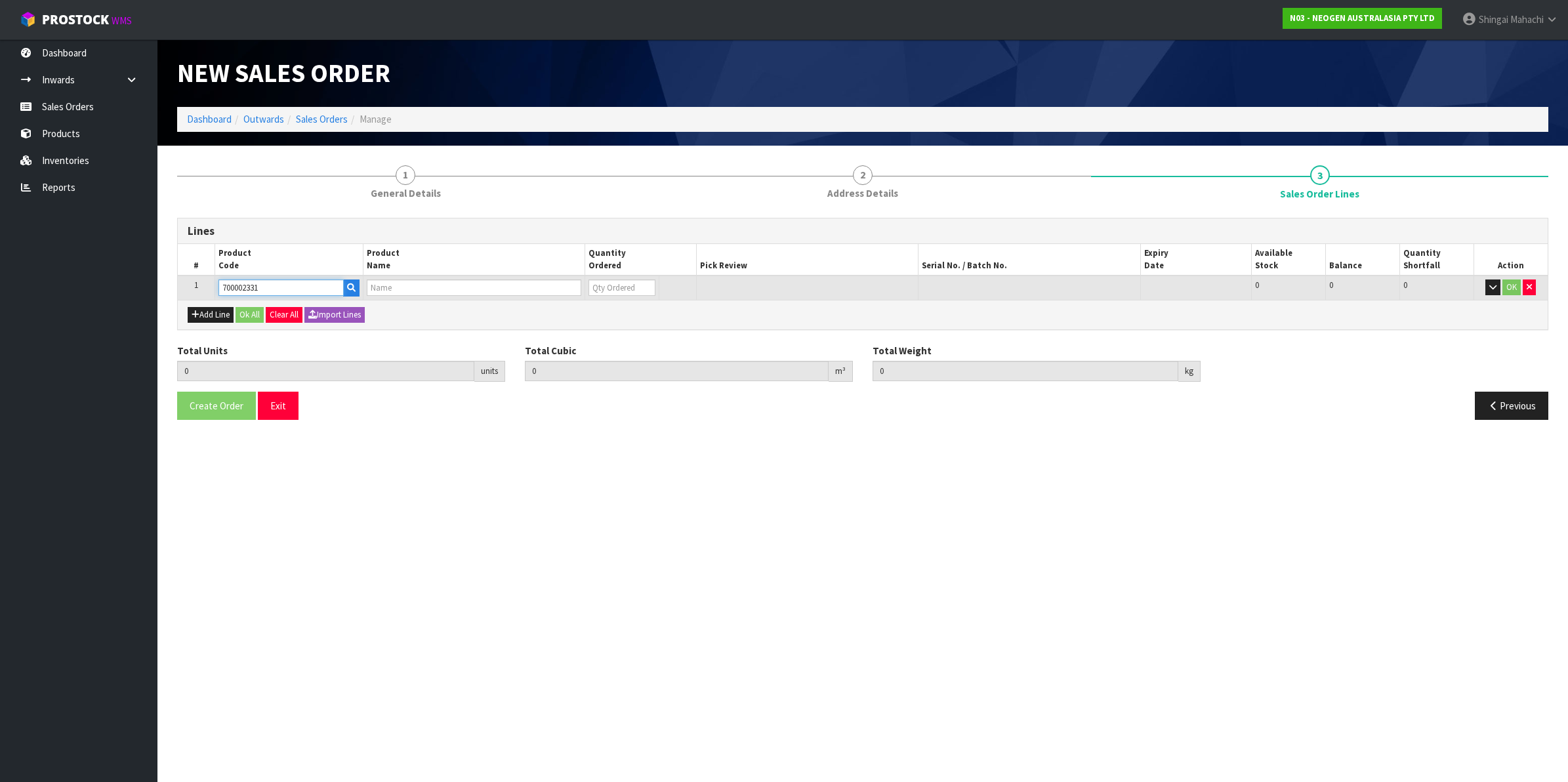
type input "70-2011-7676-8/7100177463 - ECS100, ENVIRONMENTAL SWAB, 100 EA/PACK"
type input "0"
type input "700002331"
click at [559, 292] on tr "1 700002331 70-2011-7676-8/7100177463 - ECS100, ENVIRONMENTAL SWAB, 100 EA/PACK…" at bounding box center [862, 288] width 1370 height 25
type input "6"
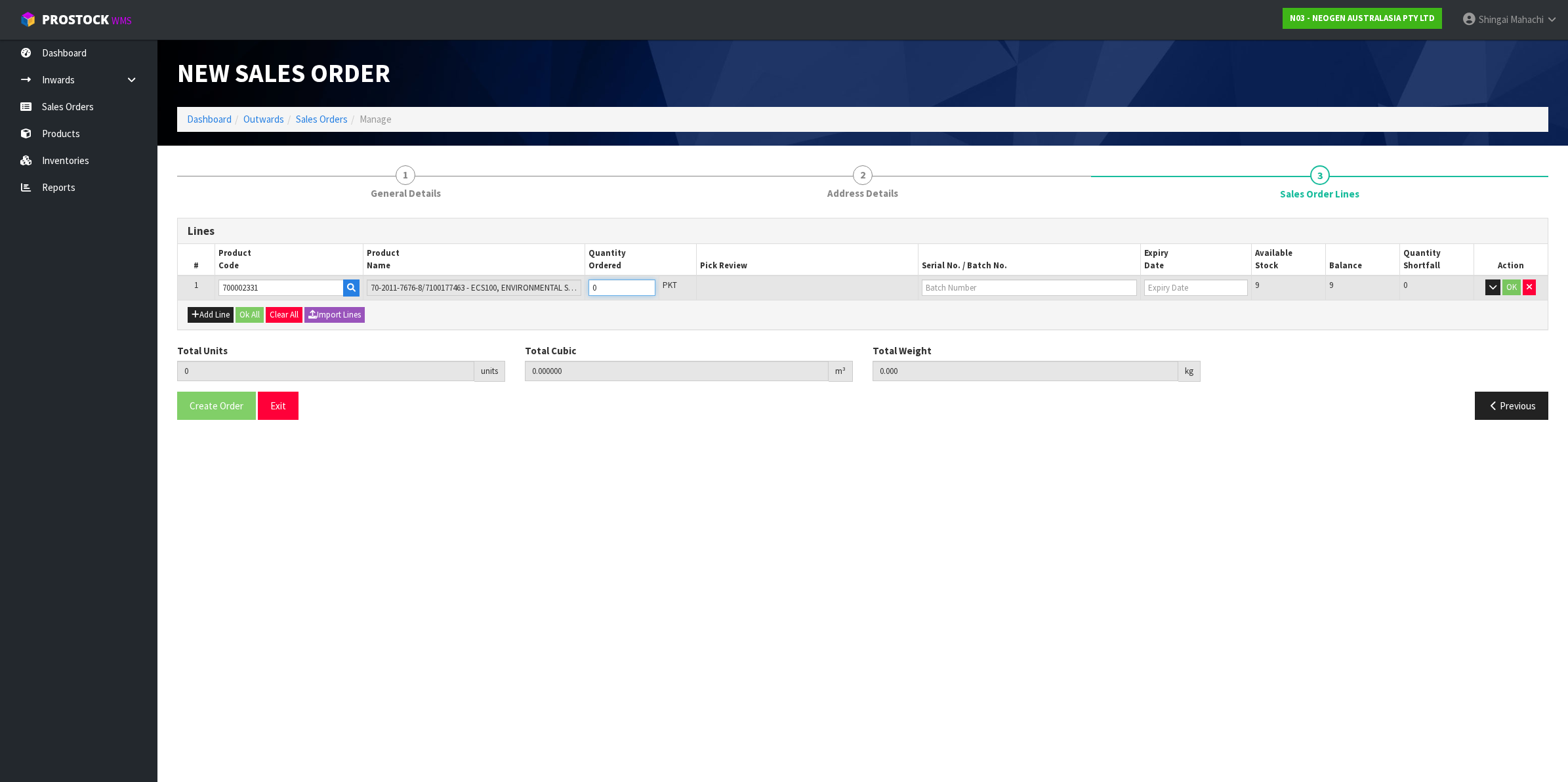
type input "0.009384"
type input "5.28"
type input "6"
click at [1004, 289] on input "text" at bounding box center [1029, 287] width 215 height 17
click at [958, 304] on link "A893" at bounding box center [974, 309] width 104 height 18
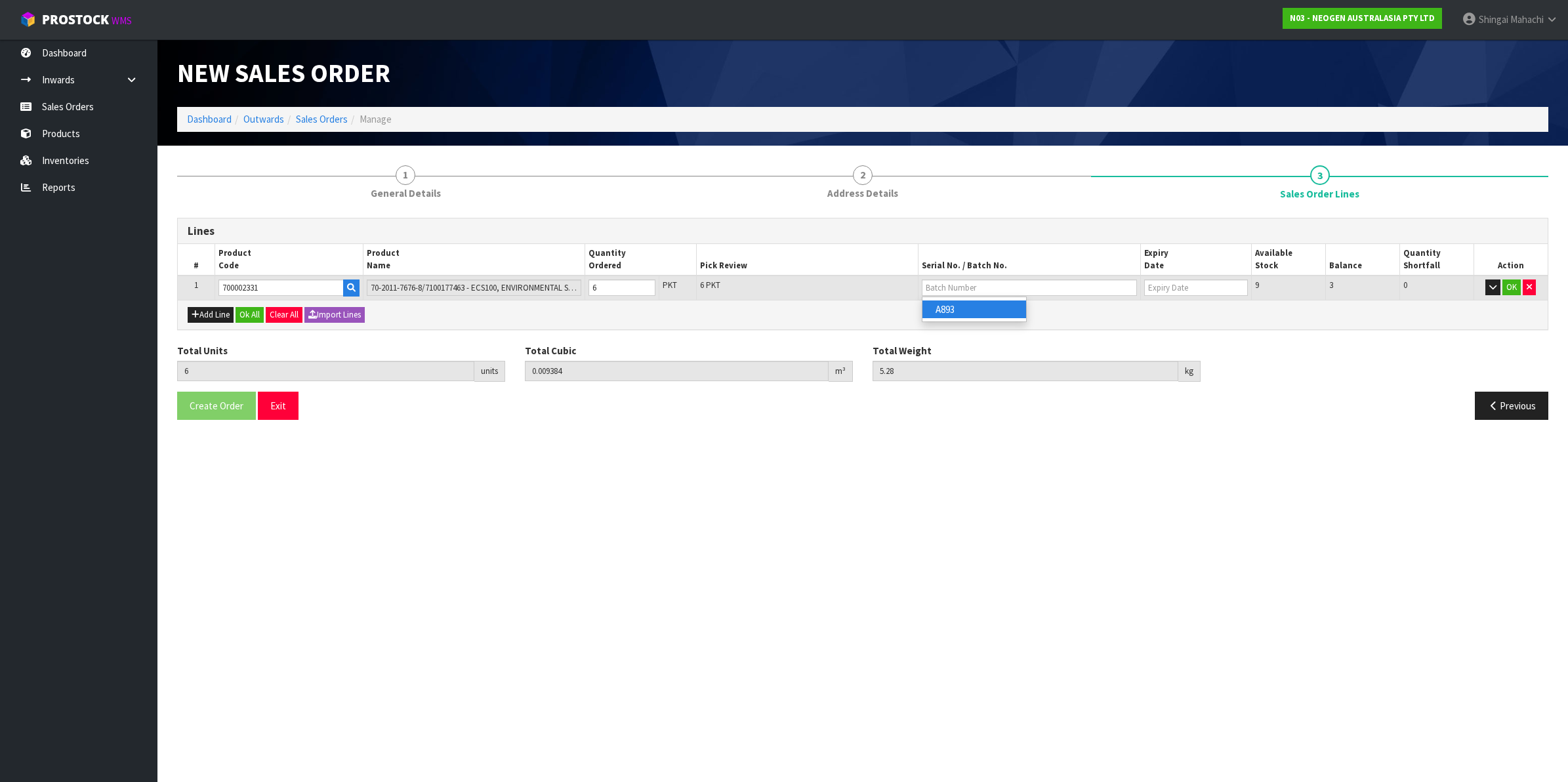
type input "A893"
type input "[DATE]"
click at [1514, 286] on button "OK" at bounding box center [1511, 287] width 18 height 16
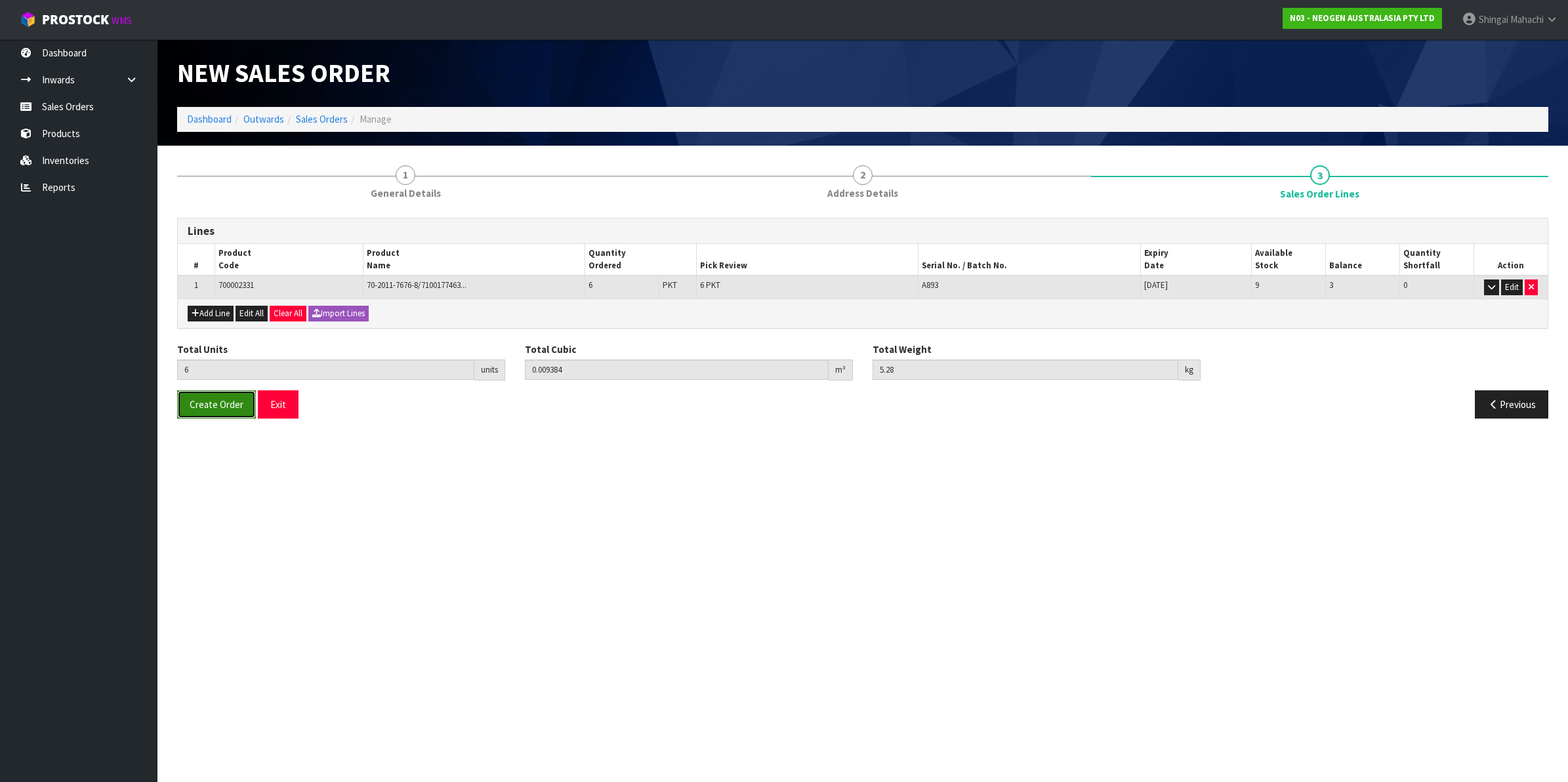
click at [230, 395] on button "Create Order" at bounding box center [217, 405] width 79 height 28
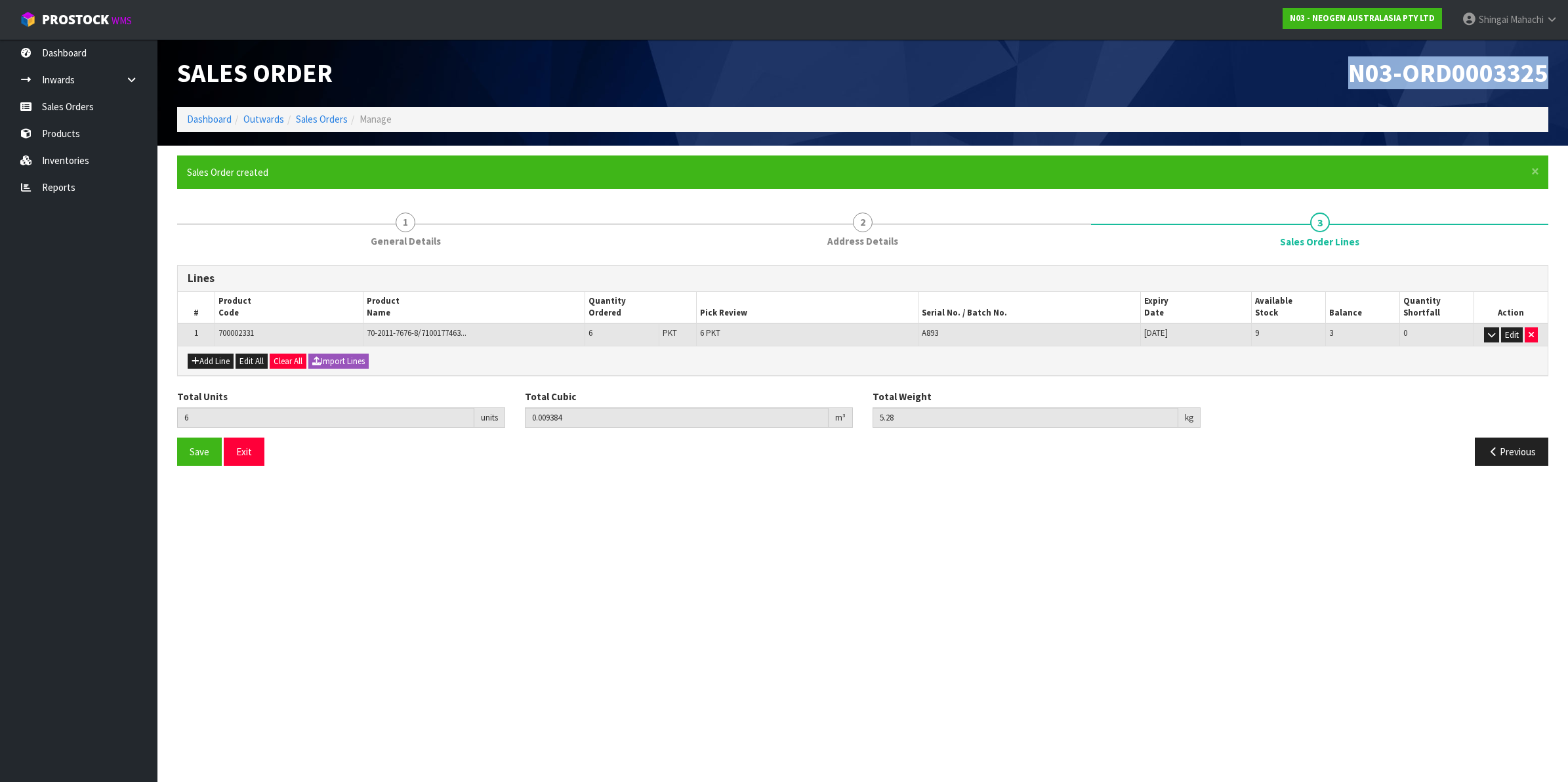
drag, startPoint x: 1353, startPoint y: 69, endPoint x: 1543, endPoint y: 70, distance: 190.0
click at [1543, 70] on span "N03-ORD0003325" at bounding box center [1448, 72] width 200 height 32
copy span "N03-ORD0003325"
click at [328, 118] on link "Sales Orders" at bounding box center [321, 119] width 52 height 12
